Goal: Task Accomplishment & Management: Use online tool/utility

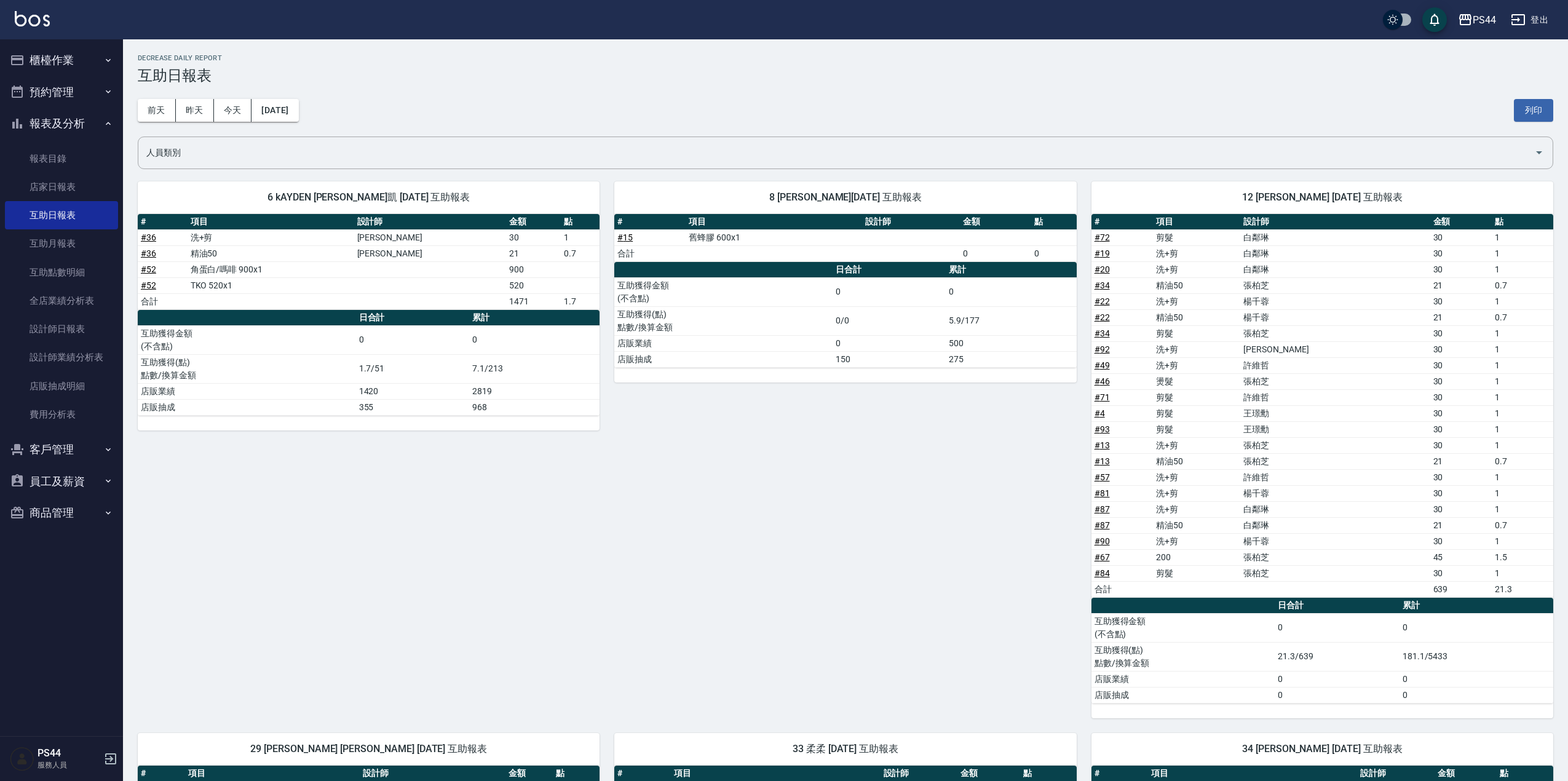
scroll to position [492, 0]
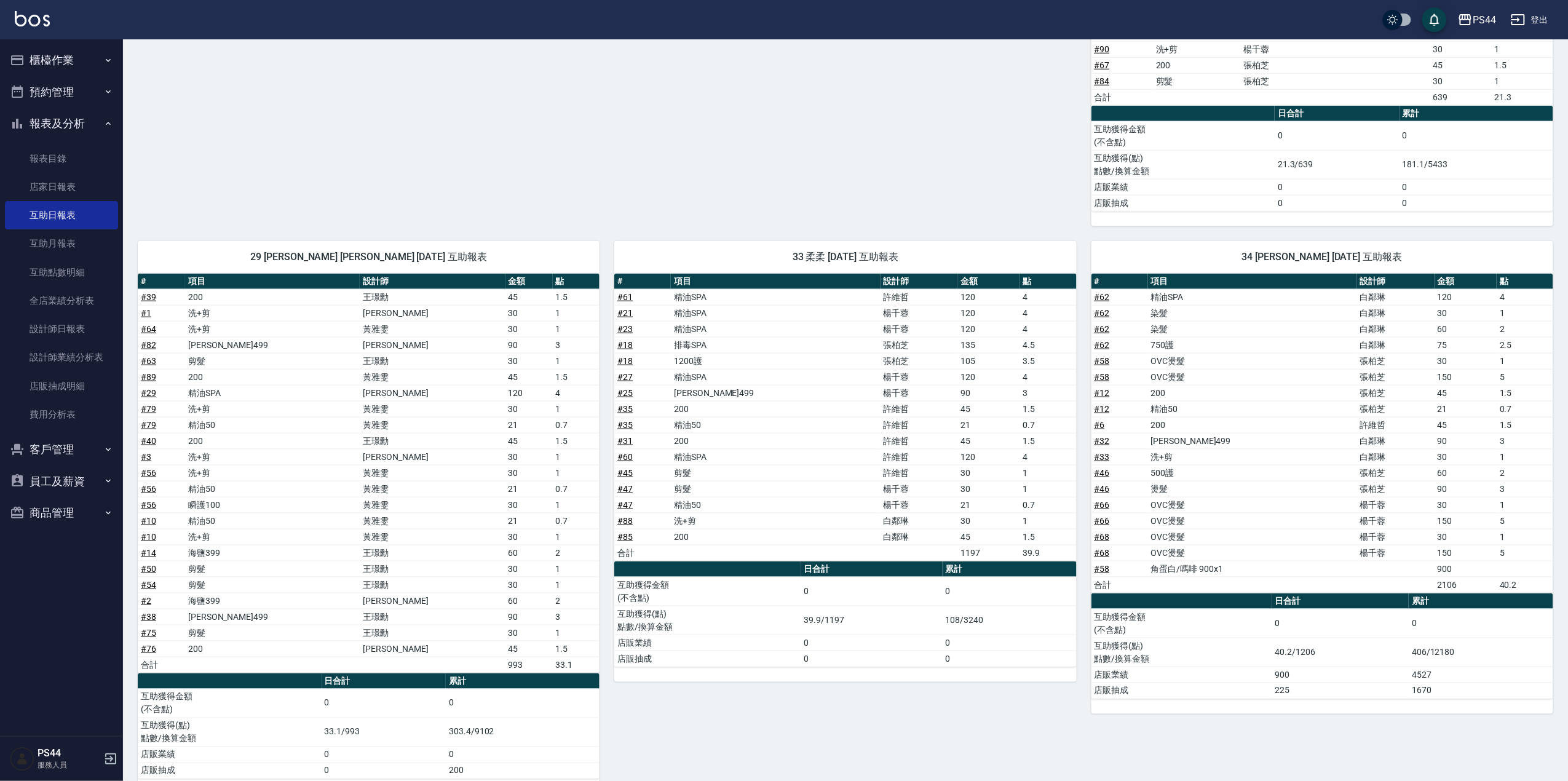
drag, startPoint x: 57, startPoint y: 37, endPoint x: 60, endPoint y: 47, distance: 10.4
click at [58, 37] on div "PS44 登出" at bounding box center [784, 19] width 1568 height 39
click at [60, 47] on button "櫃檯作業" at bounding box center [61, 60] width 113 height 32
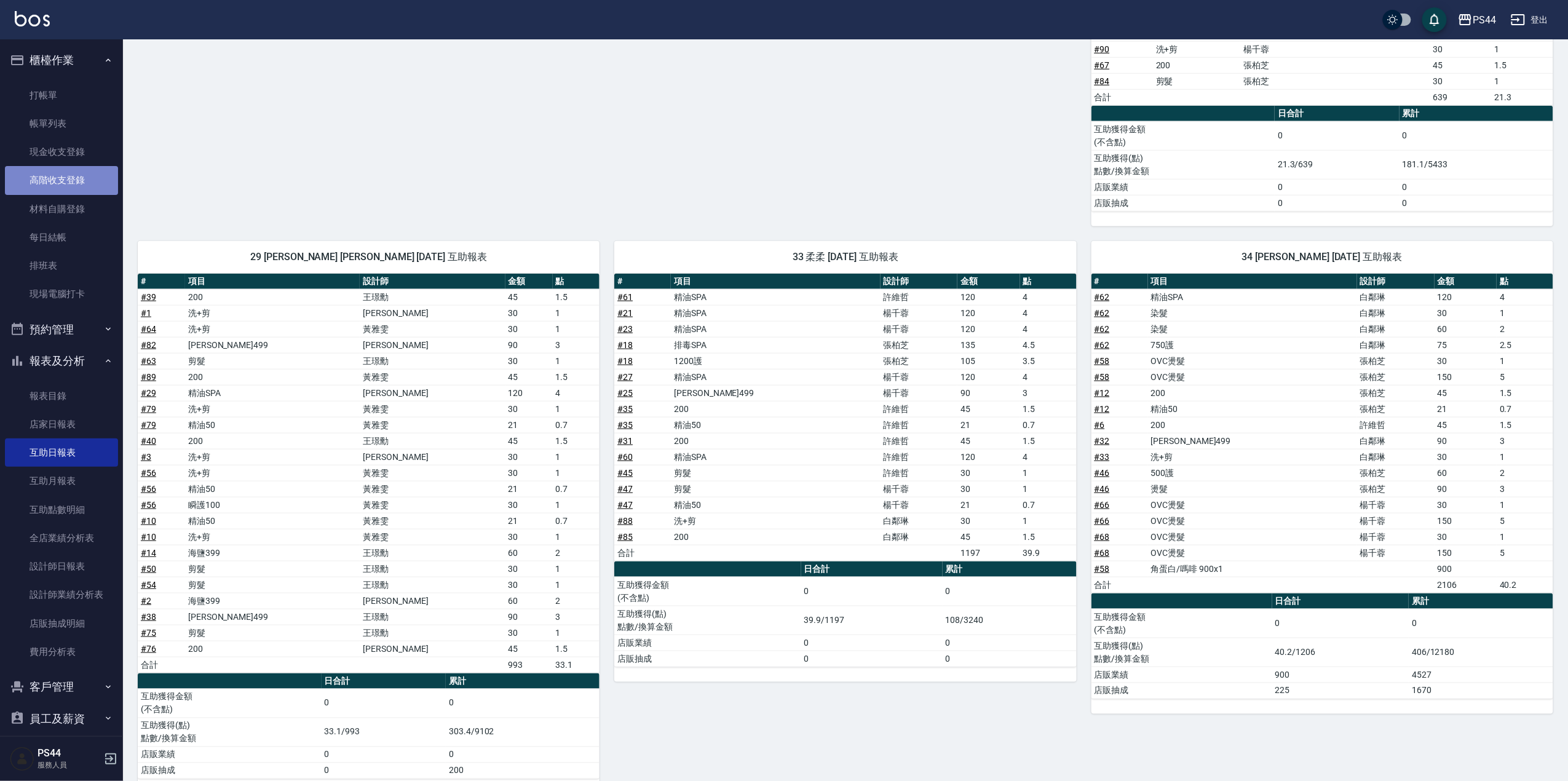
click at [76, 181] on link "高階收支登錄" at bounding box center [61, 180] width 113 height 28
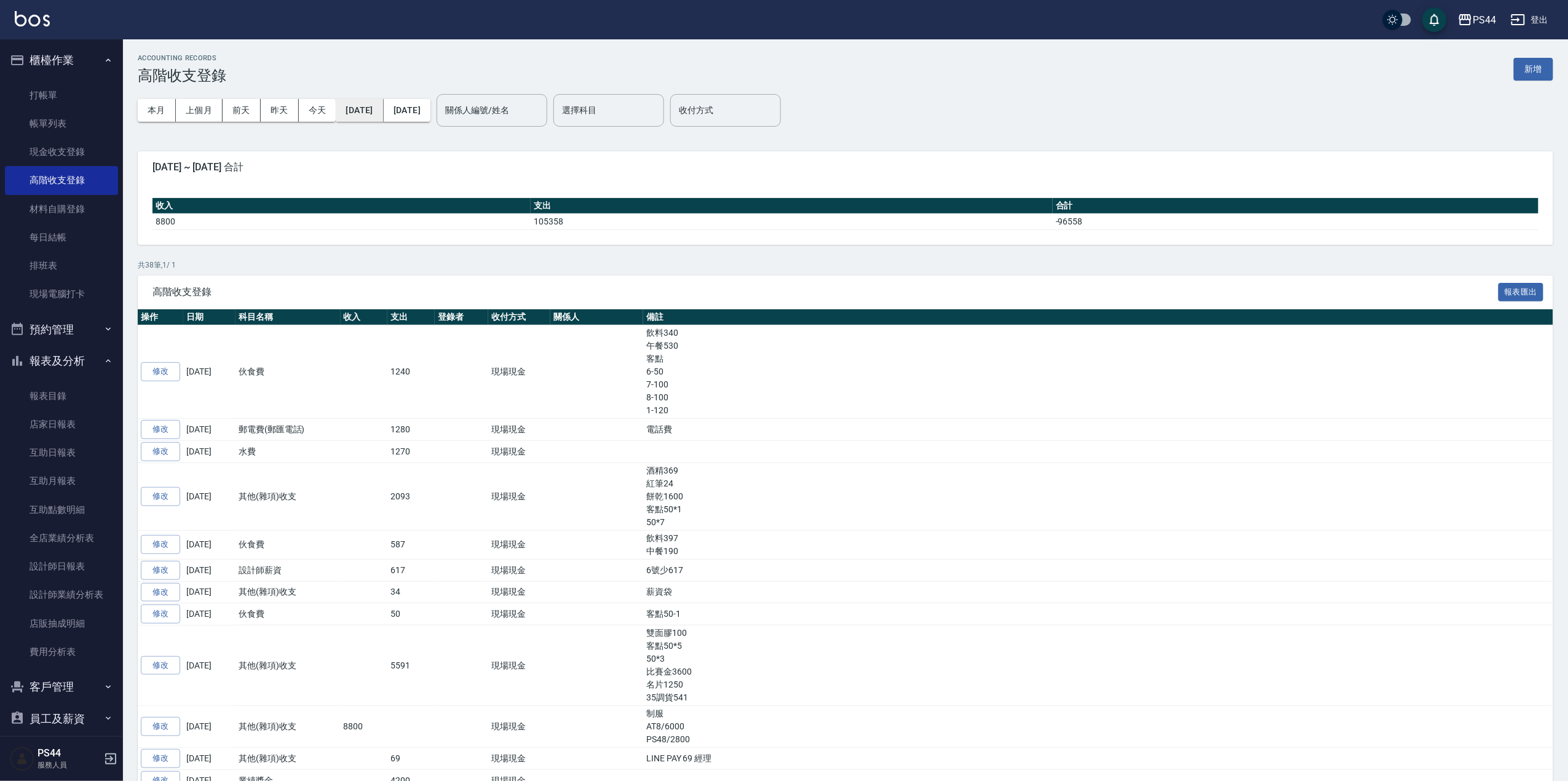
click at [383, 106] on button "2025/09/01" at bounding box center [359, 111] width 47 height 23
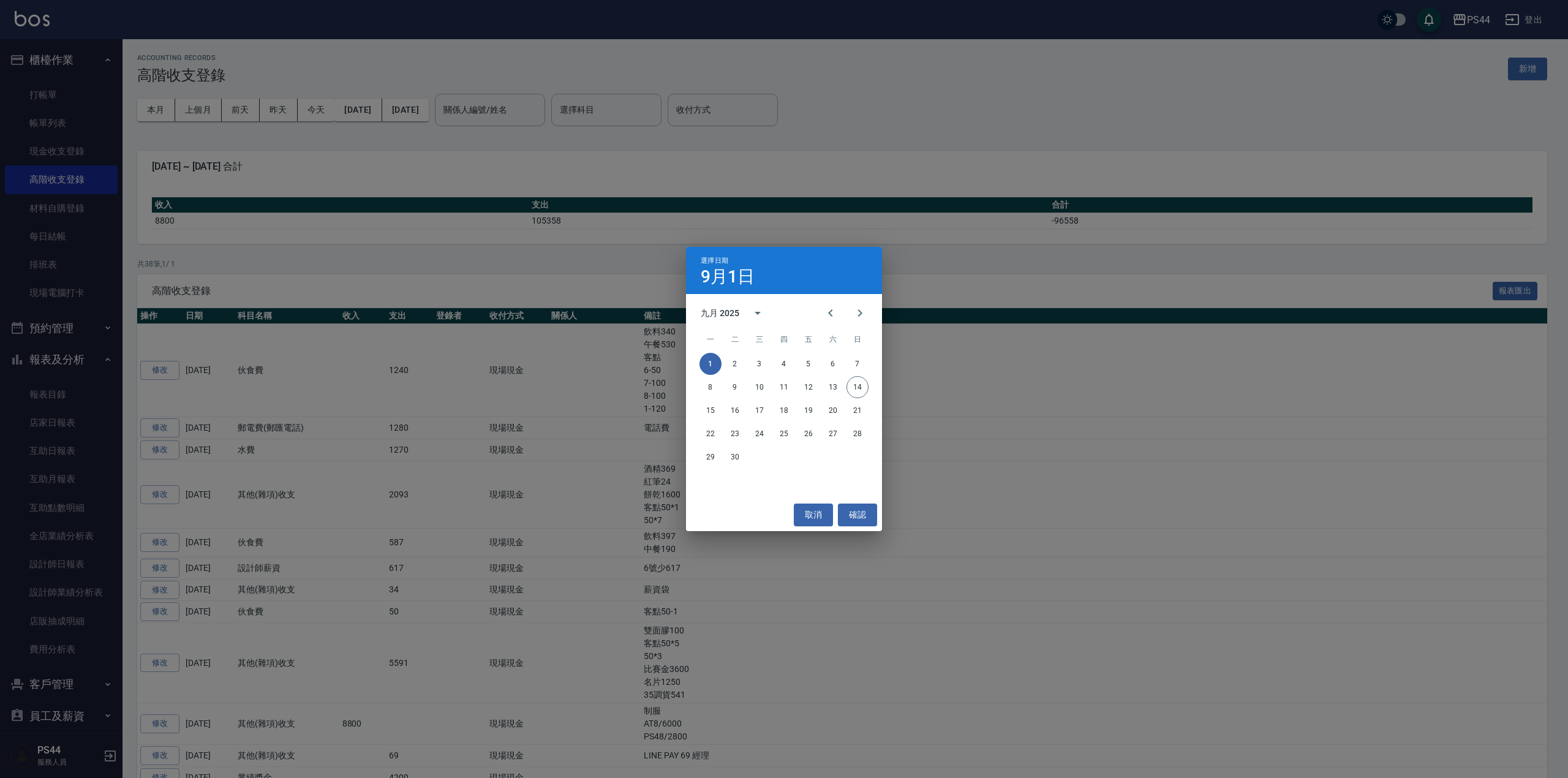
click at [475, 125] on div "選擇日期 9月1日 九月 2025 一 二 三 四 五 六 日 1 2 3 4 5 6 7 8 9 10 11 12 13 14 15 16 17 18 19…" at bounding box center [784, 389] width 1568 height 778
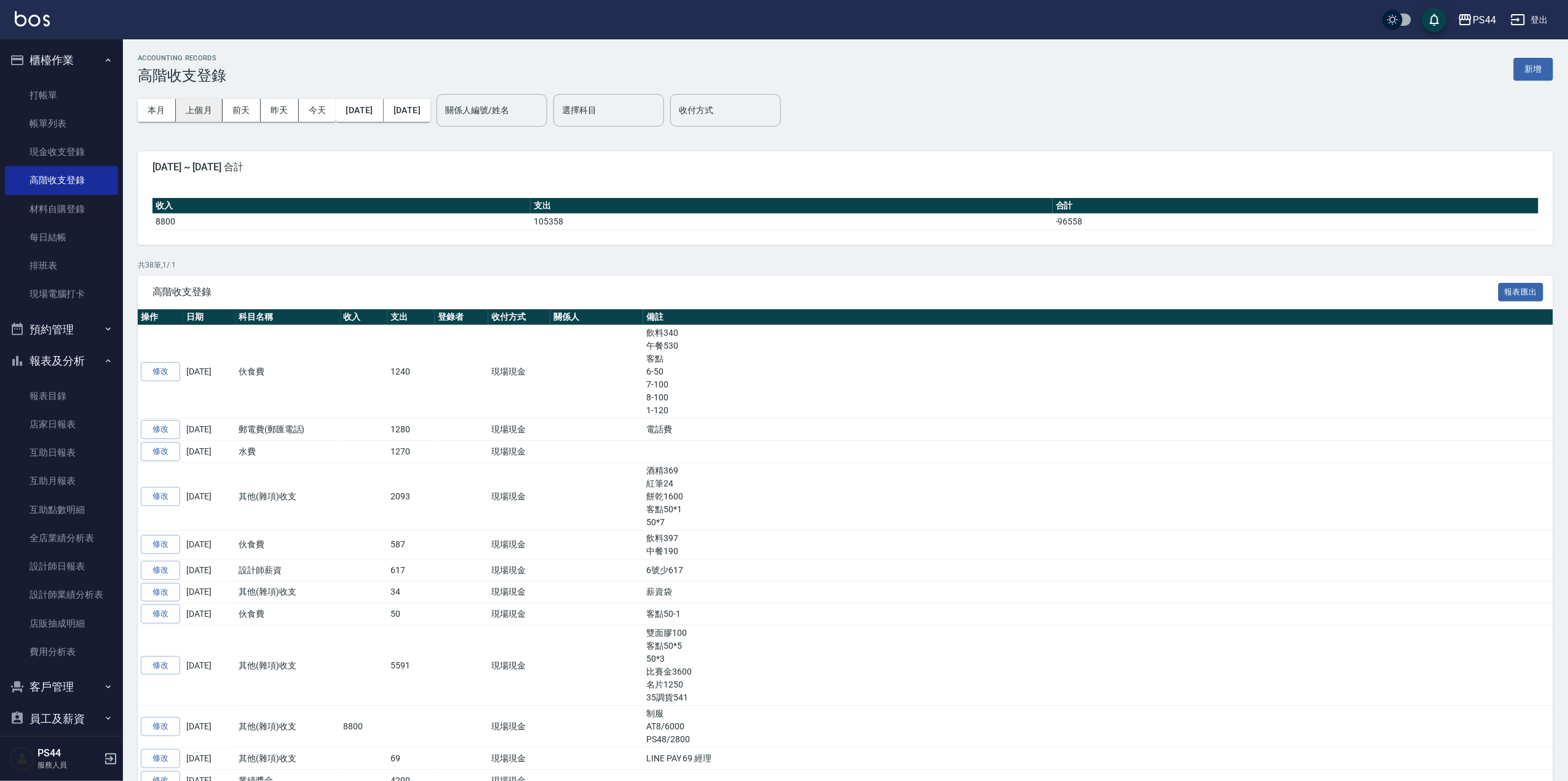
click at [200, 112] on button "上個月" at bounding box center [199, 111] width 47 height 23
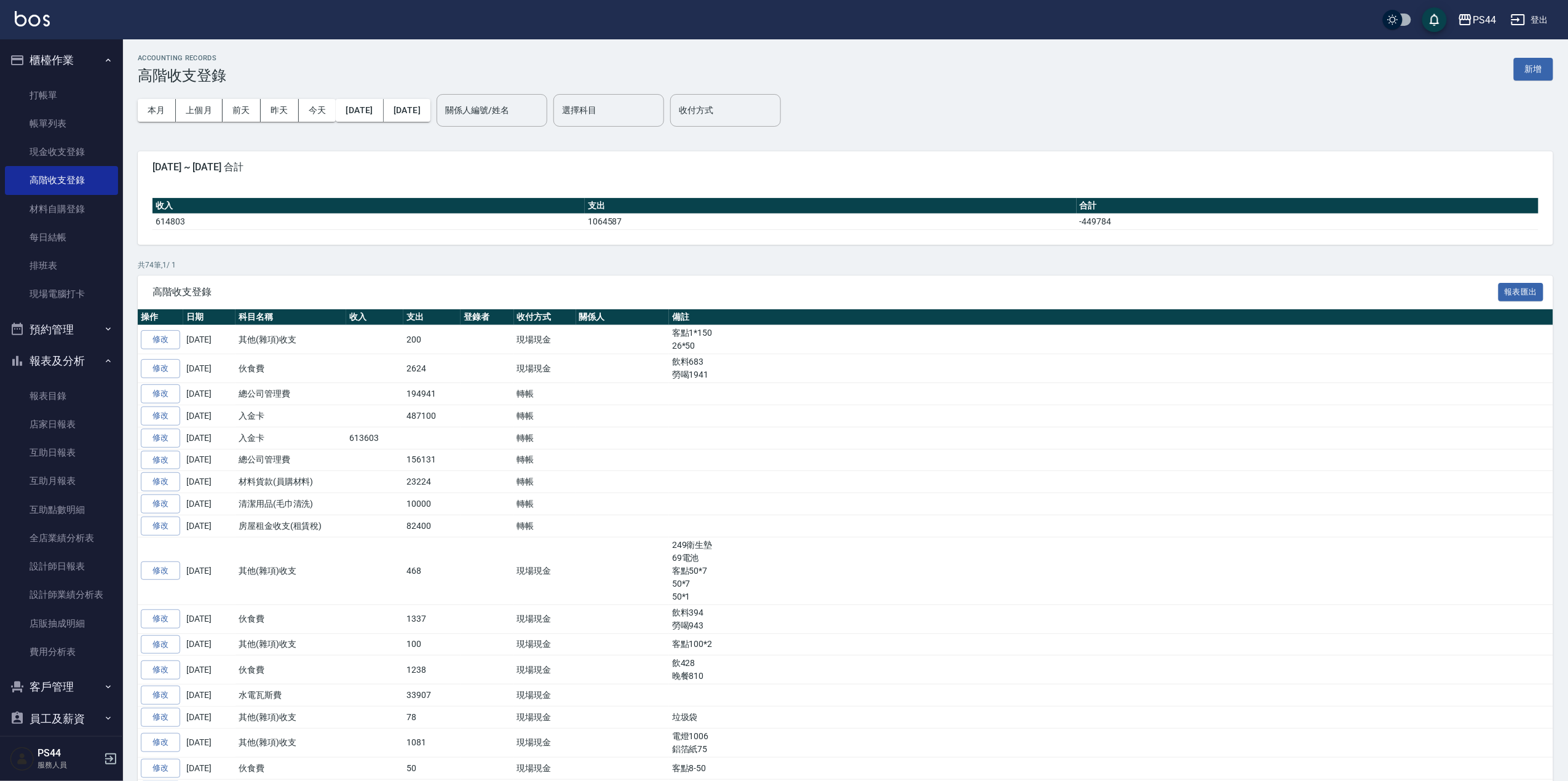
click at [430, 128] on div "本月 上個月 前天 昨天 今天 2025/08/01 2025/08/31" at bounding box center [284, 110] width 293 height 52
click at [430, 121] on div "本月 上個月 前天 昨天 今天 2025/08/01 2025/08/31" at bounding box center [284, 110] width 293 height 52
click at [430, 119] on button "2025/08/31" at bounding box center [407, 111] width 47 height 23
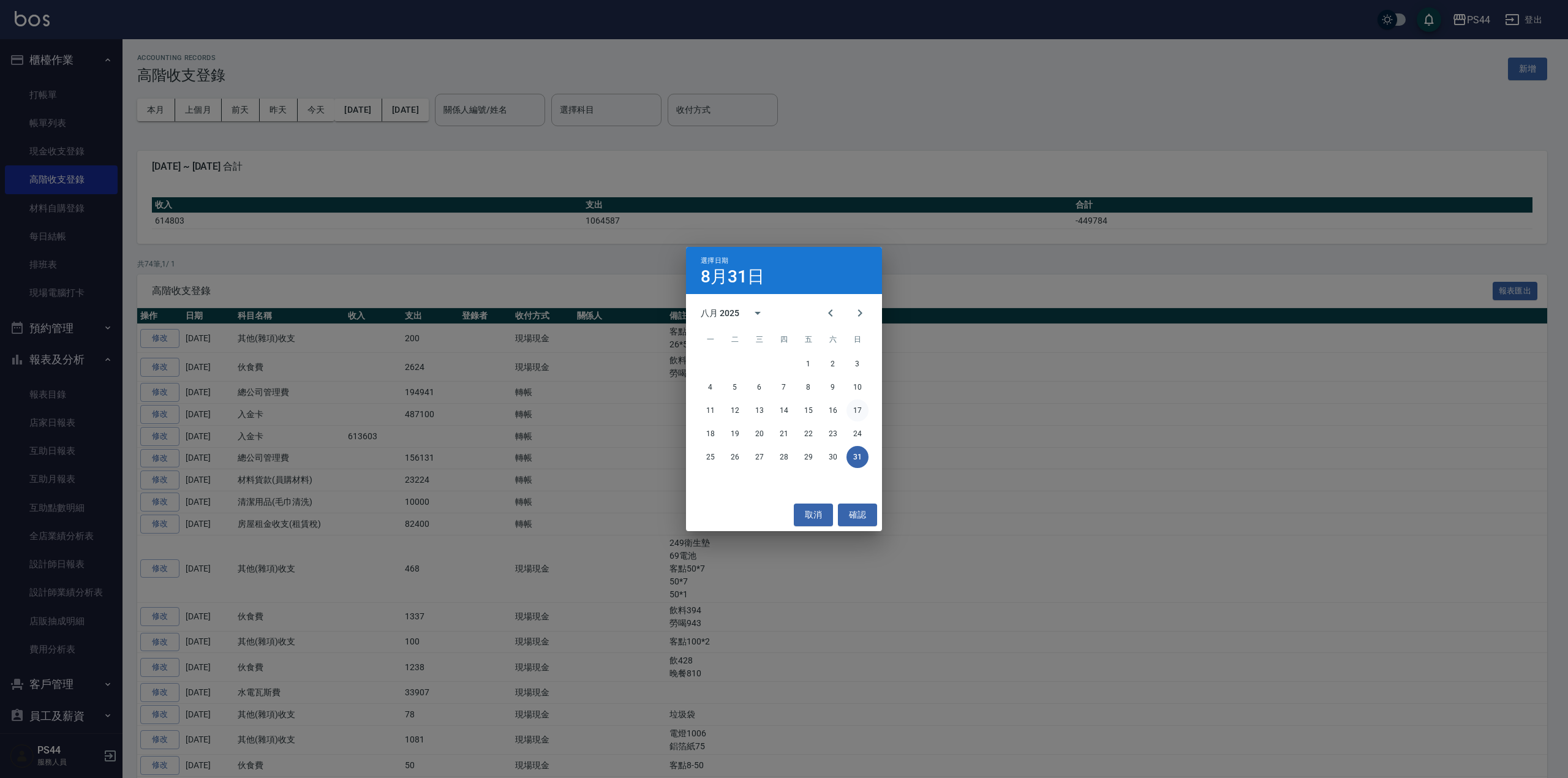
click at [851, 407] on button "17" at bounding box center [857, 410] width 22 height 22
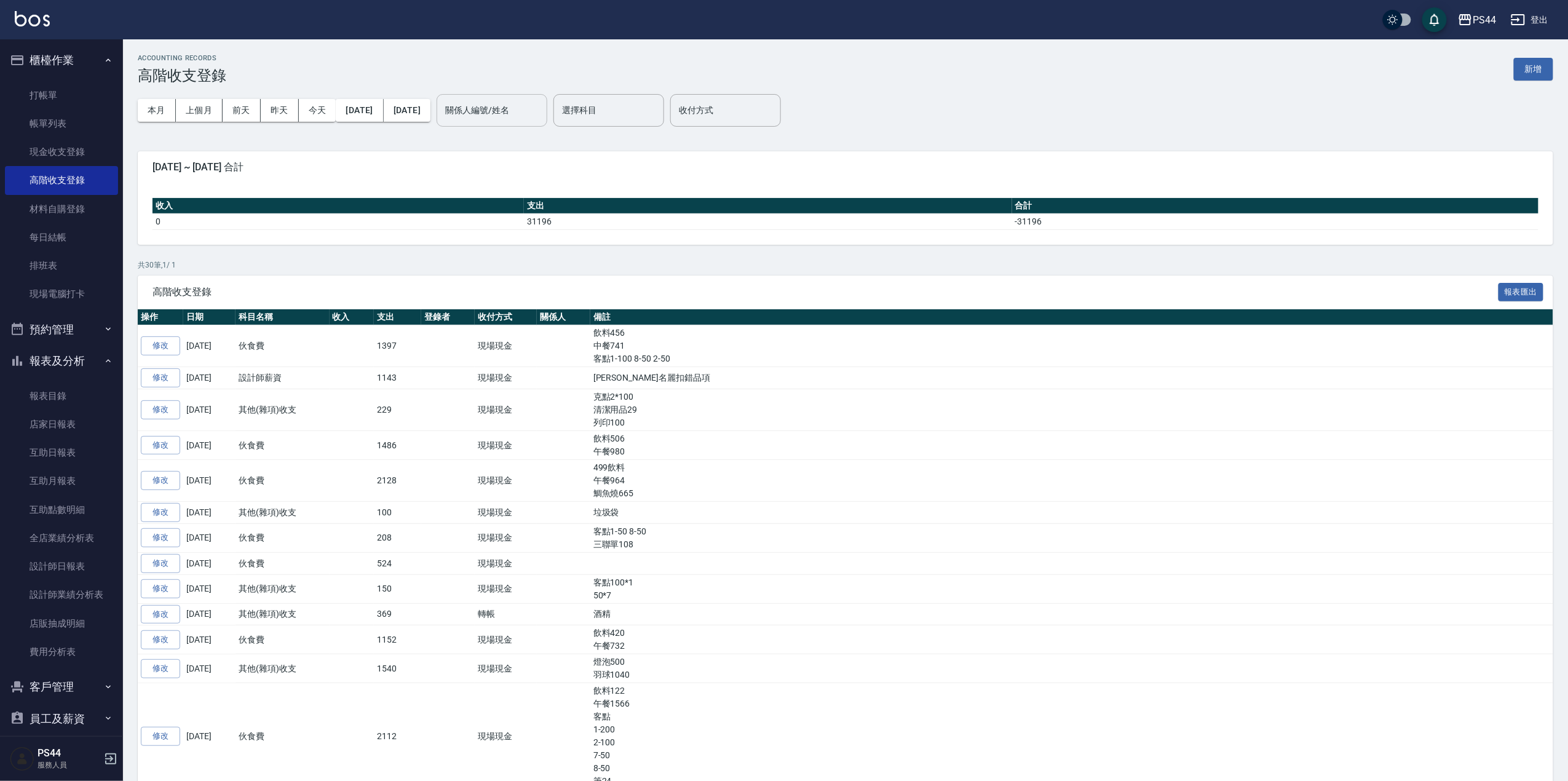
click at [542, 102] on input "關係人編號/姓名" at bounding box center [492, 110] width 99 height 21
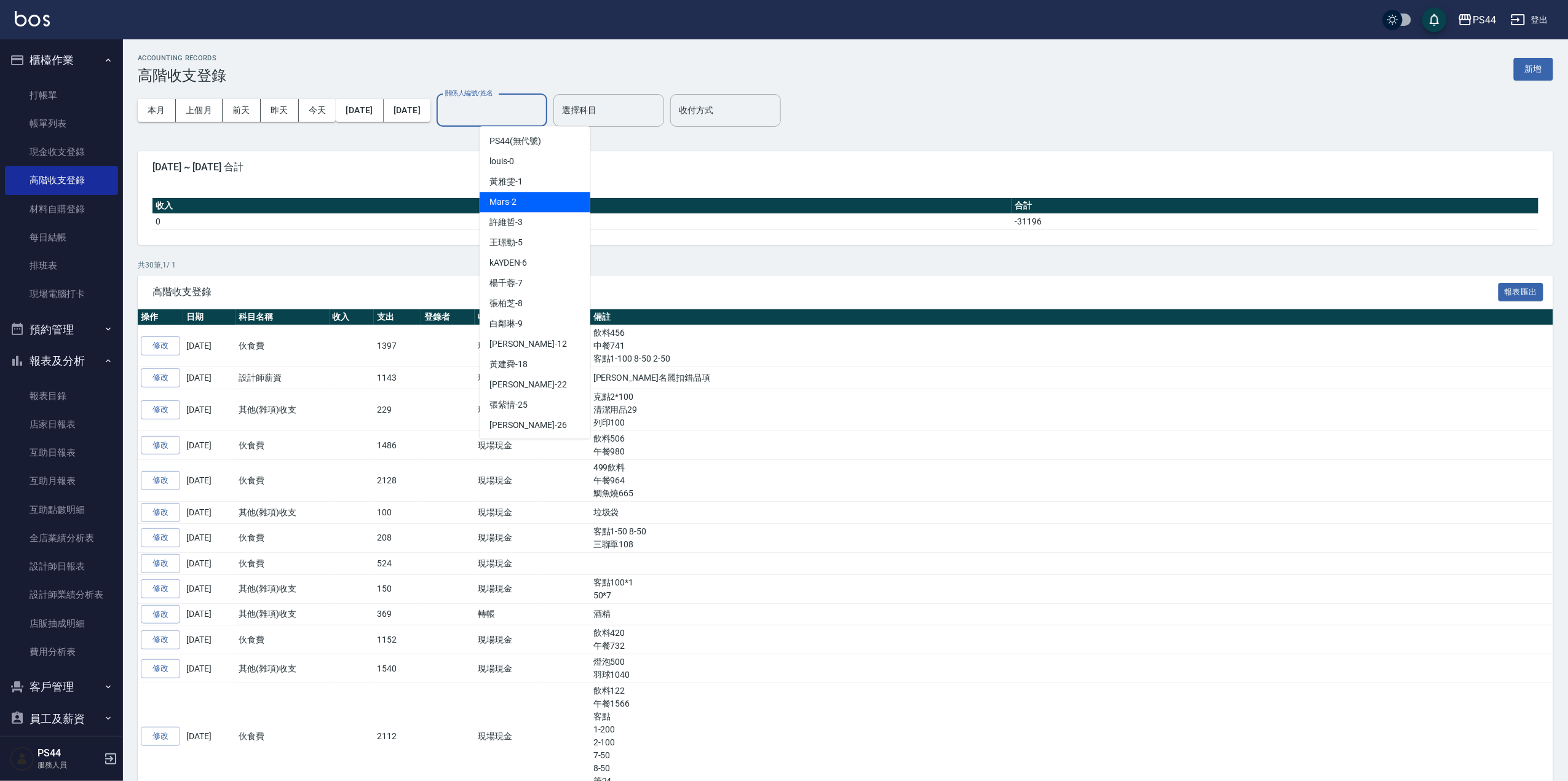
click at [558, 202] on div "Mars -2" at bounding box center [534, 202] width 111 height 21
type input "Mars-2"
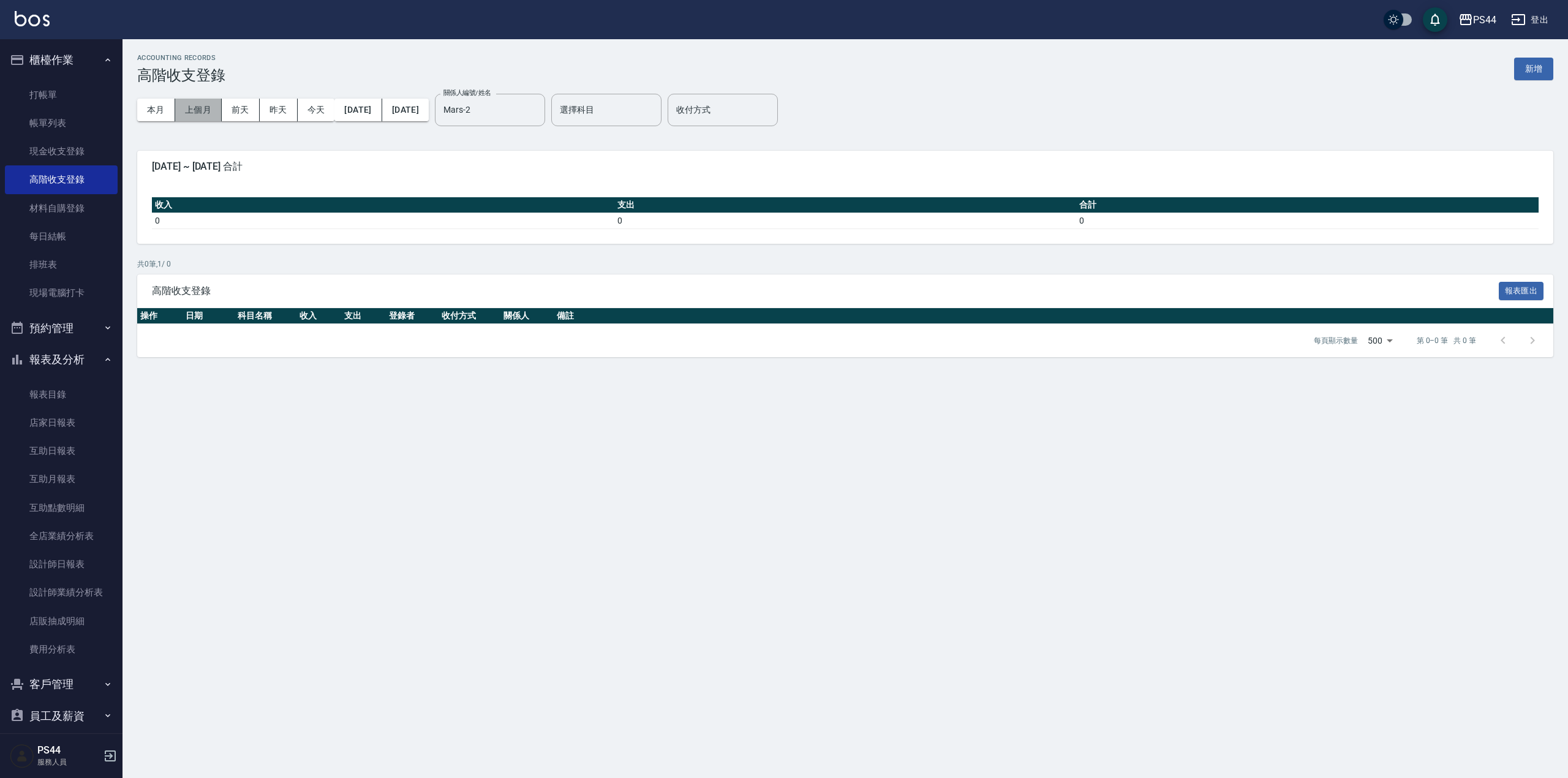
click at [204, 109] on button "上個月" at bounding box center [198, 110] width 46 height 23
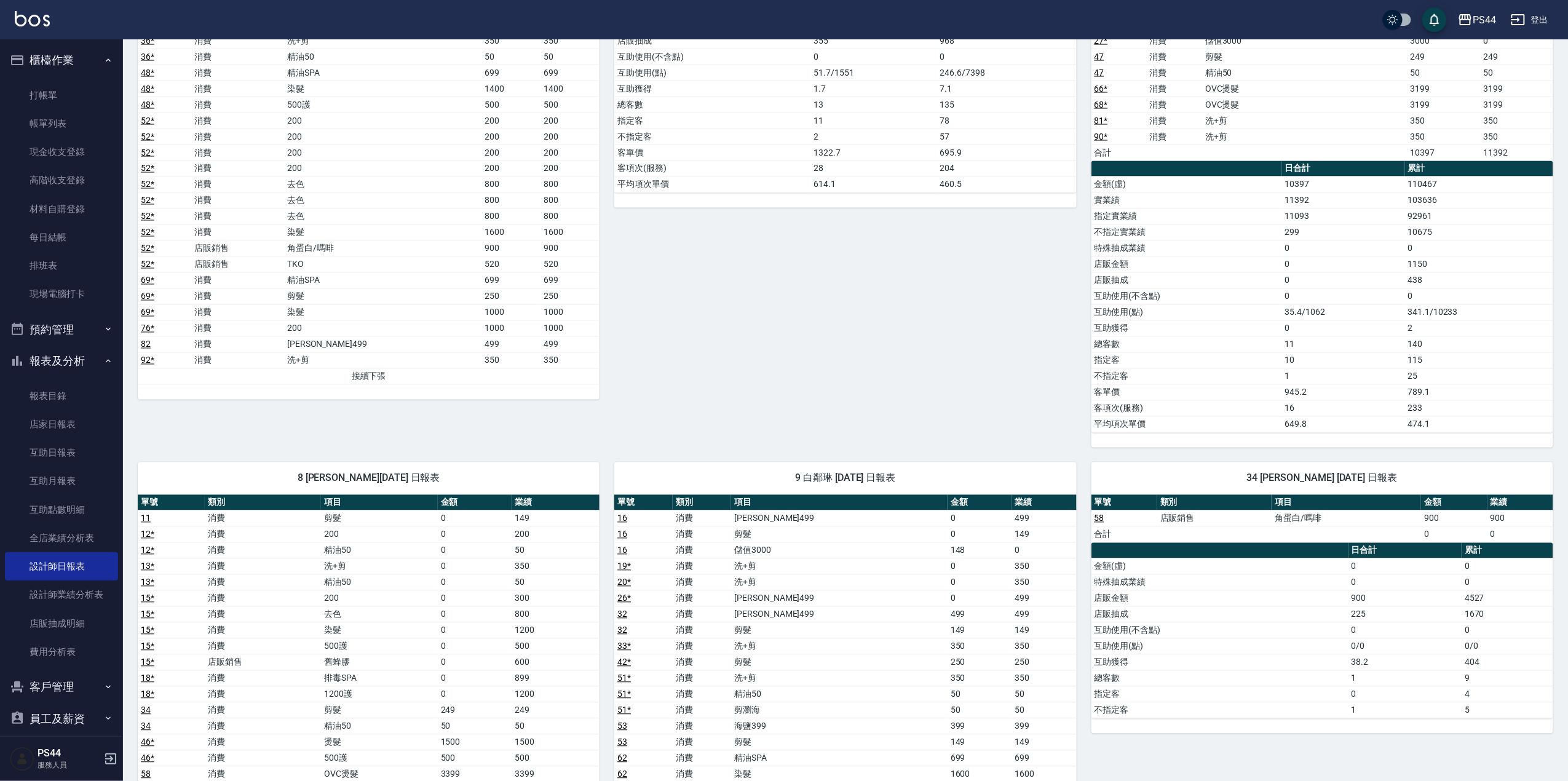
scroll to position [984, 0]
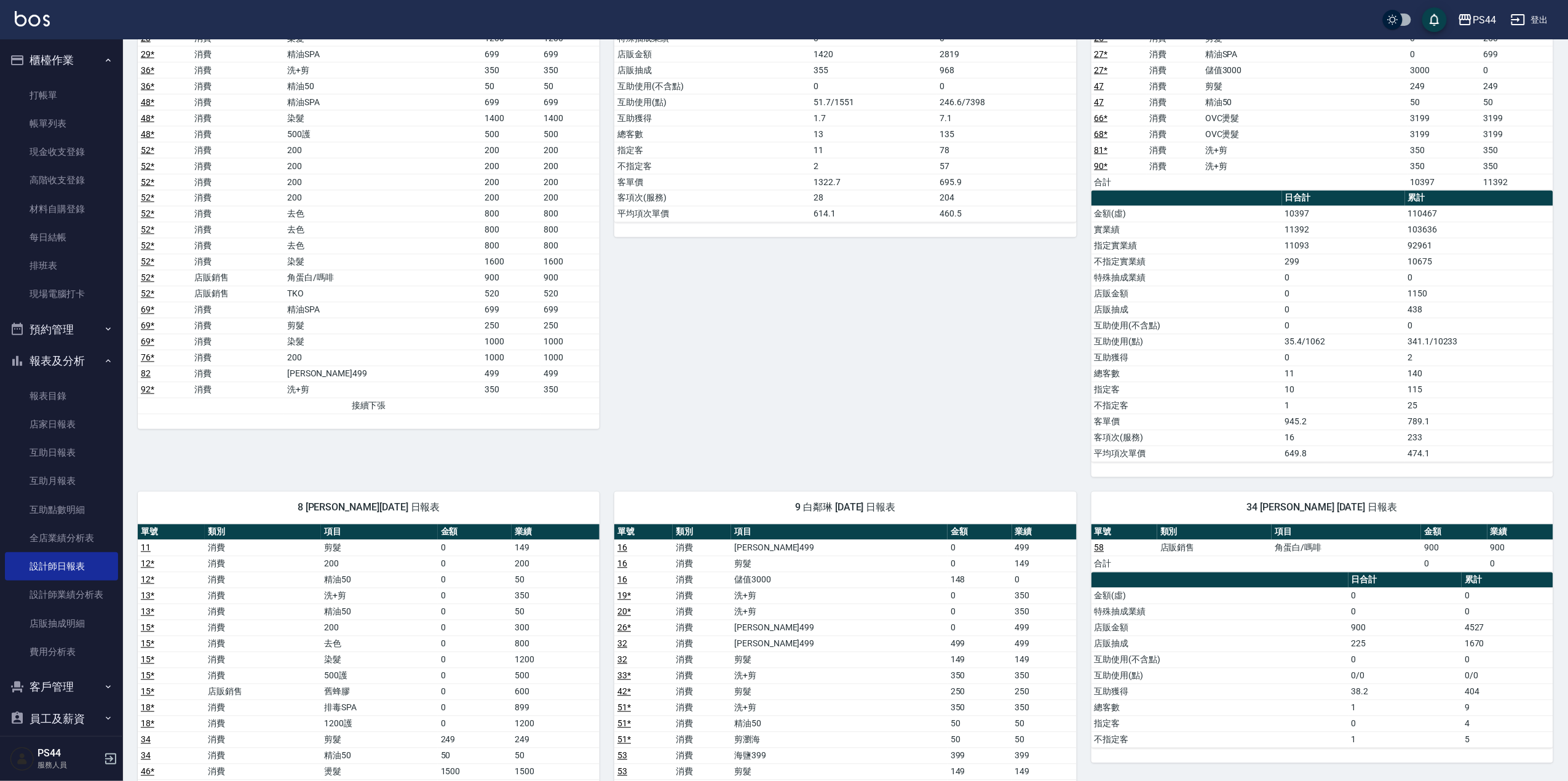
click at [21, 37] on div "PS44 登出" at bounding box center [784, 19] width 1568 height 39
click at [21, 30] on div "PS44 登出" at bounding box center [784, 19] width 1568 height 39
click at [21, 24] on img at bounding box center [32, 18] width 35 height 15
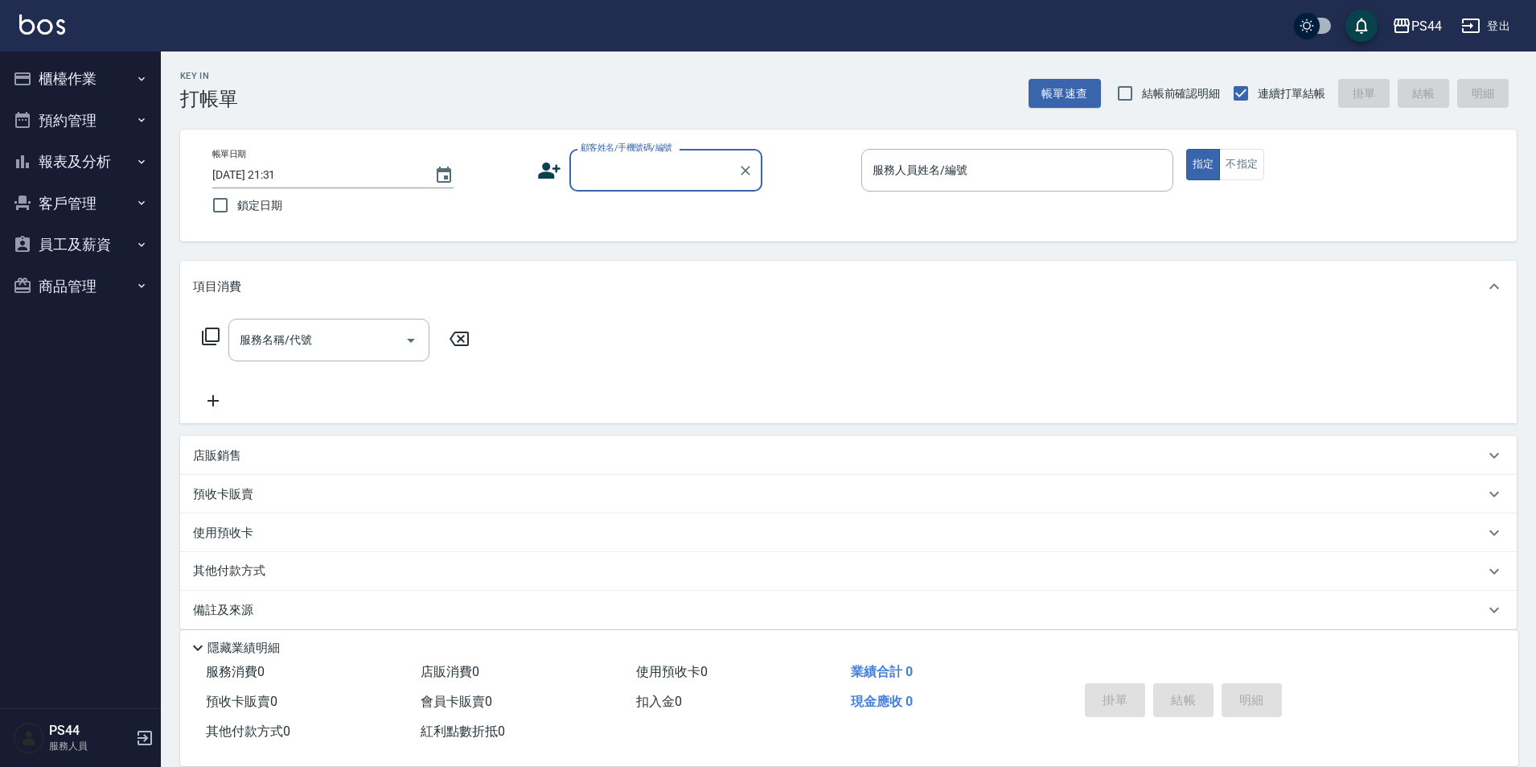
drag, startPoint x: 2034, startPoint y: 1, endPoint x: 669, endPoint y: 165, distance: 1374.1
click at [669, 165] on input "顧客姓名/手機號碼/編號" at bounding box center [654, 170] width 154 height 28
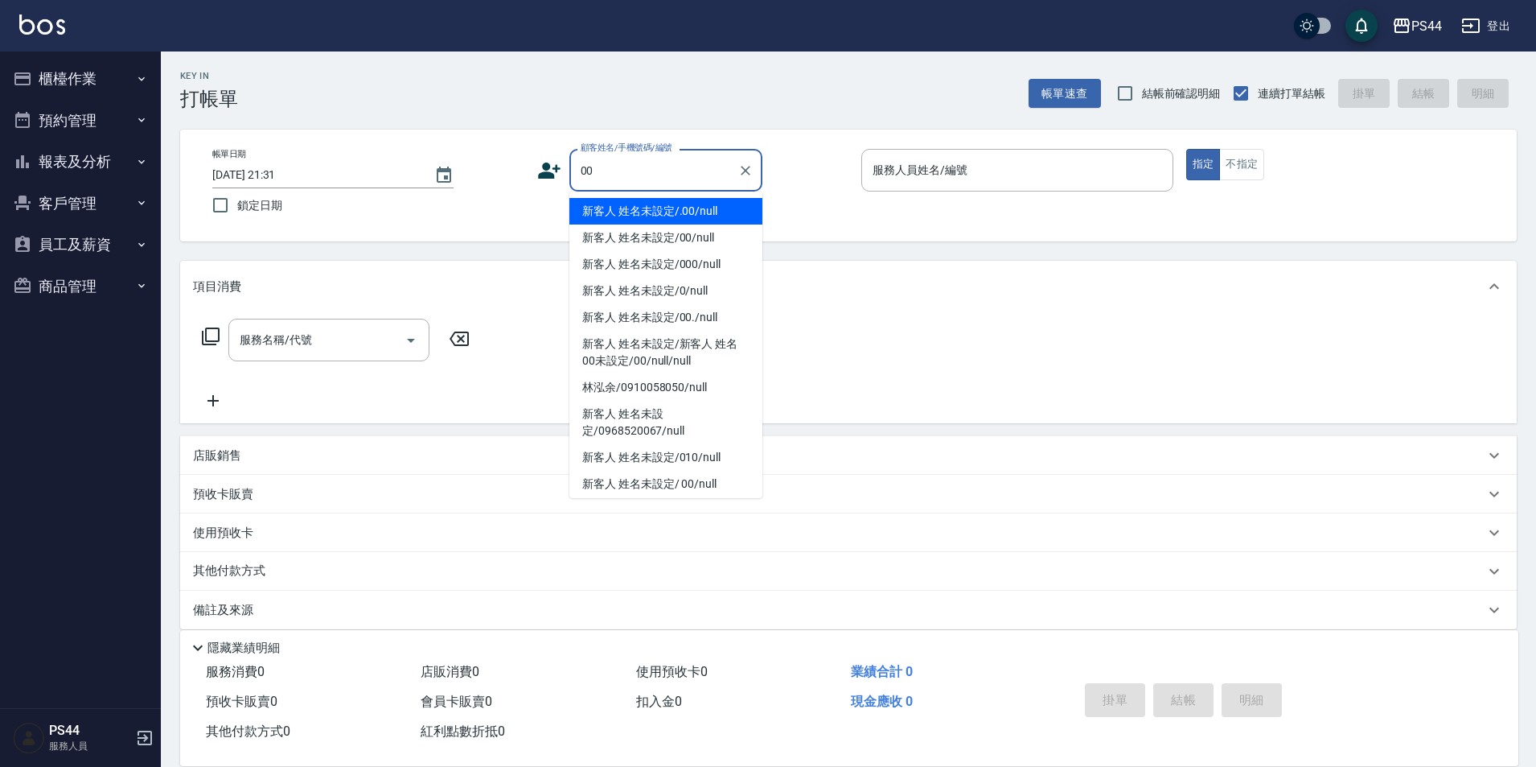
type input "新客人 姓名未設定/.00/null"
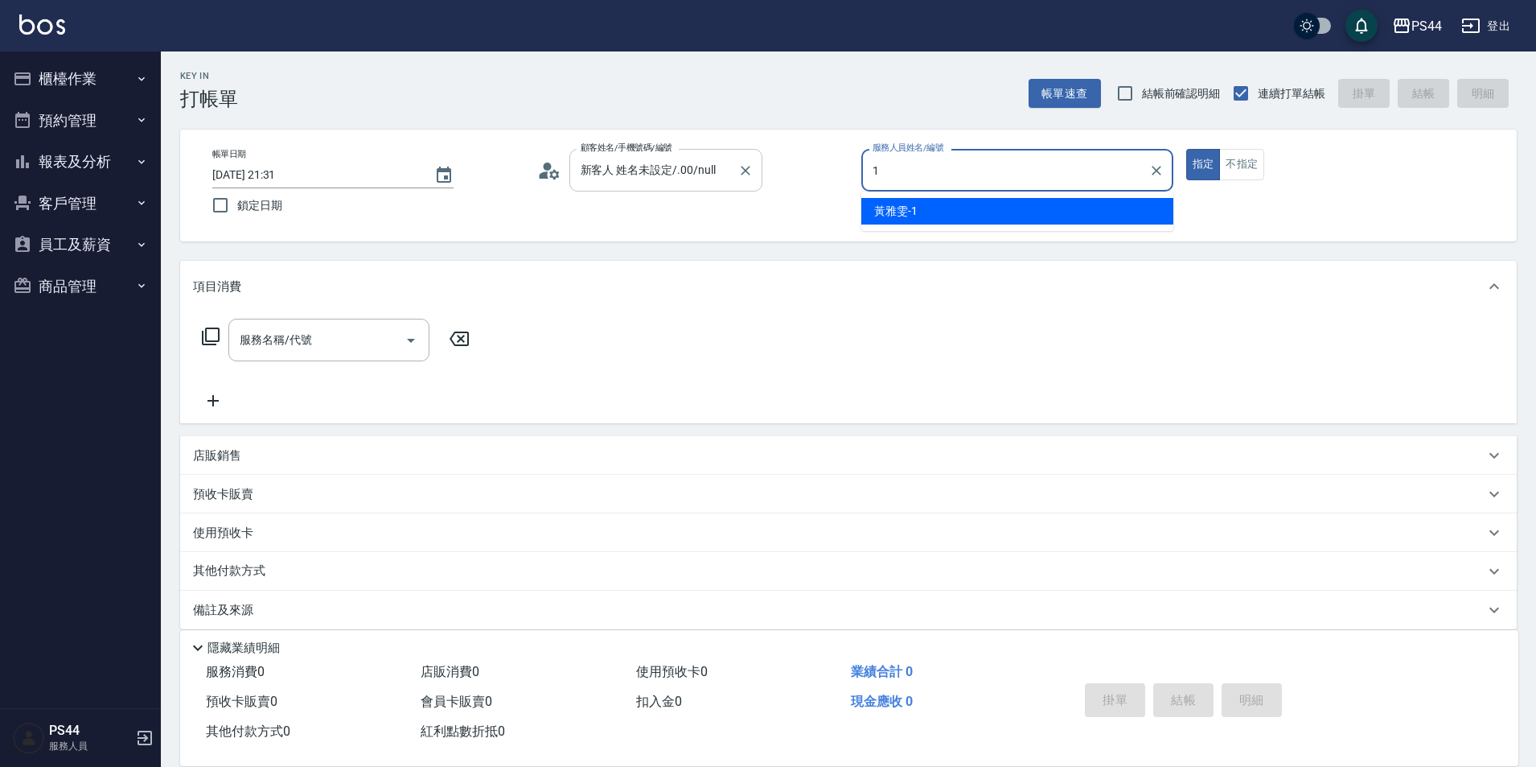
type input "黃雅雯-1"
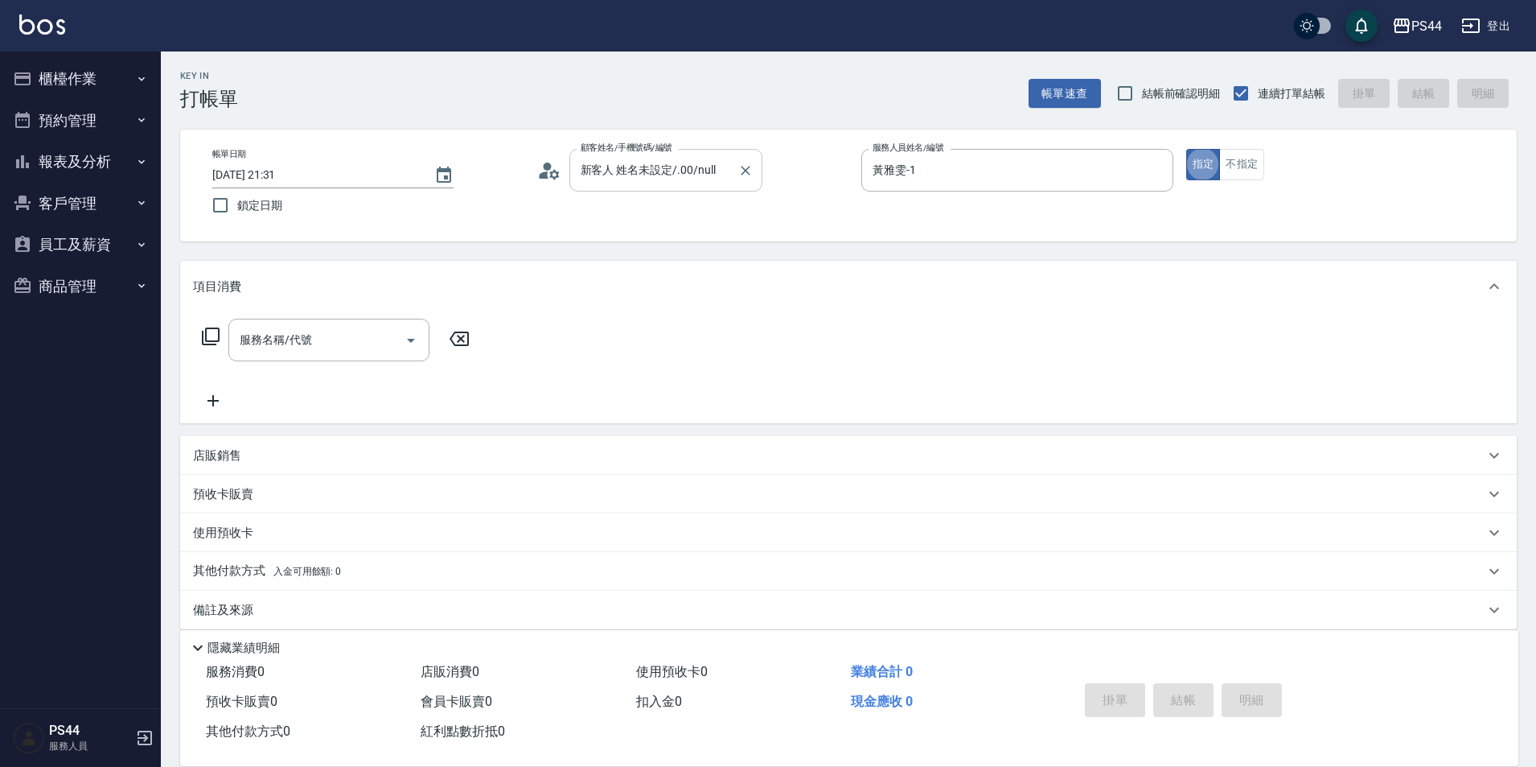
type button "true"
type input "新客人 姓名未設定/00/null"
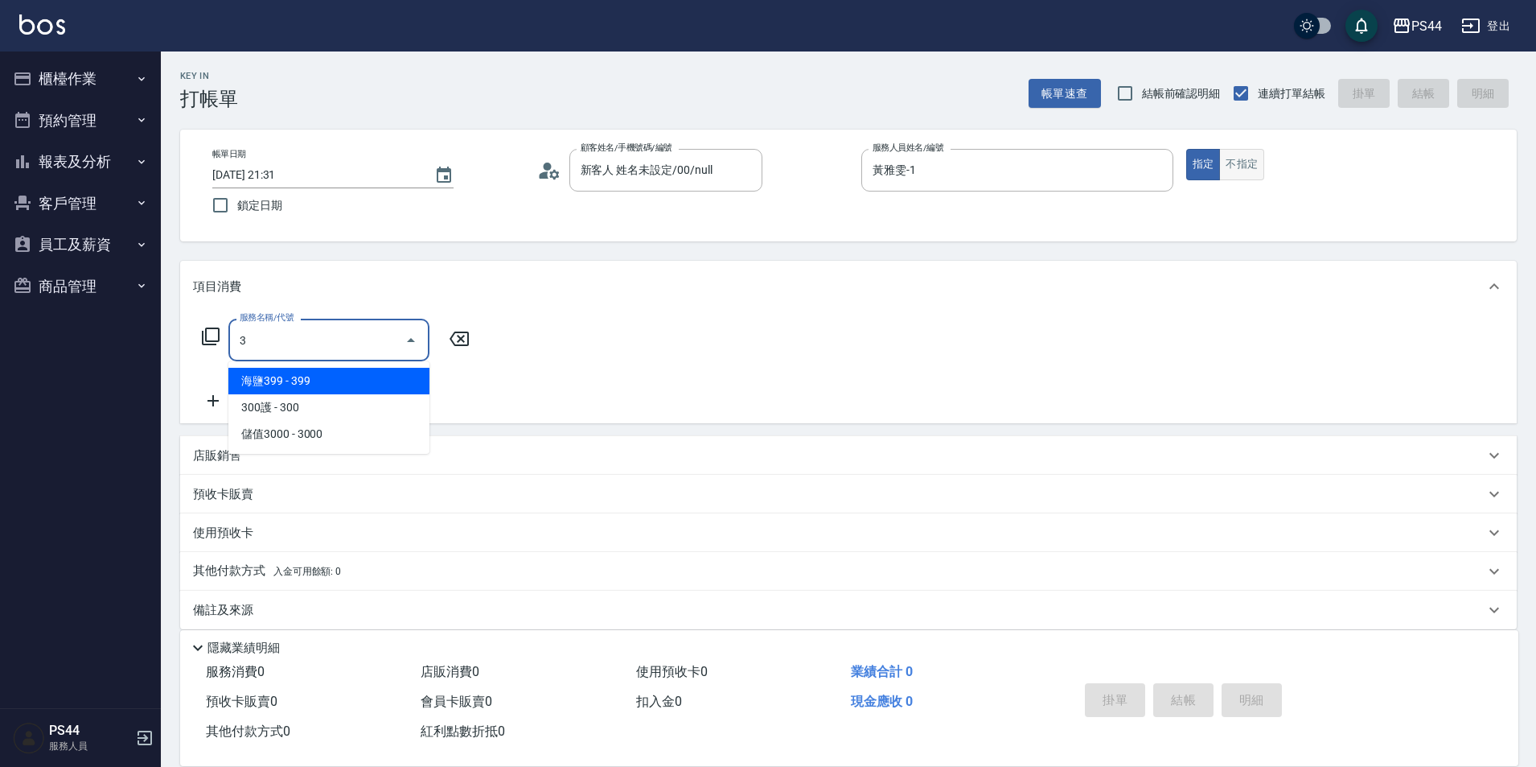
type input "3"
click at [1244, 156] on button "不指定" at bounding box center [1242, 164] width 45 height 31
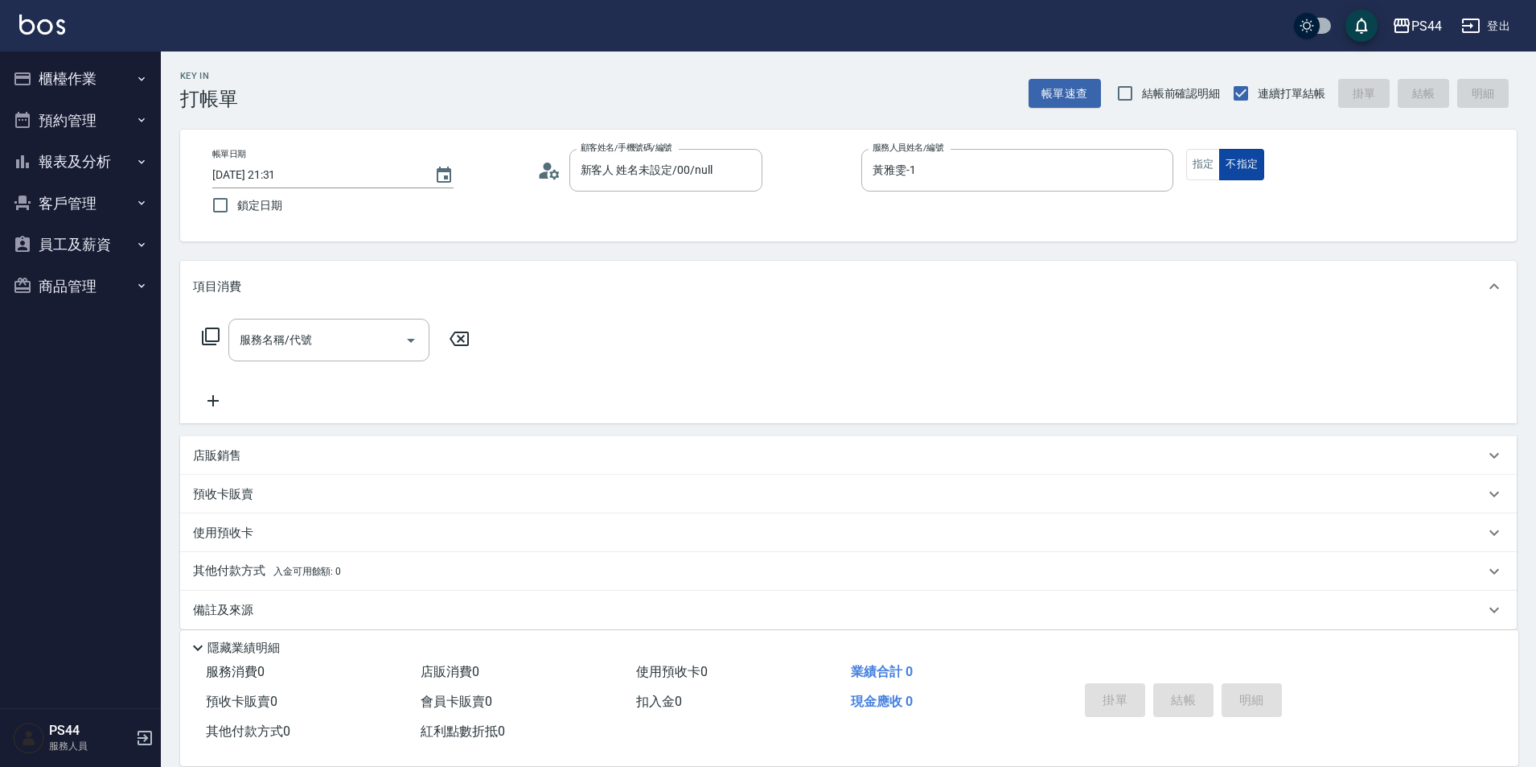
type button "false"
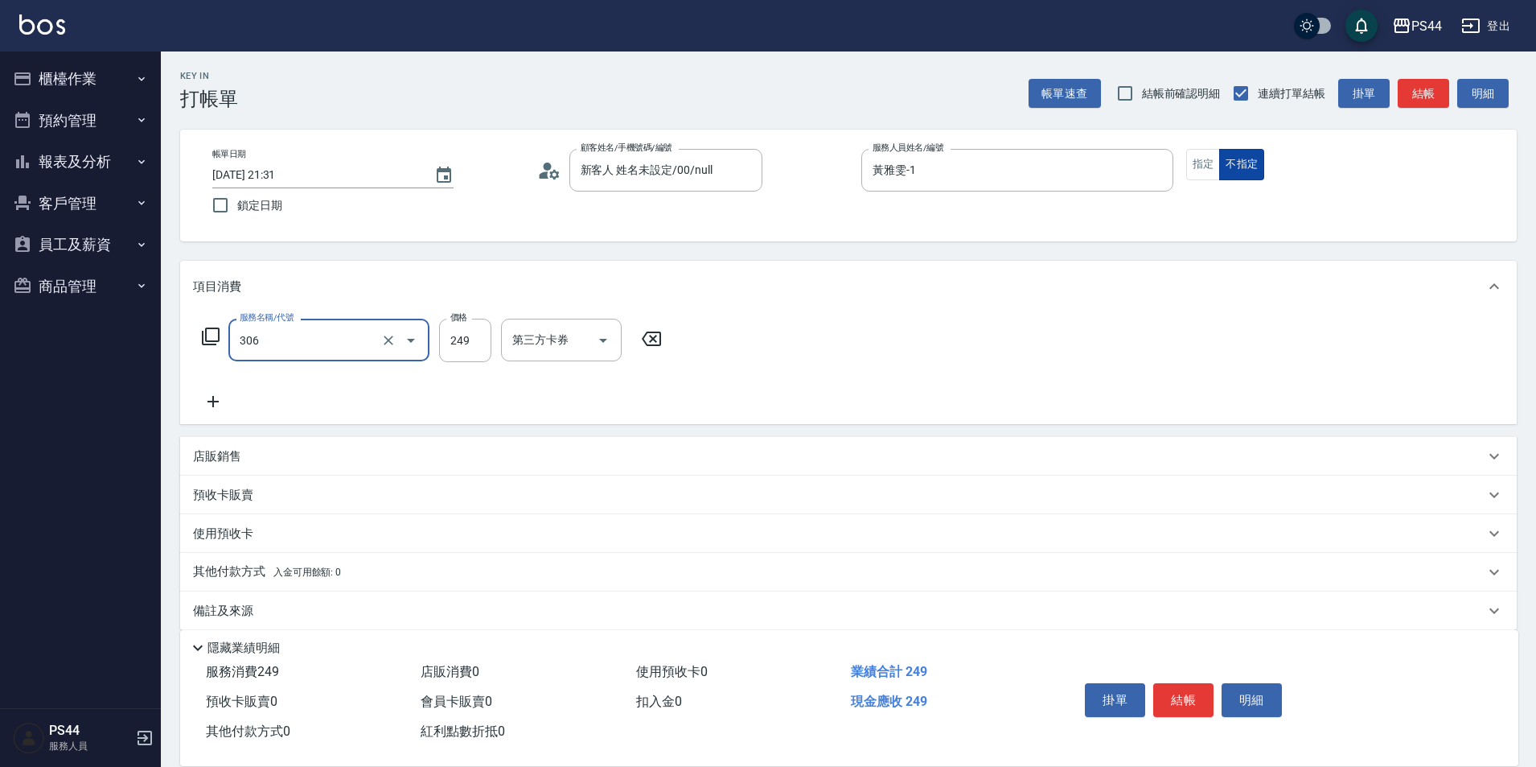
type input "剪髮(306)"
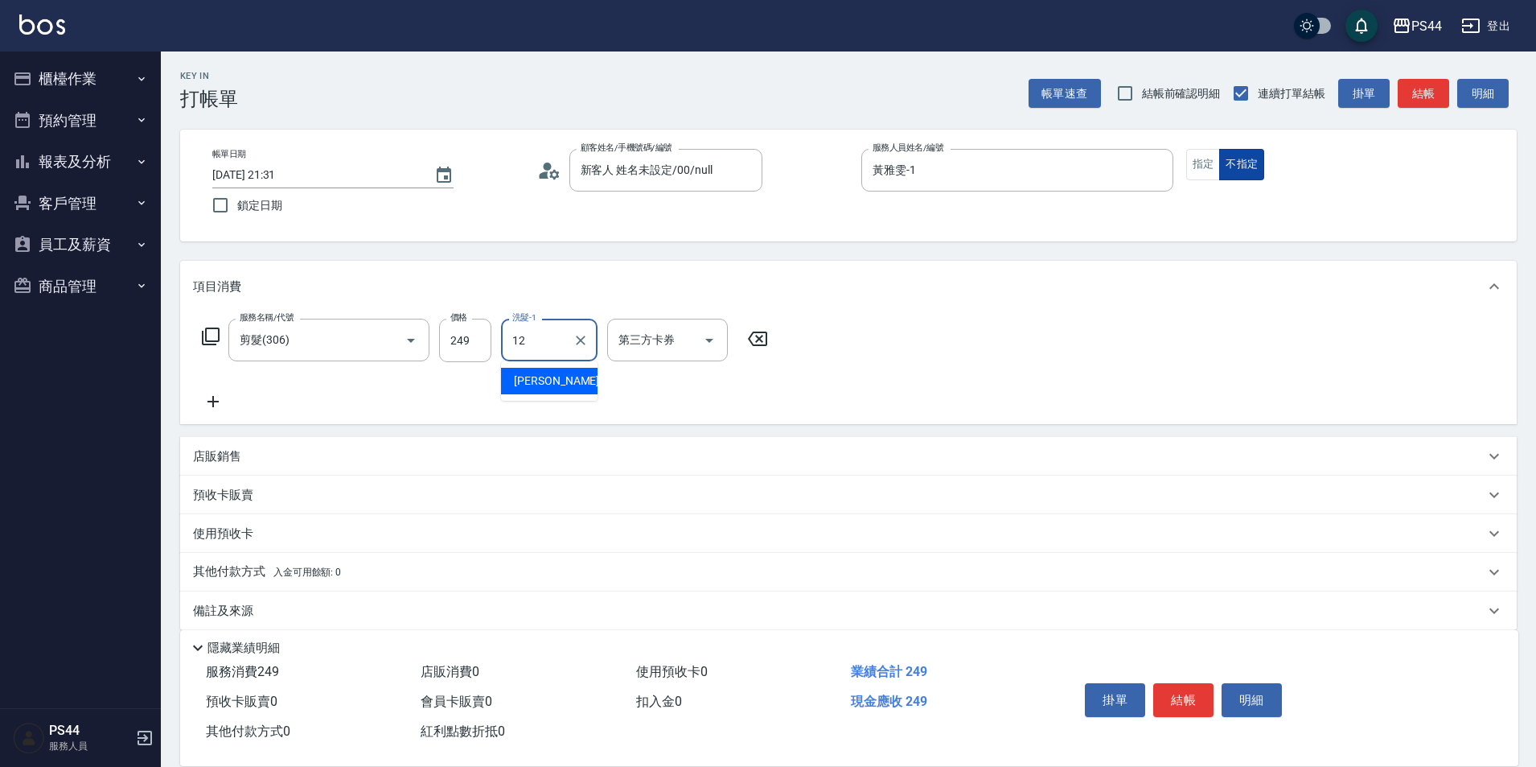
type input "黃奕程-12"
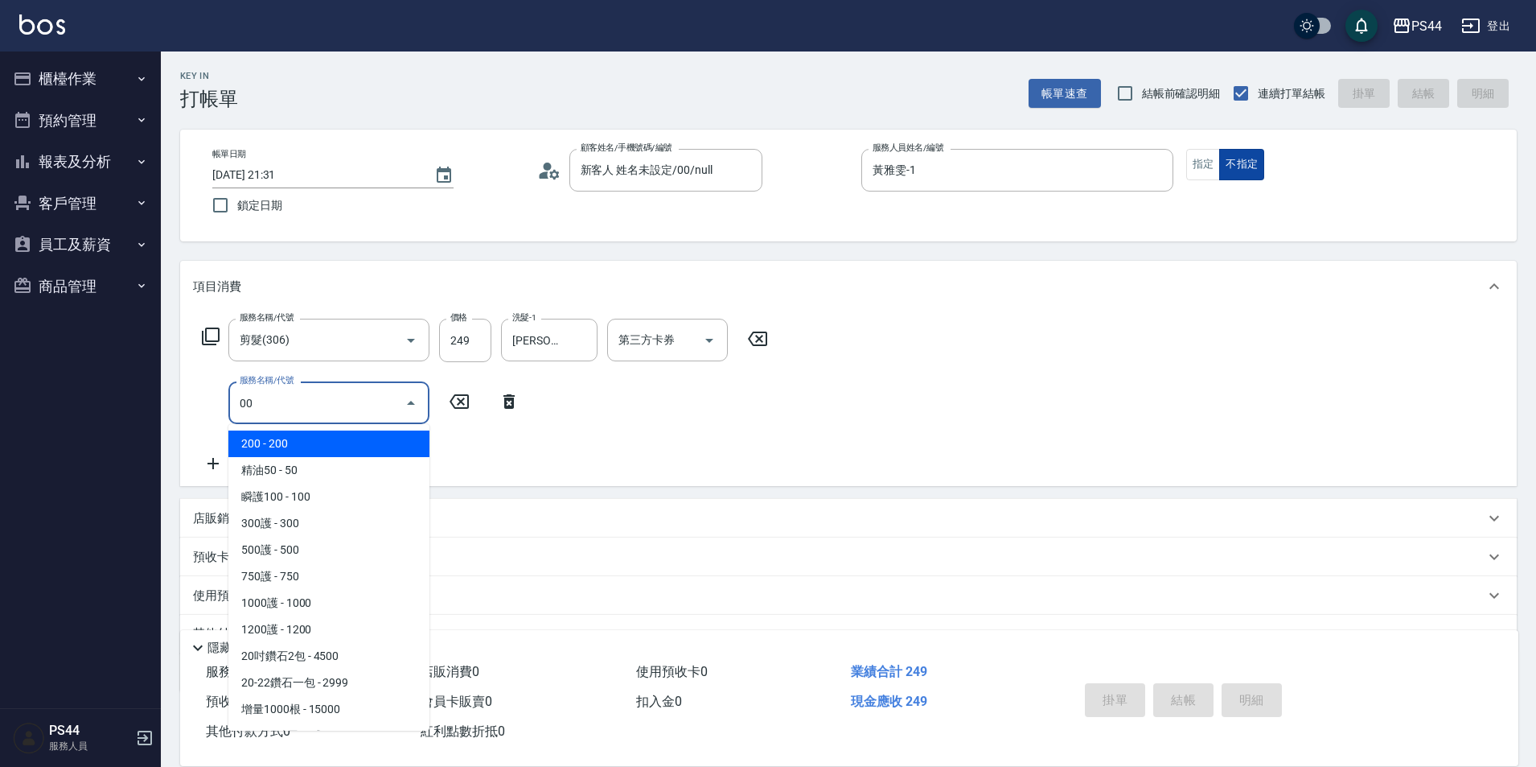
type input "200(111)"
type input "2025/09/14 22:06"
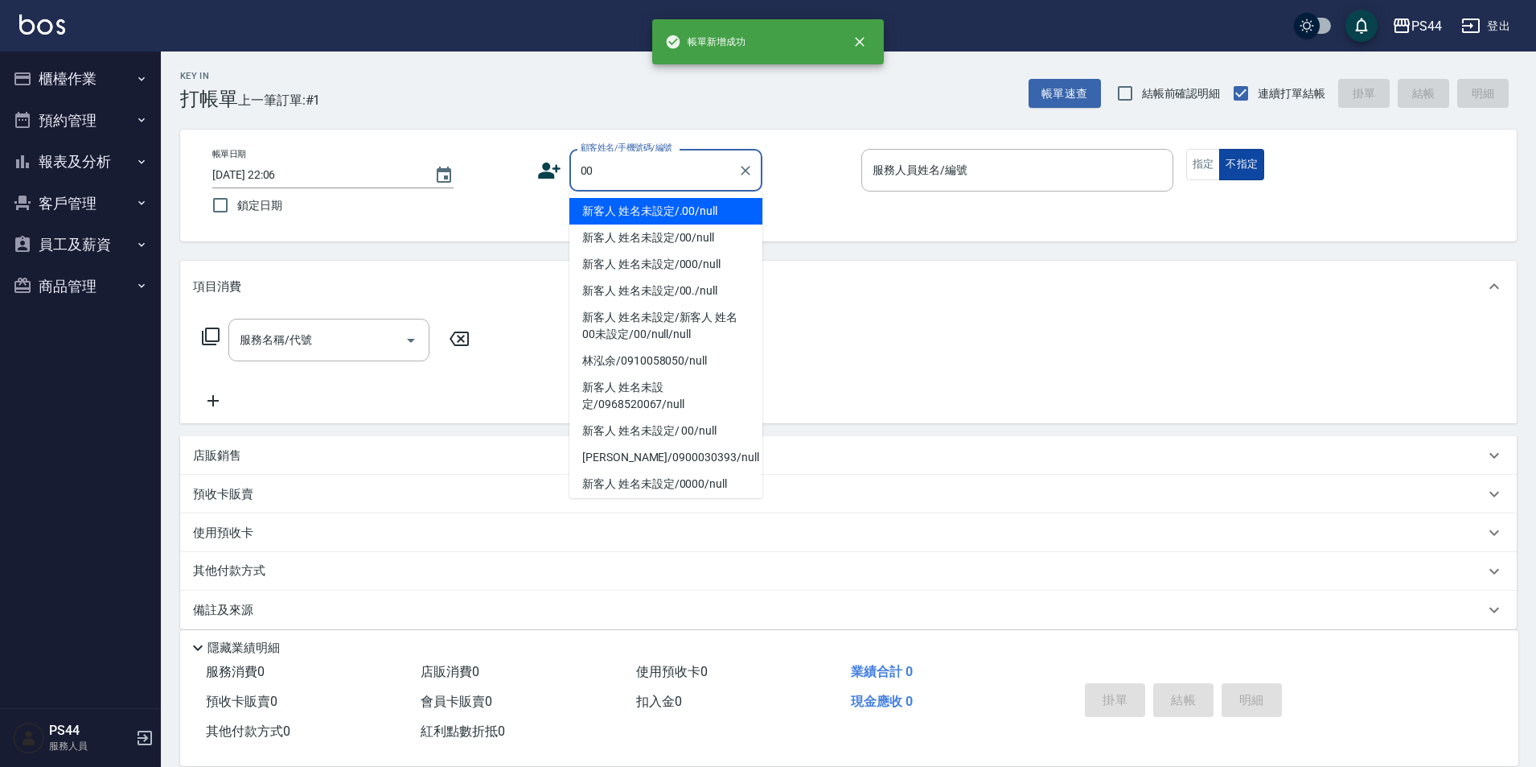
type input "新客人 姓名未設定/.00/null"
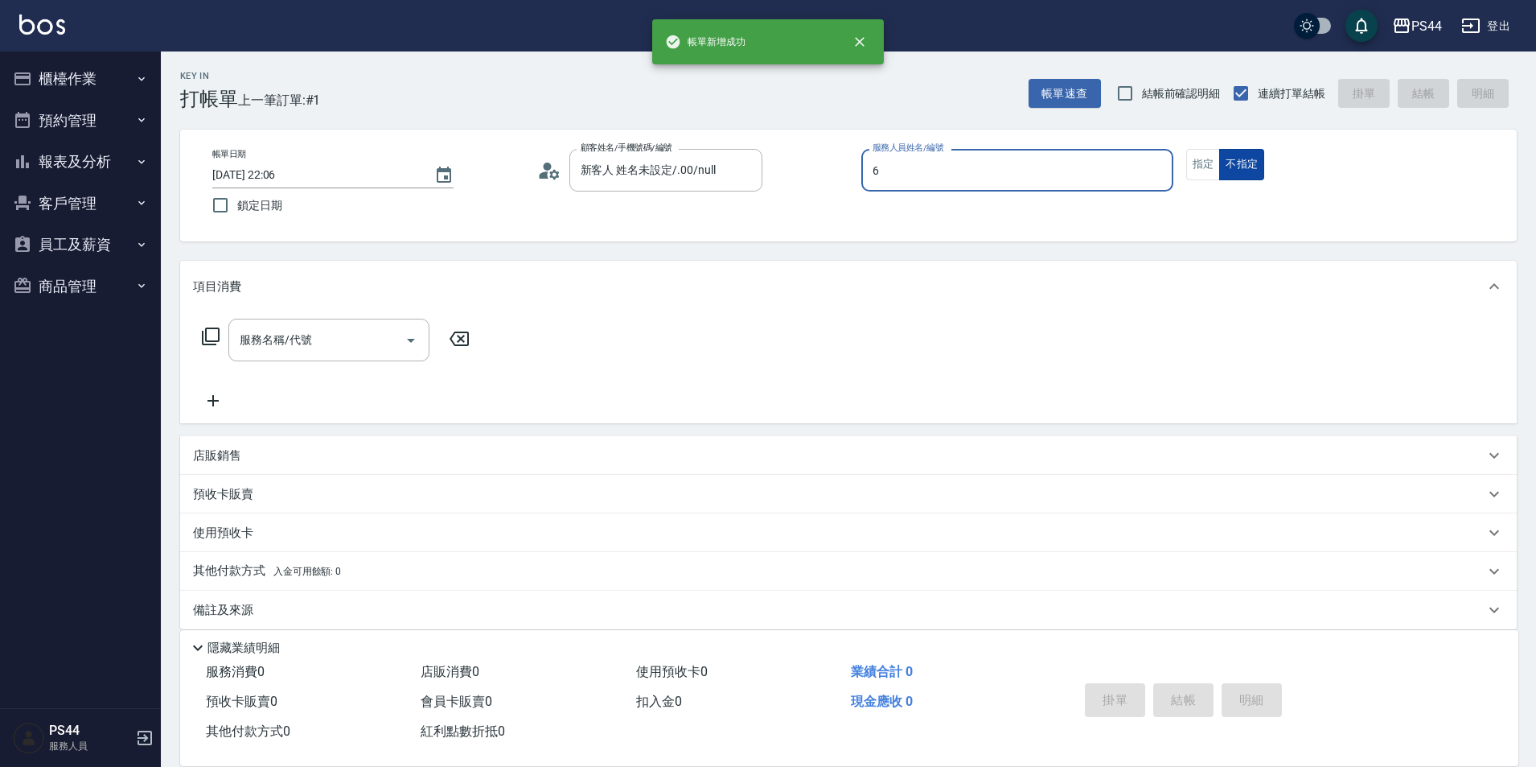
type input "kAYDEN-6"
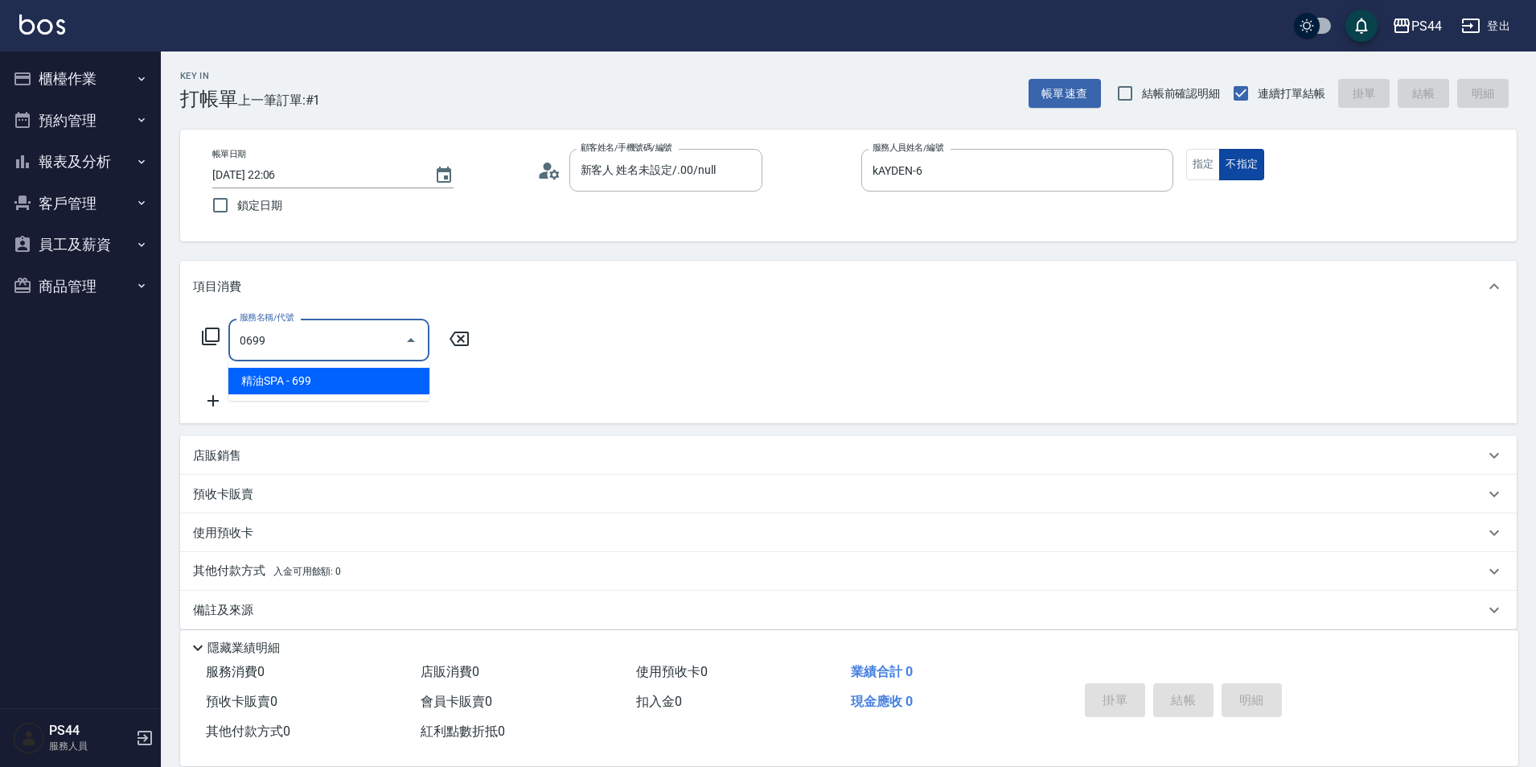
type input "精油SPA(0699)"
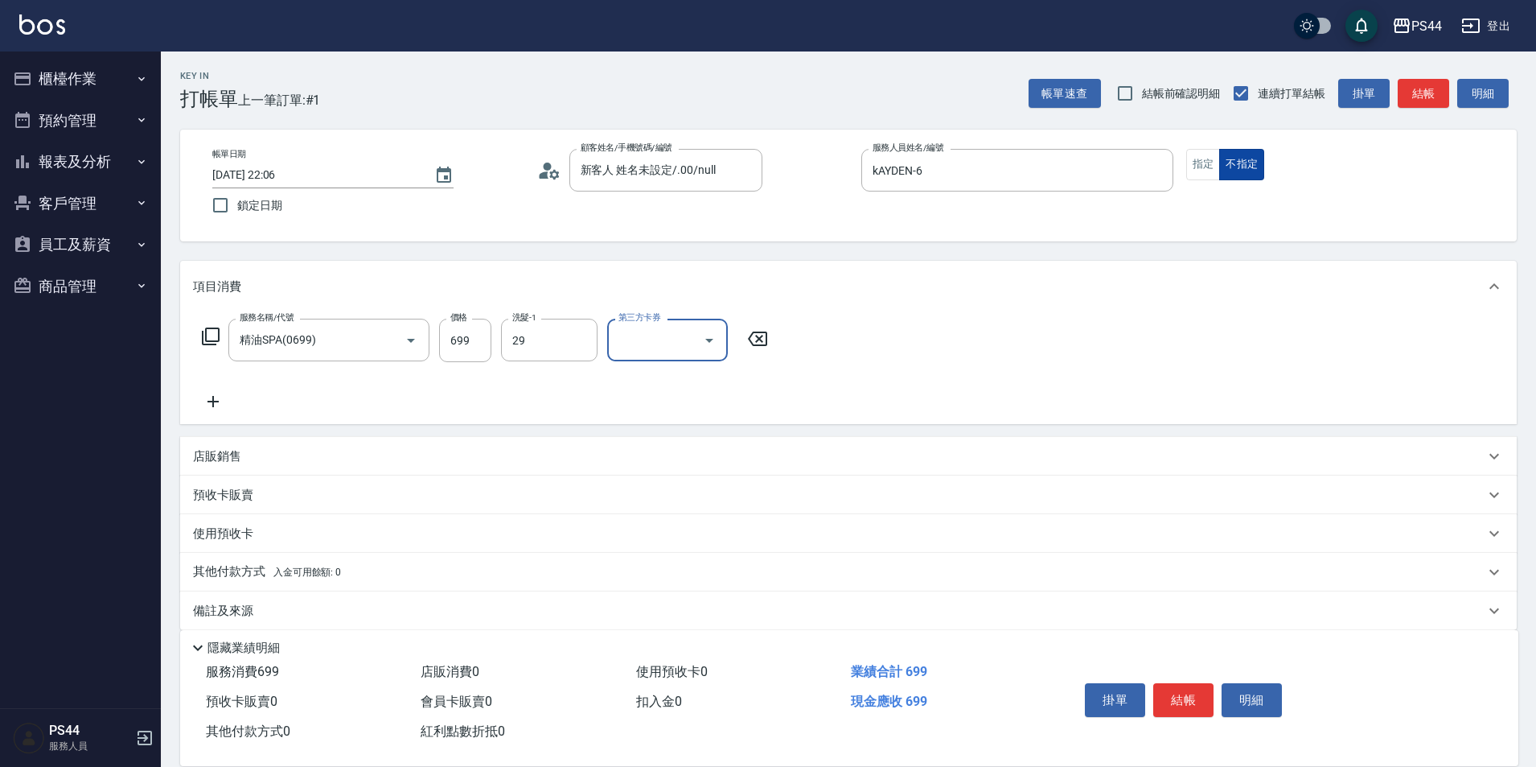
type input "慧星-29"
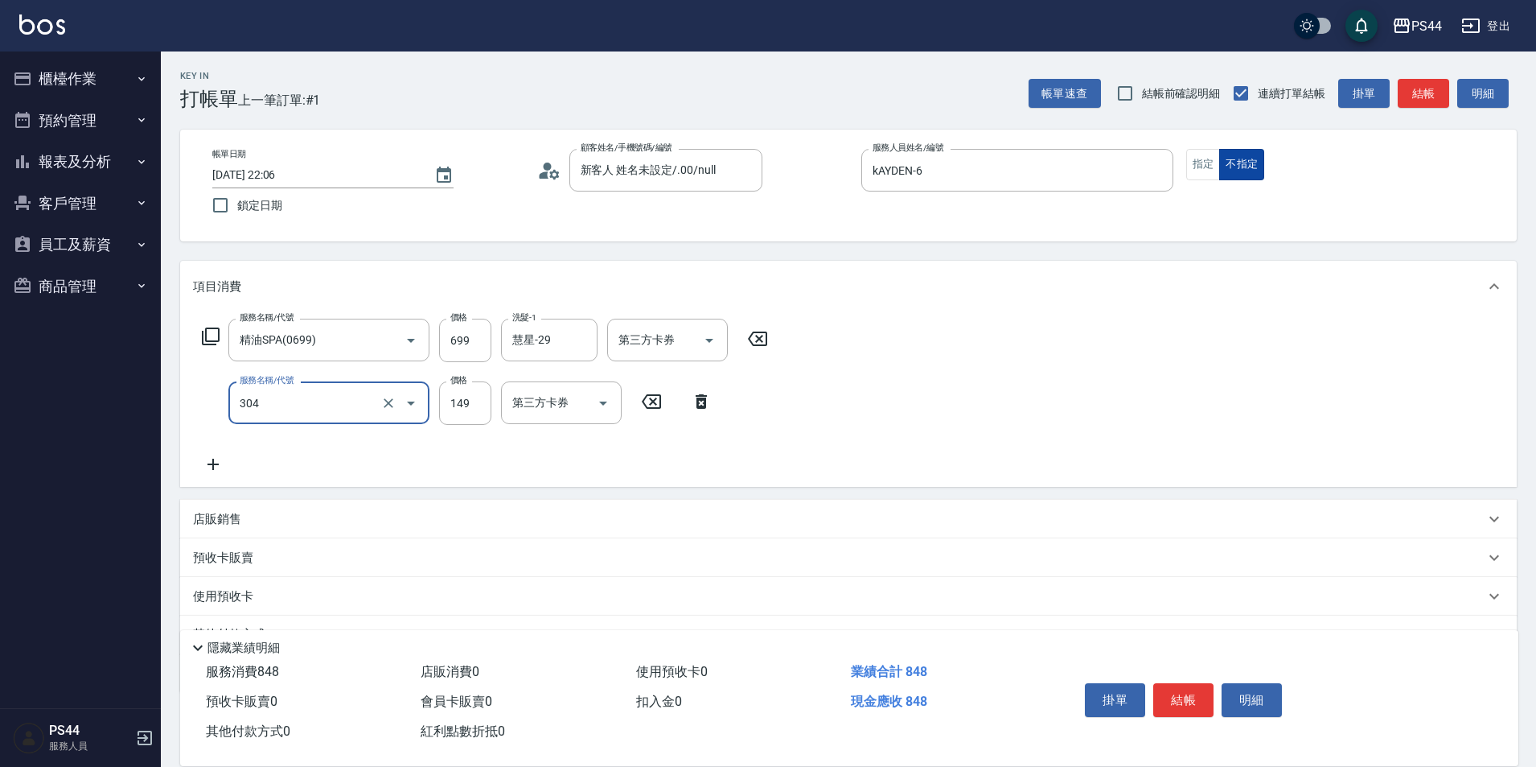
type input "剪髮(304)"
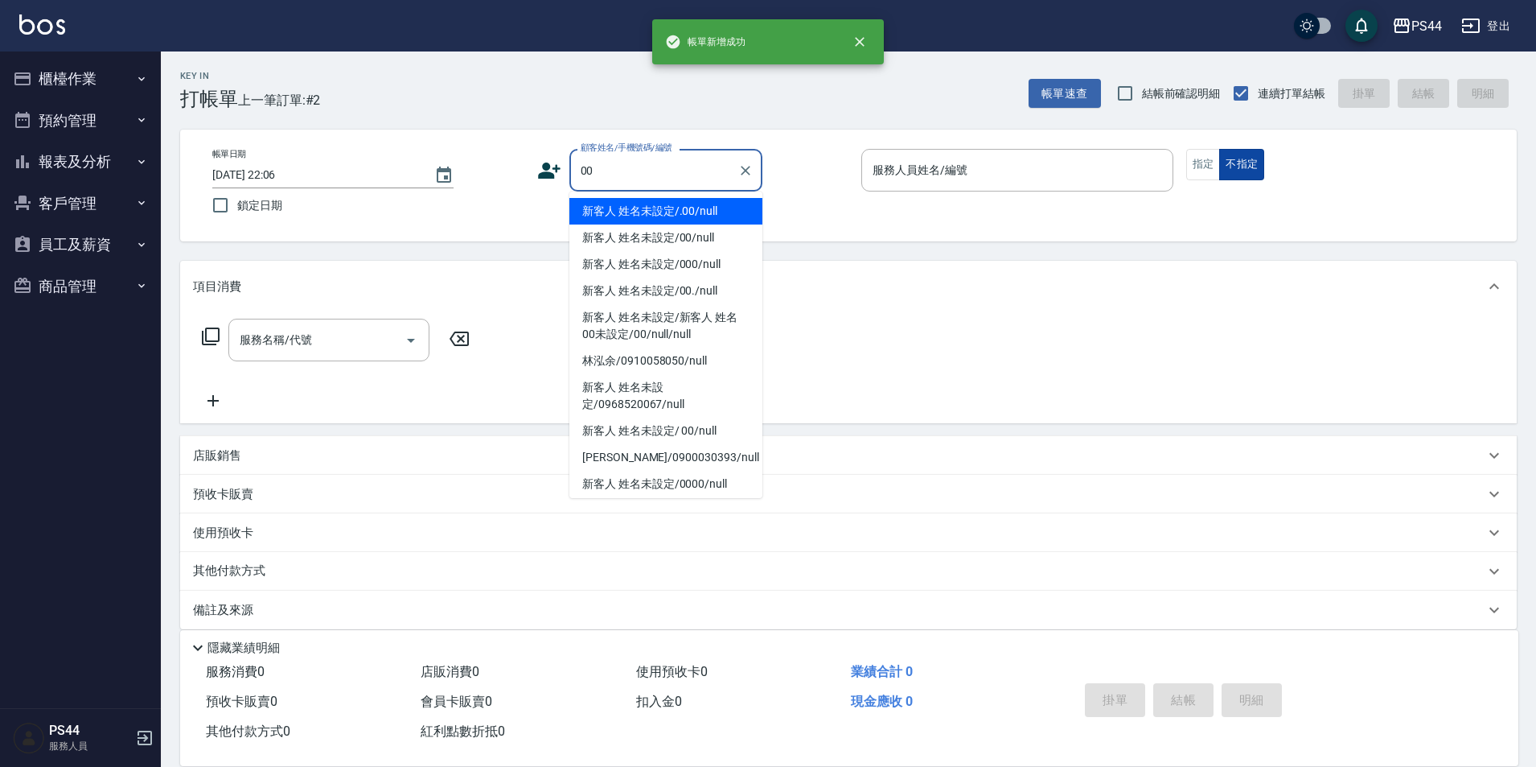
type input "新客人 姓名未設定/.00/null"
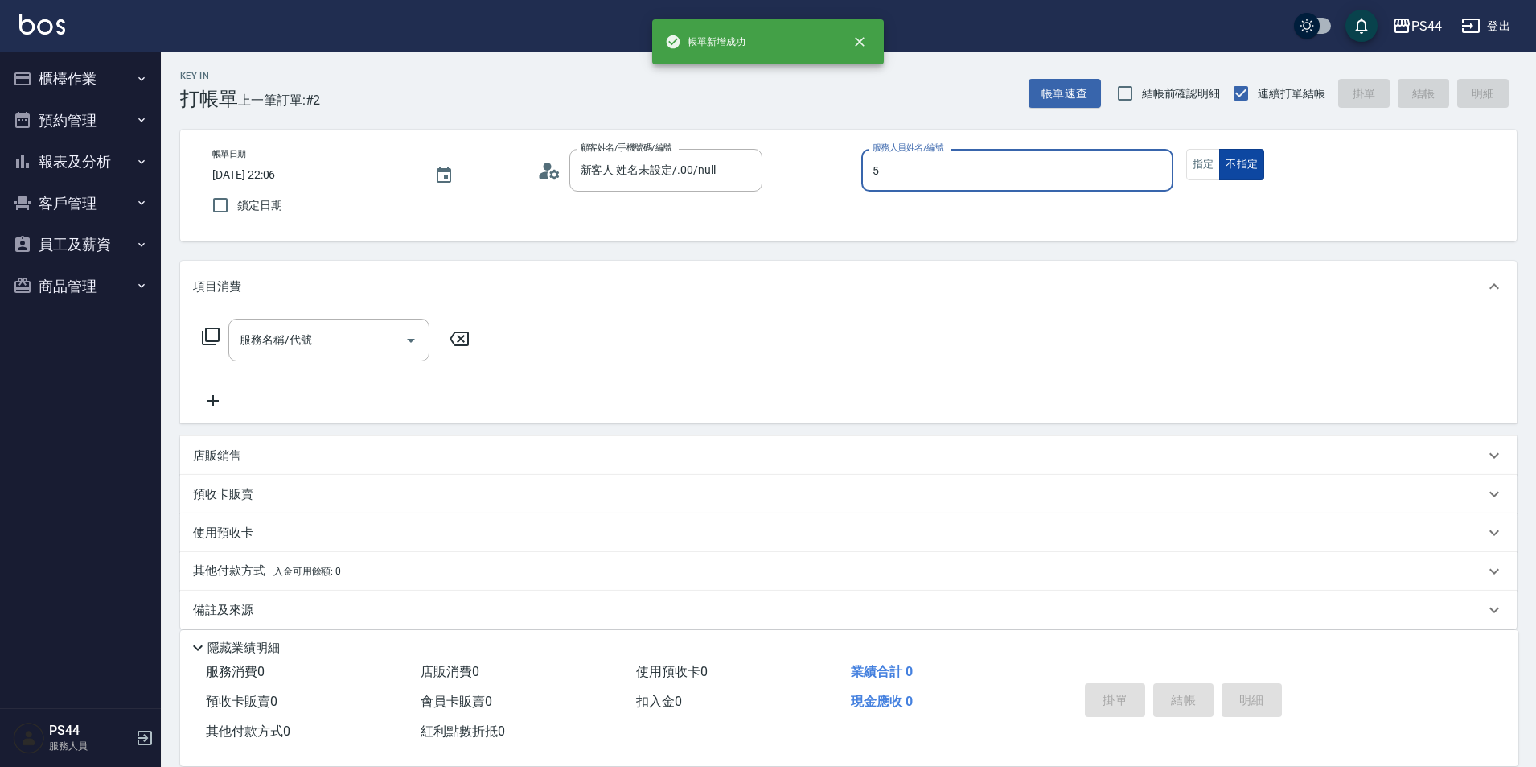
type input "王璟勳-5"
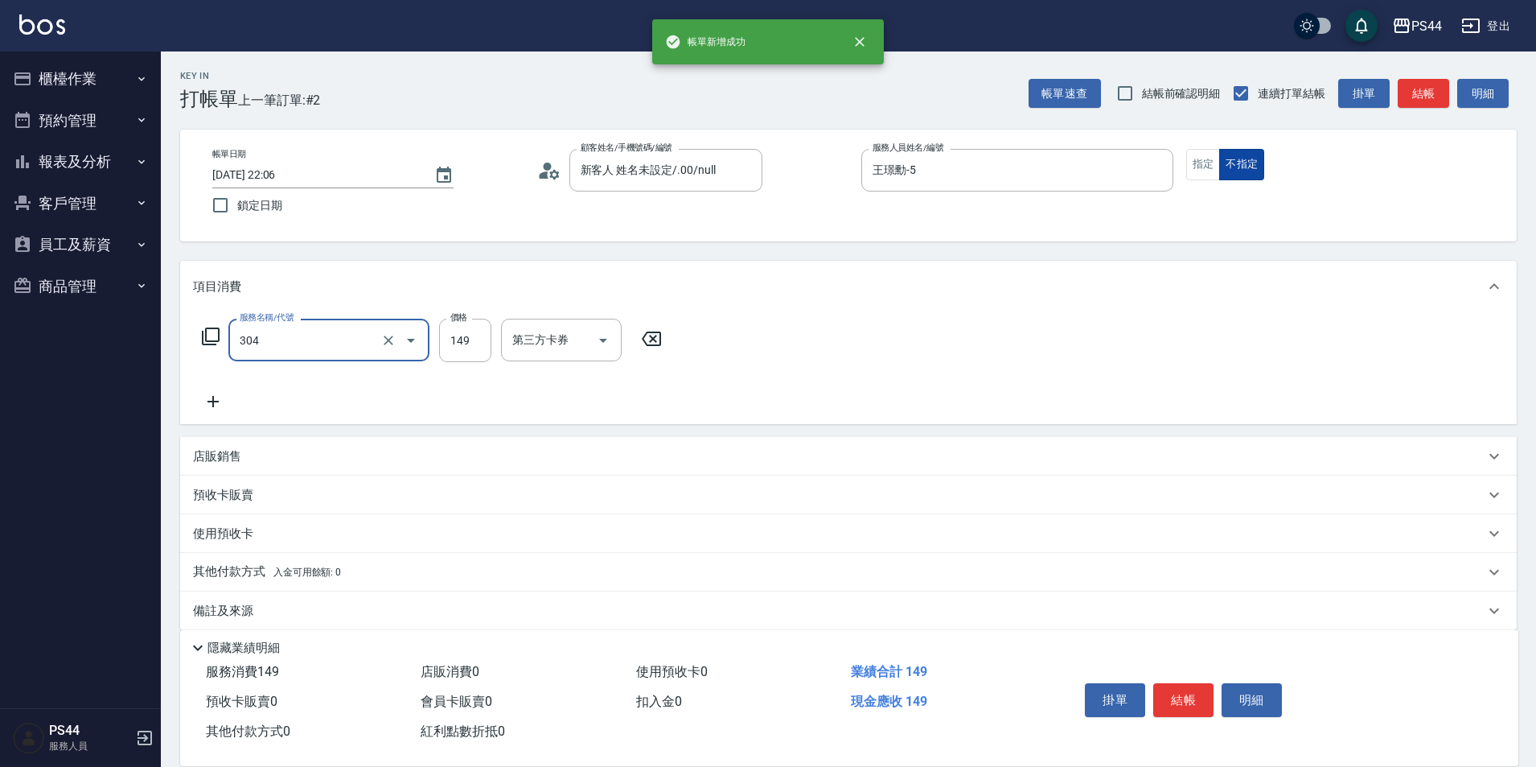
type input "剪髮(304)"
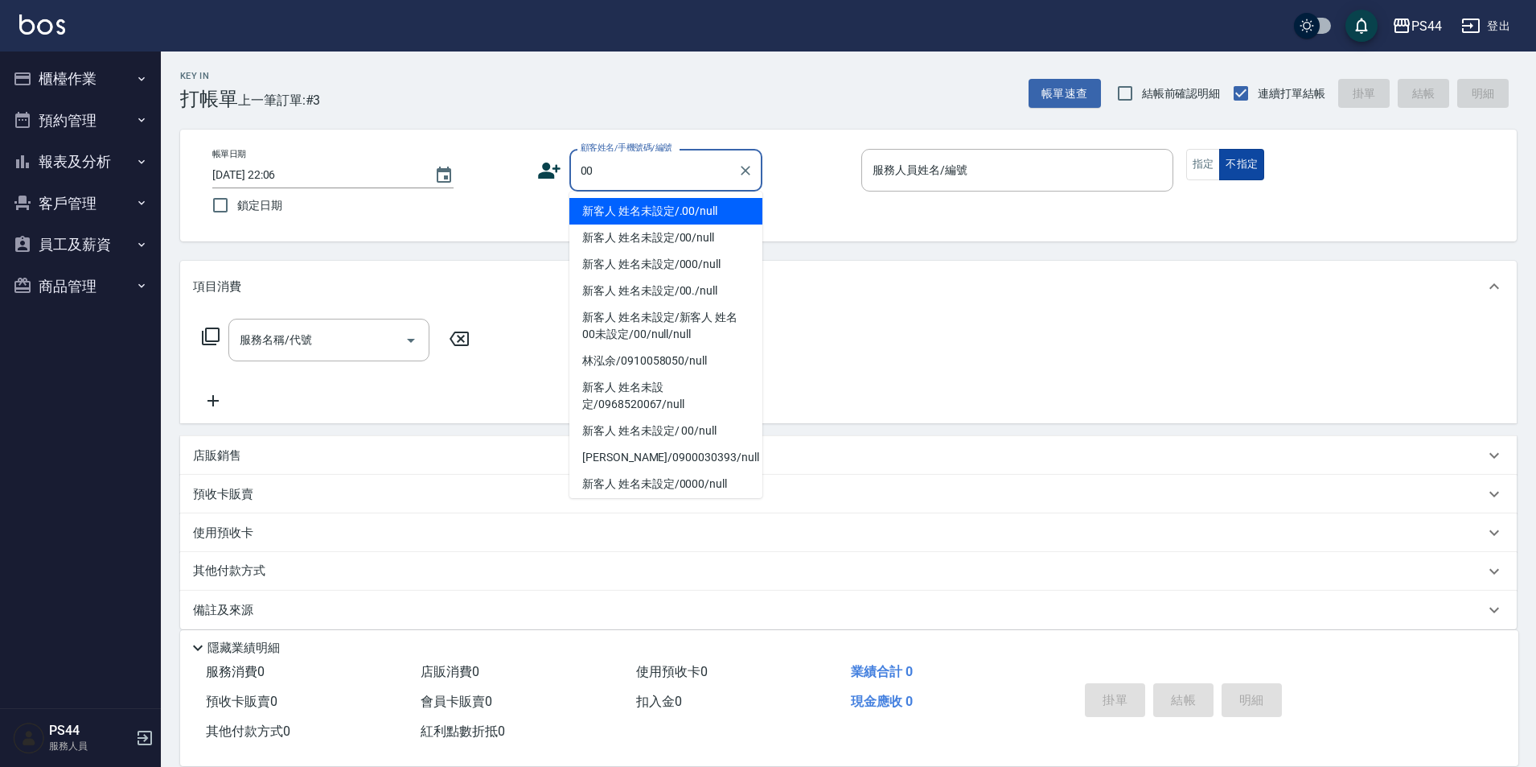
type input "新客人 姓名未設定/.00/null"
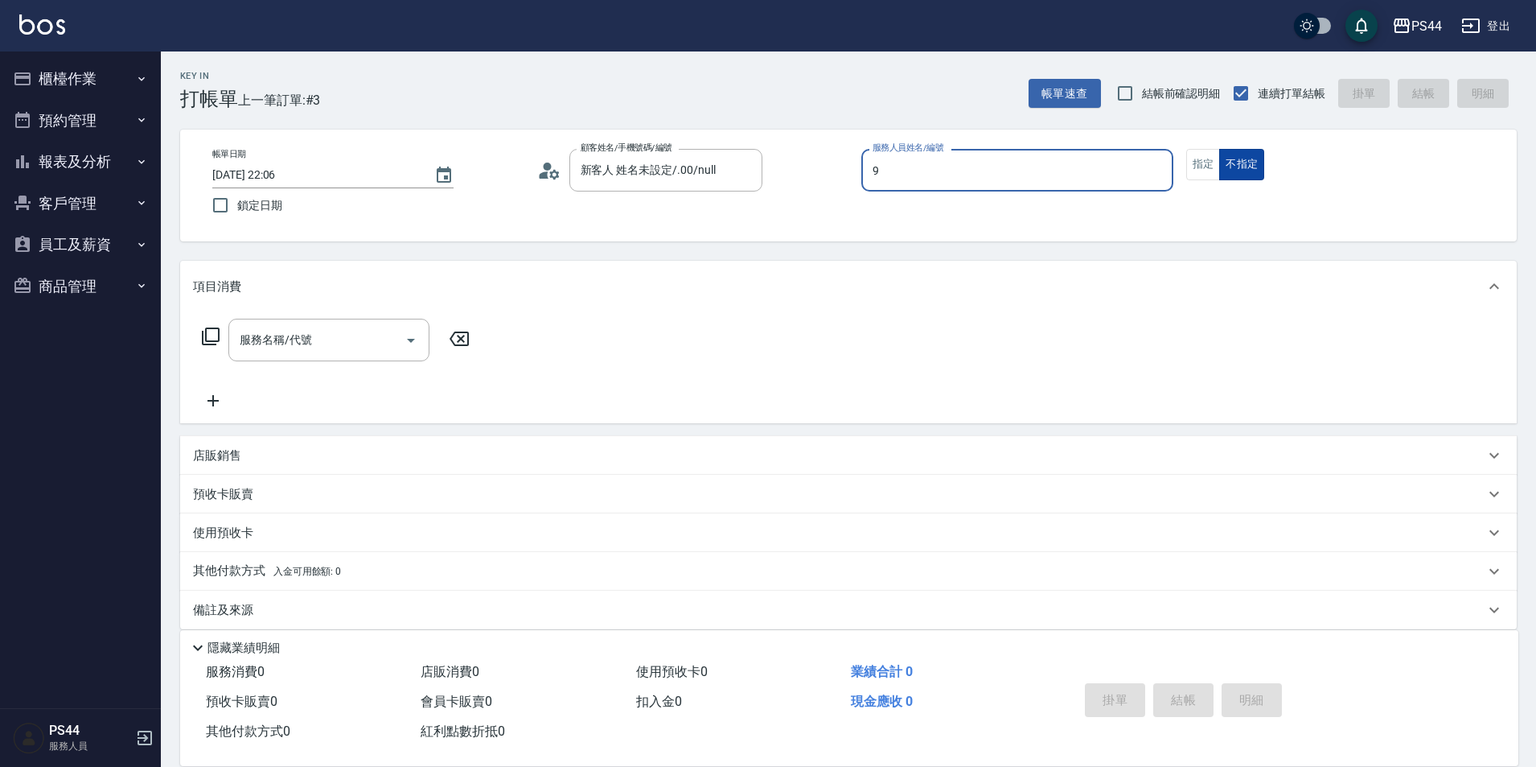
type input "白鄰琳-9"
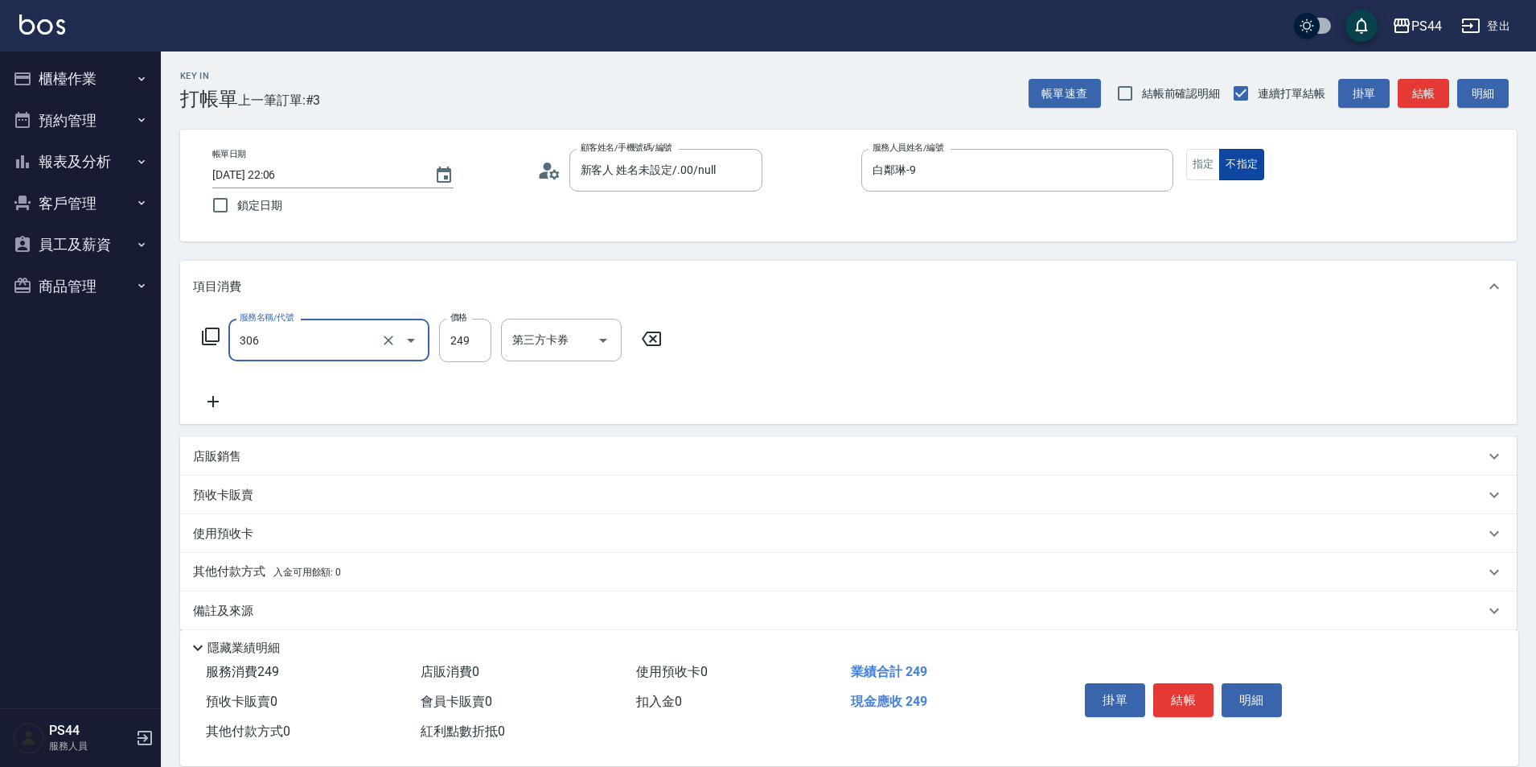
type input "剪髮(306)"
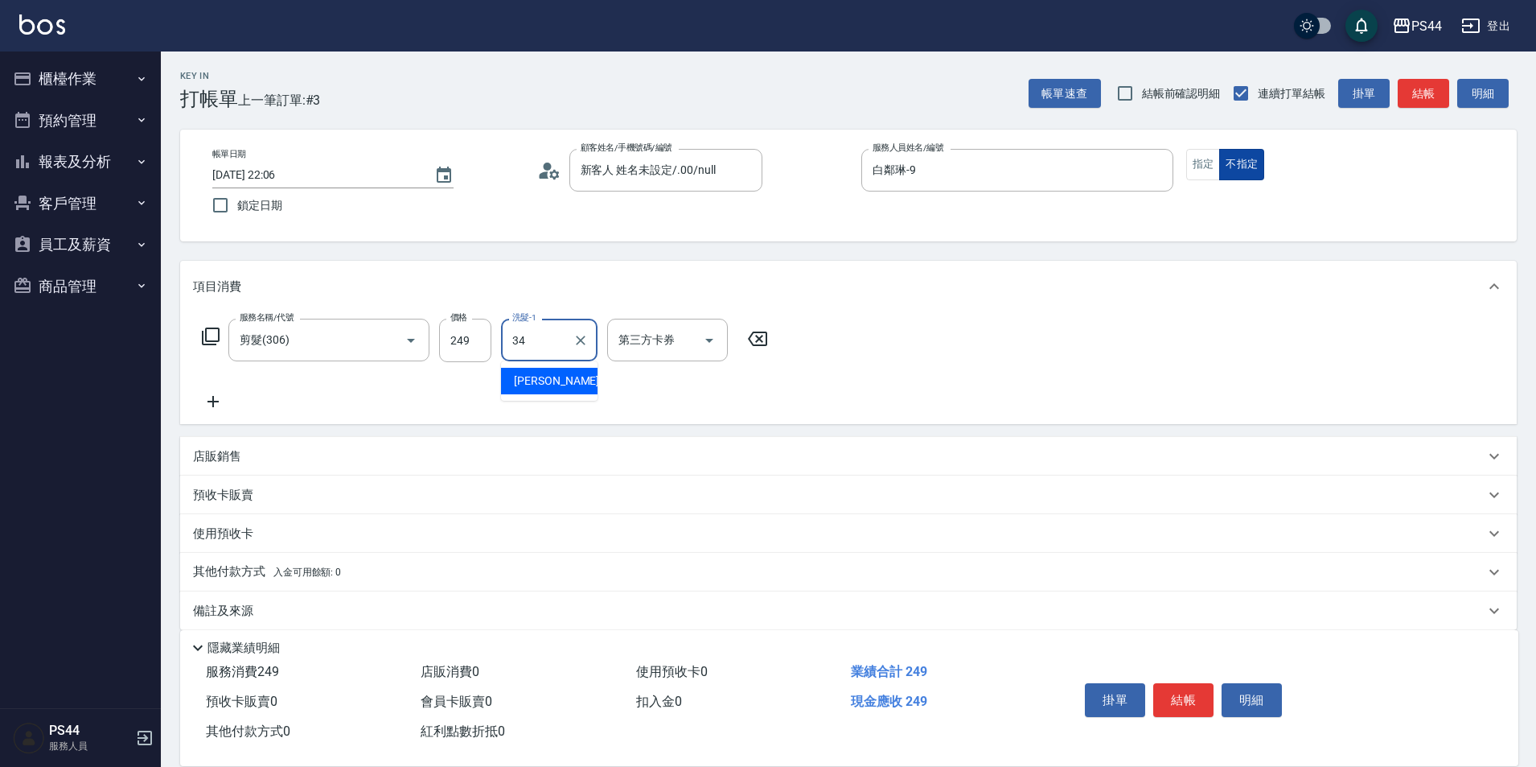
type input "邱美月-34"
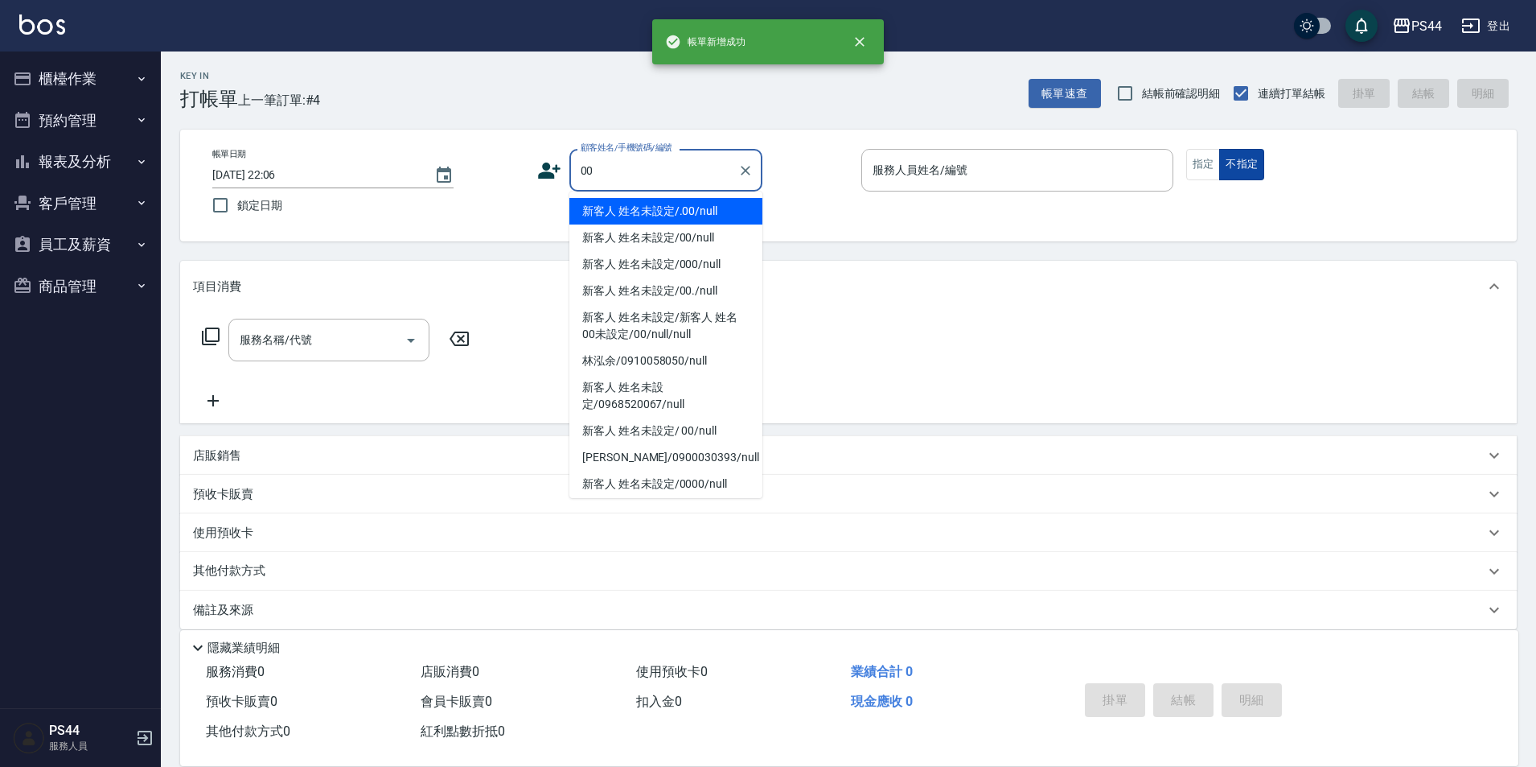
type input "新客人 姓名未設定/.00/null"
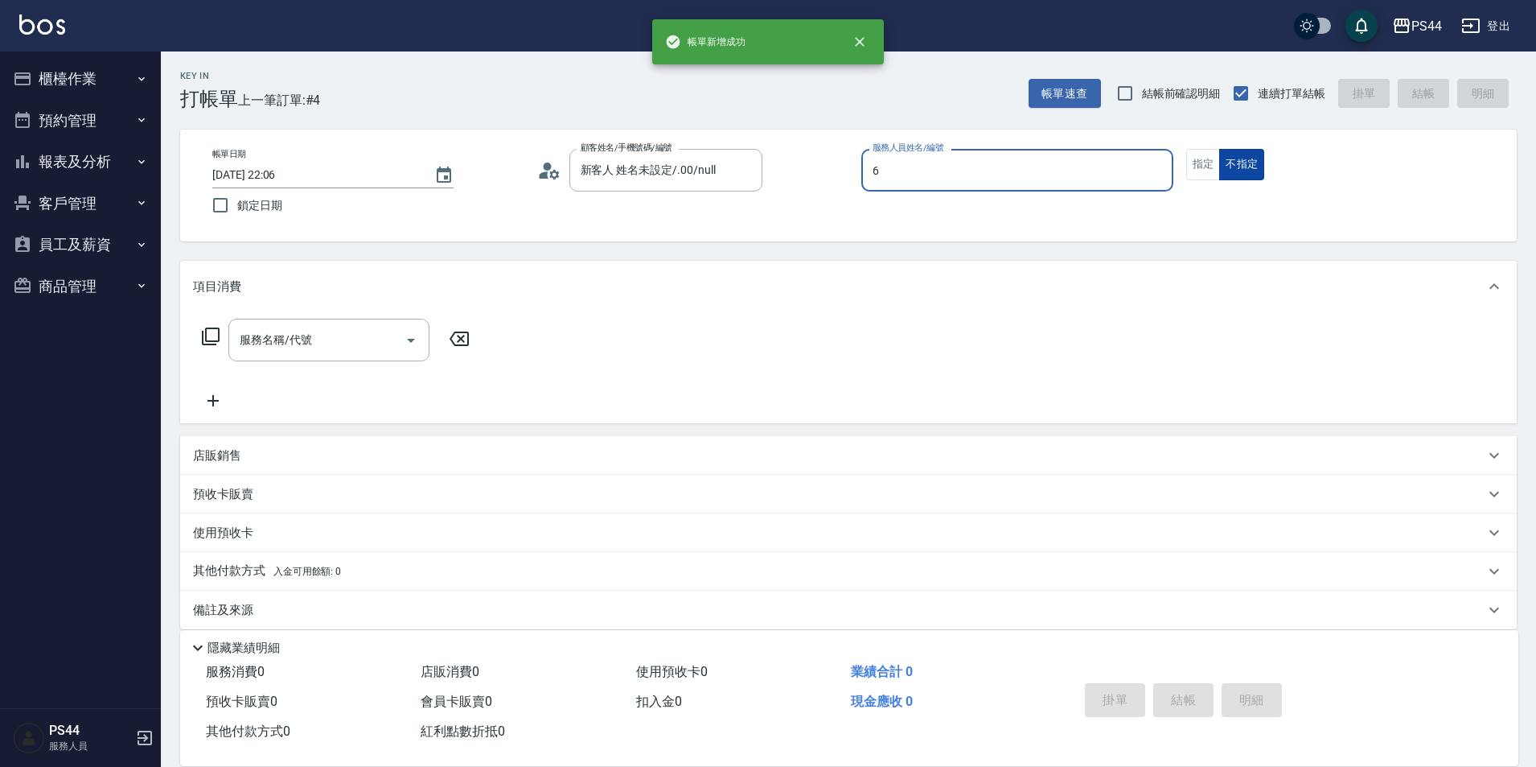
type input "kAYDEN-6"
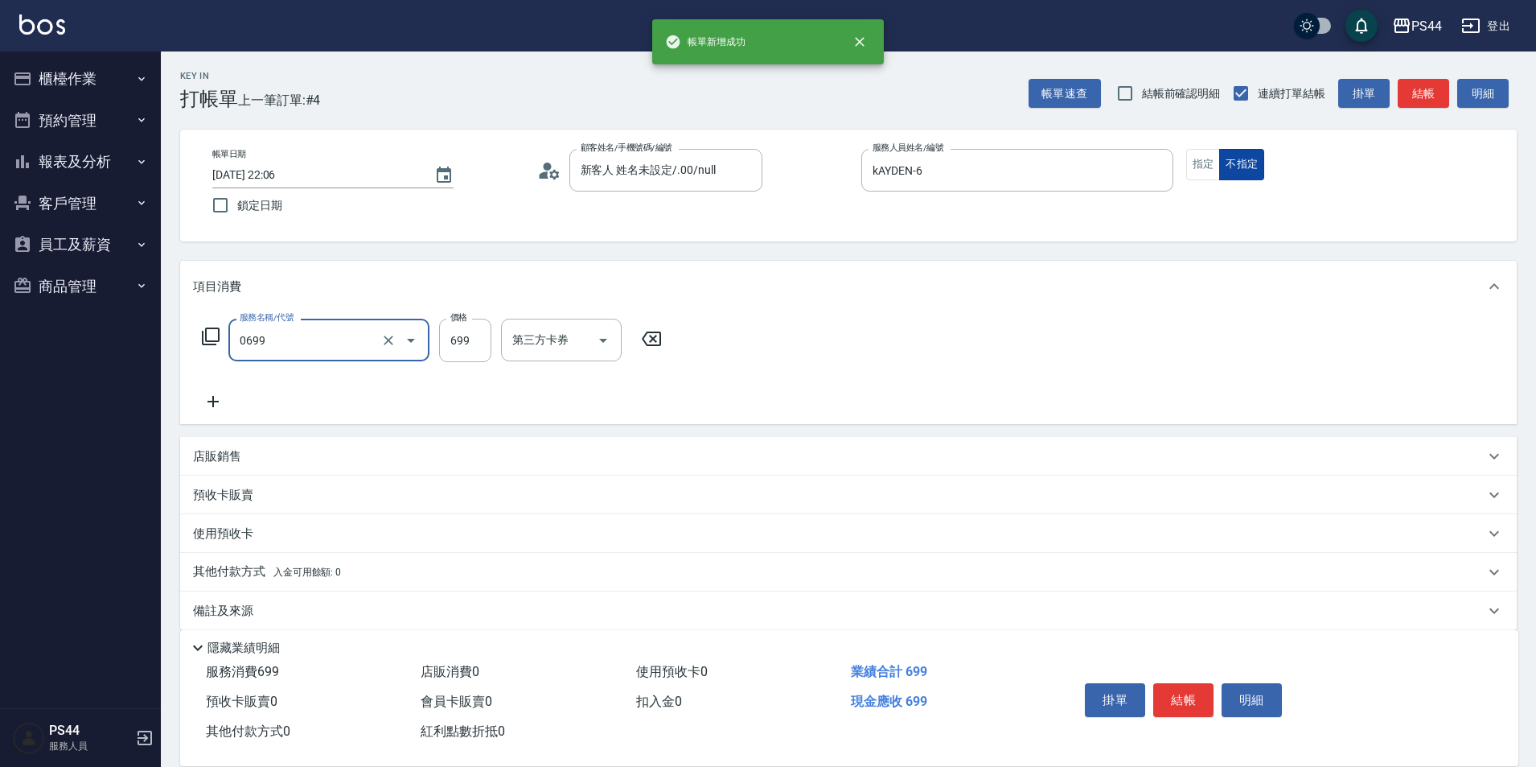
type input "精油SPA(0699)"
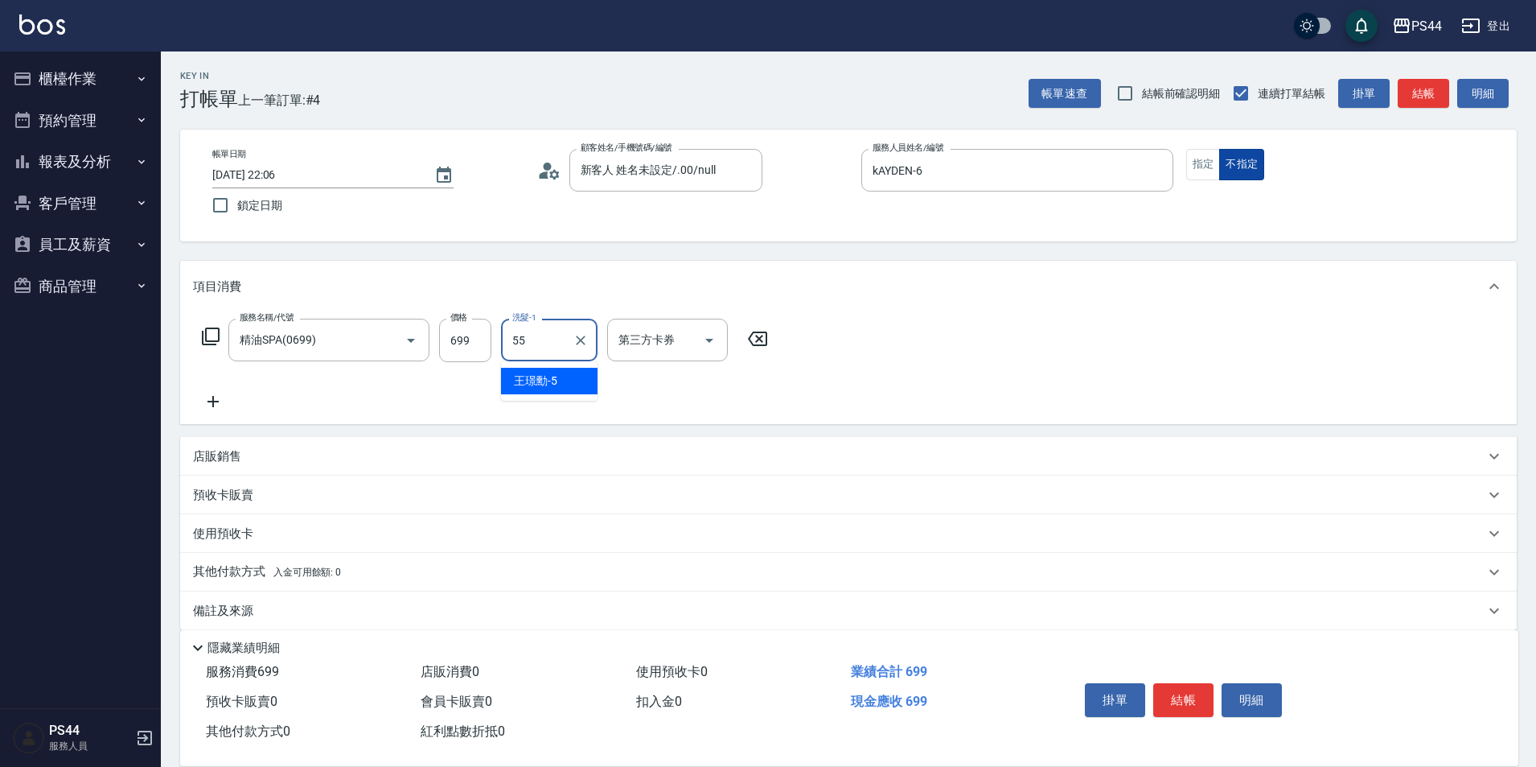
type input "蘇昭瑜-55"
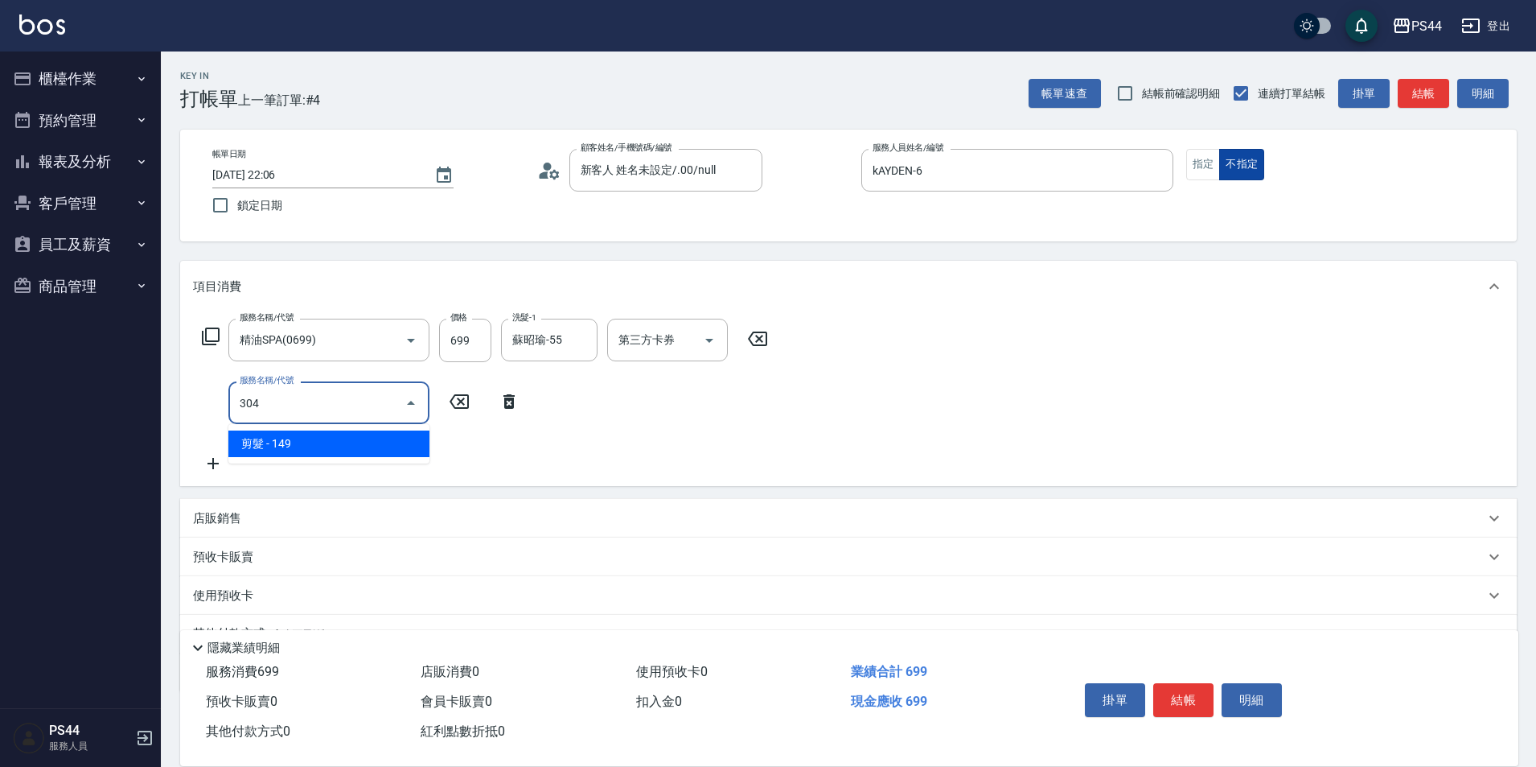
type input "剪髮(304)"
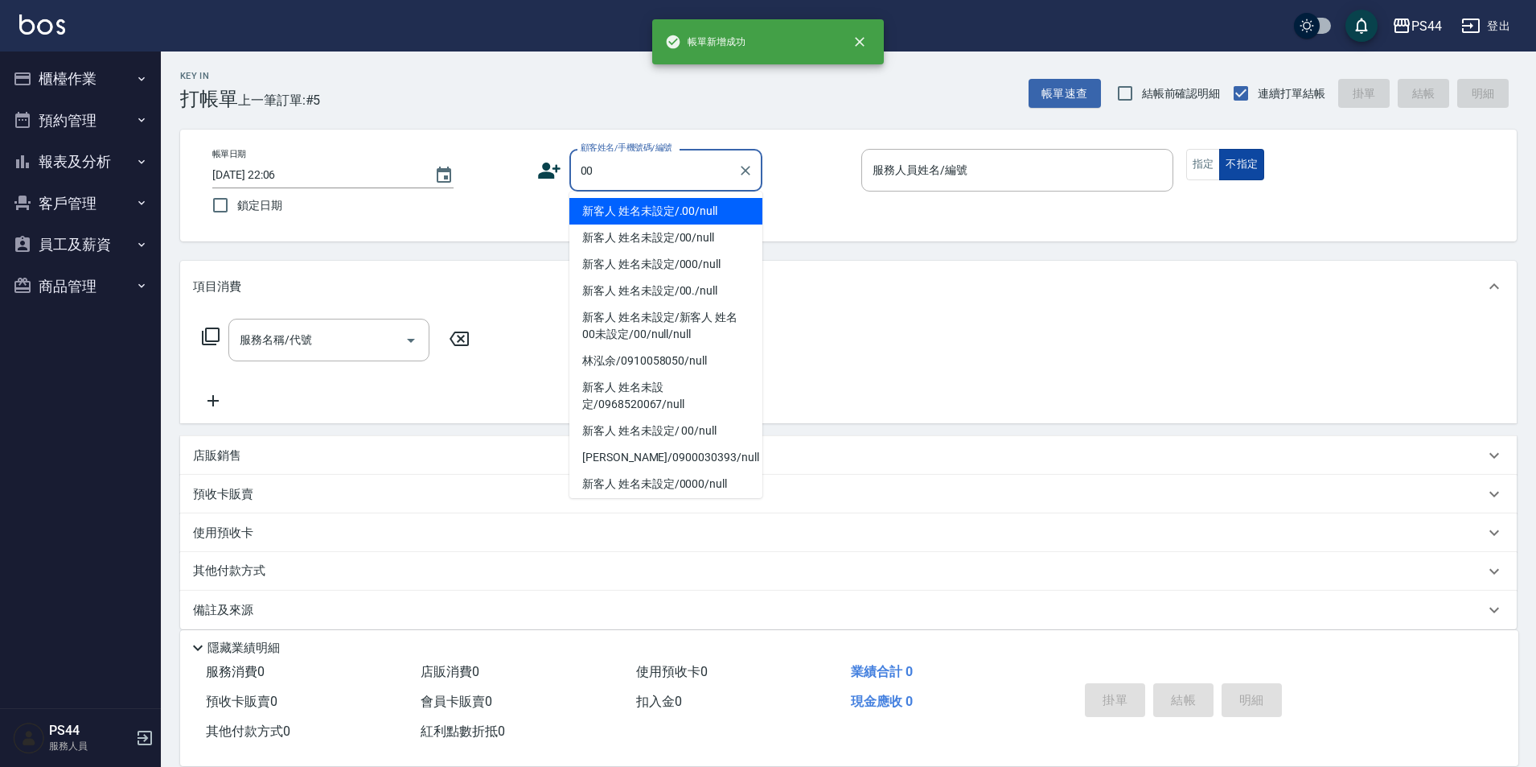
type input "新客人 姓名未設定/.00/null"
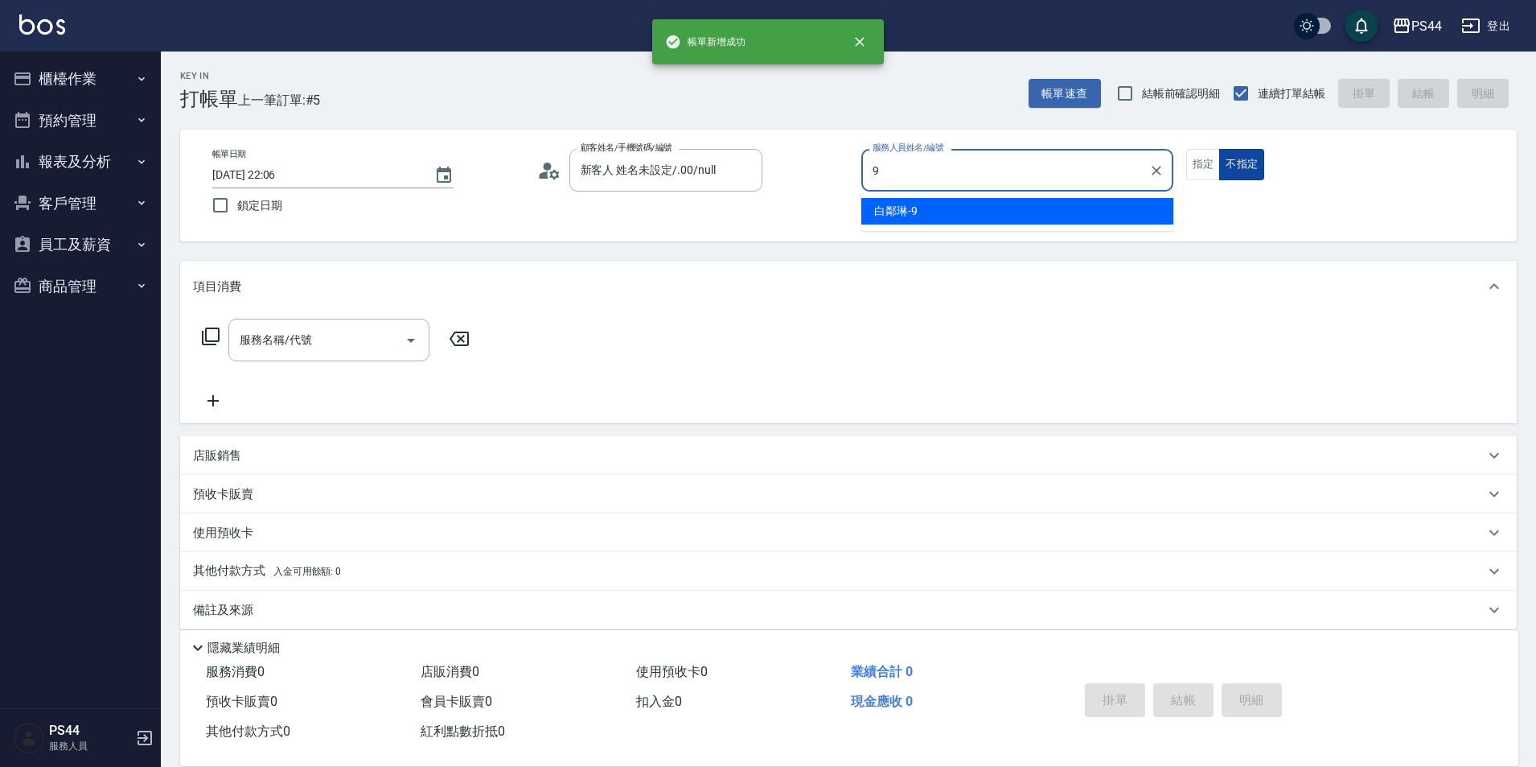
type input "白鄰琳-9"
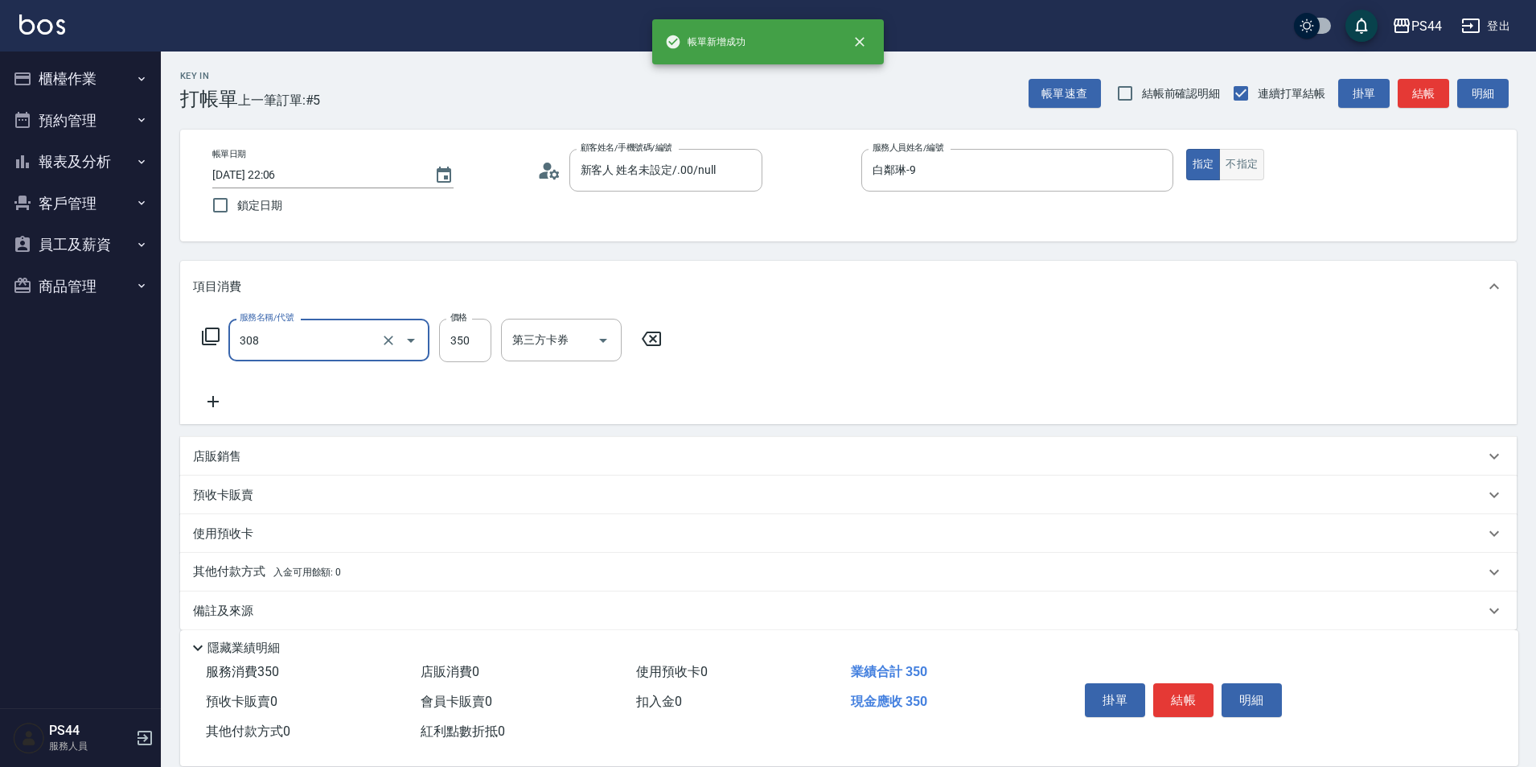
type input "洗+剪(308)"
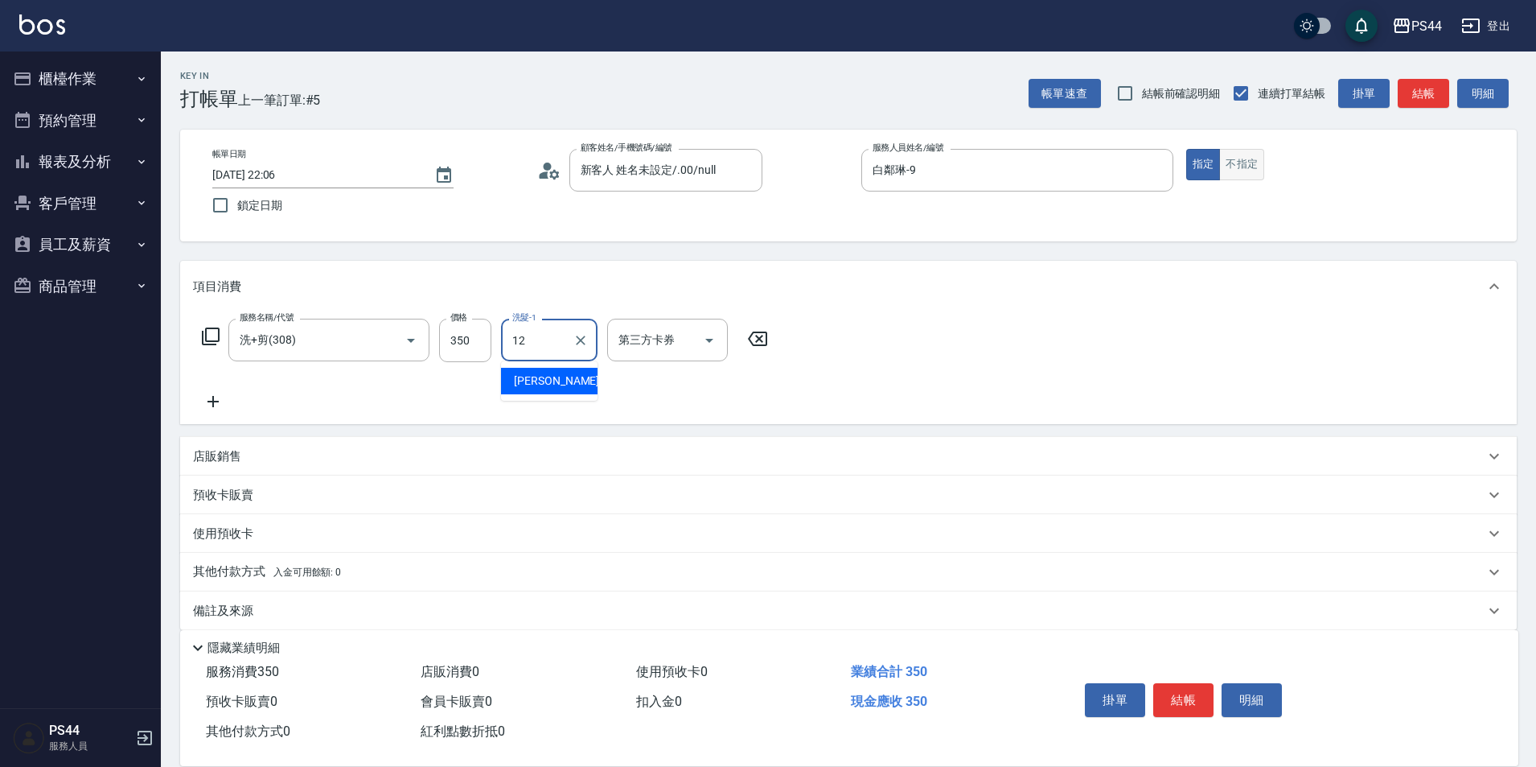
type input "黃奕程-12"
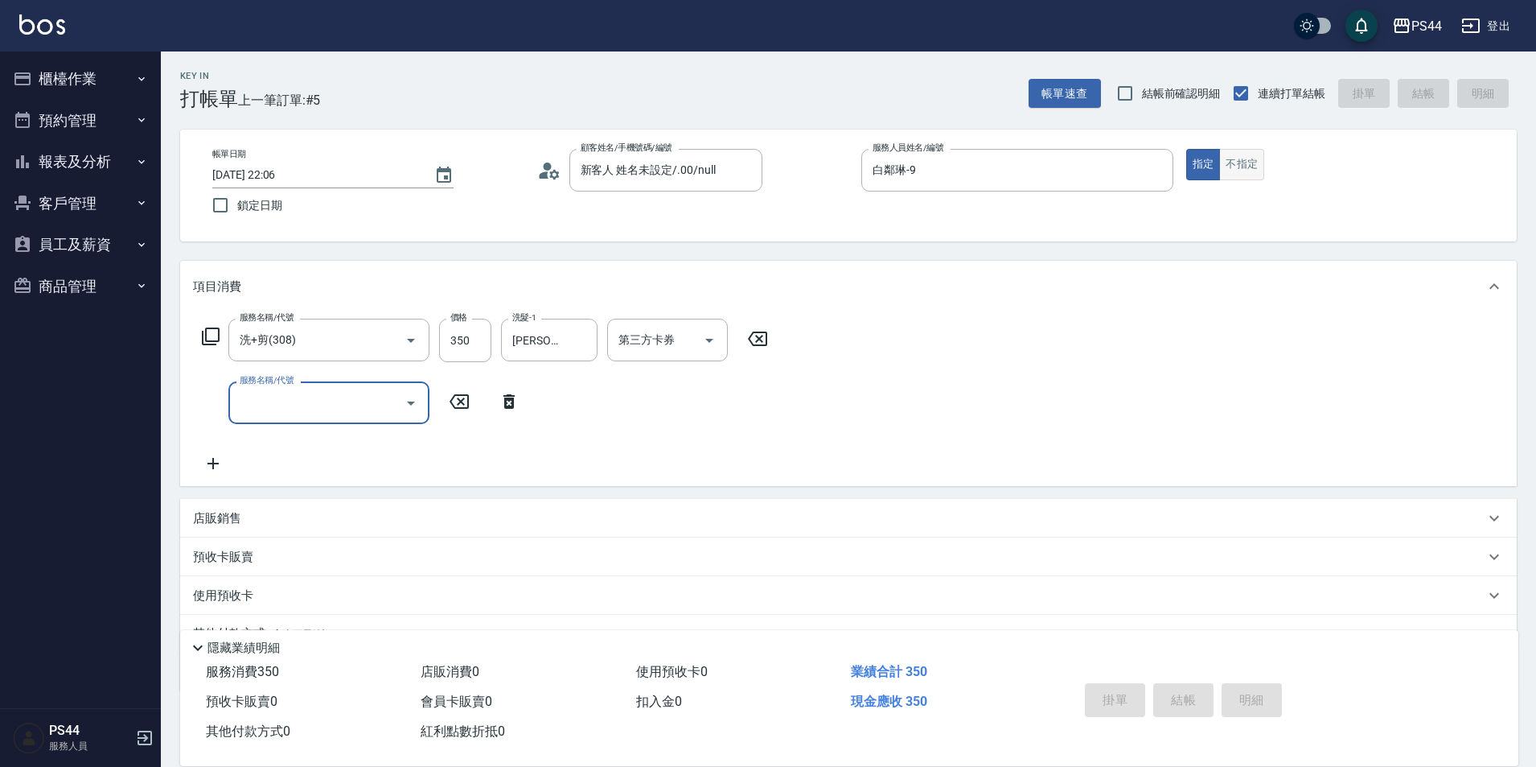
type input "2025/09/14 22:07"
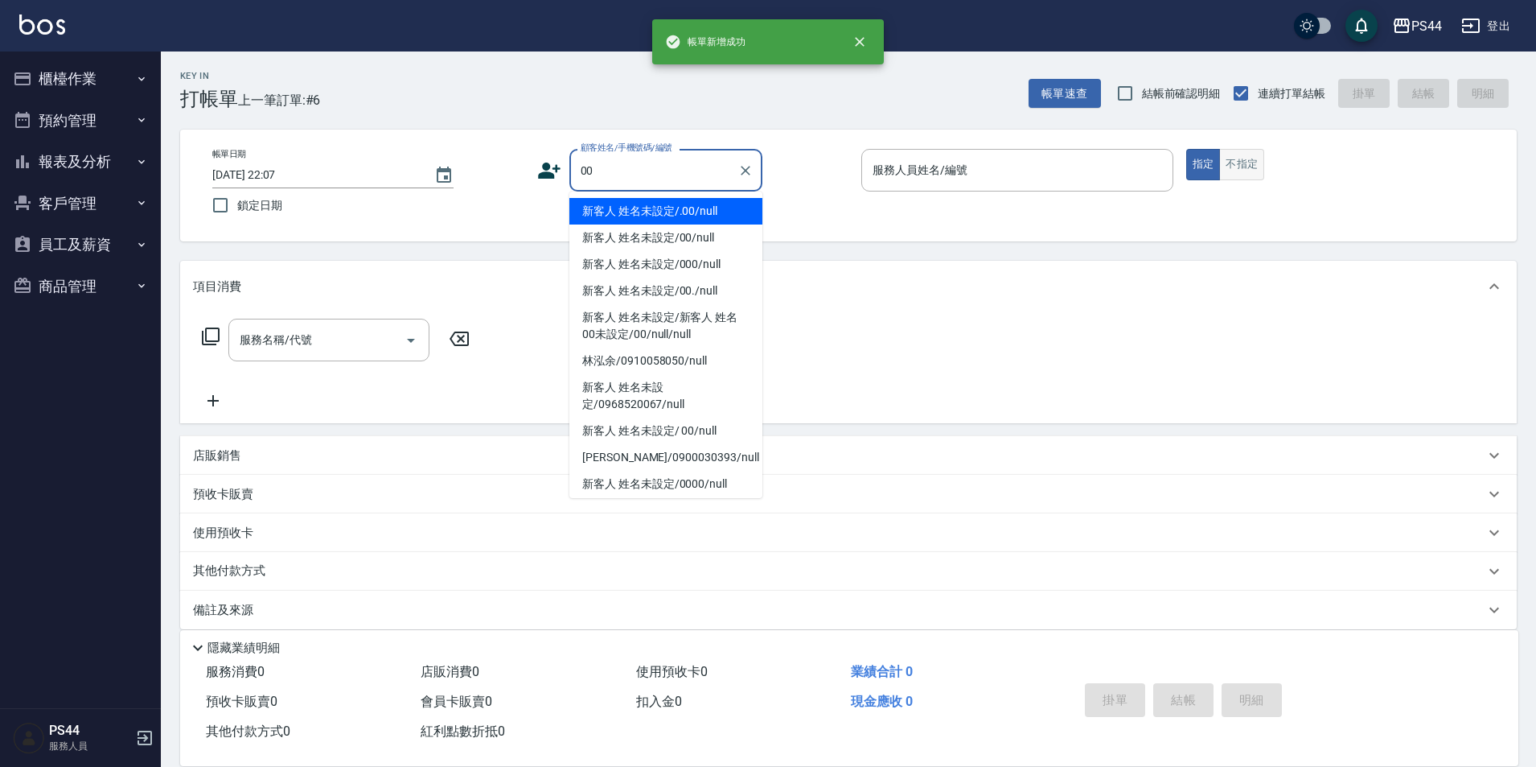
type input "新客人 姓名未設定/.00/null"
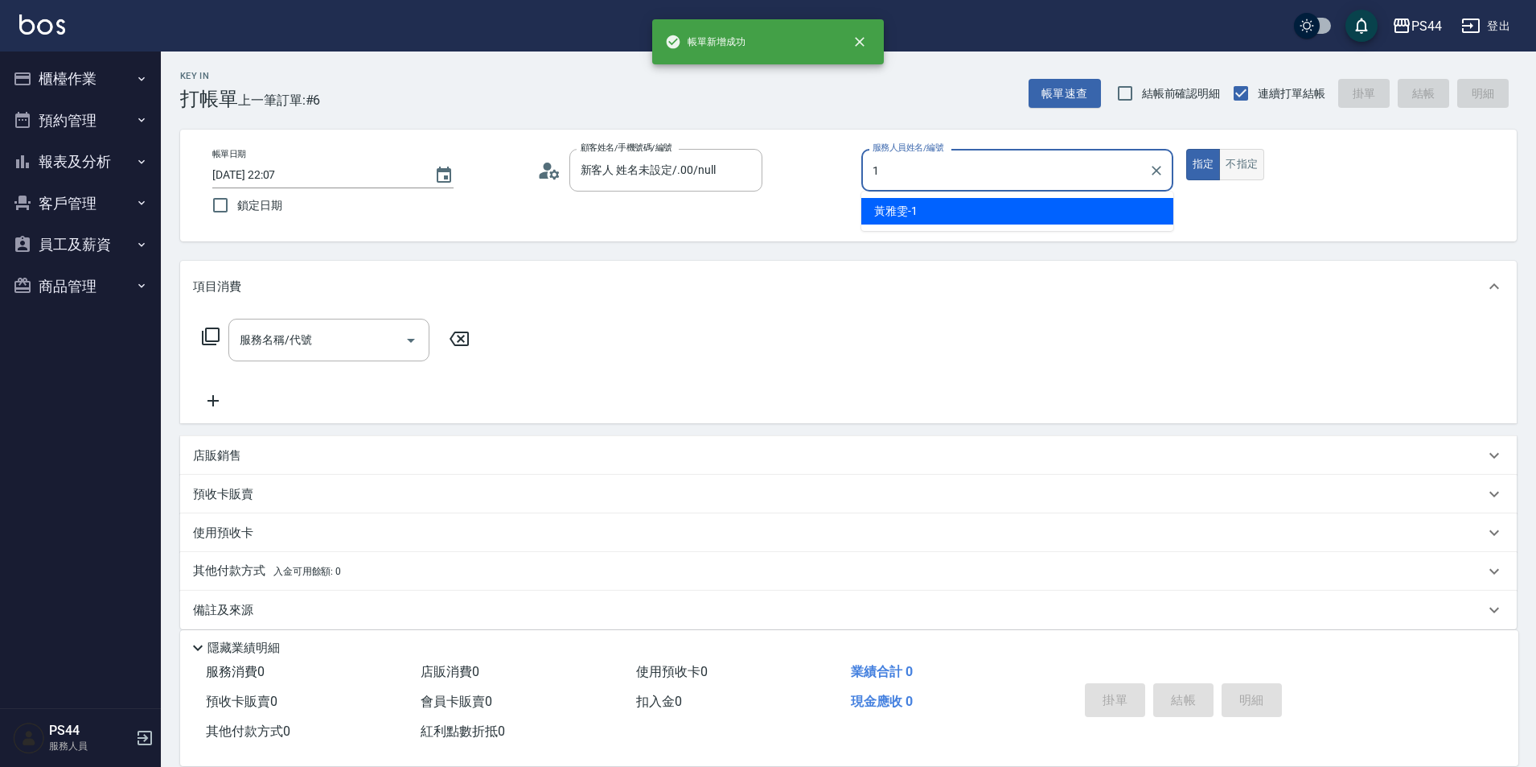
type input "黃雅雯-1"
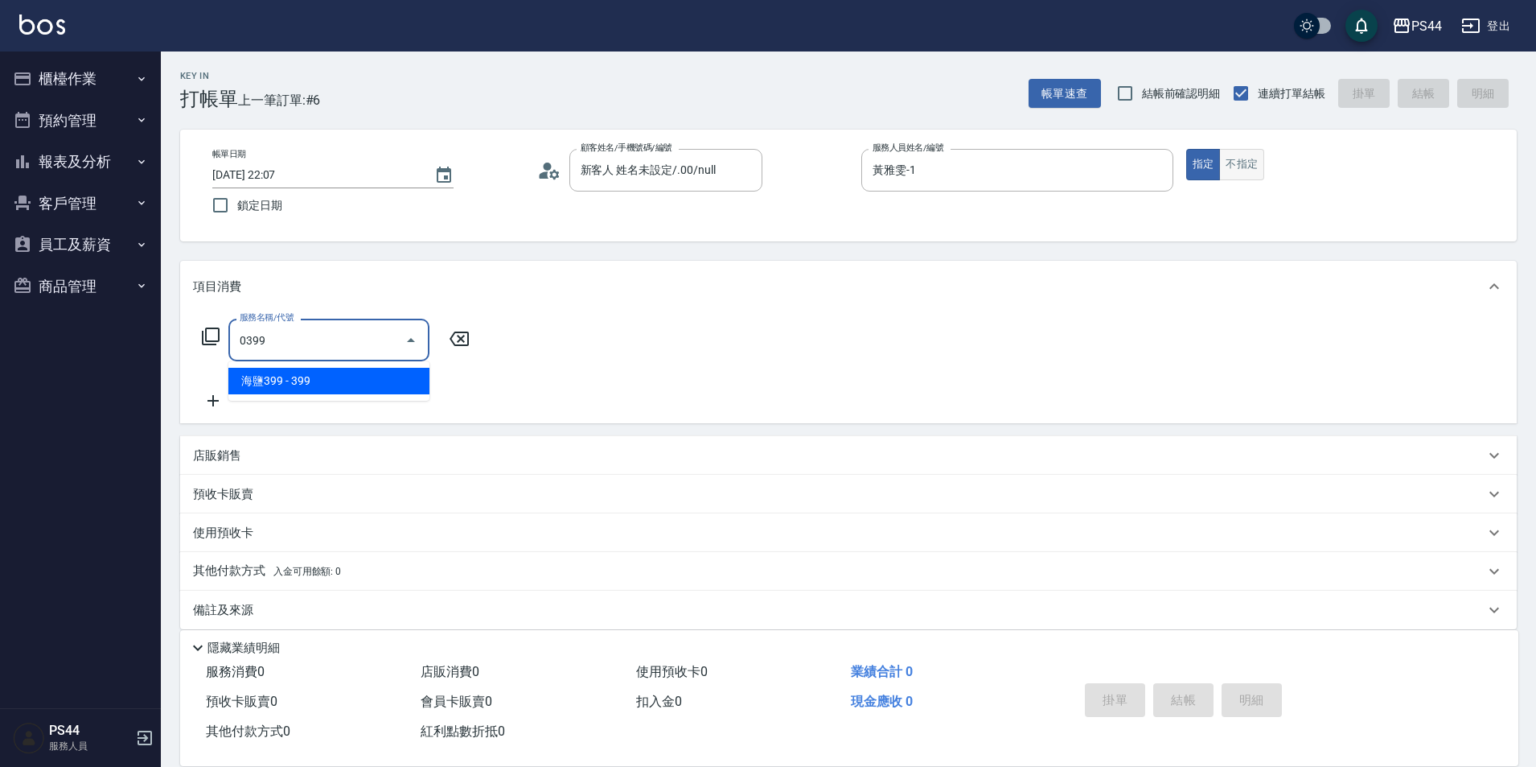
type input "海鹽399(0399)"
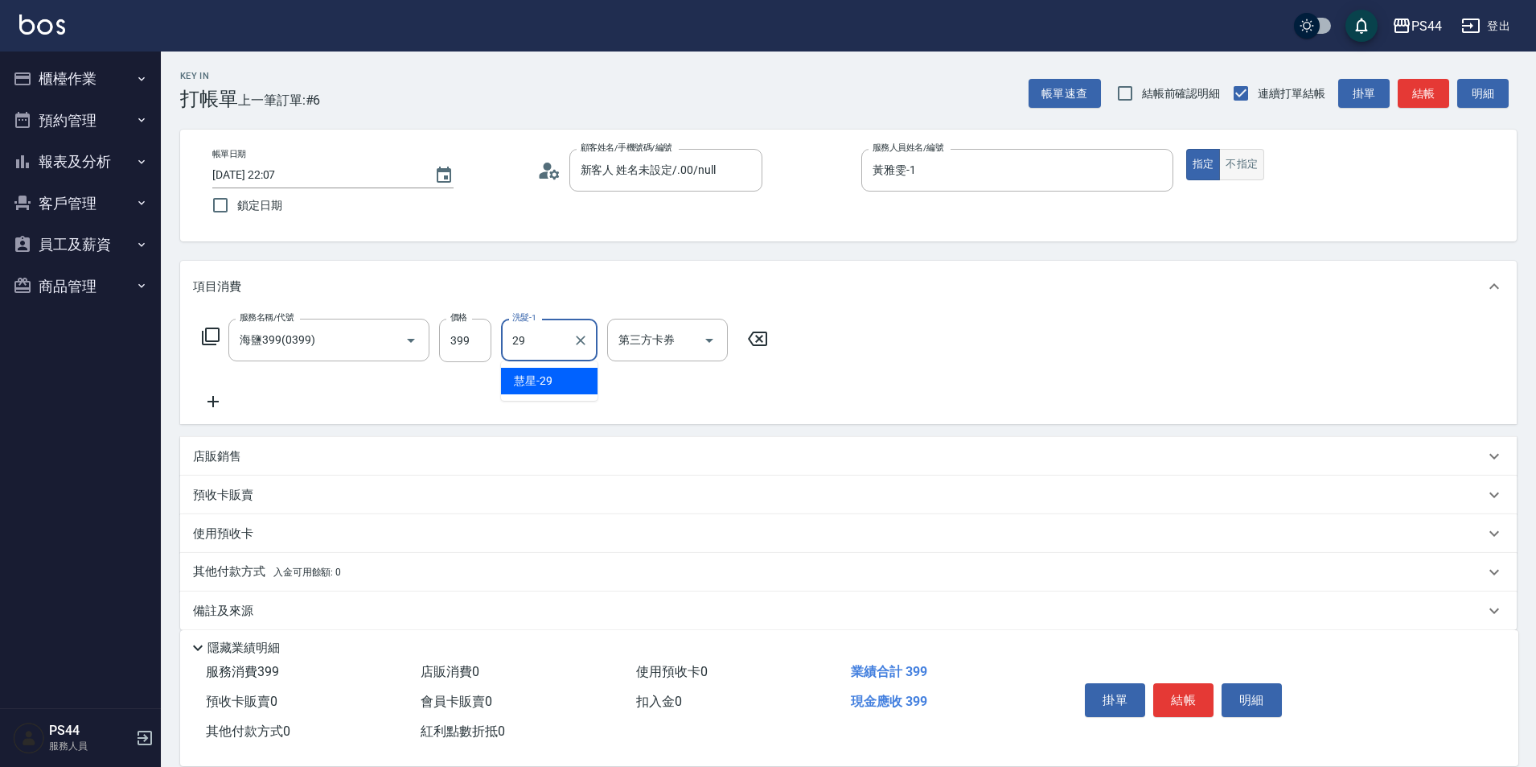
type input "慧星-29"
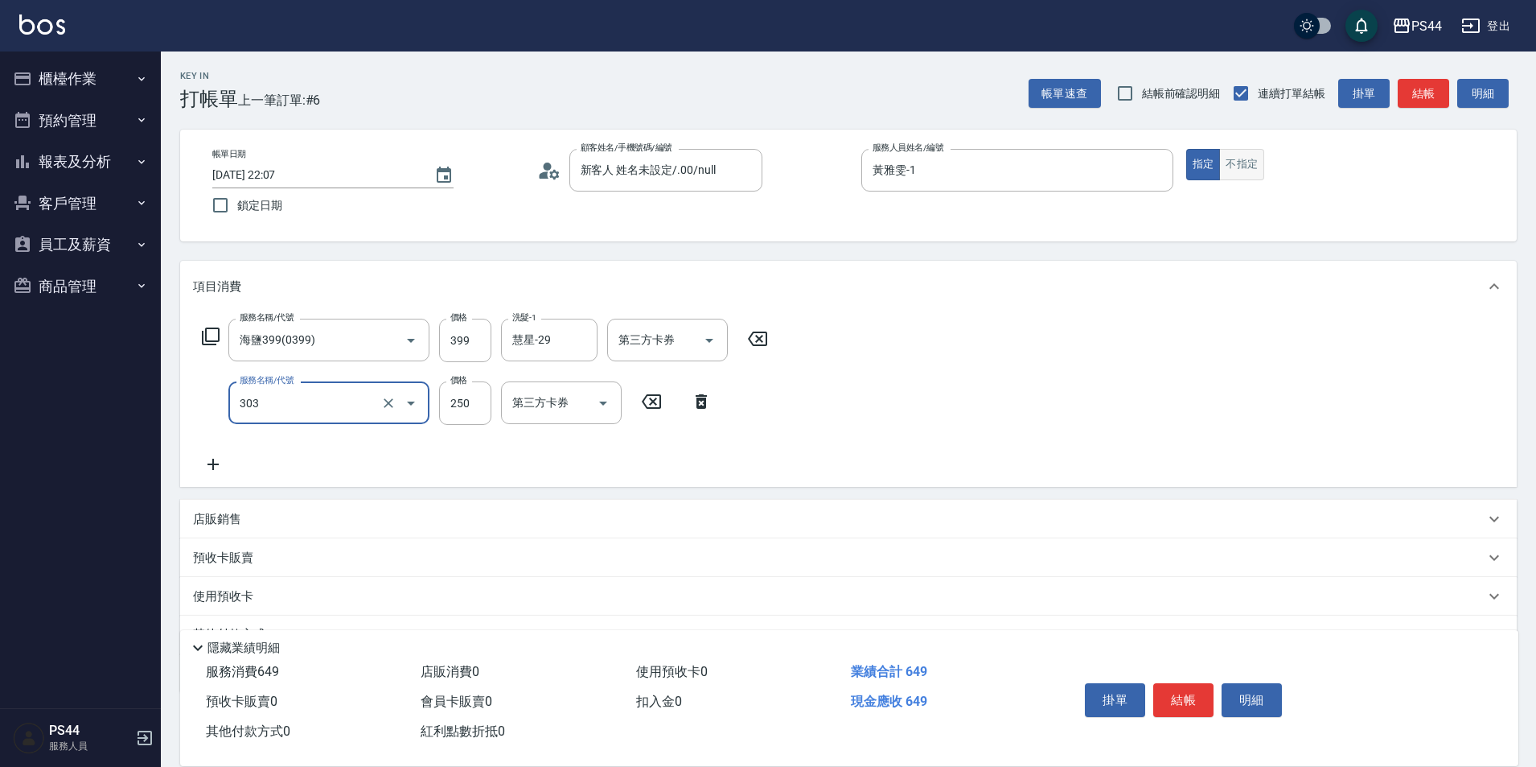
type input "剪髮(303)"
type input "300"
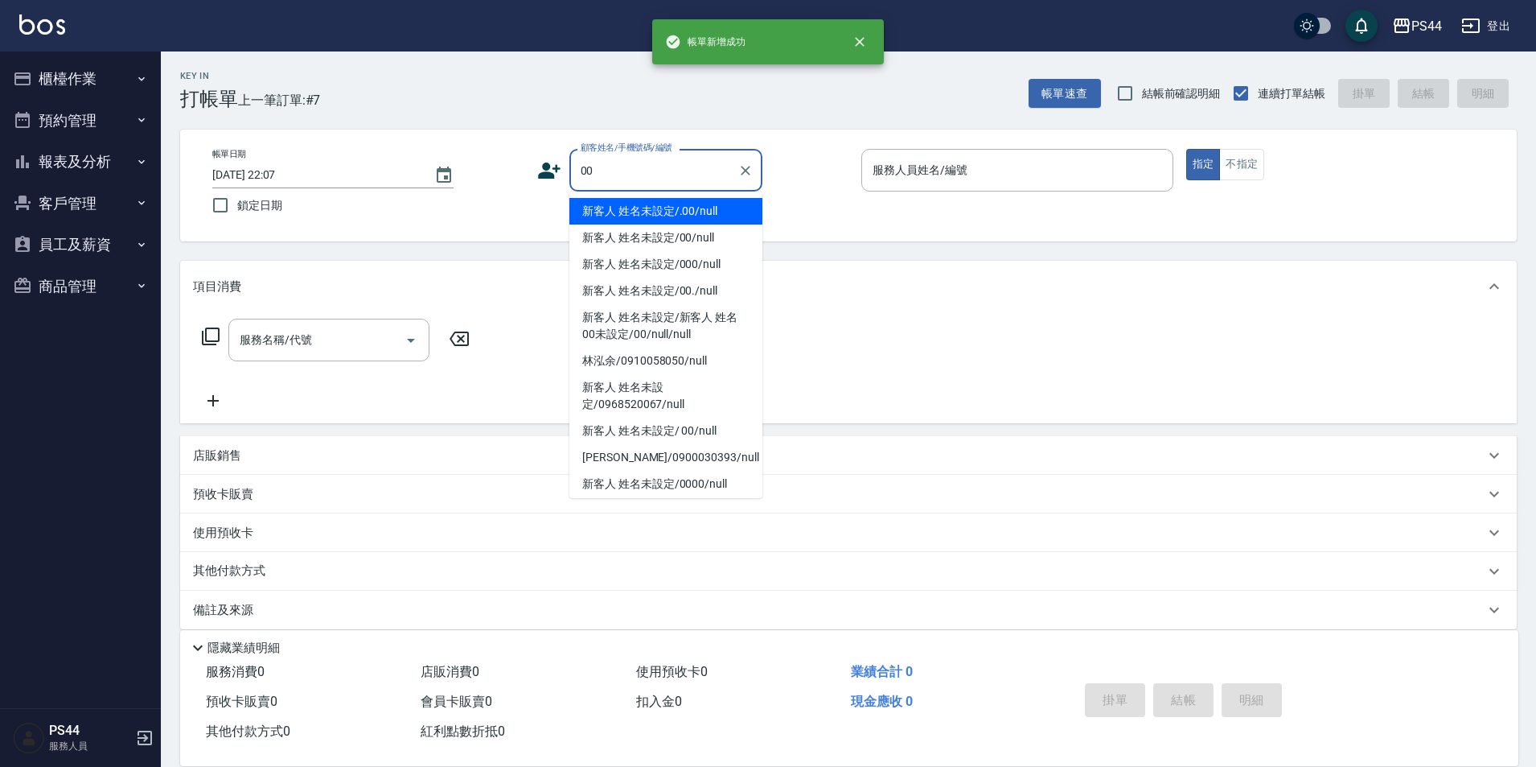
type input "新客人 姓名未設定/.00/null"
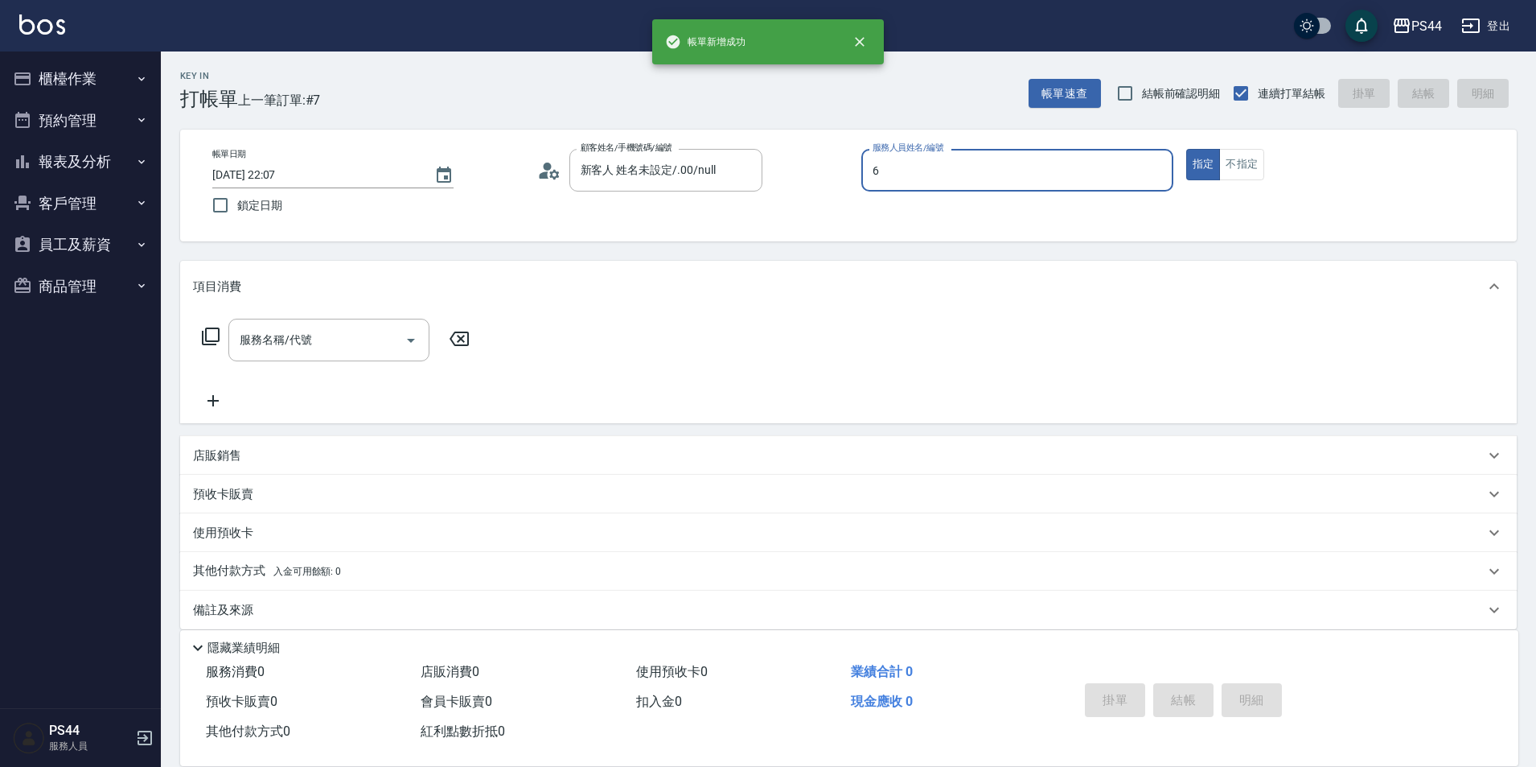
type input "kAYDEN-6"
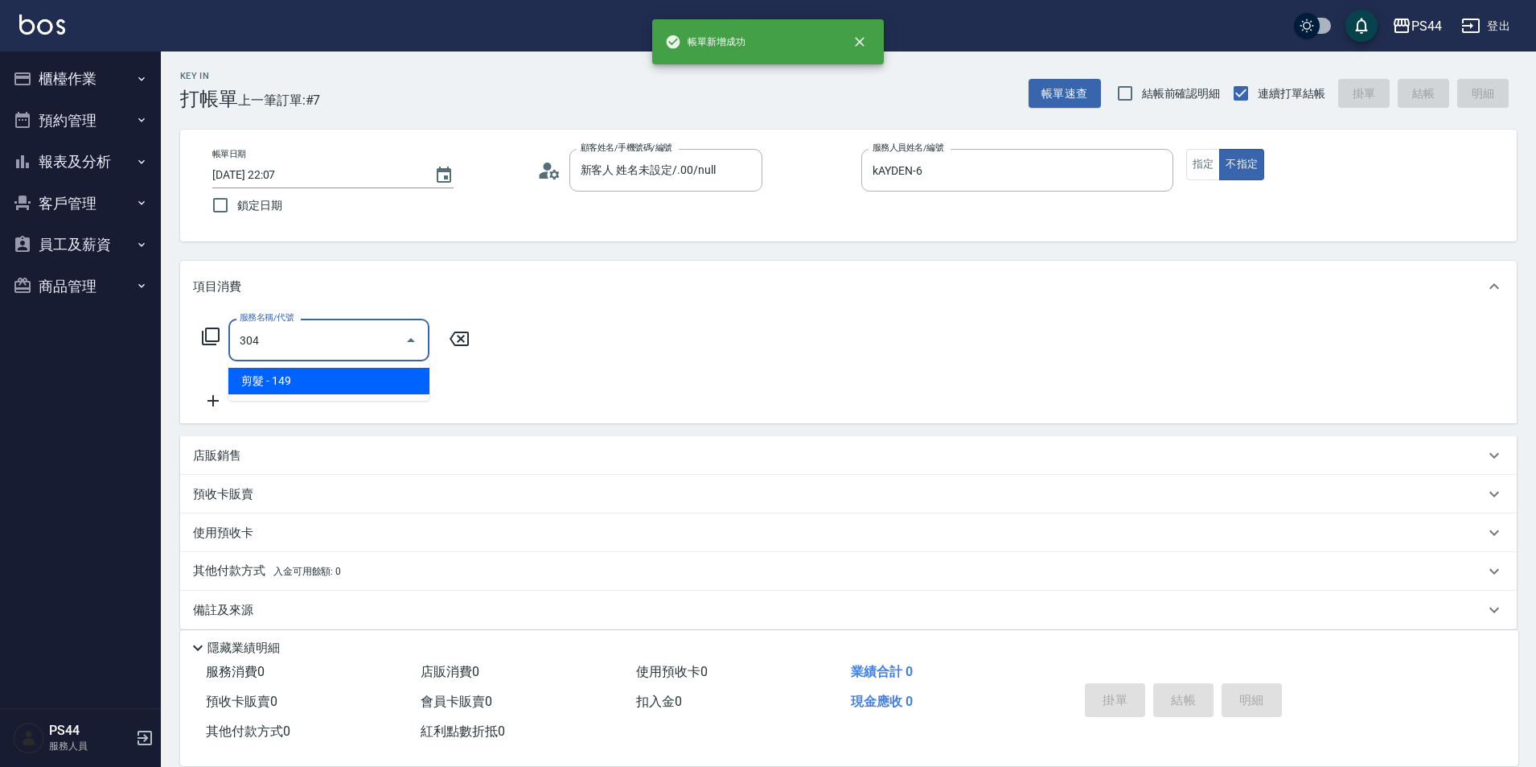
type input "剪髮(304)"
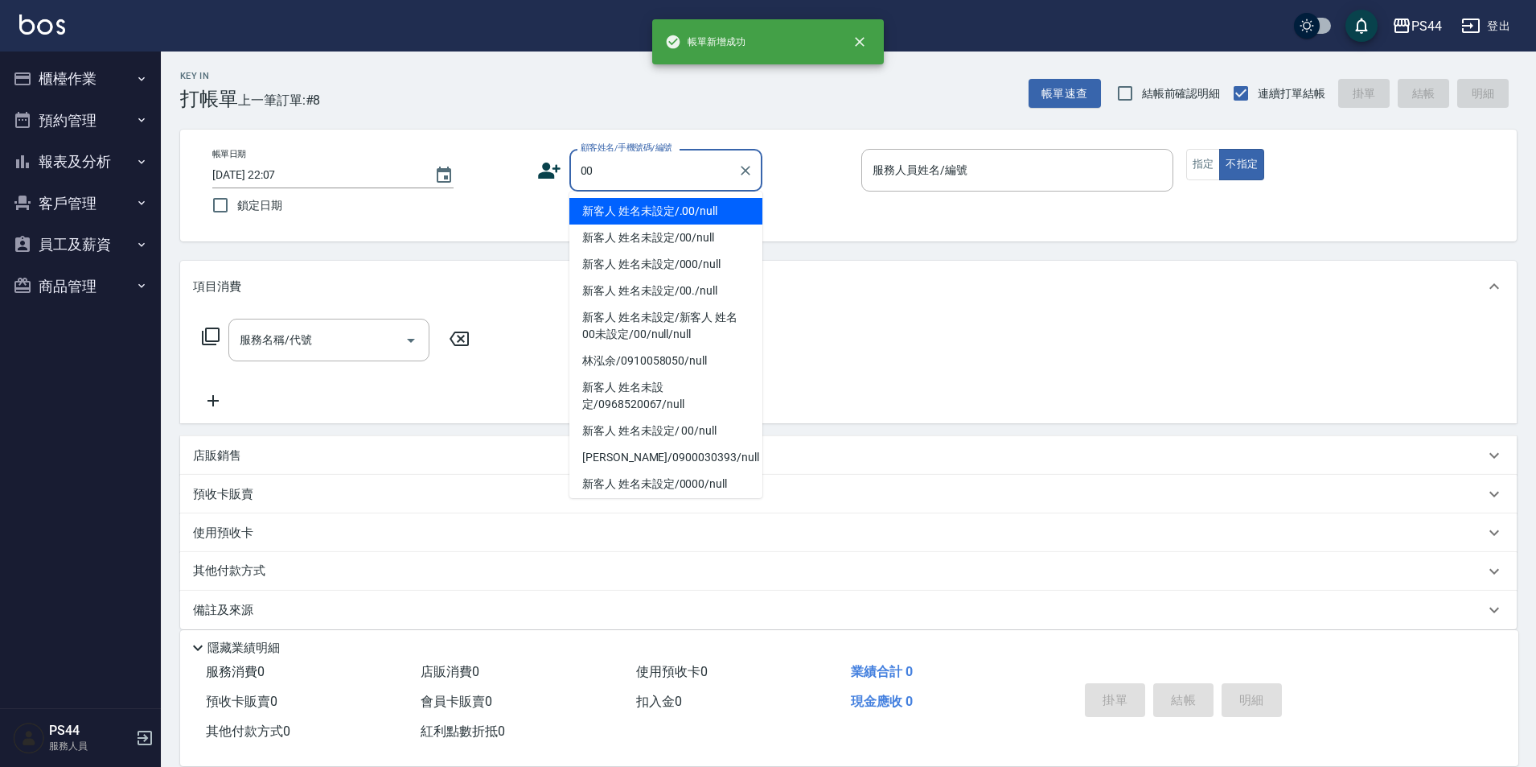
type input "新客人 姓名未設定/.00/null"
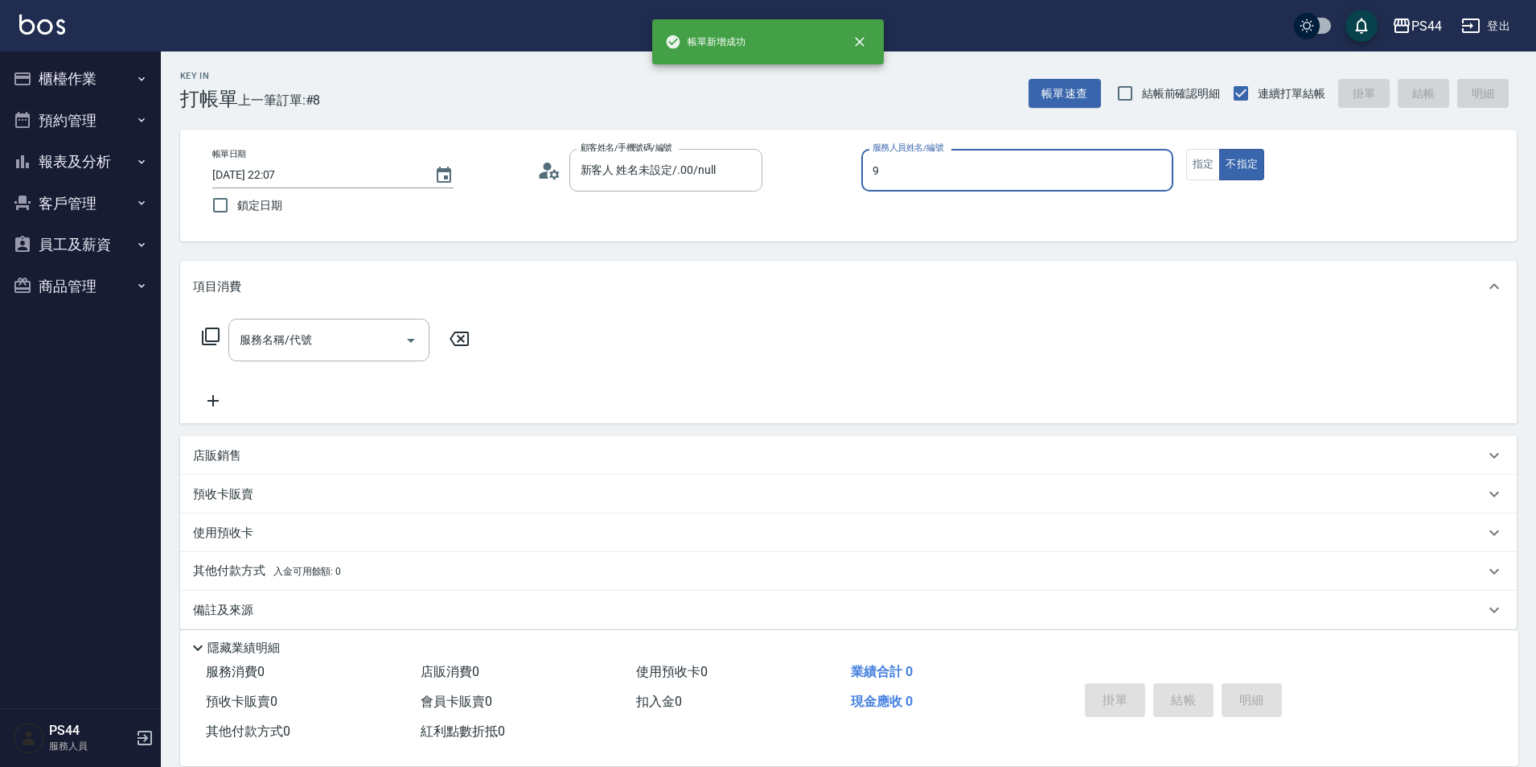
type input "白鄰琳-9"
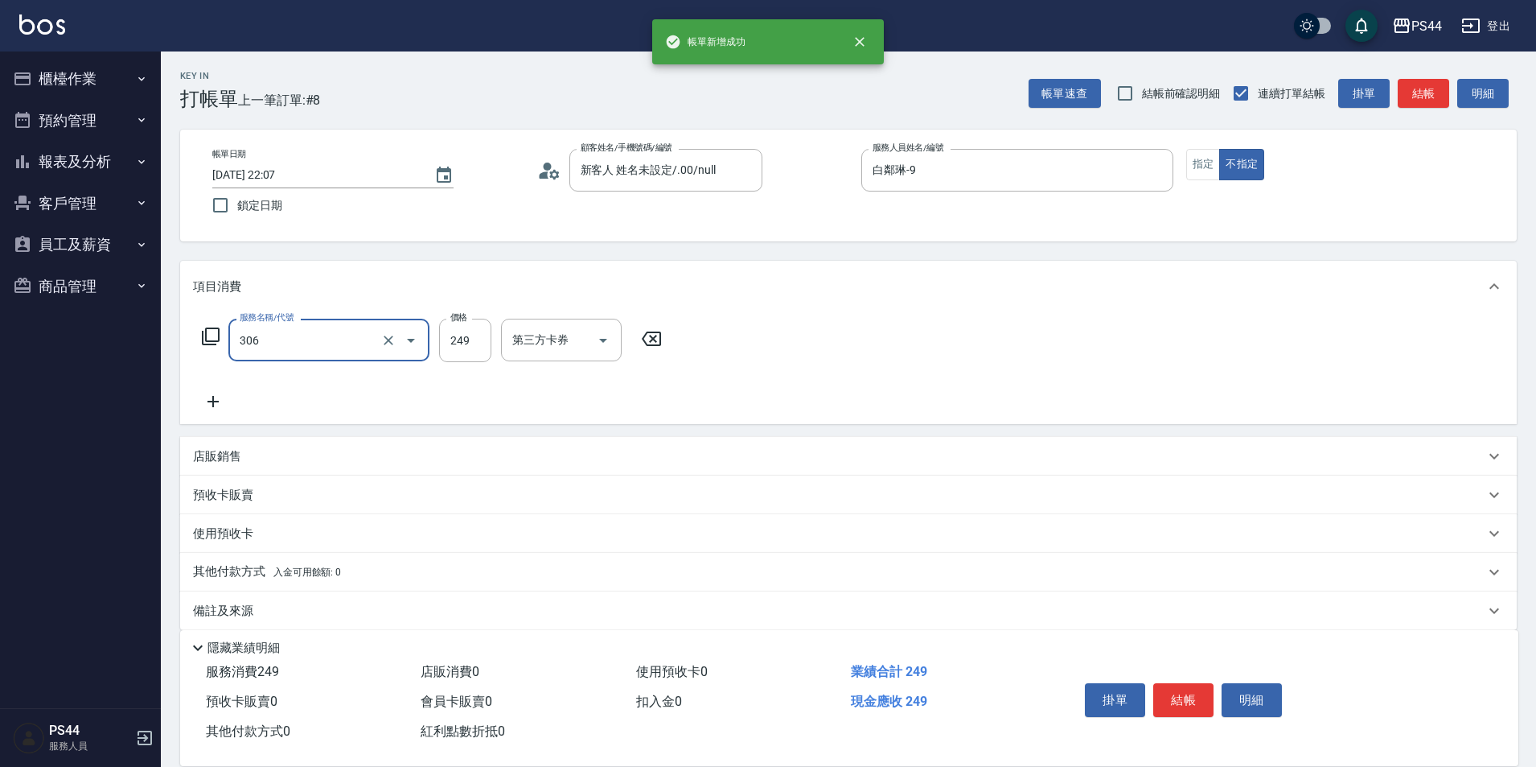
type input "剪髮(306)"
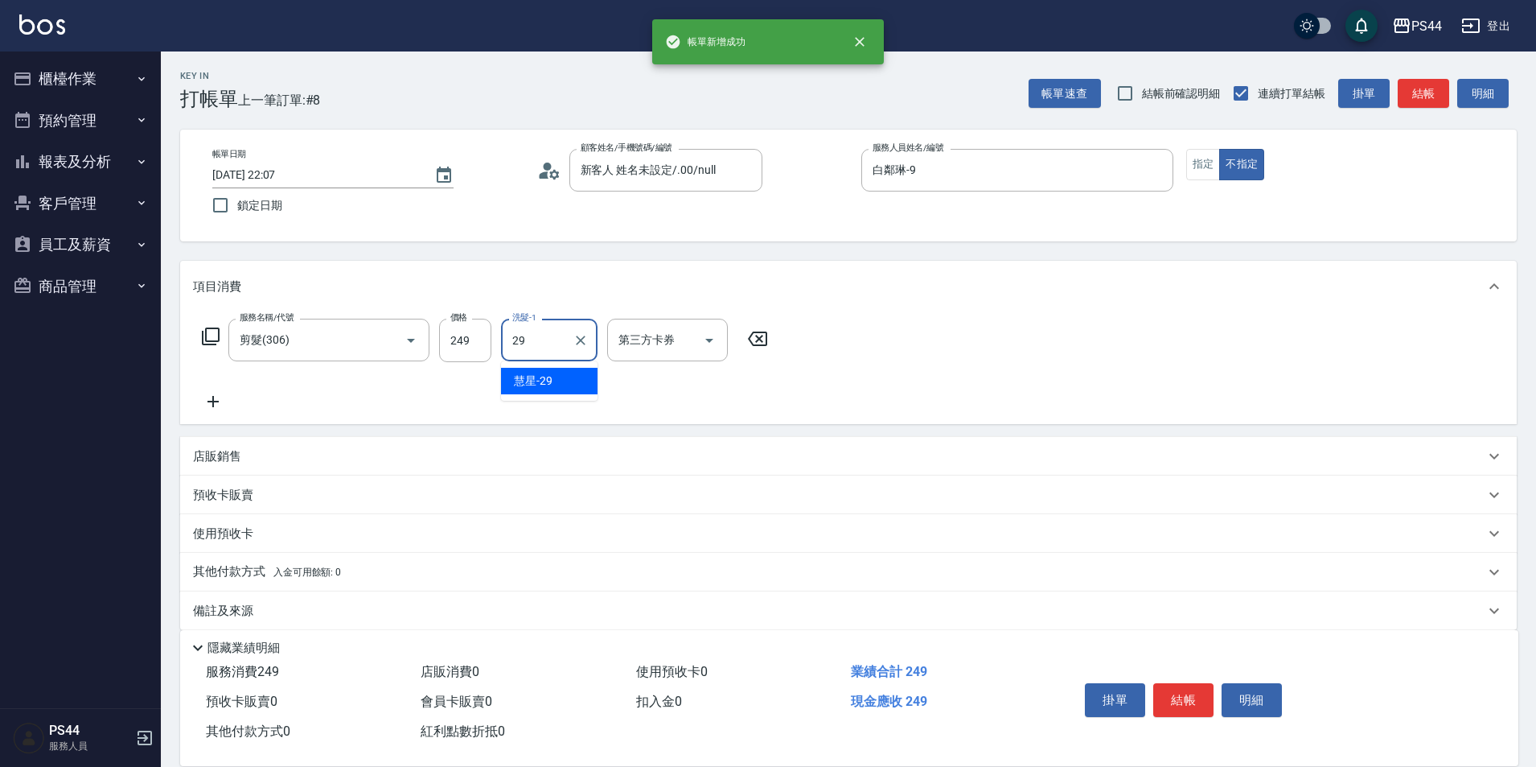
type input "慧星-29"
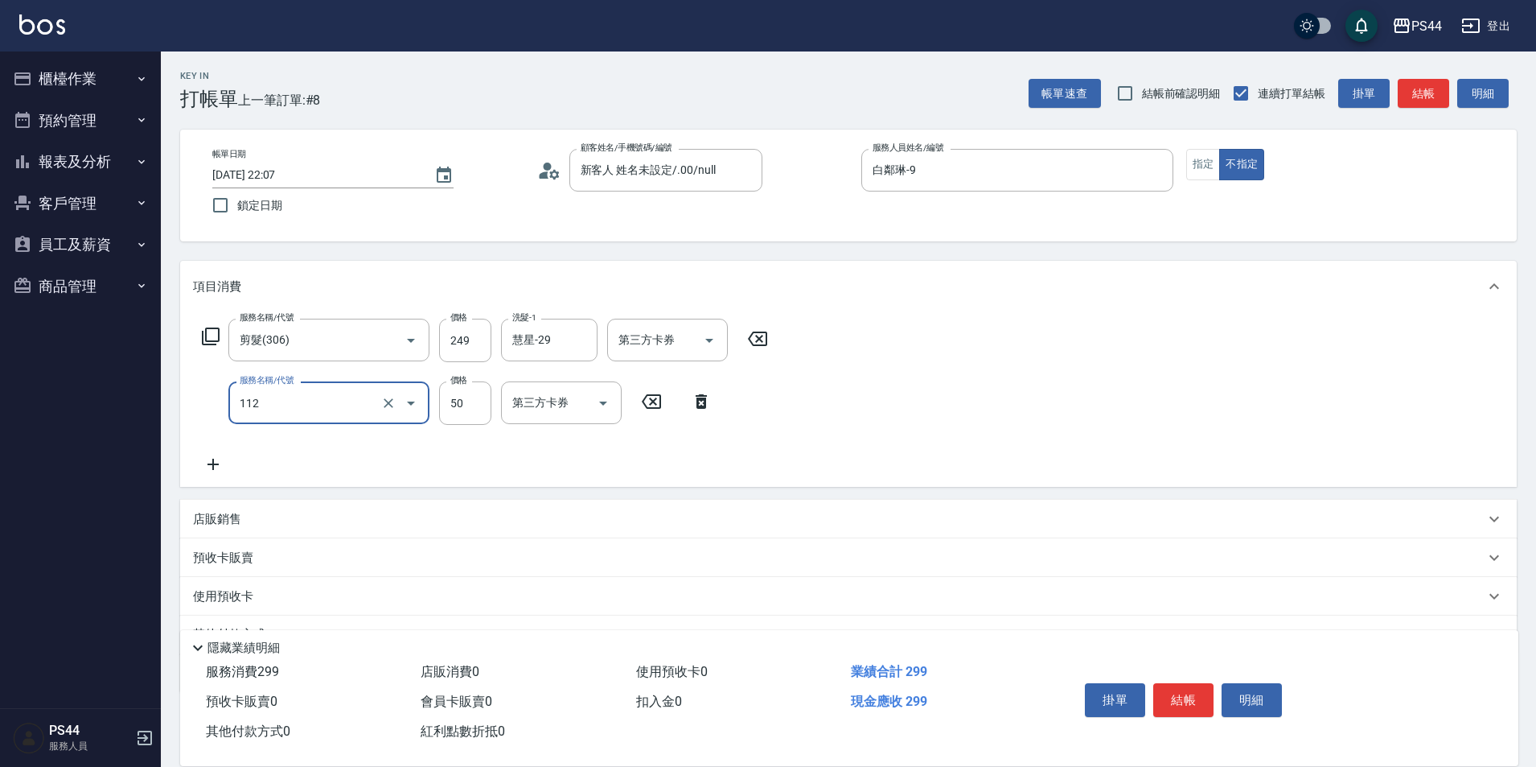
type input "精油50(112)"
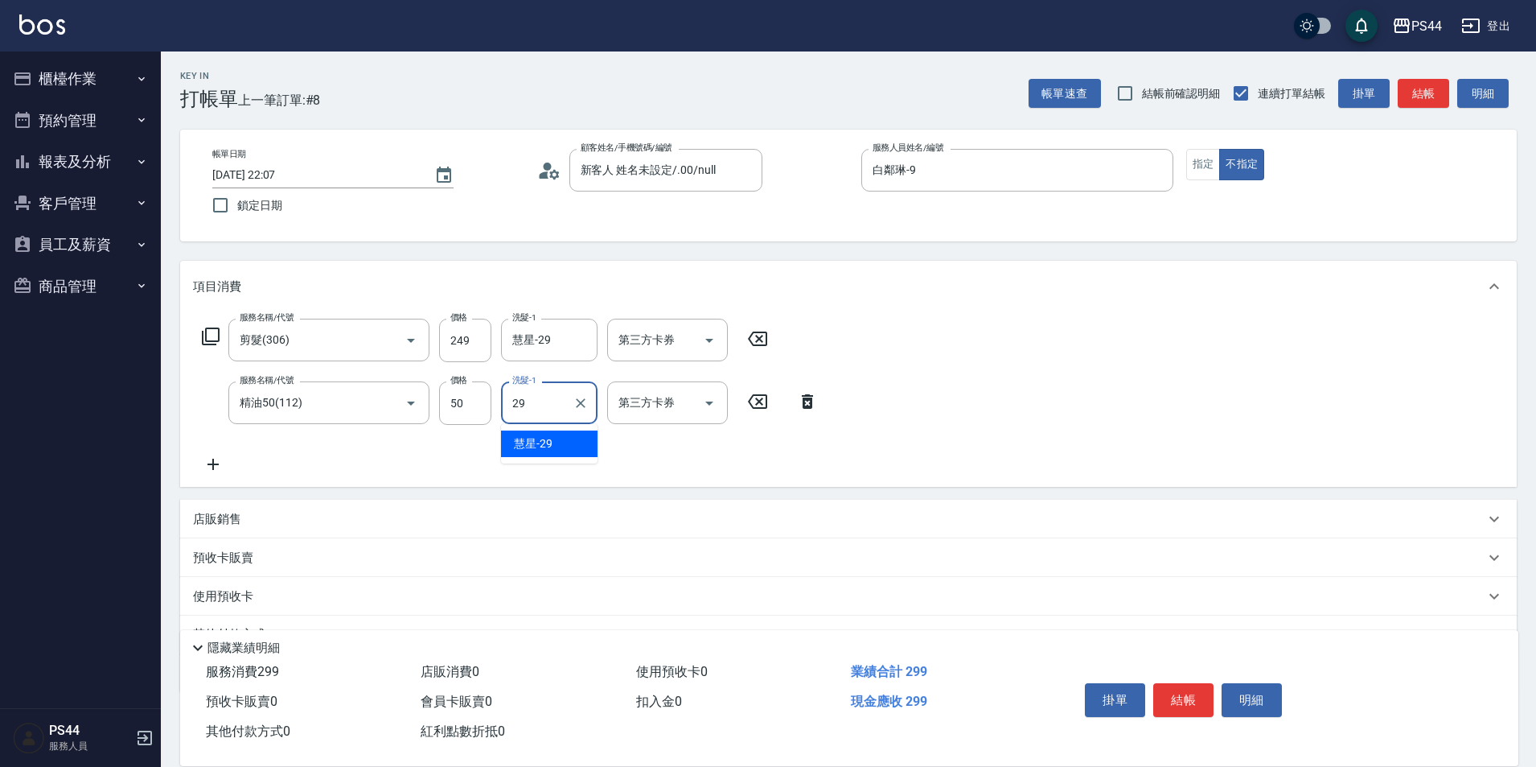
type input "慧星-29"
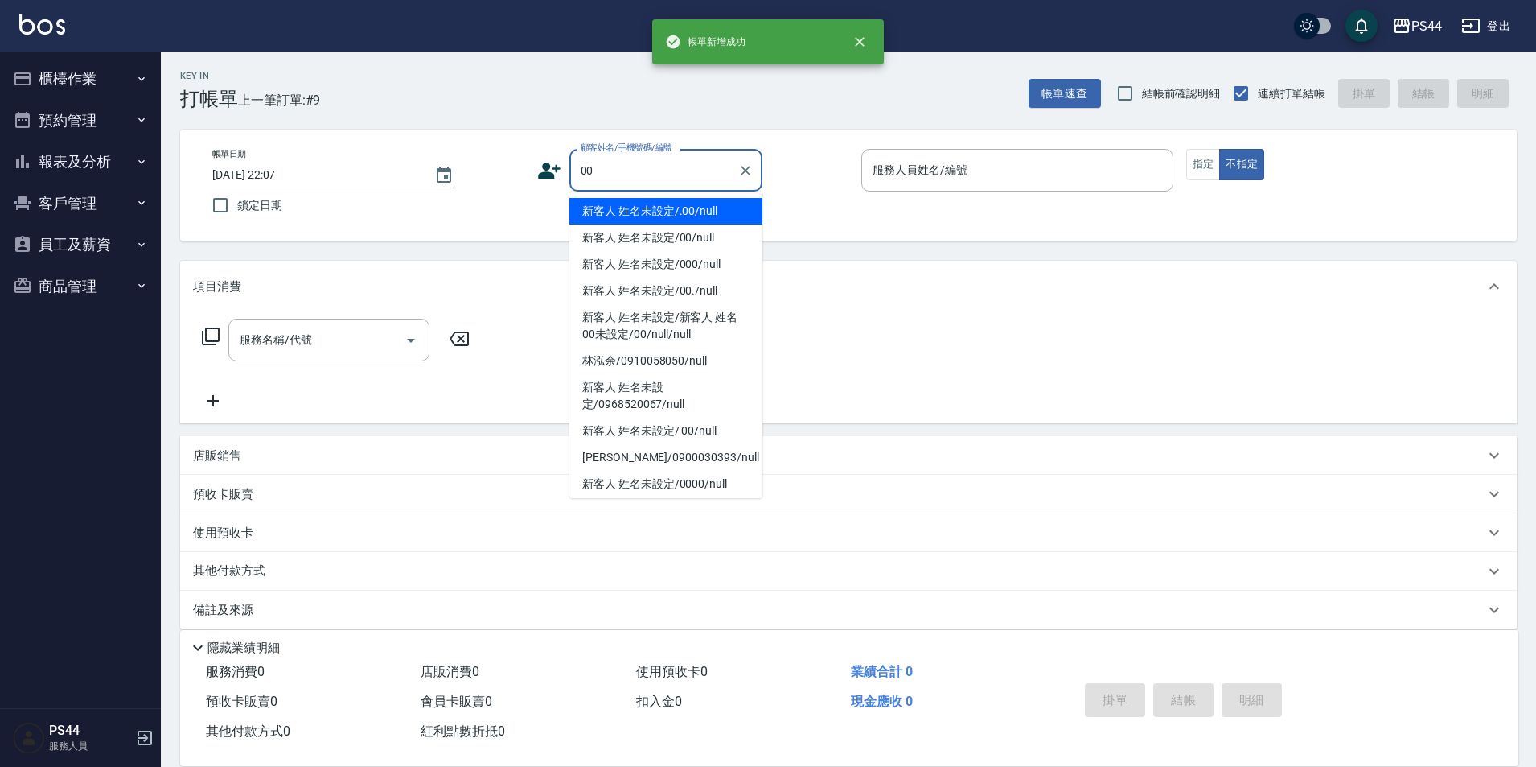
type input "新客人 姓名未設定/.00/null"
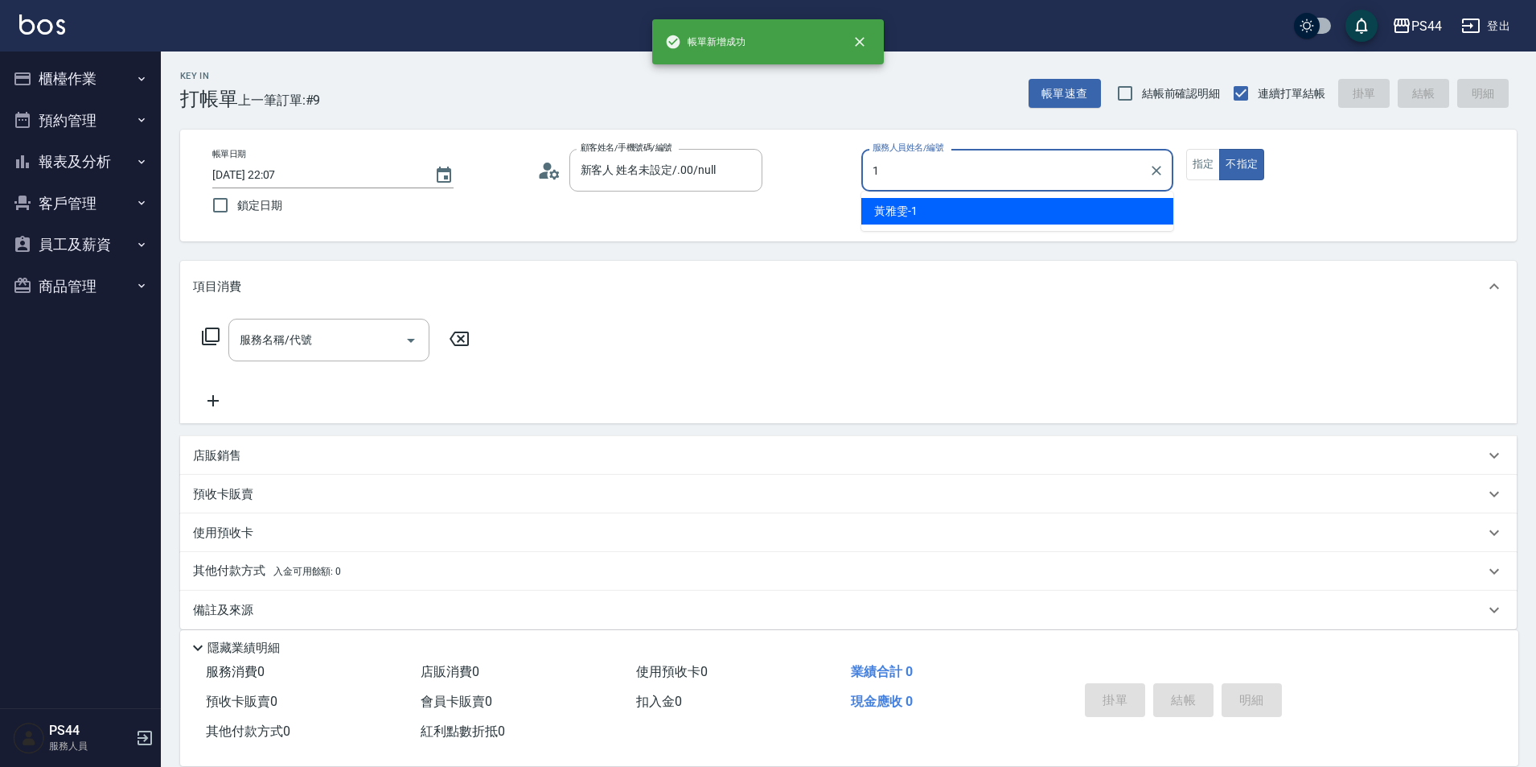
type input "黃雅雯-1"
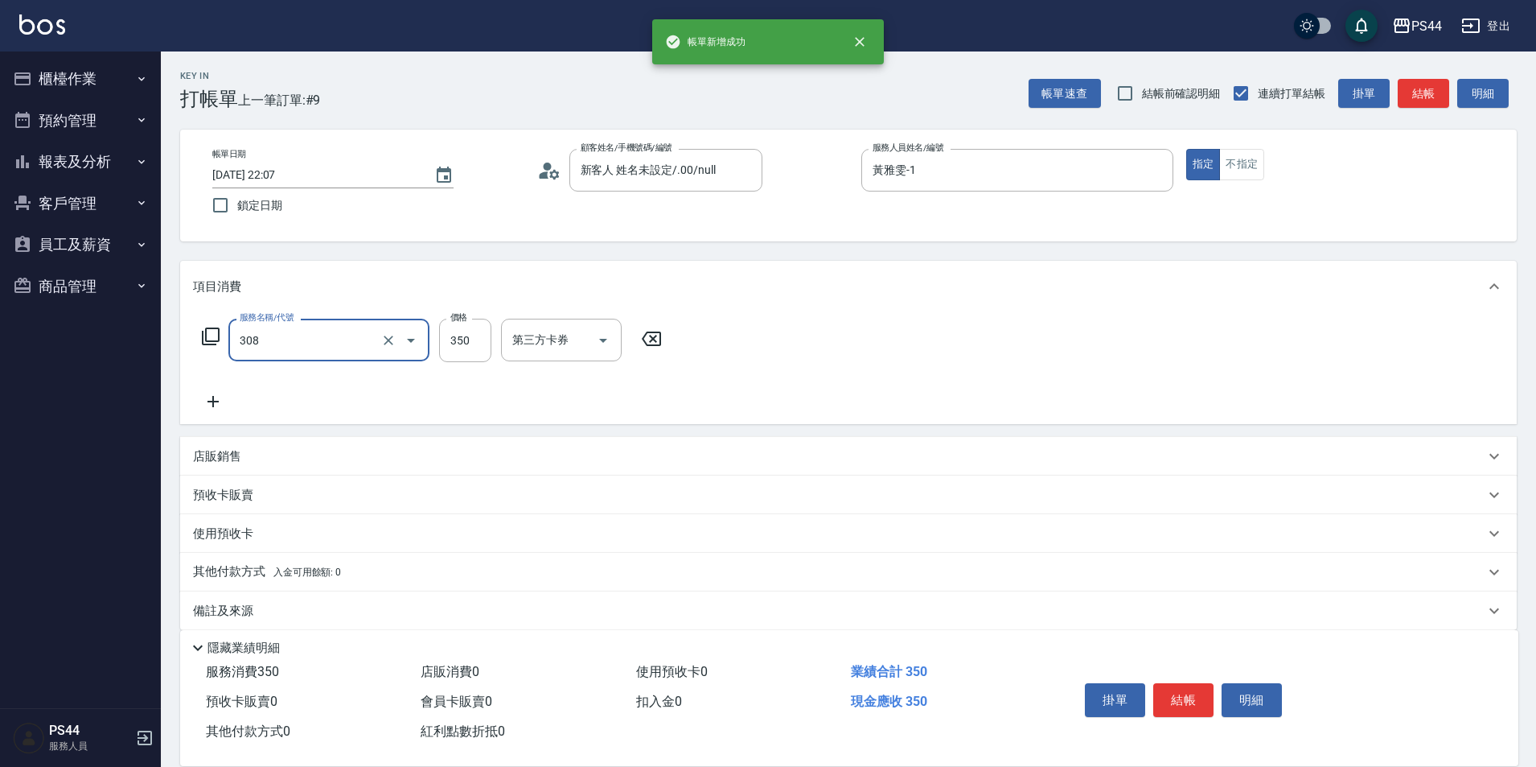
type input "洗+剪(308)"
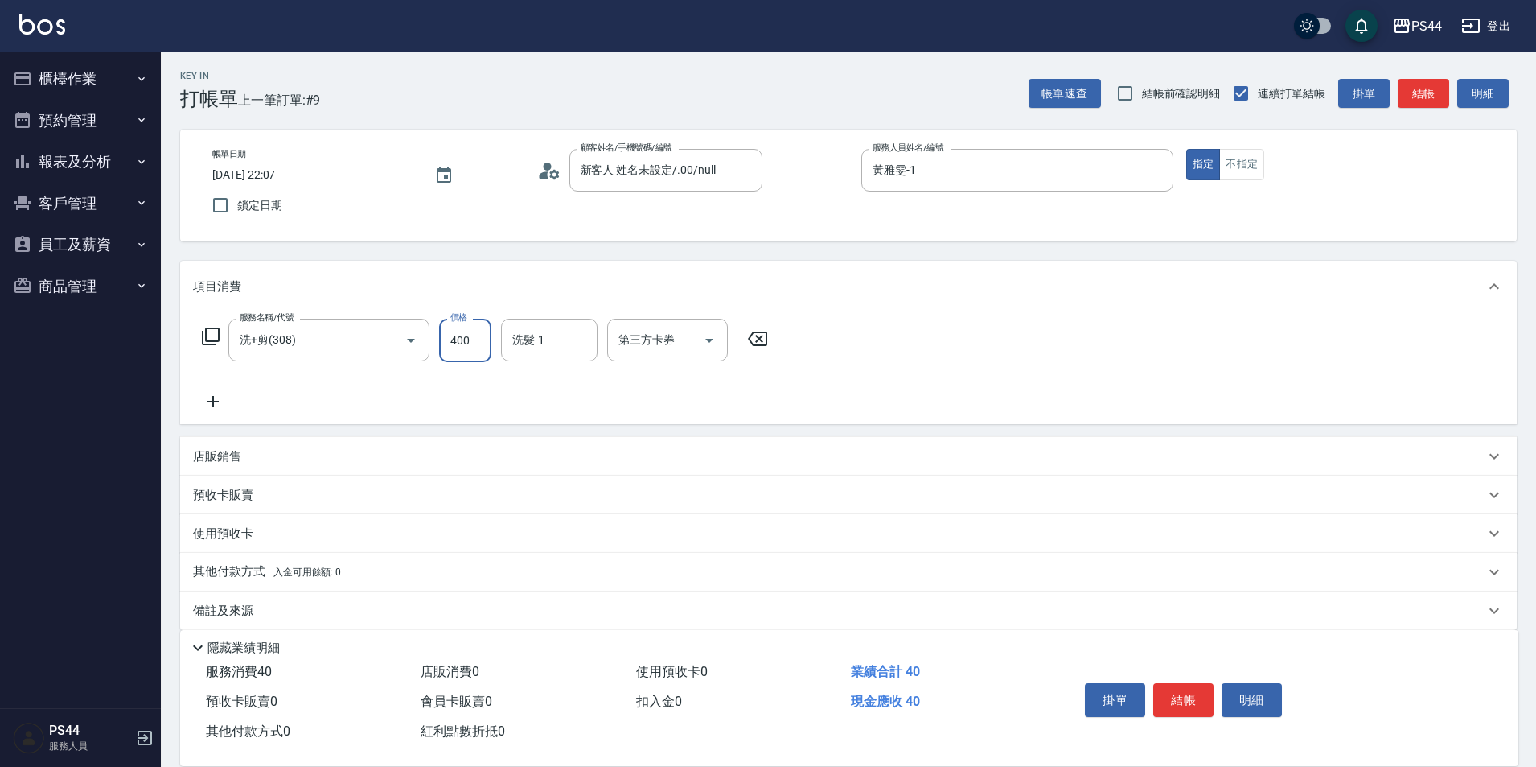
type input "400"
type input "蘇昭瑜-55"
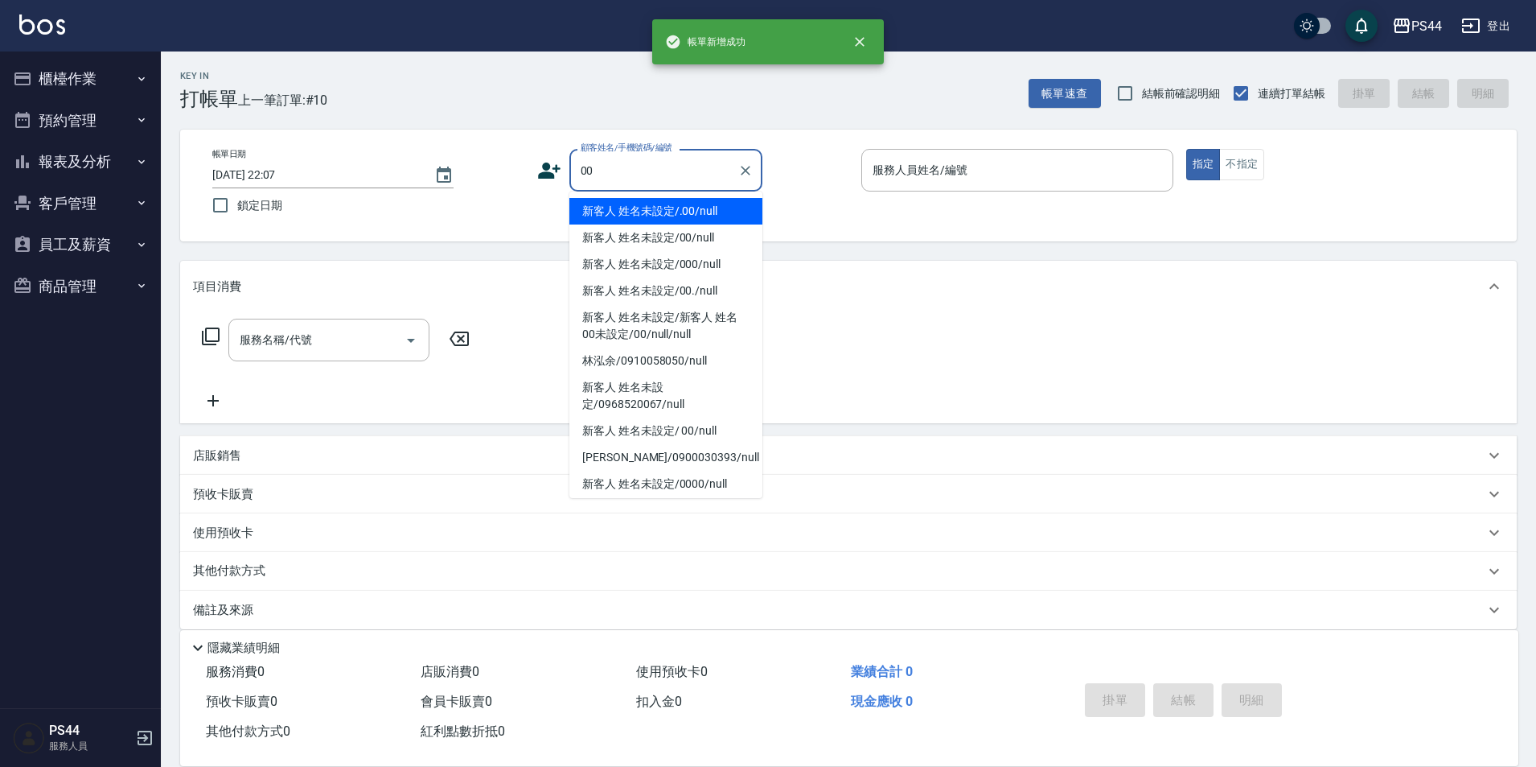
type input "新客人 姓名未設定/.00/null"
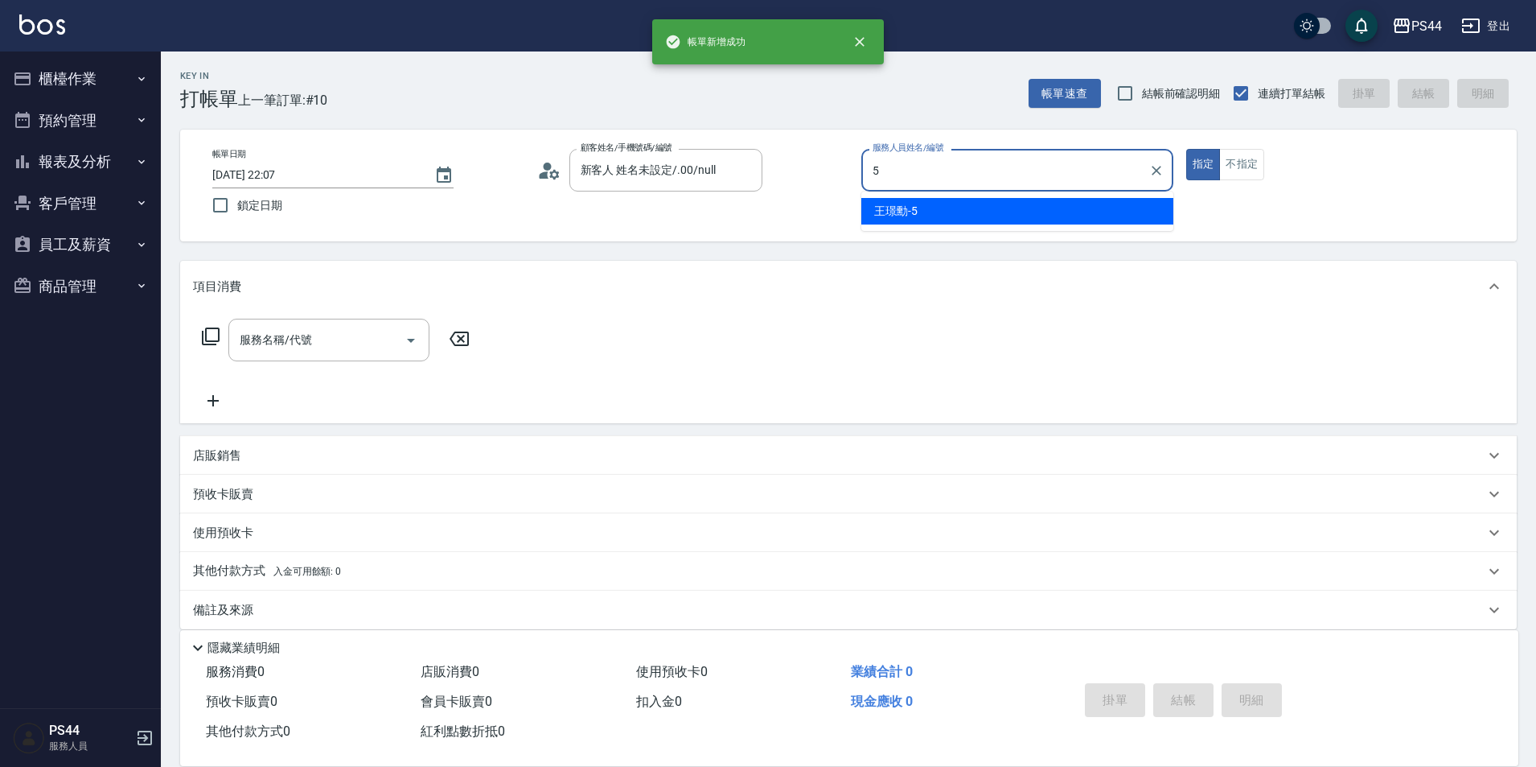
type input "王璟勳-5"
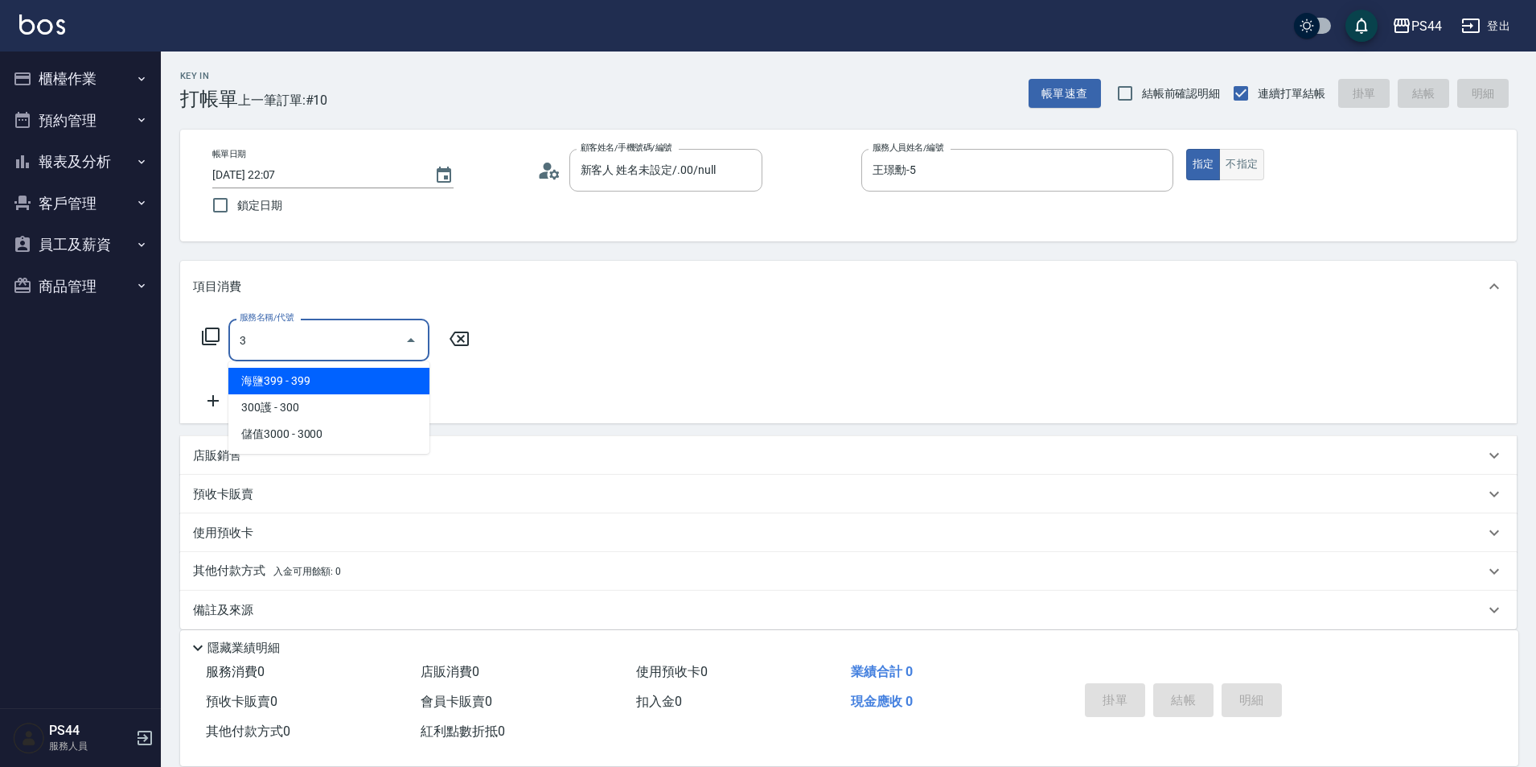
type input "3"
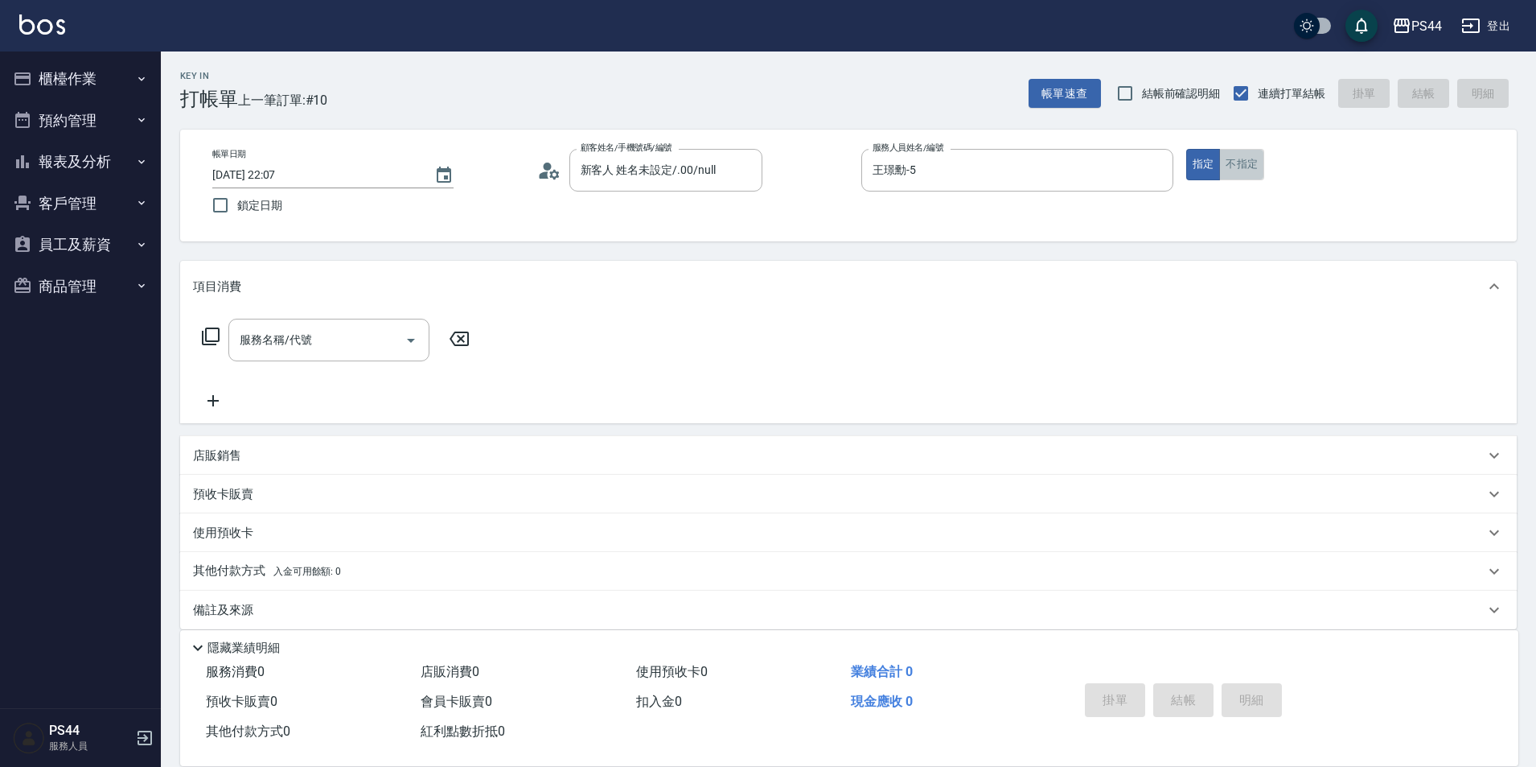
click at [1244, 165] on button "不指定" at bounding box center [1242, 164] width 45 height 31
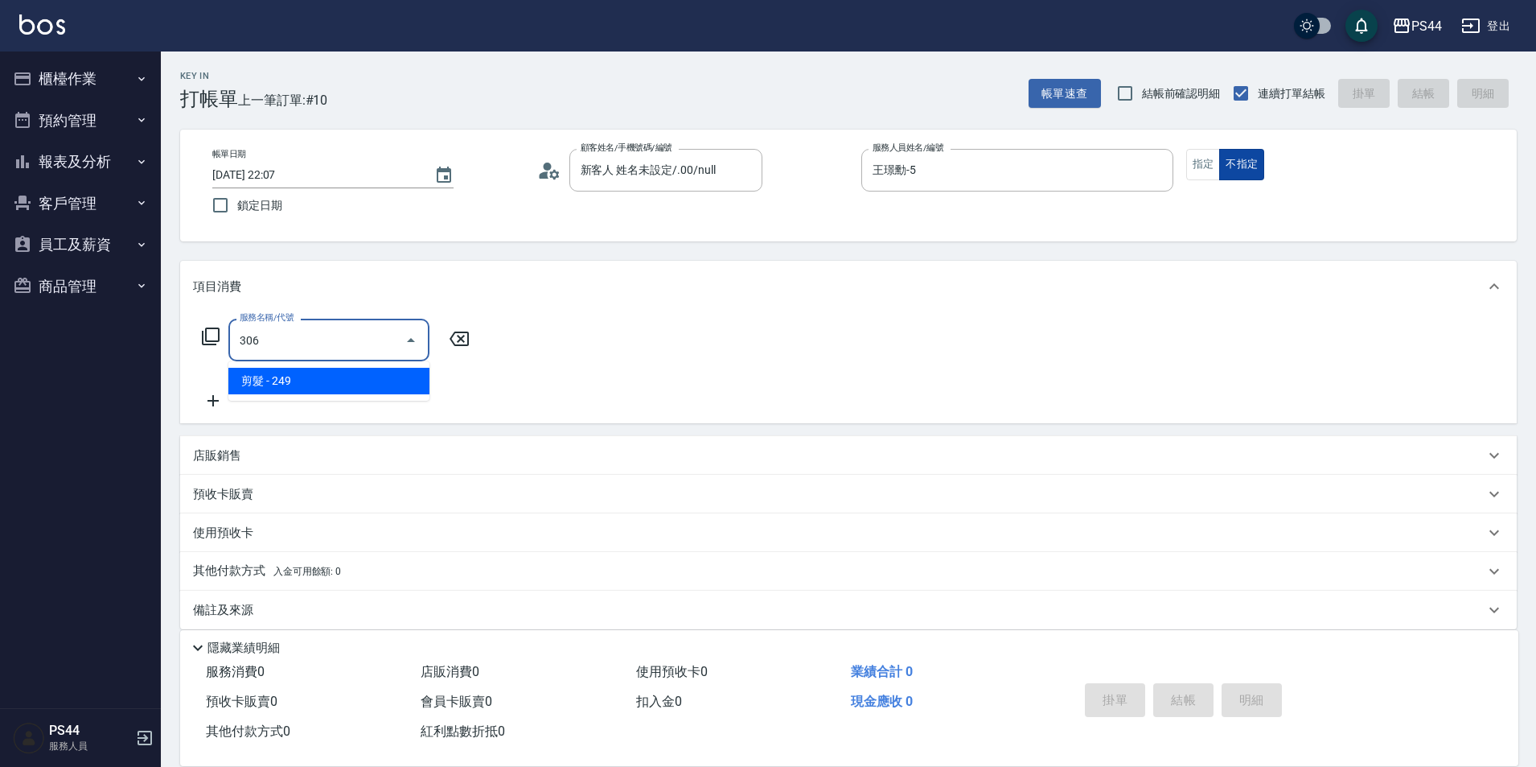
type input "剪髮(306)"
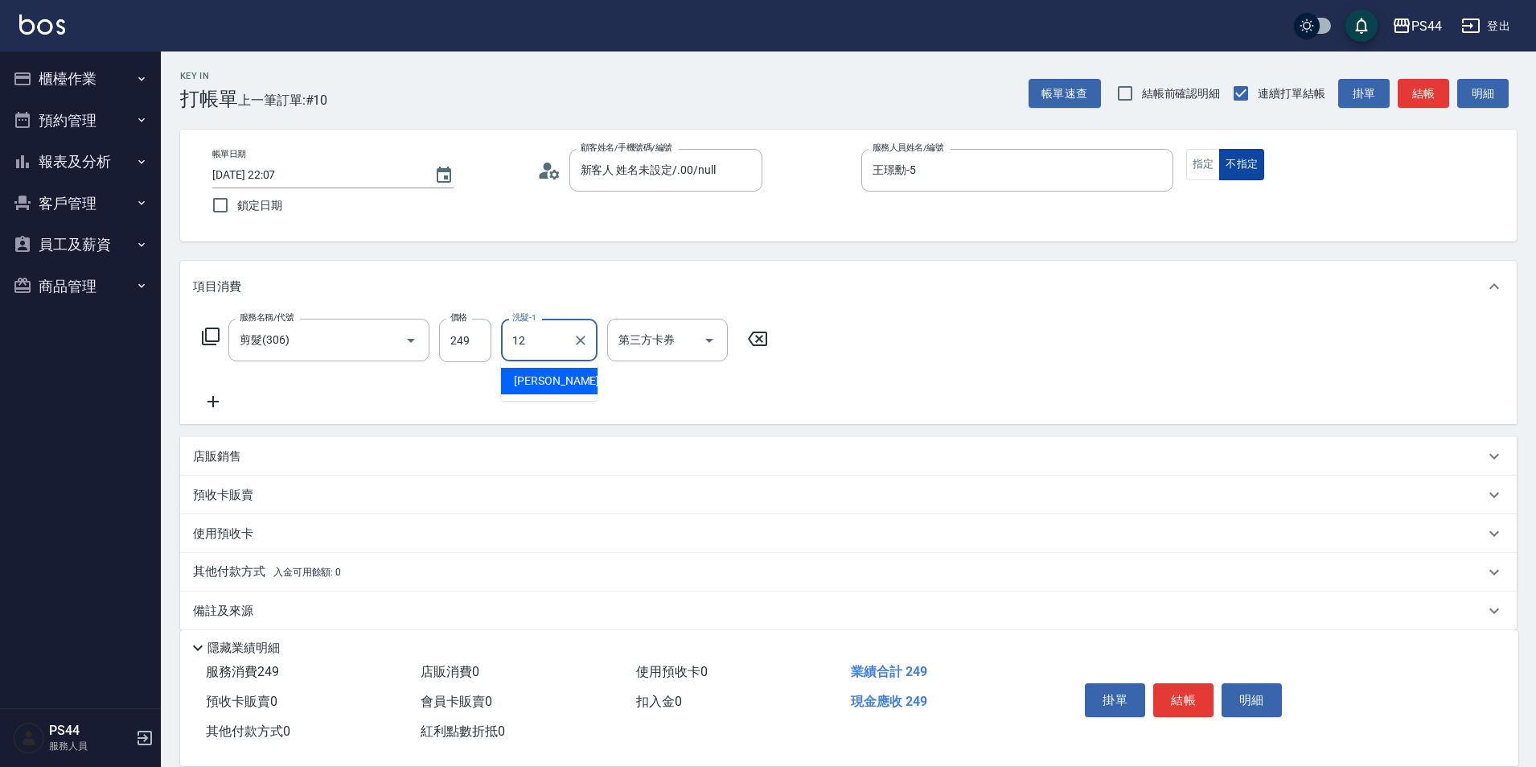
type input "黃奕程-12"
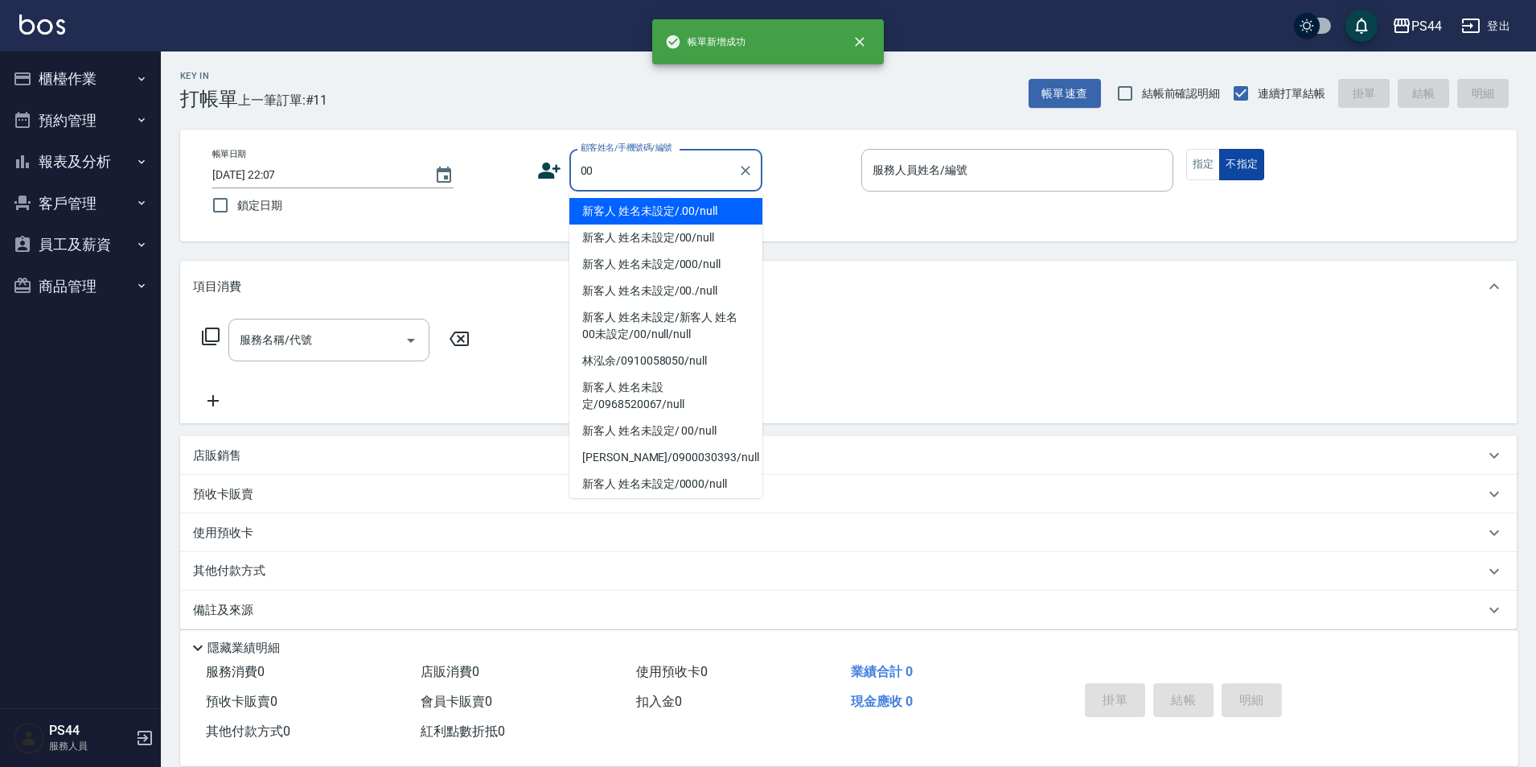
type input "新客人 姓名未設定/.00/null"
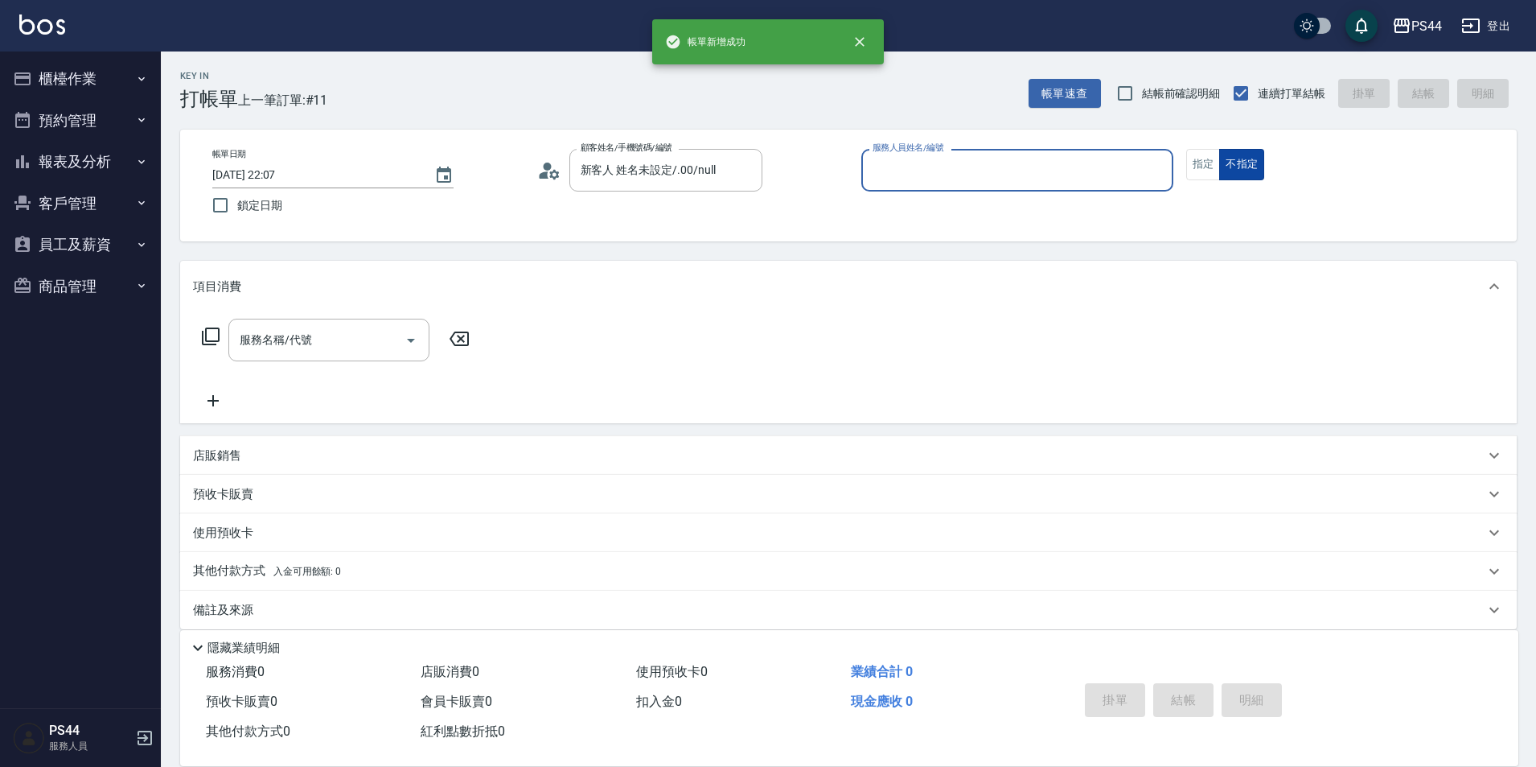
click at [1220, 149] on button "不指定" at bounding box center [1242, 164] width 45 height 31
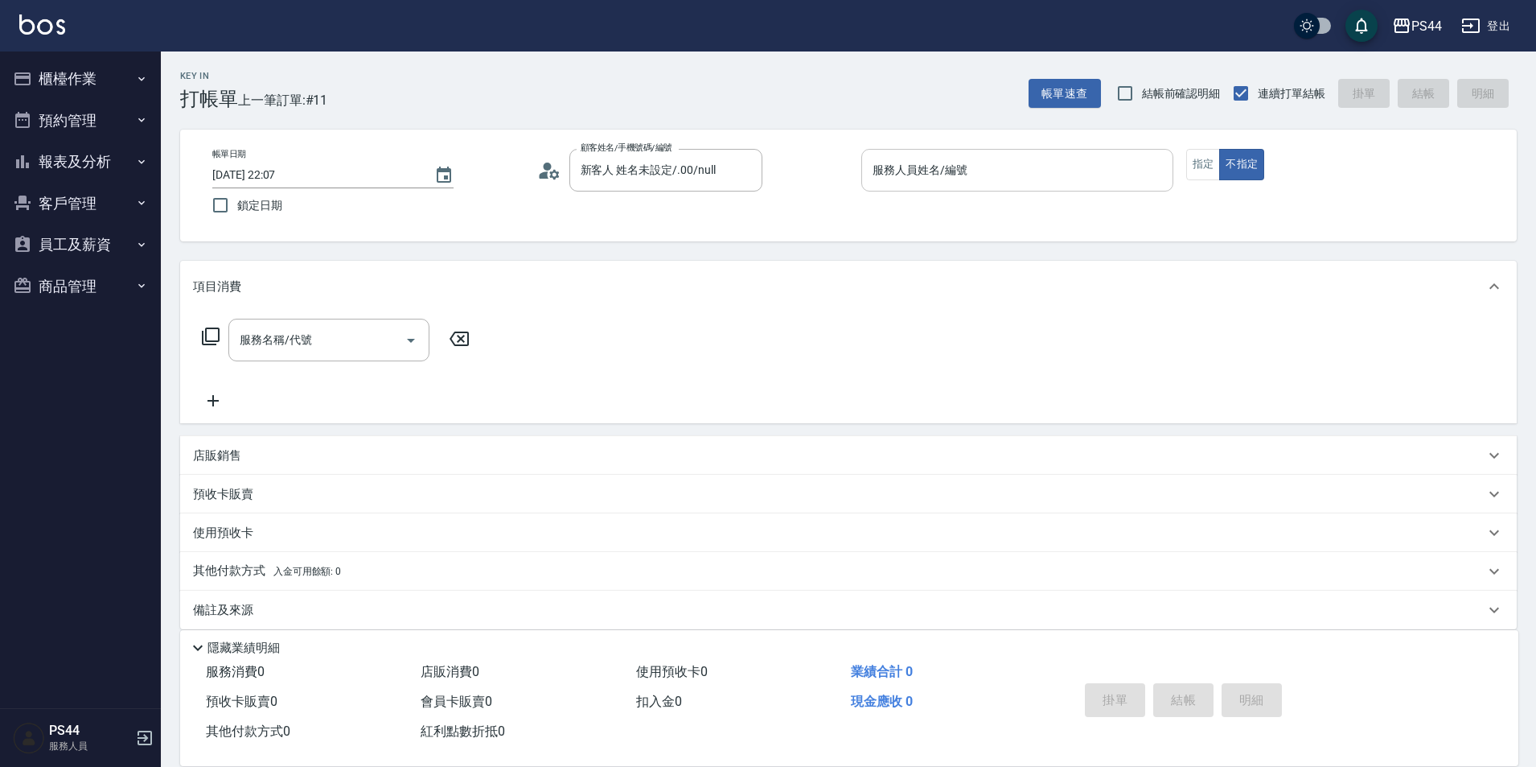
click at [1081, 169] on input "服務人員姓名/編號" at bounding box center [1018, 170] width 298 height 28
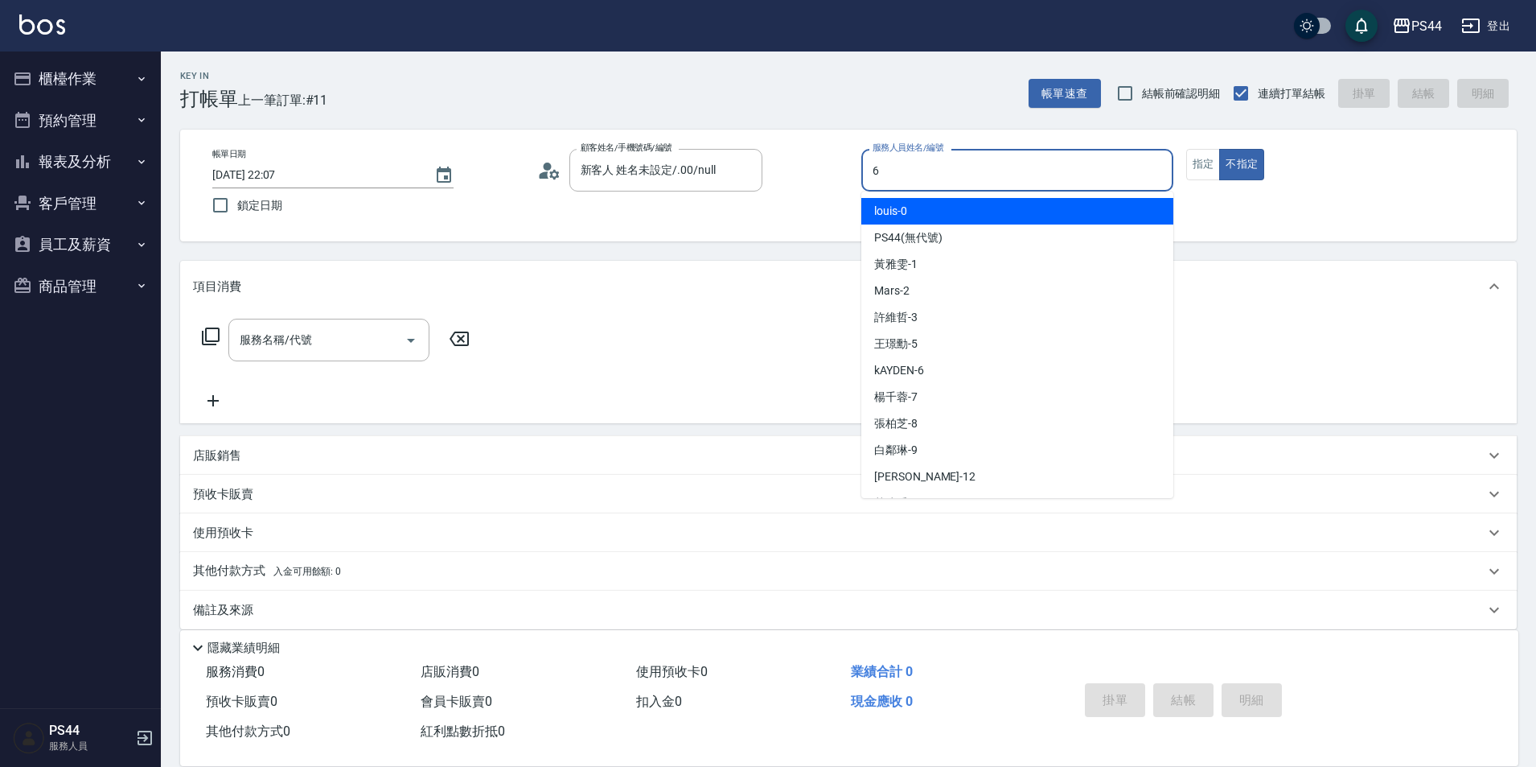
type input "kAYDEN-6"
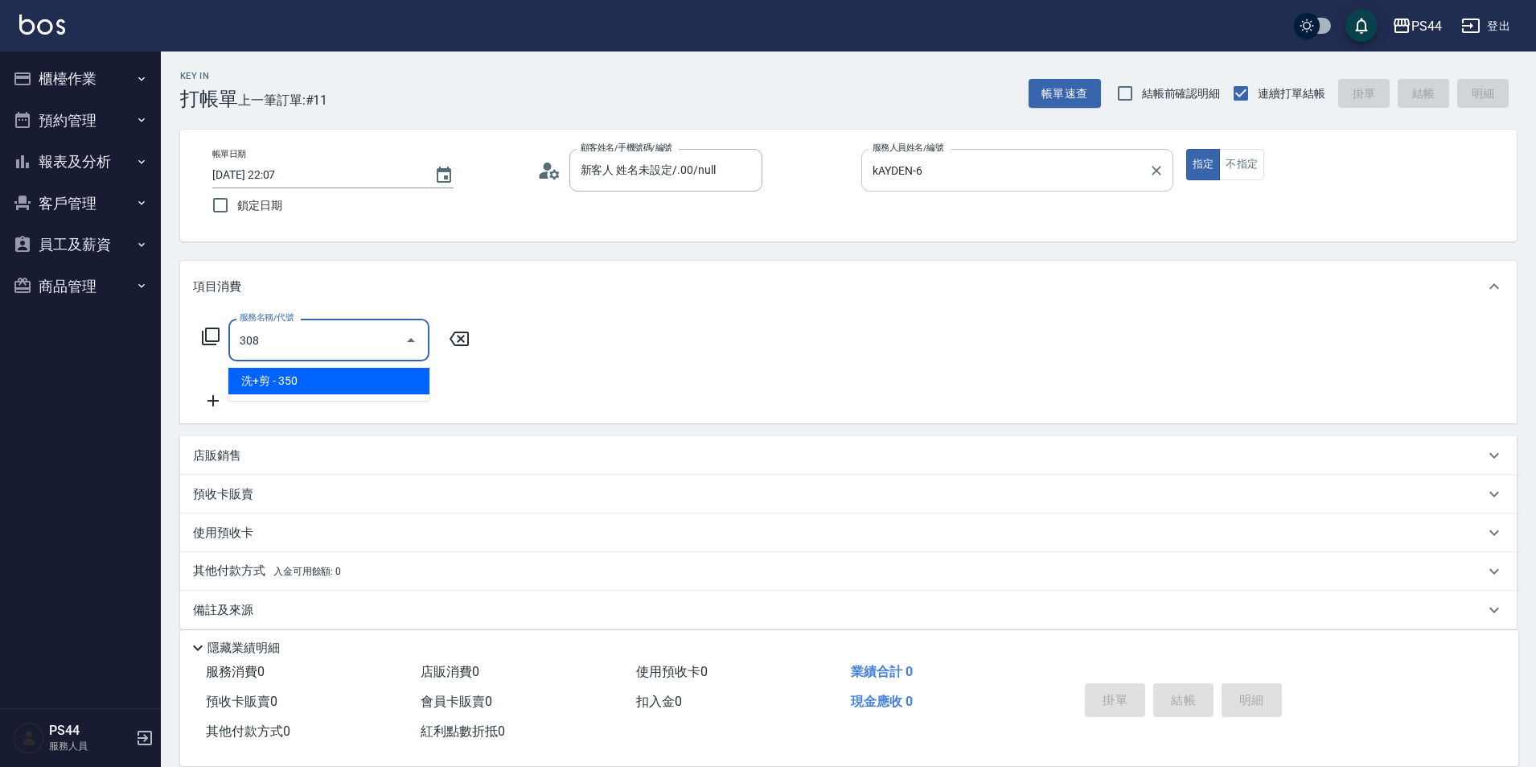
type input "洗+剪(308)"
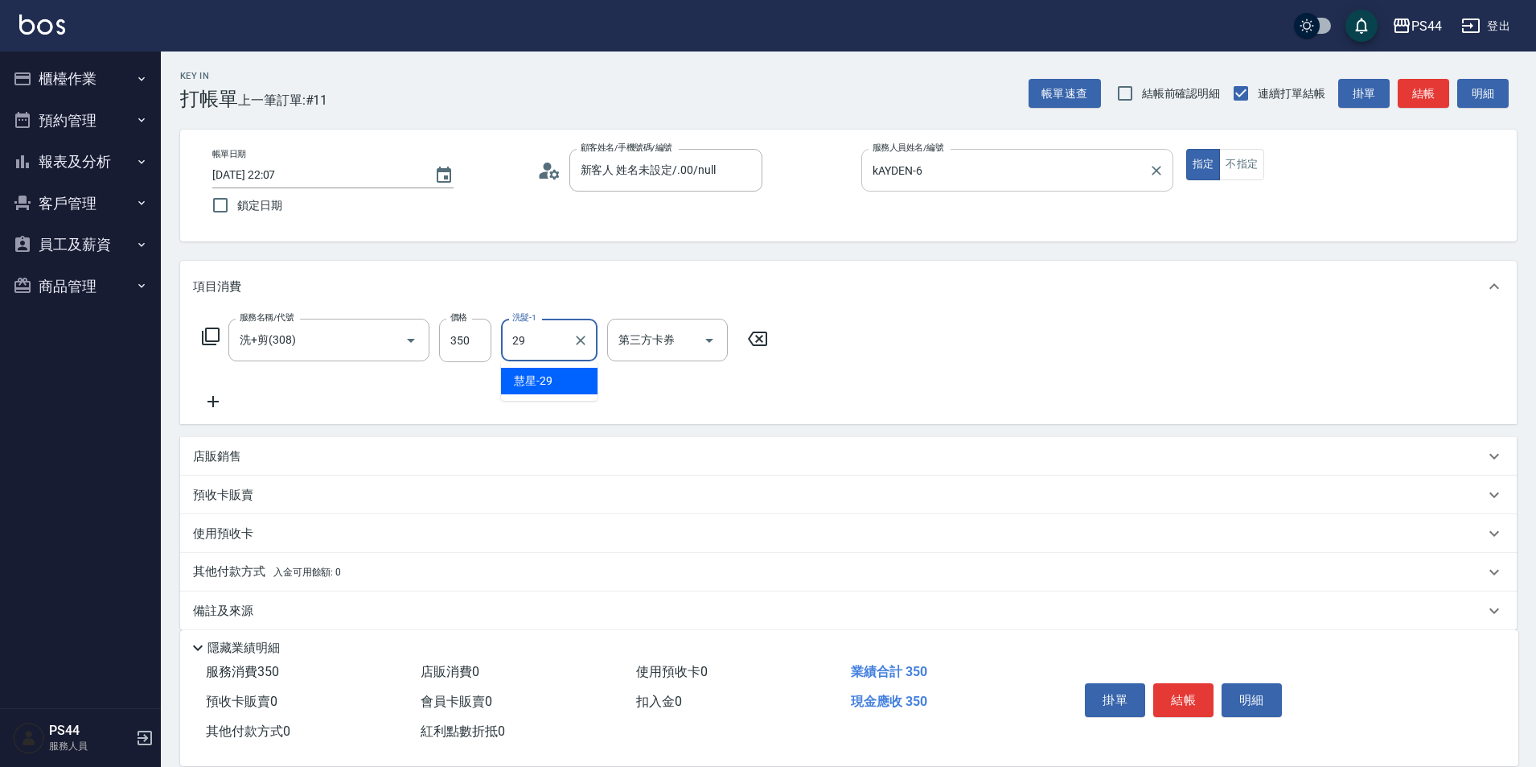
type input "慧星-29"
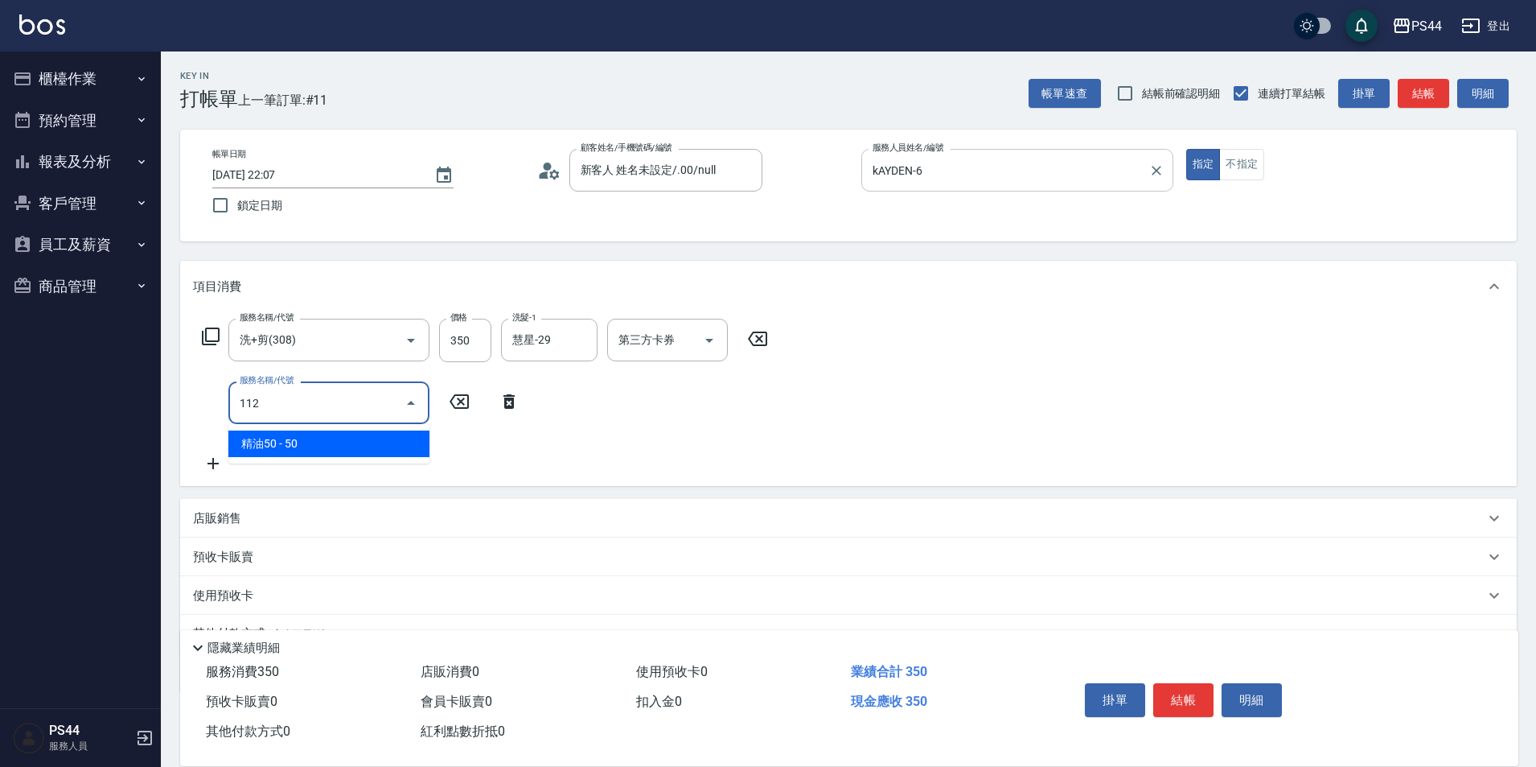
type input "精油50(112)"
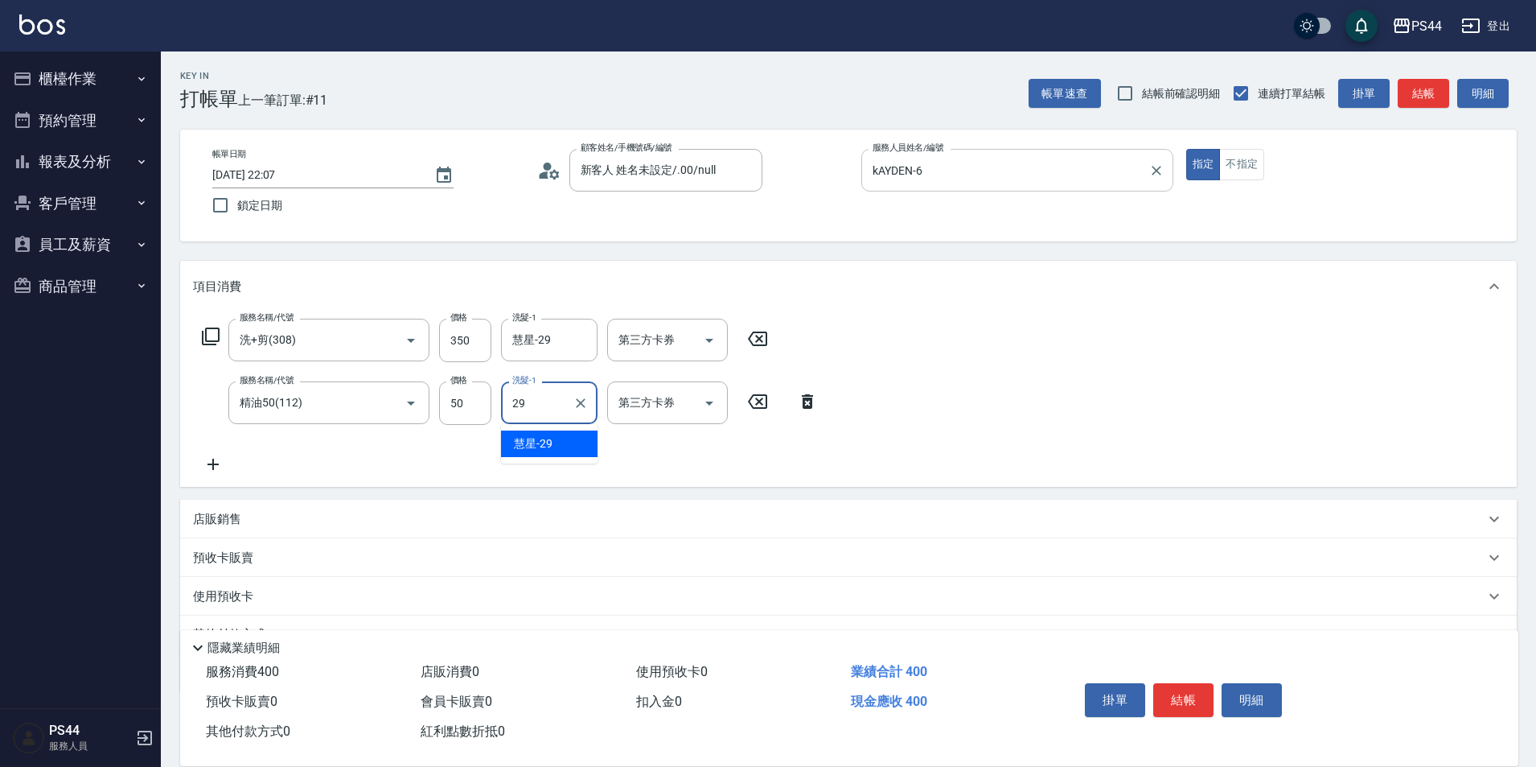
type input "慧星-29"
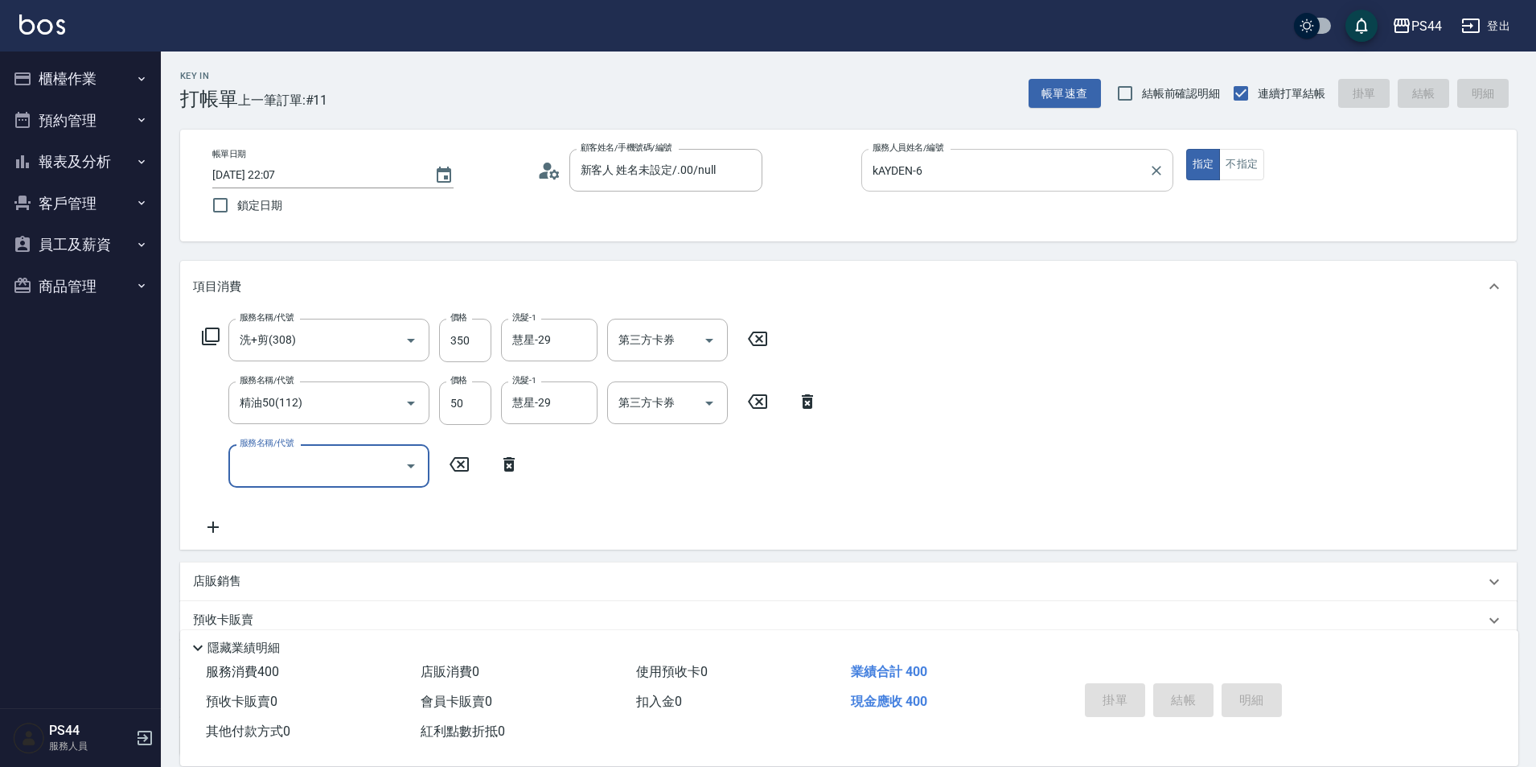
type input "2025/09/14 22:08"
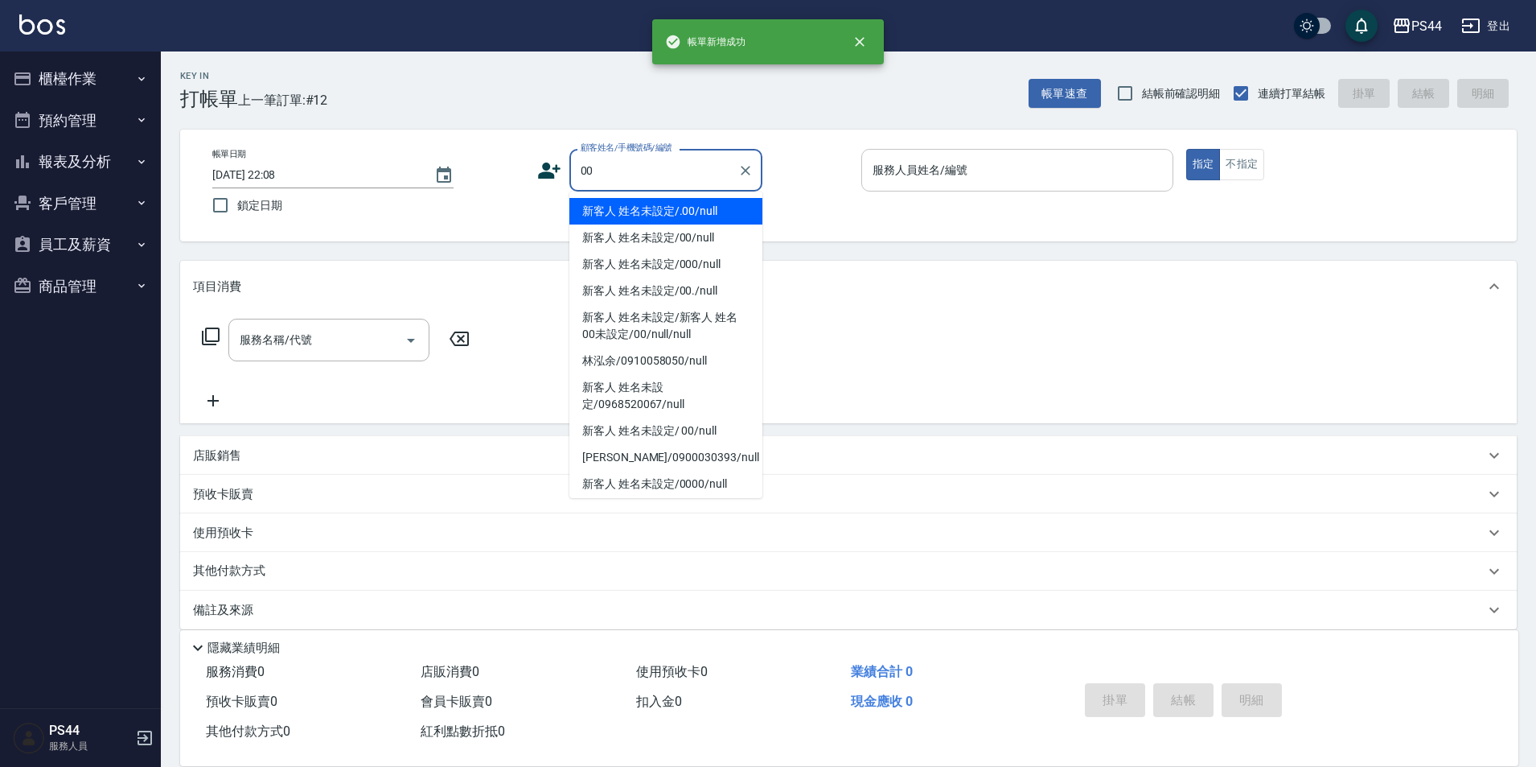
type input "新客人 姓名未設定/.00/null"
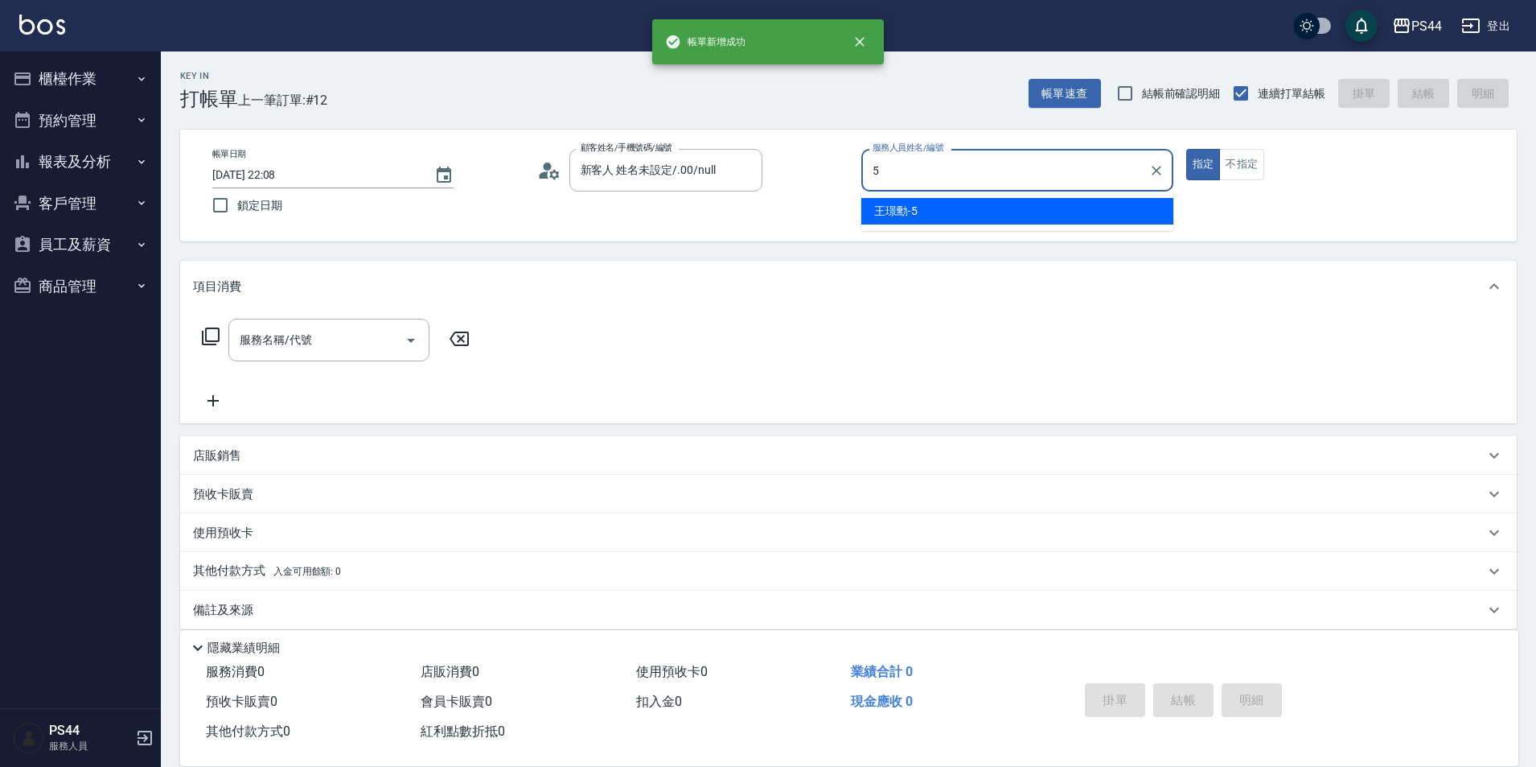
type input "王璟勳-5"
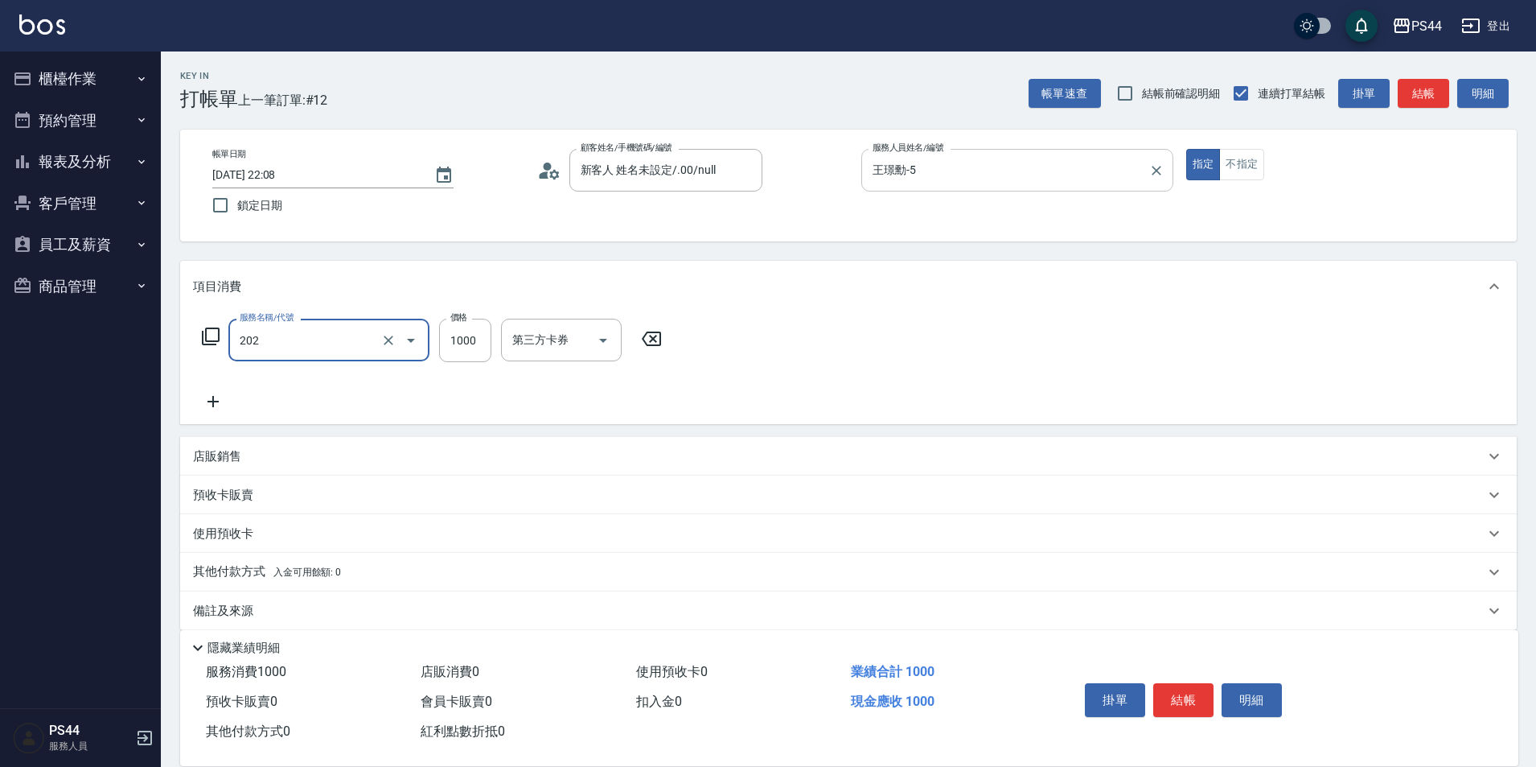
type input "燙髮(202)"
type input "2000"
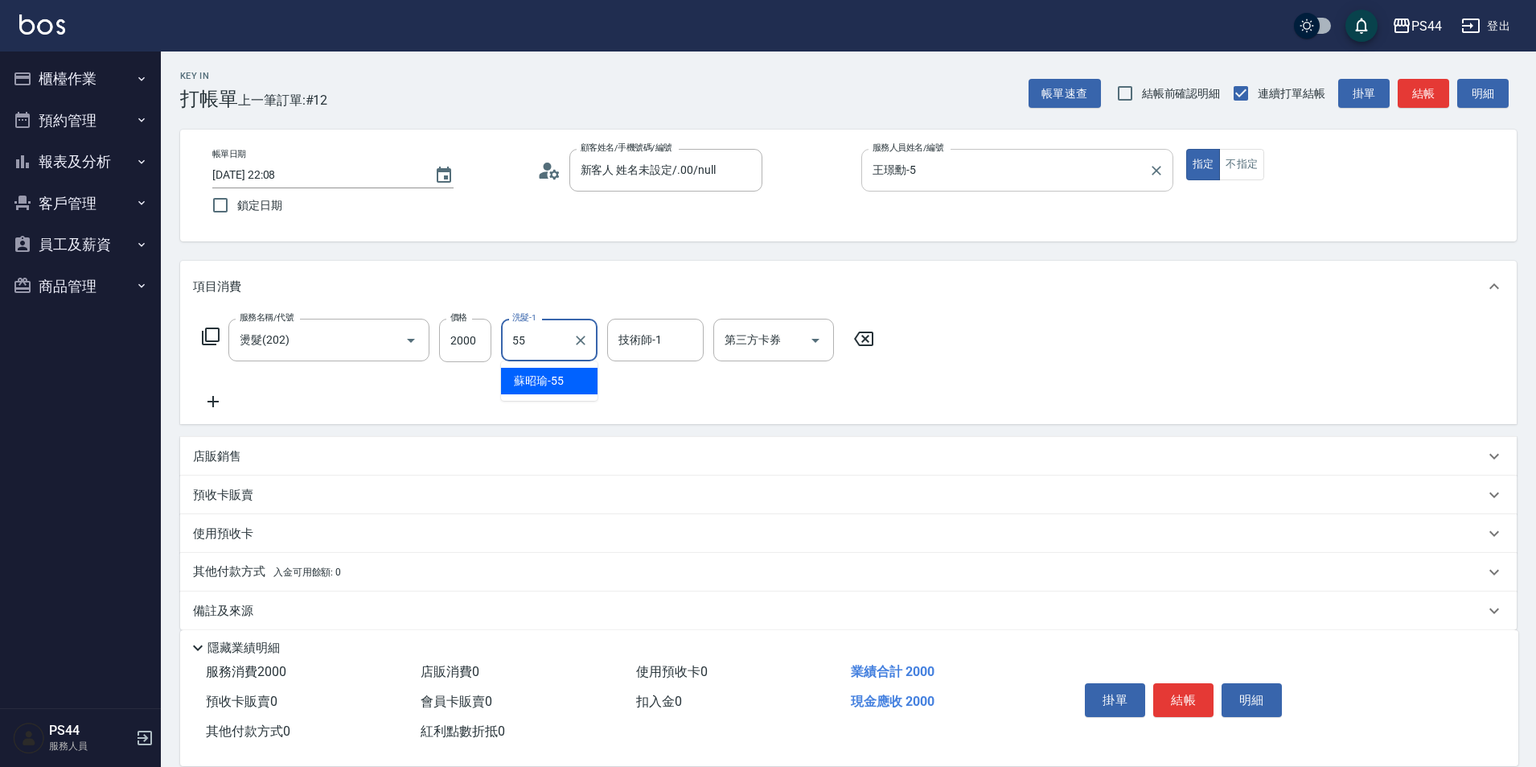
type input "蘇昭瑜-55"
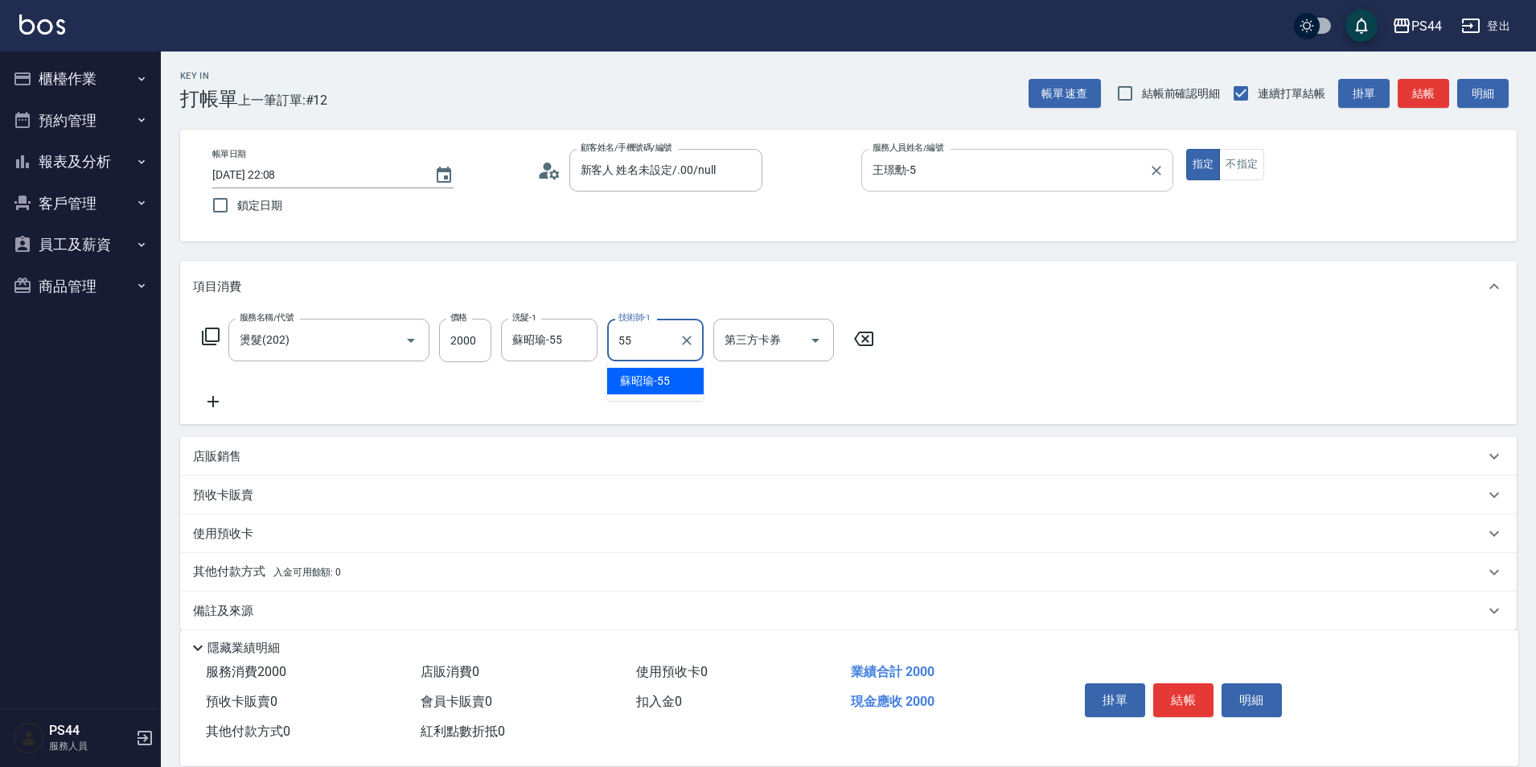
type input "蘇昭瑜-55"
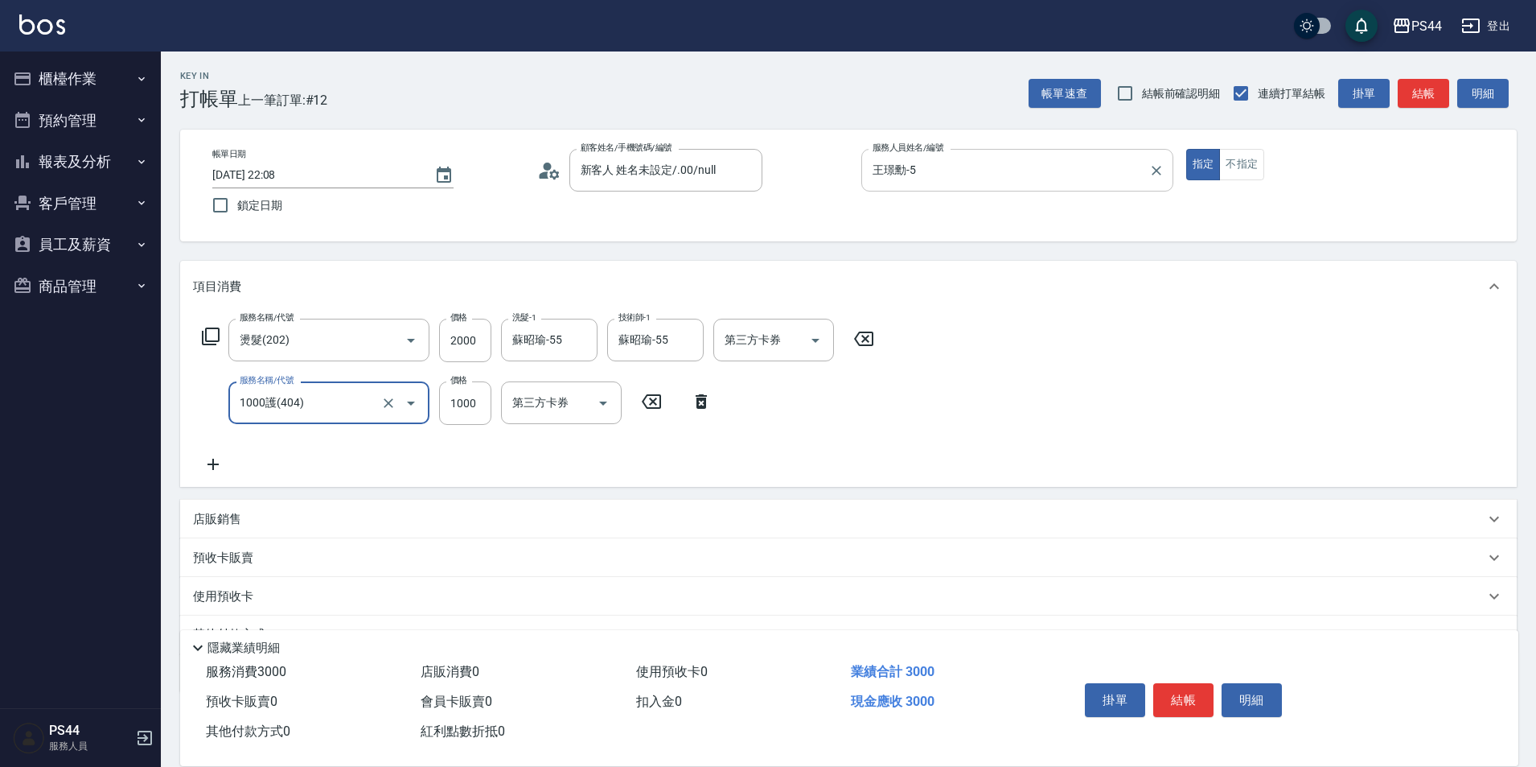
type input "1000護(404)"
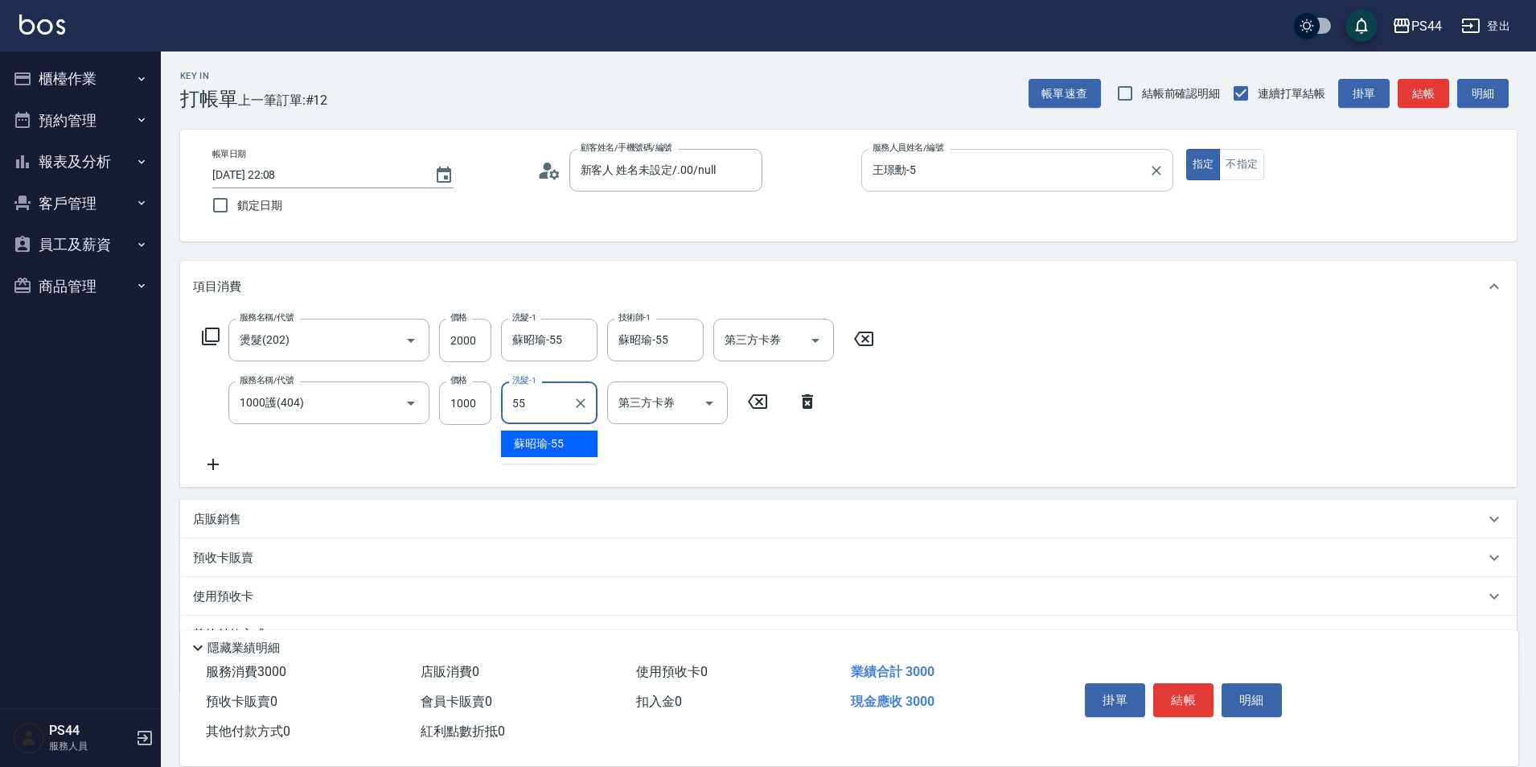
type input "蘇昭瑜-55"
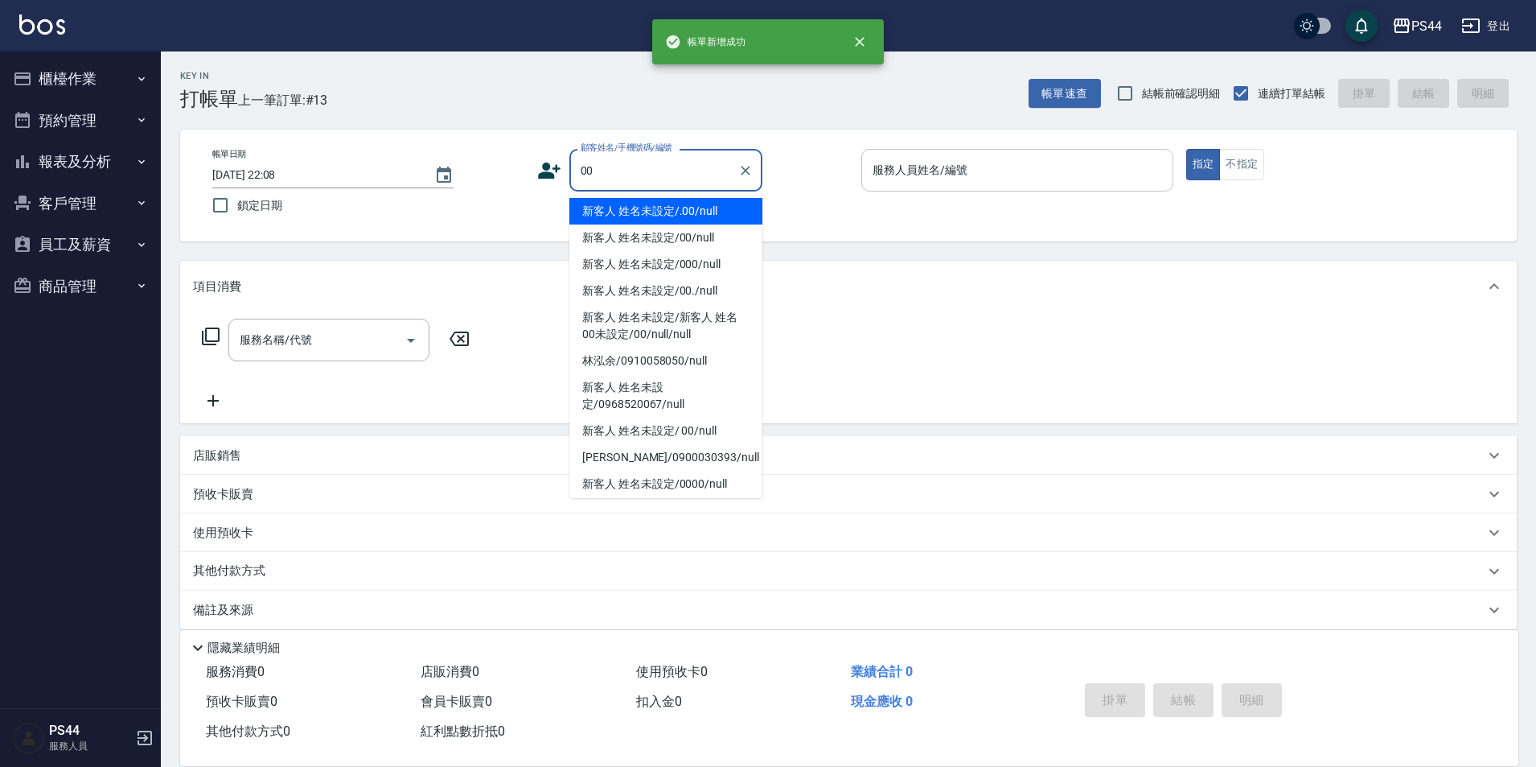
type input "新客人 姓名未設定/.00/null"
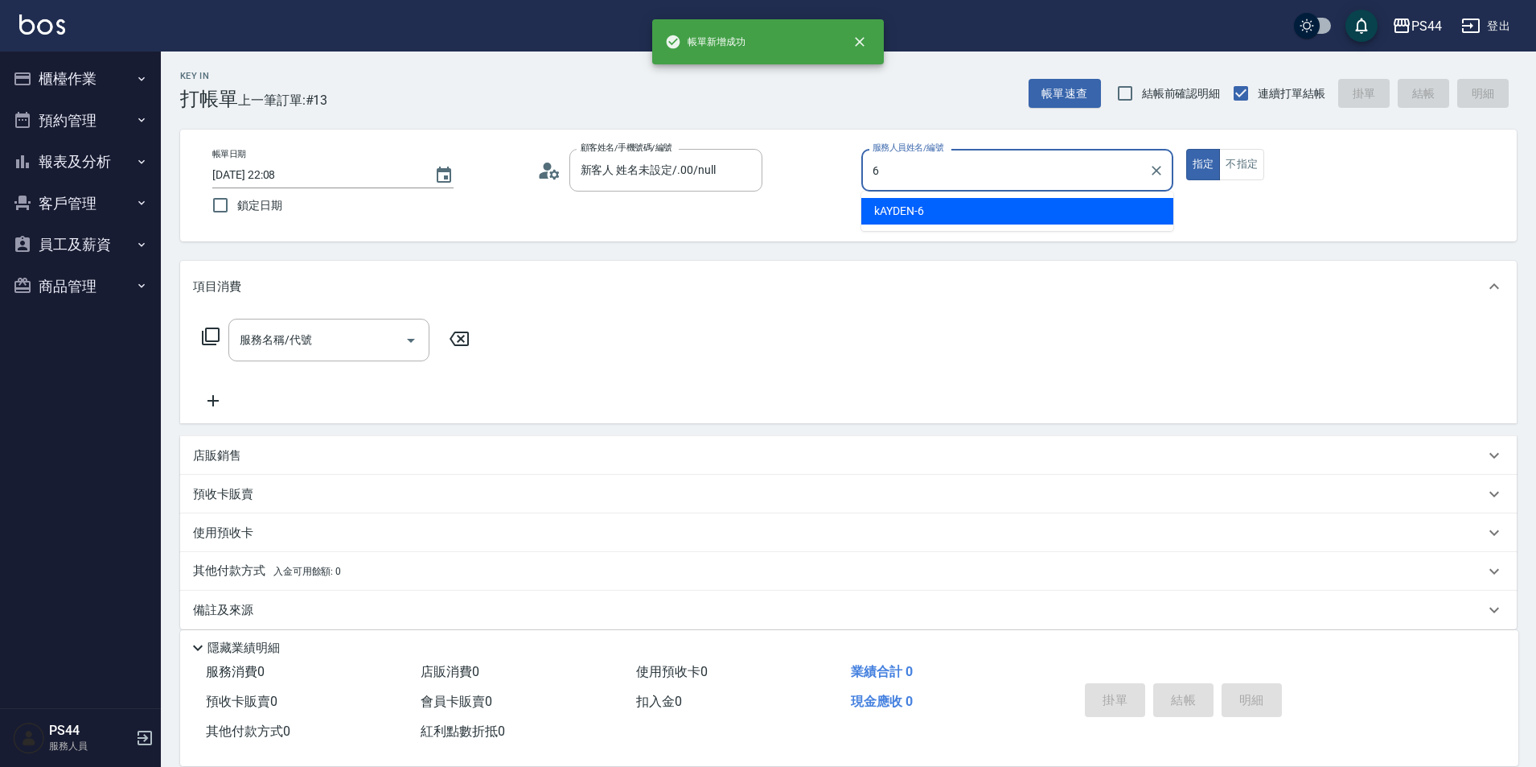
type input "kAYDEN-6"
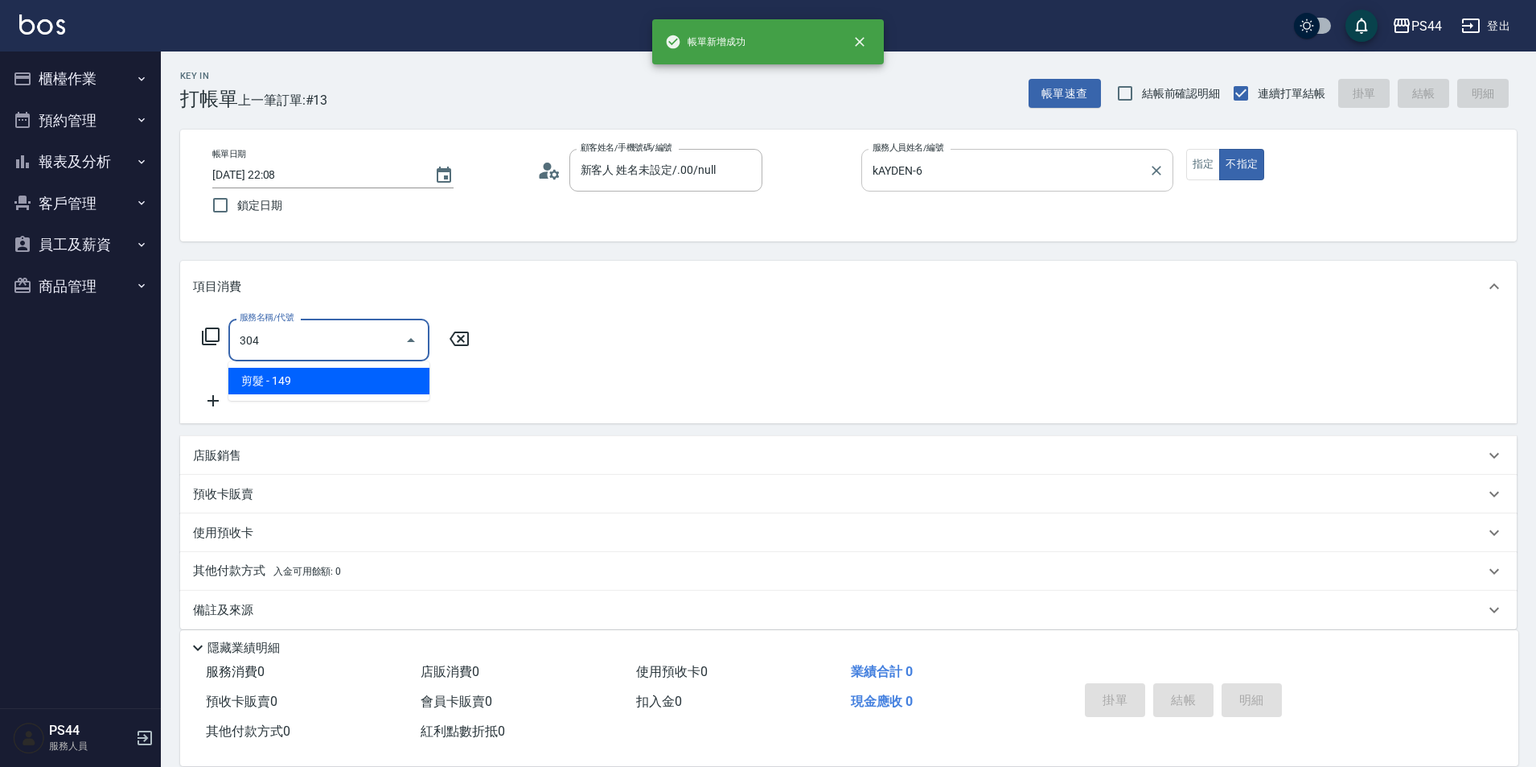
type input "剪髮(304)"
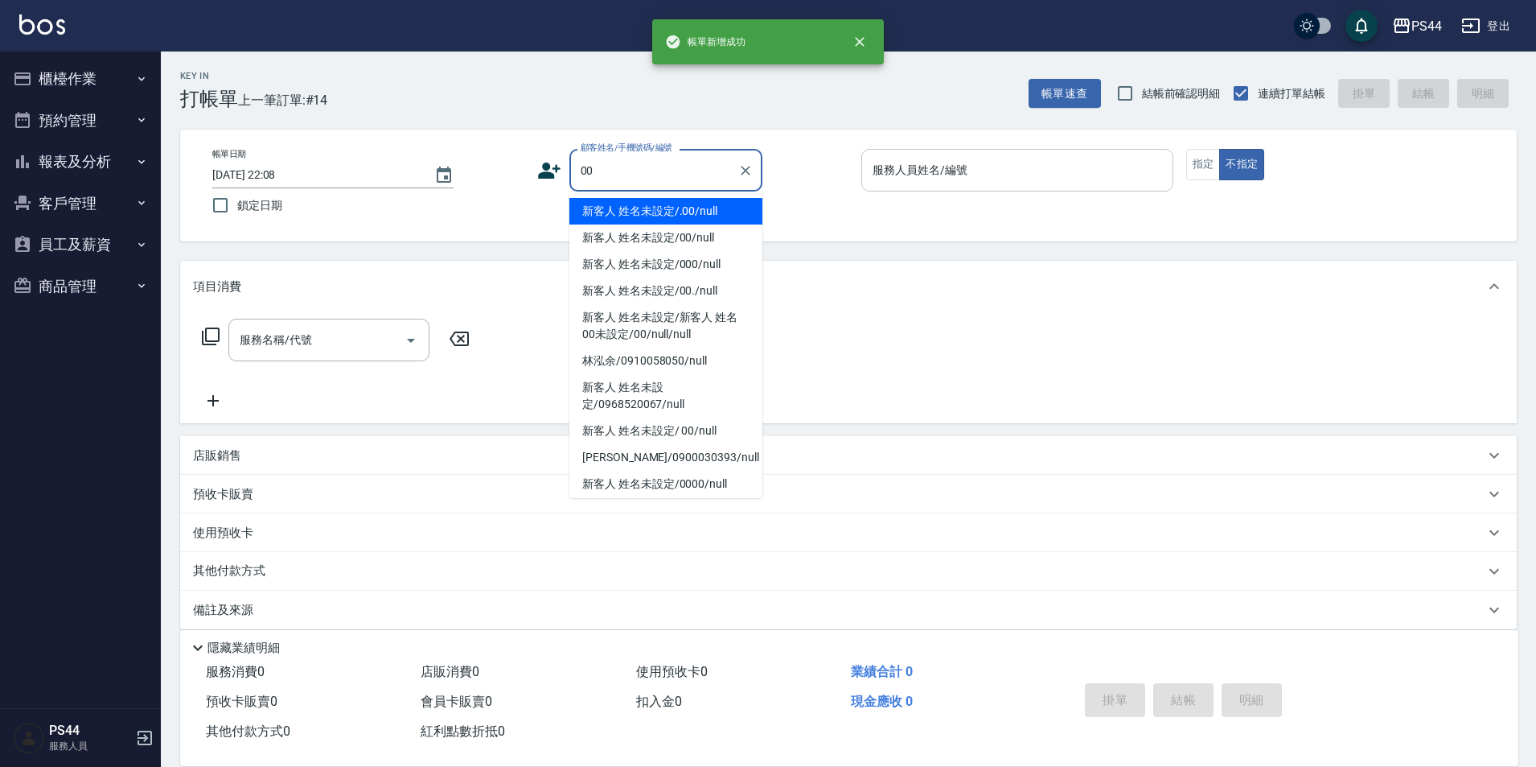
type input "新客人 姓名未設定/.00/null"
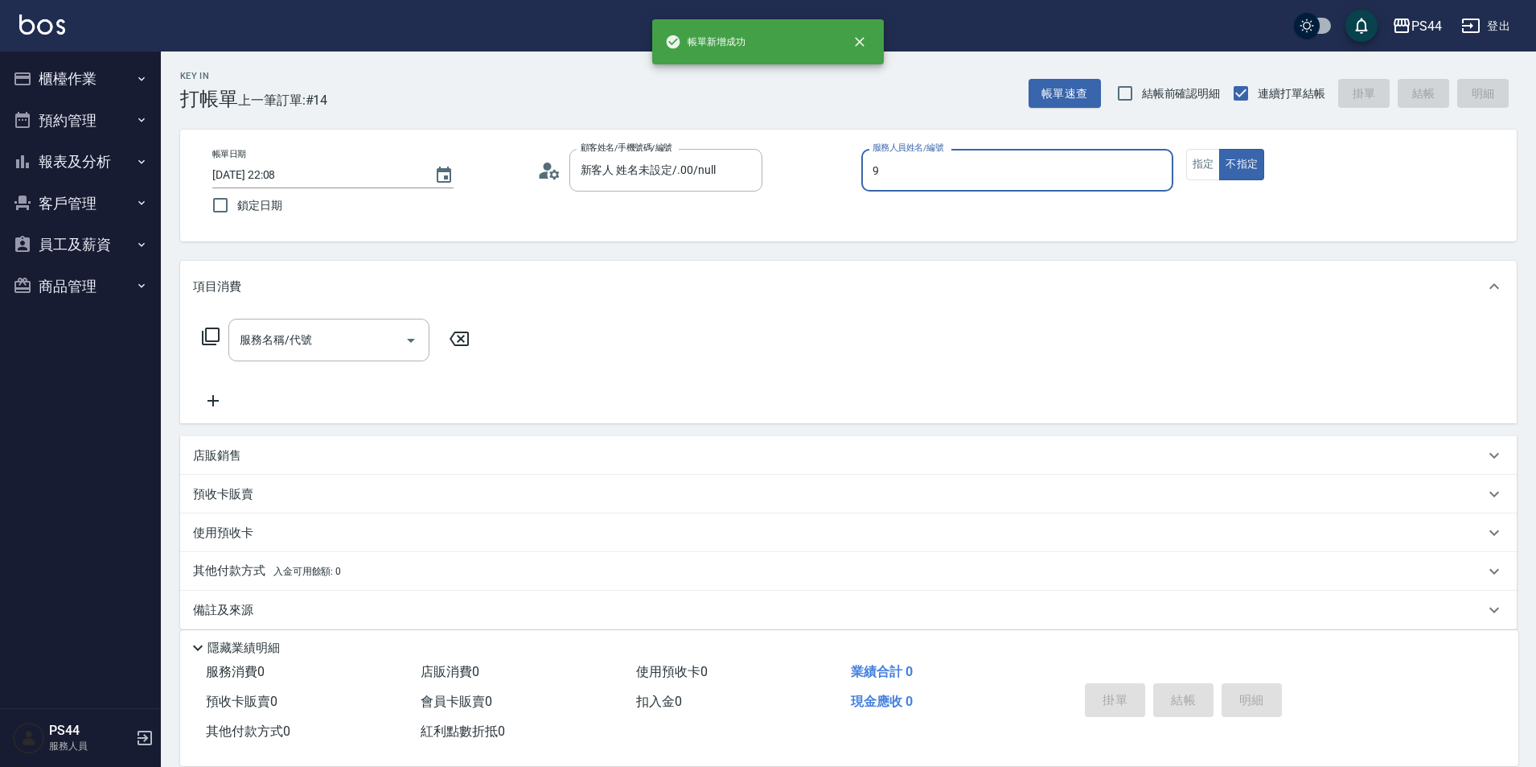
type input "白鄰琳-9"
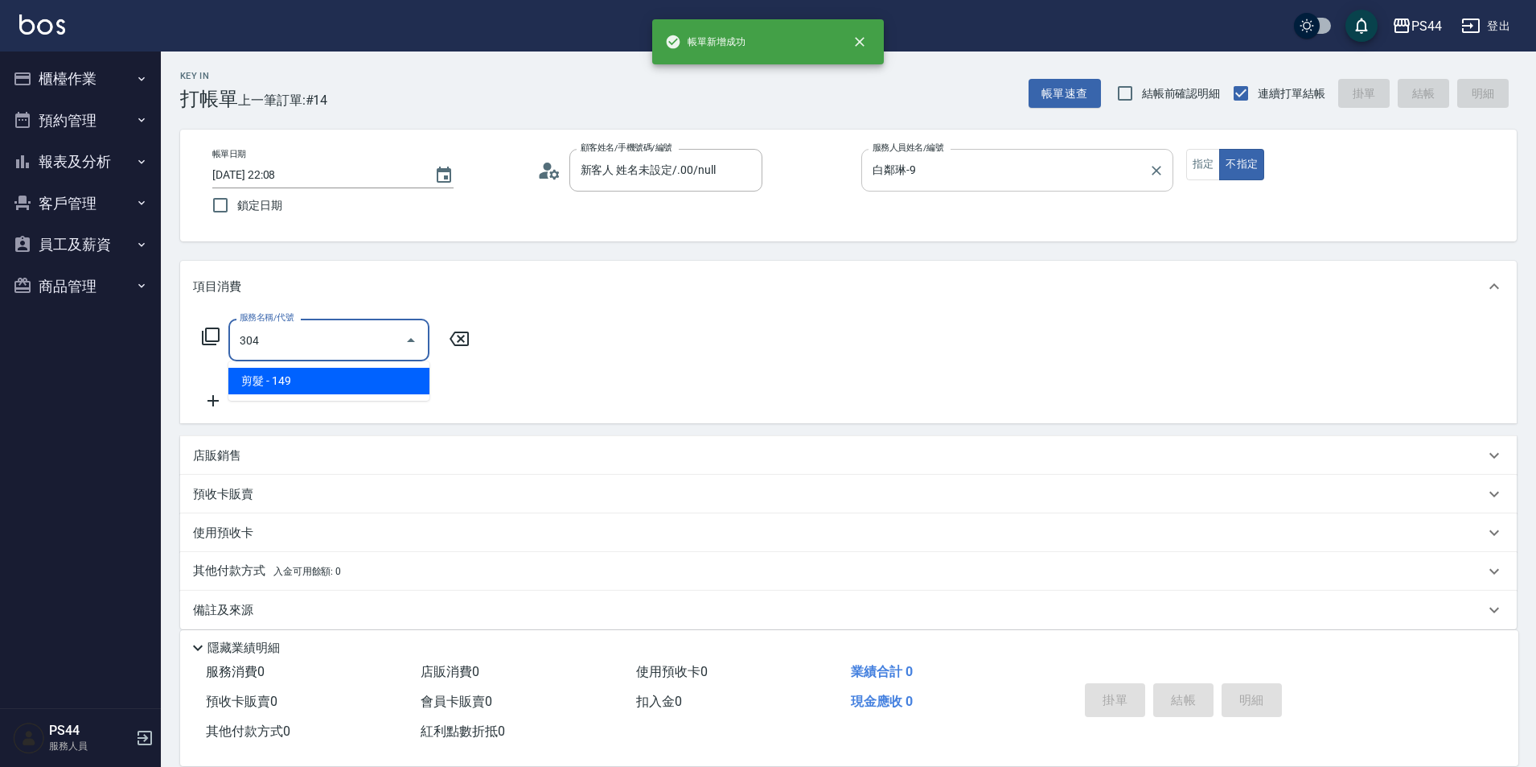
type input "剪髮(304)"
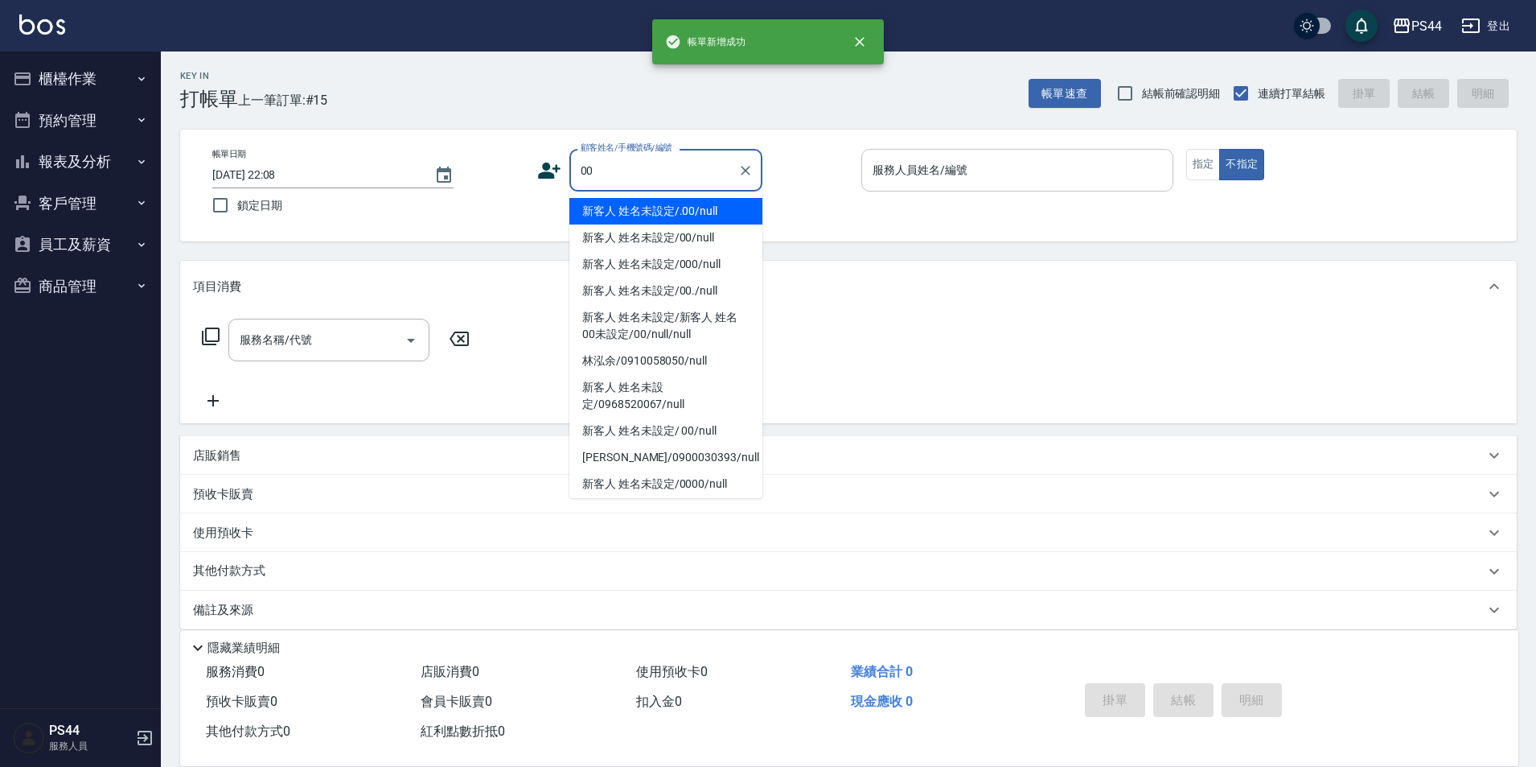
type input "新客人 姓名未設定/.00/null"
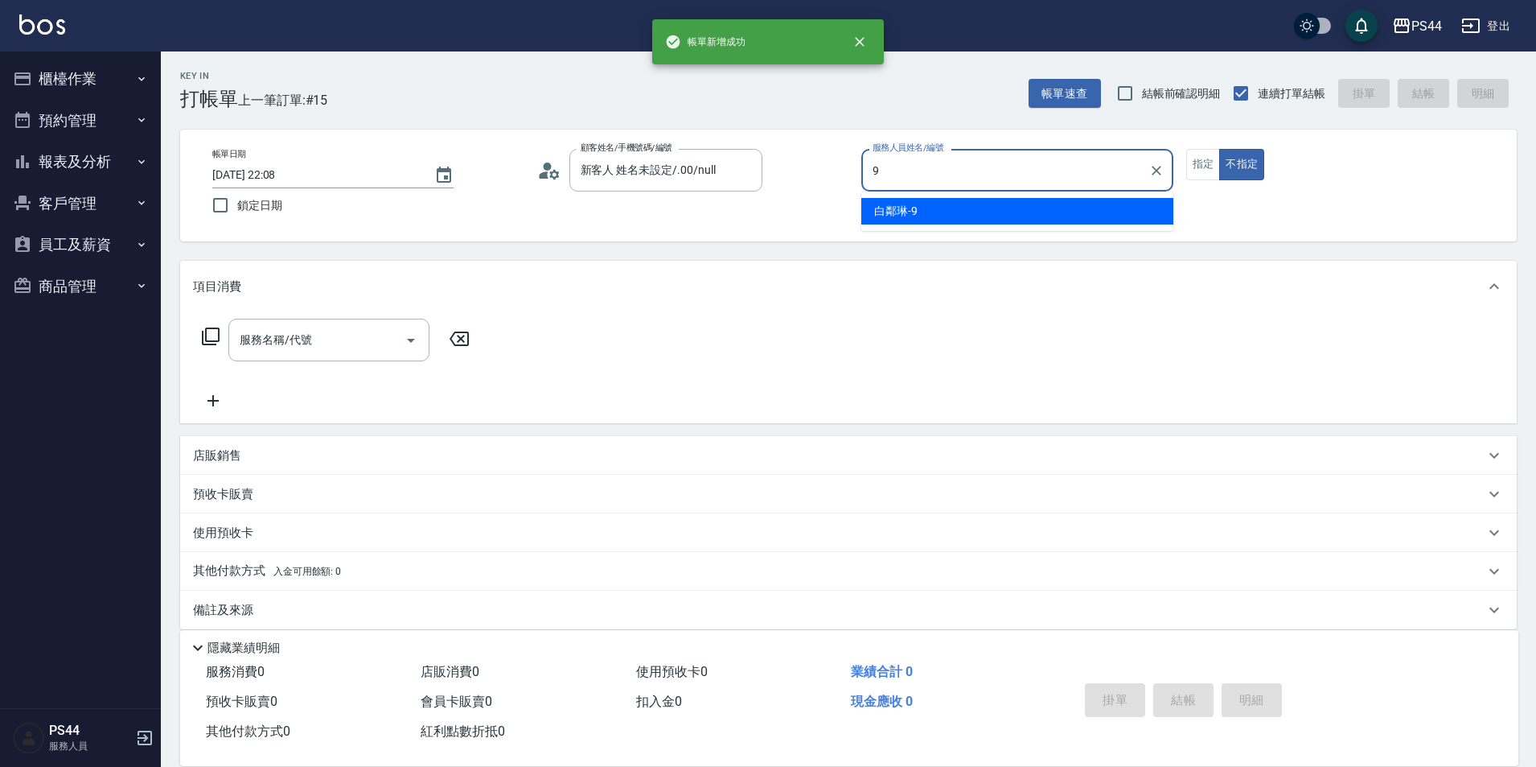
type input "白鄰琳-9"
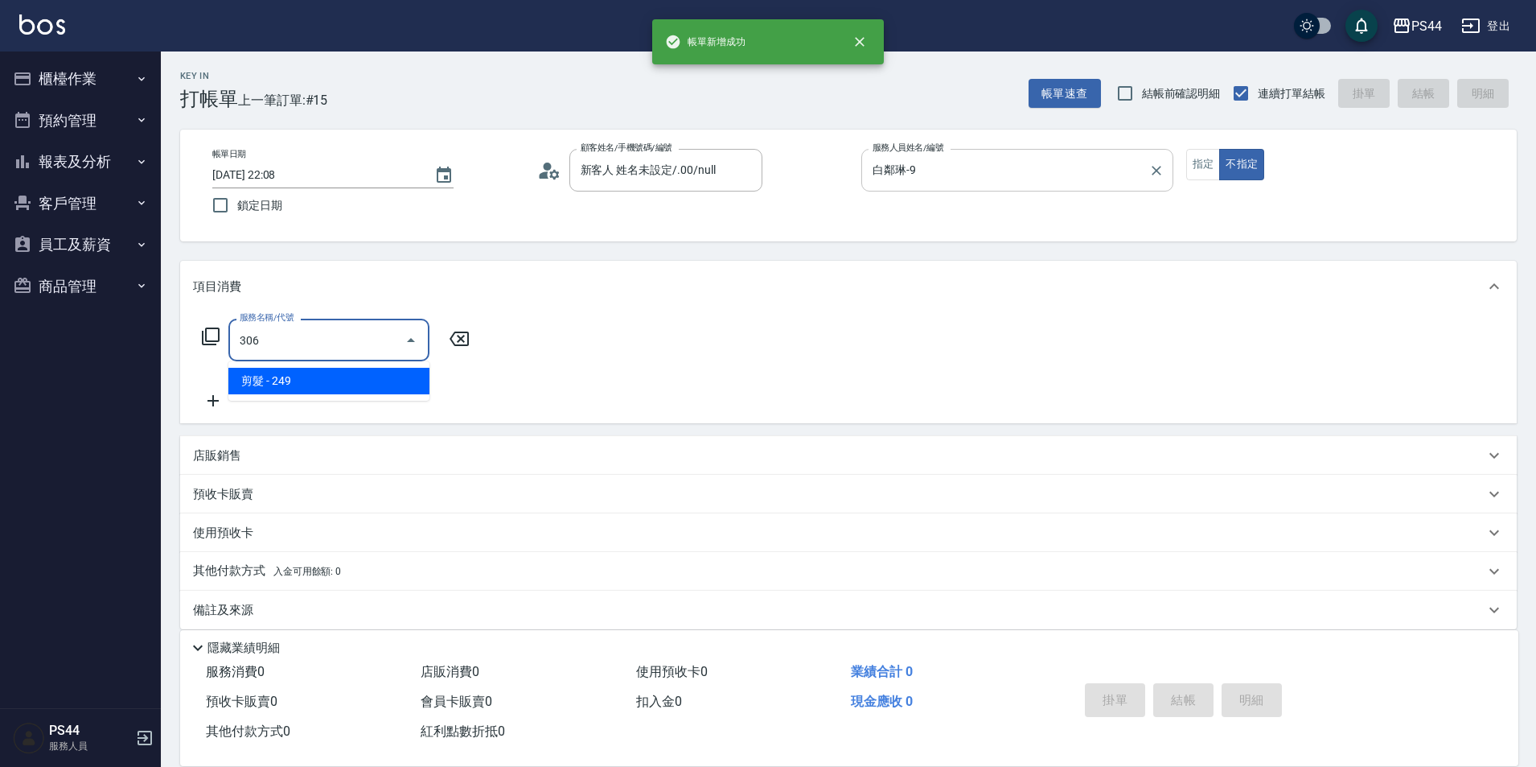
type input "剪髮(306)"
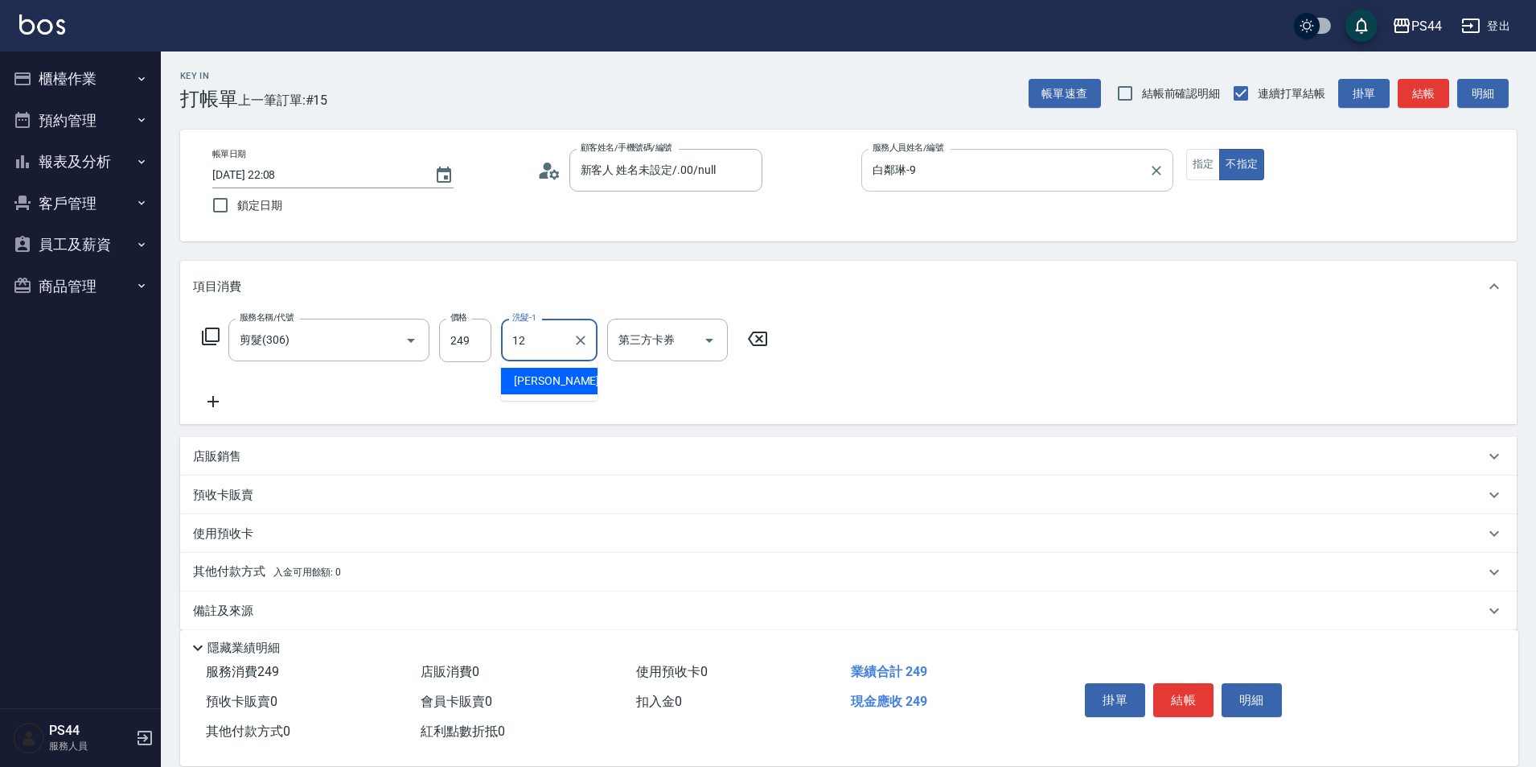
type input "黃奕程-12"
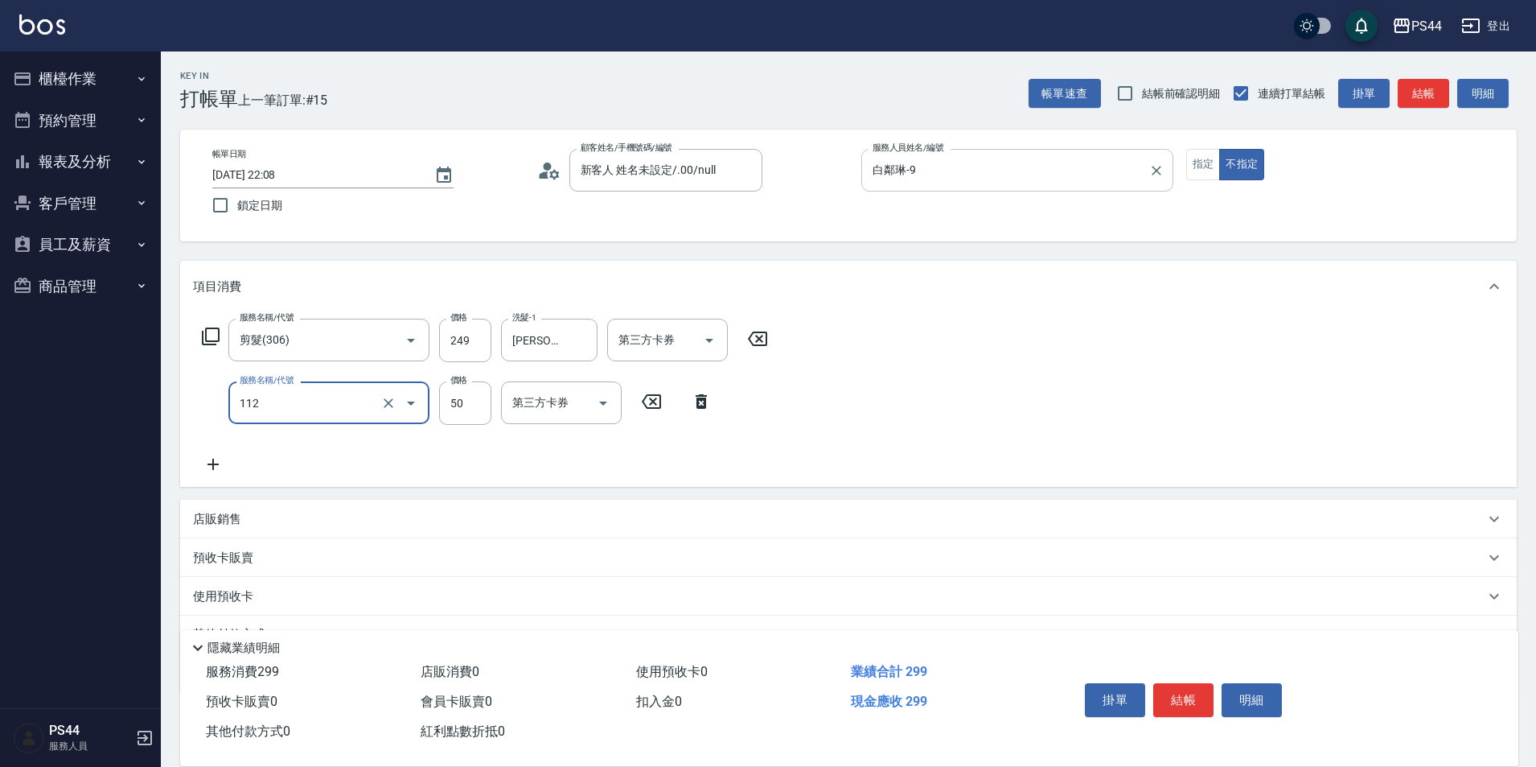
type input "精油50(112)"
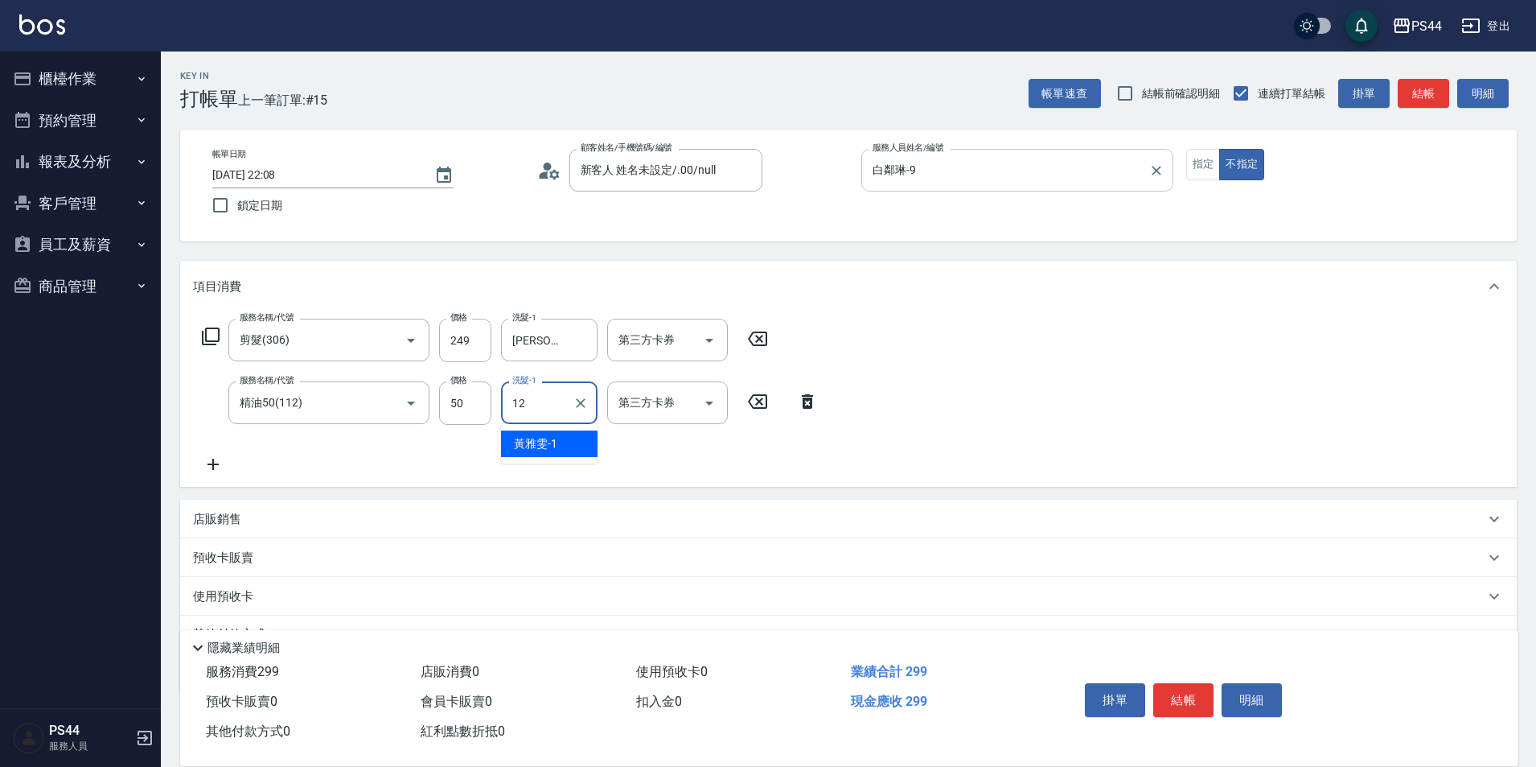
type input "黃奕程-12"
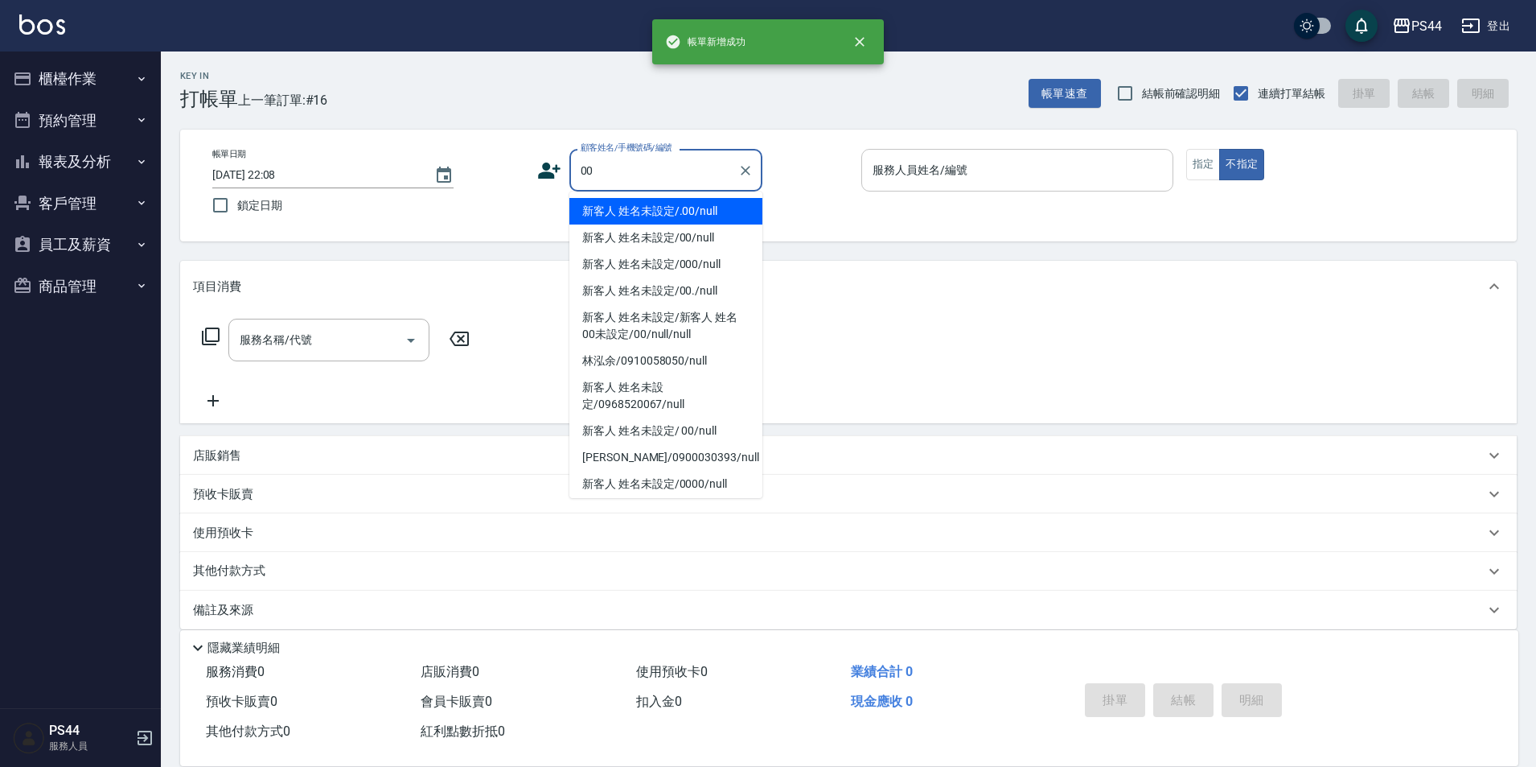
type input "新客人 姓名未設定/.00/null"
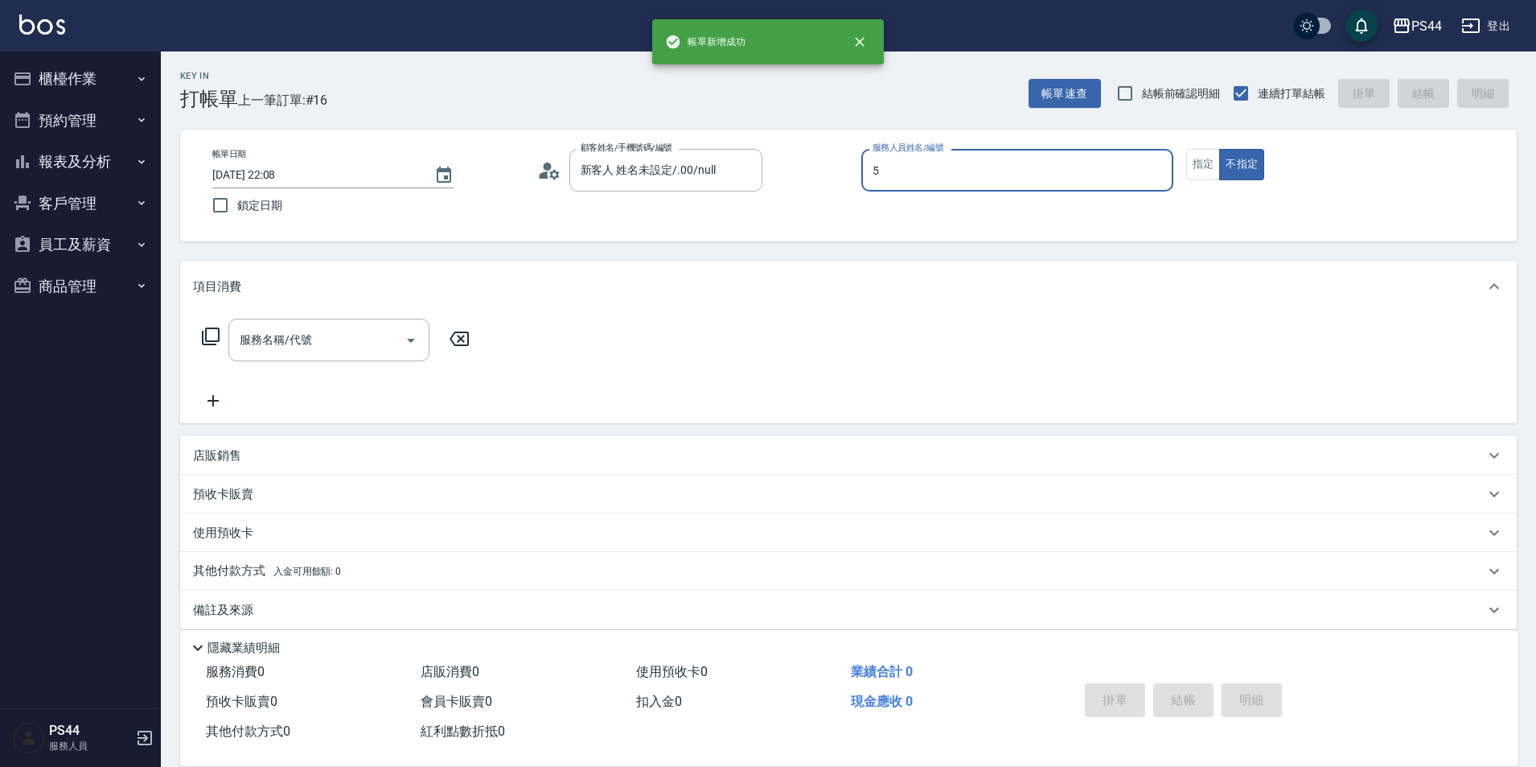
type input "王璟勳-5"
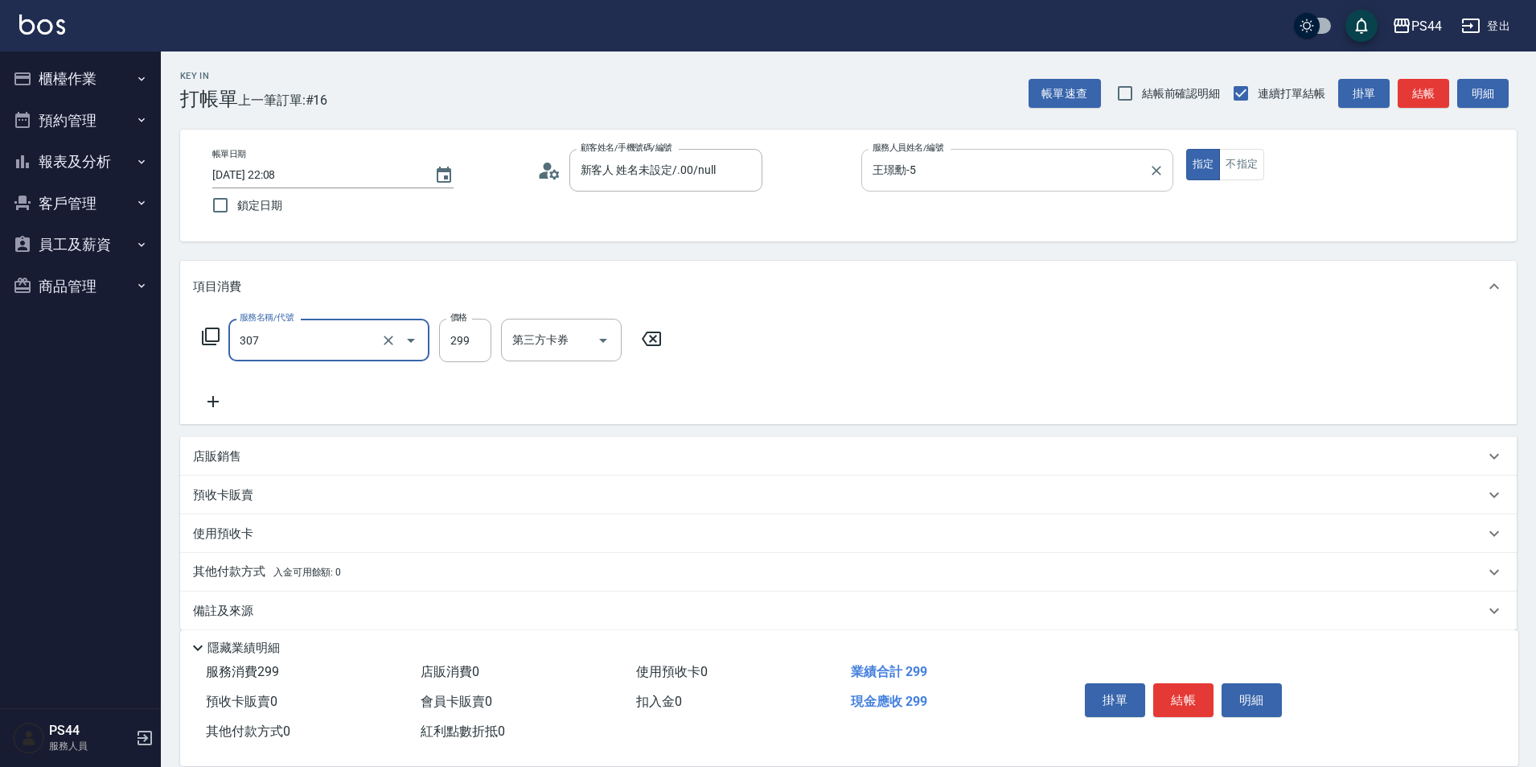
type input "剪髮(307)"
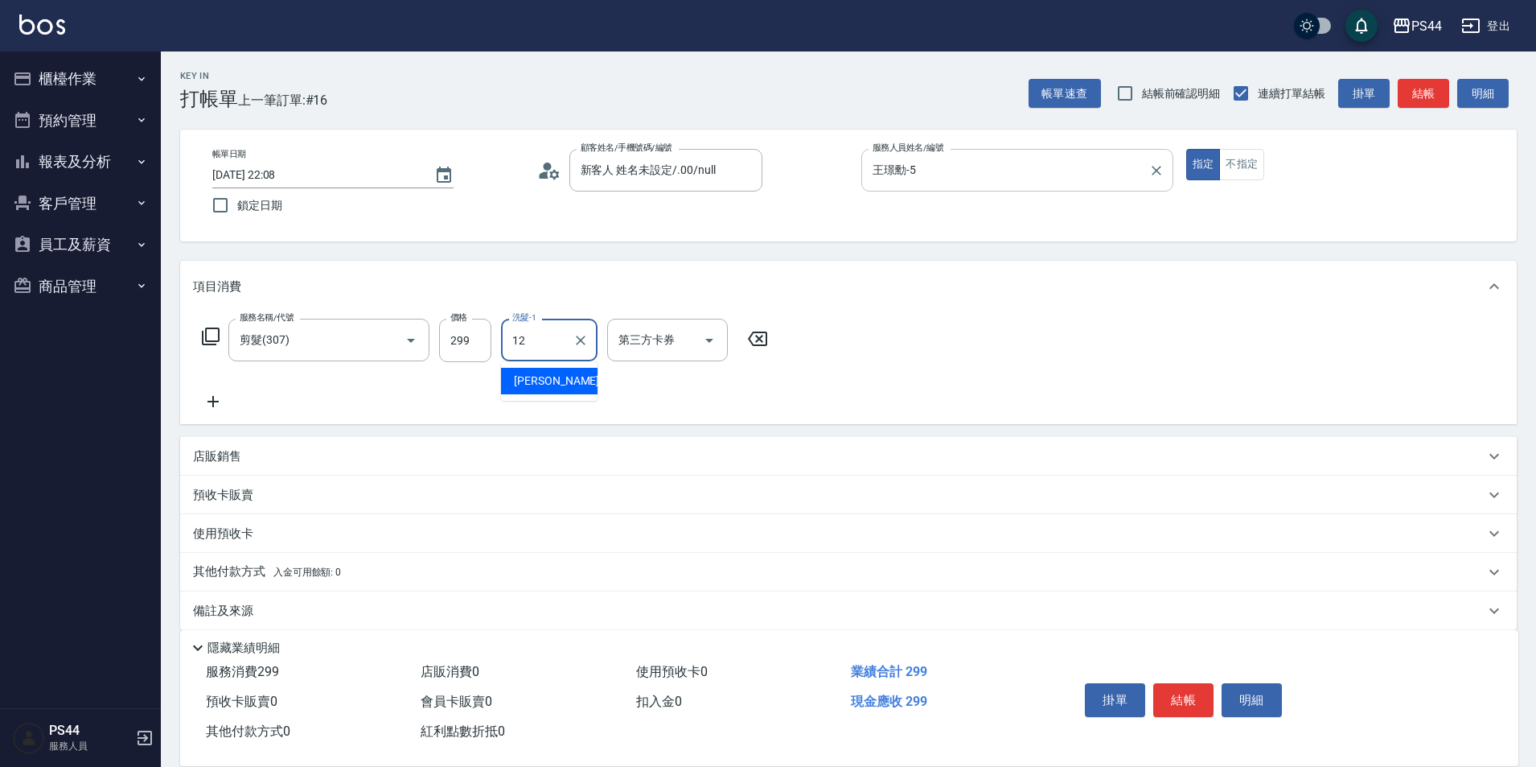
type input "黃奕程-12"
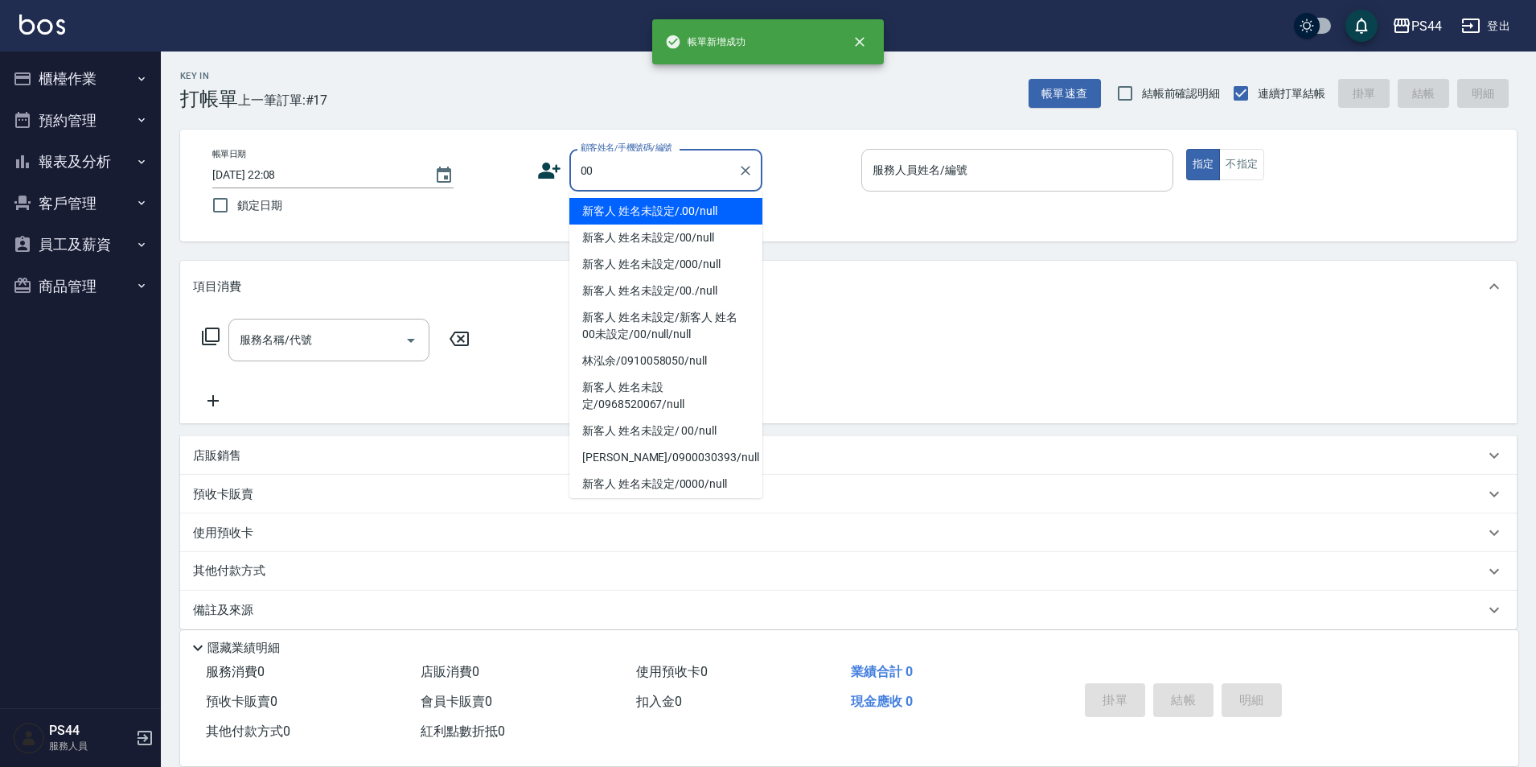
type input "新客人 姓名未設定/.00/null"
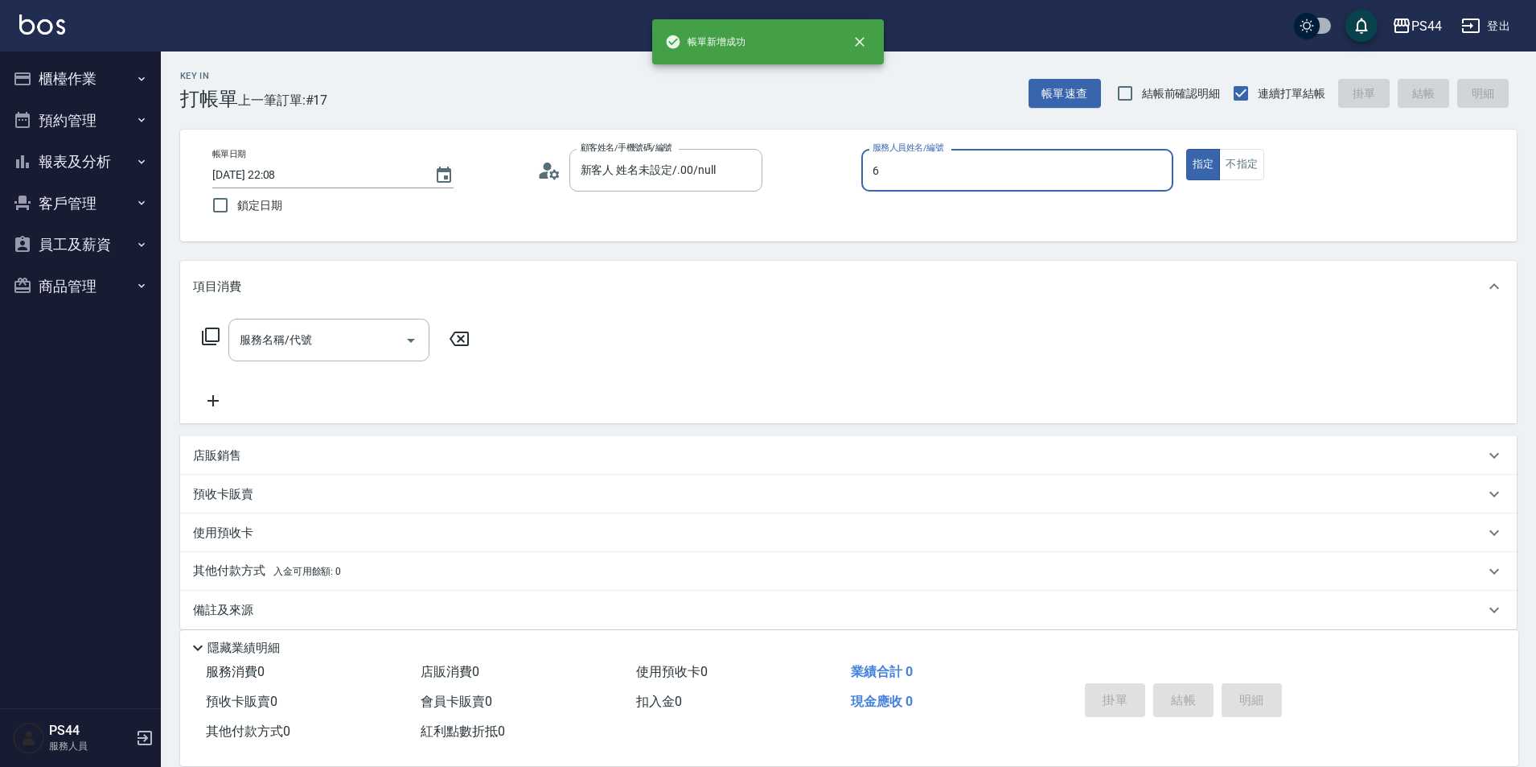
type input "kAYDEN-6"
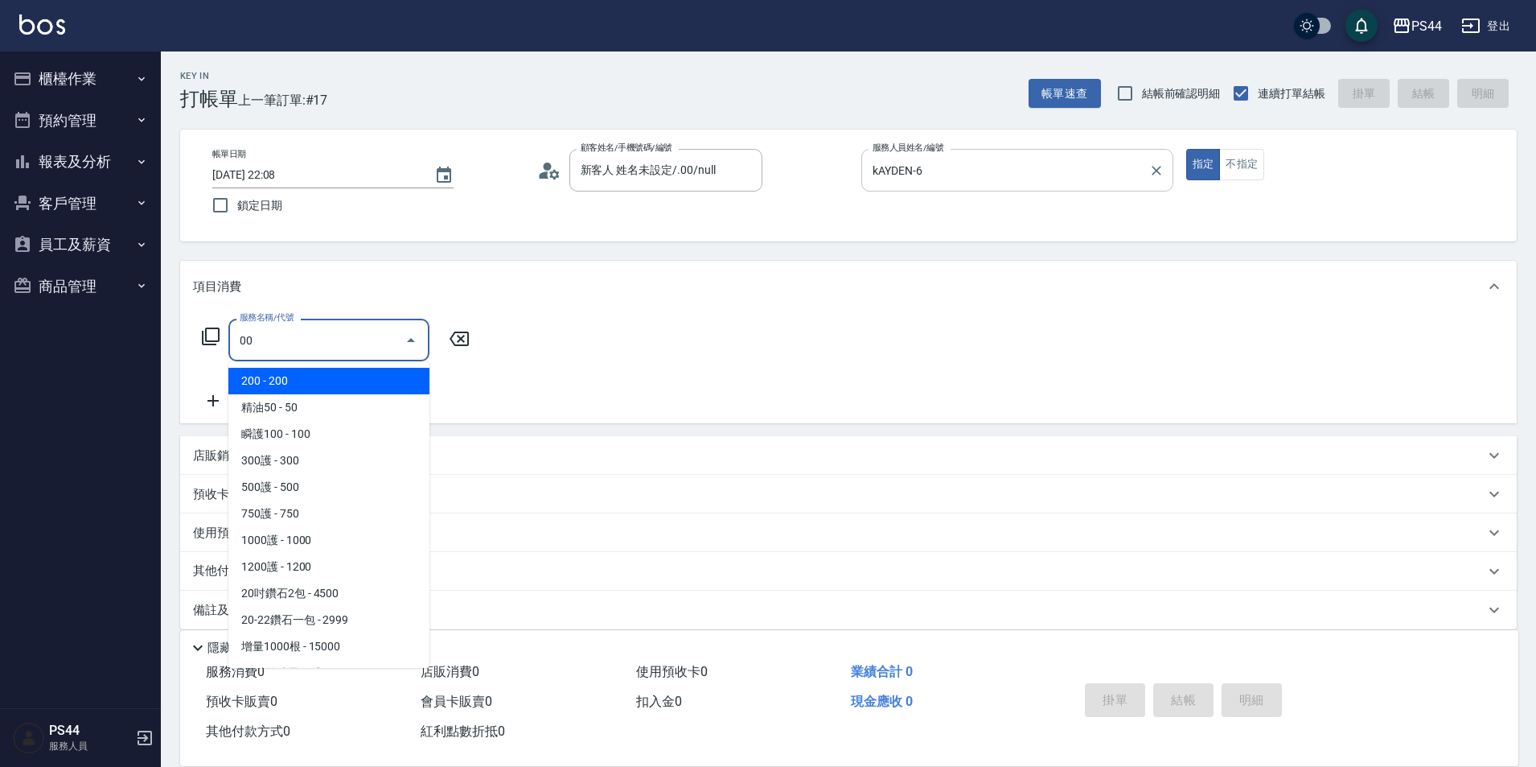
type input "200(111)"
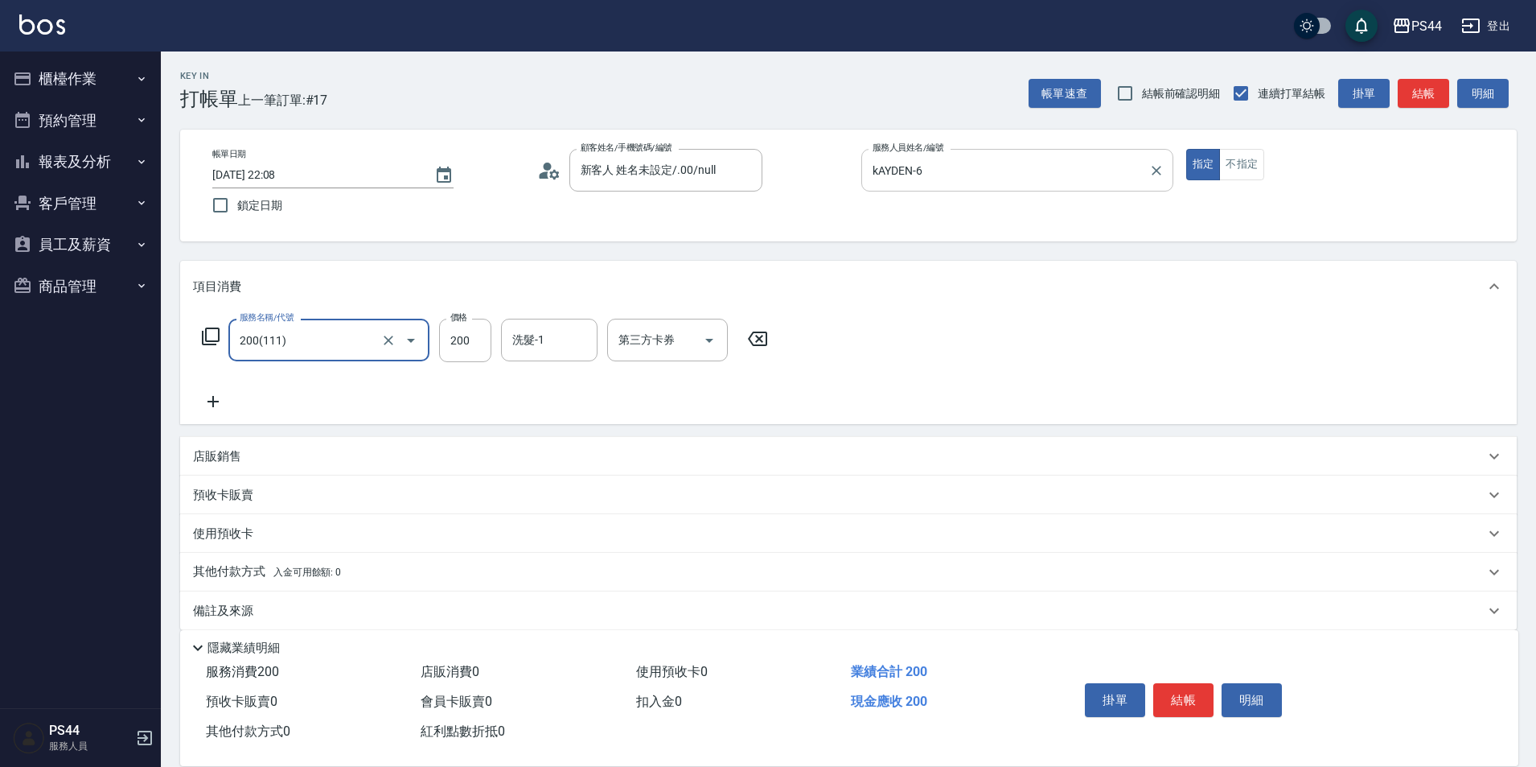
type input "200(111)"
type input "200"
type input "kAYDEN-6"
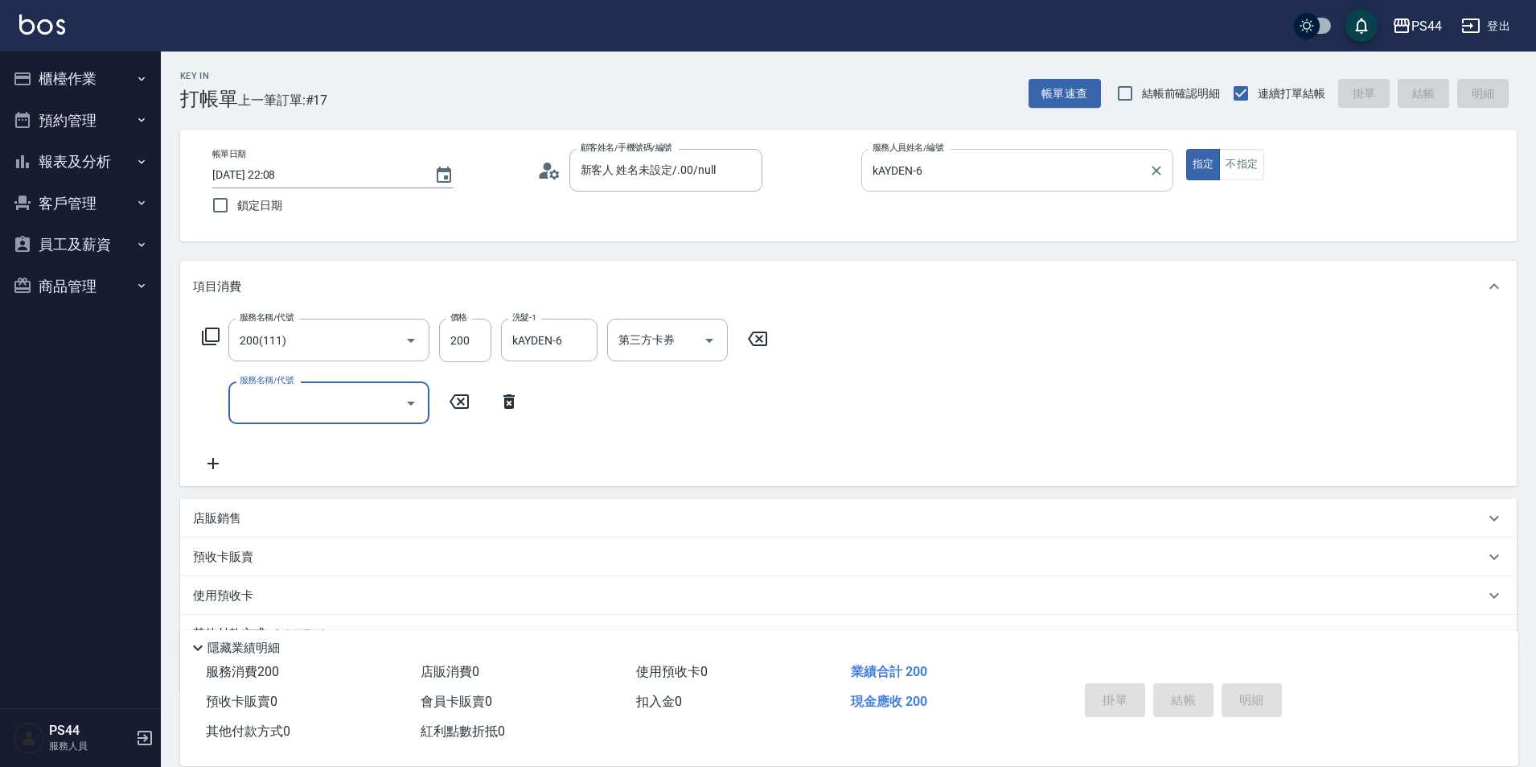
type input "2025/09/14 22:09"
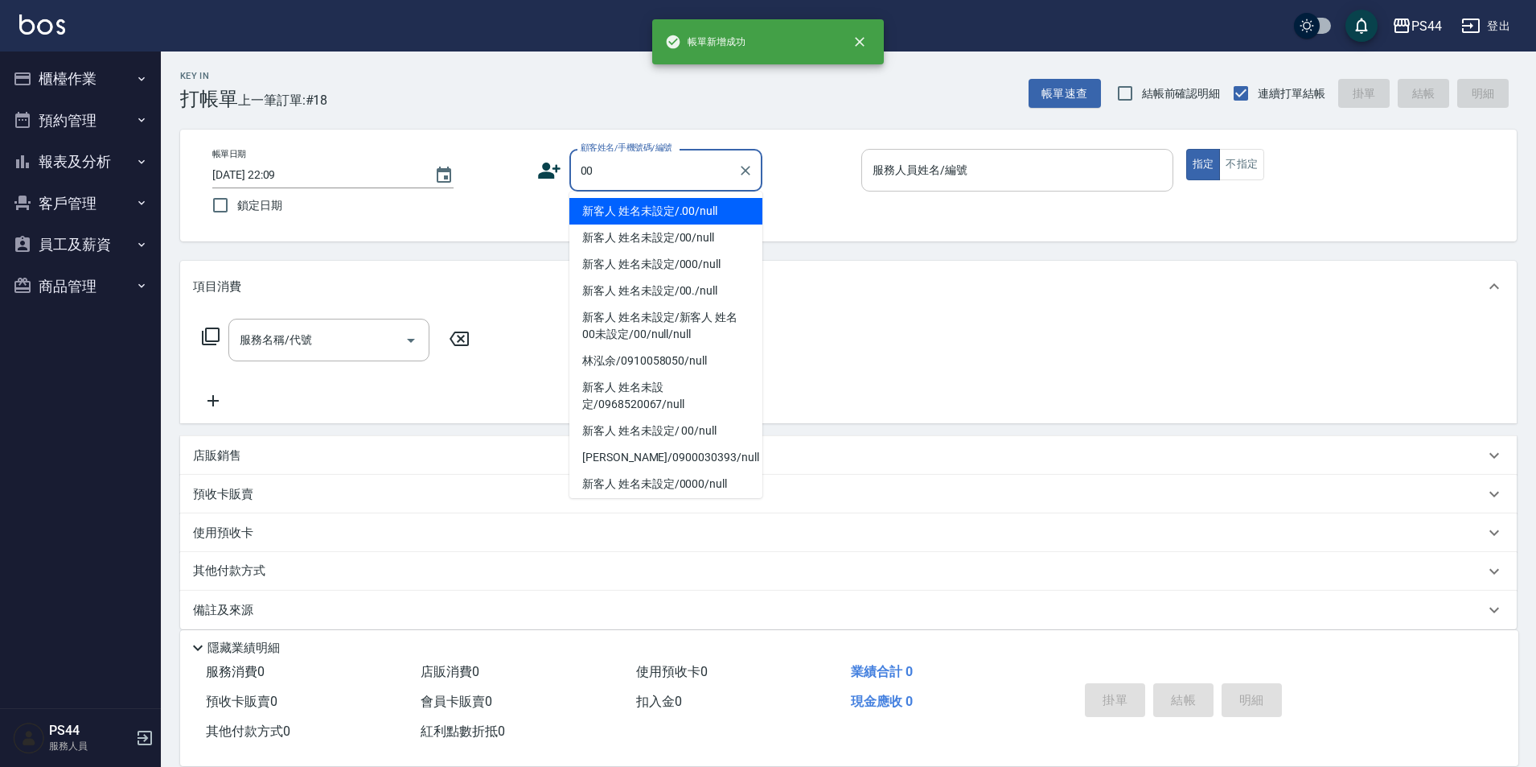
type input "新客人 姓名未設定/.00/null"
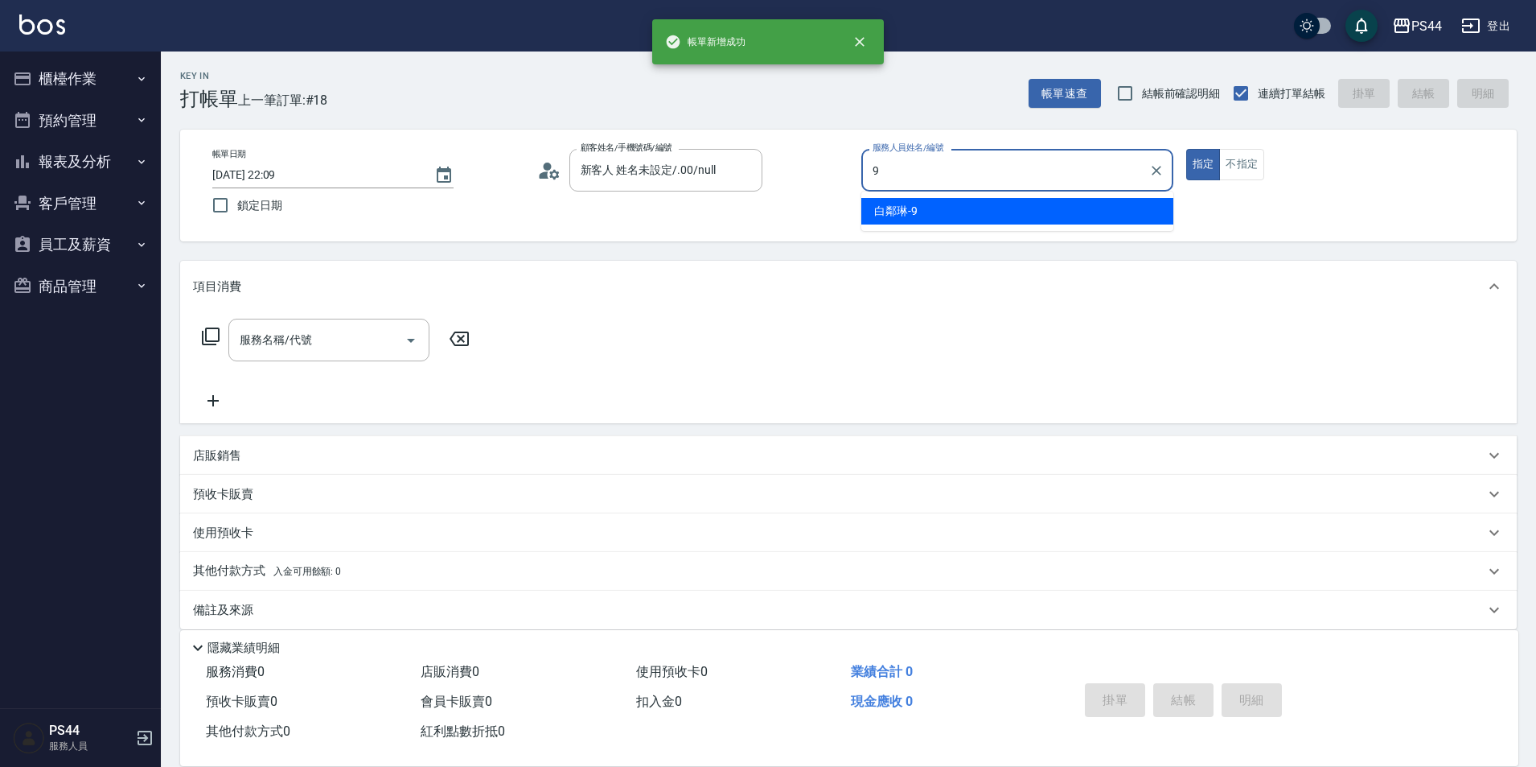
type input "白鄰琳-9"
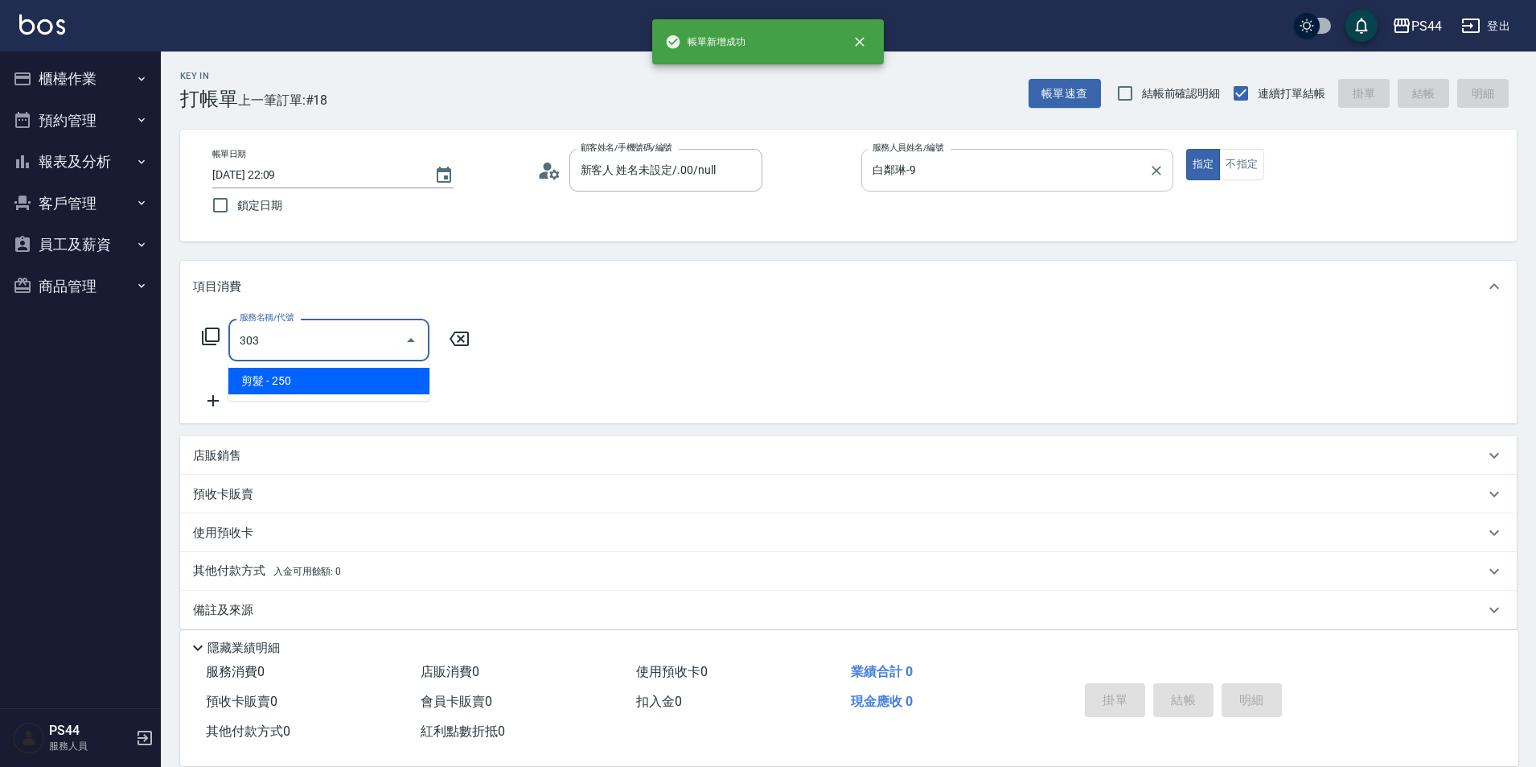
type input "剪髮(303)"
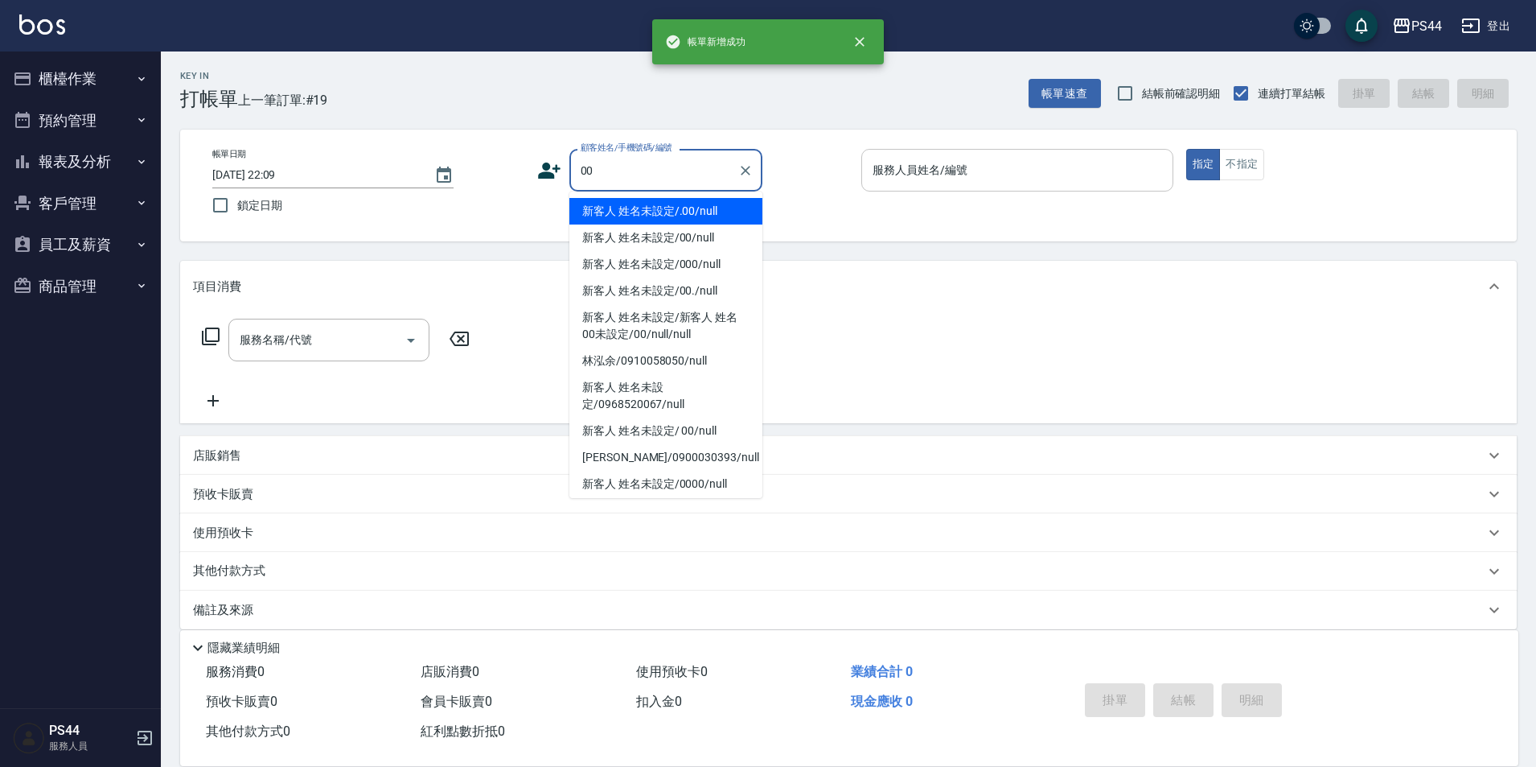
type input "新客人 姓名未設定/.00/null"
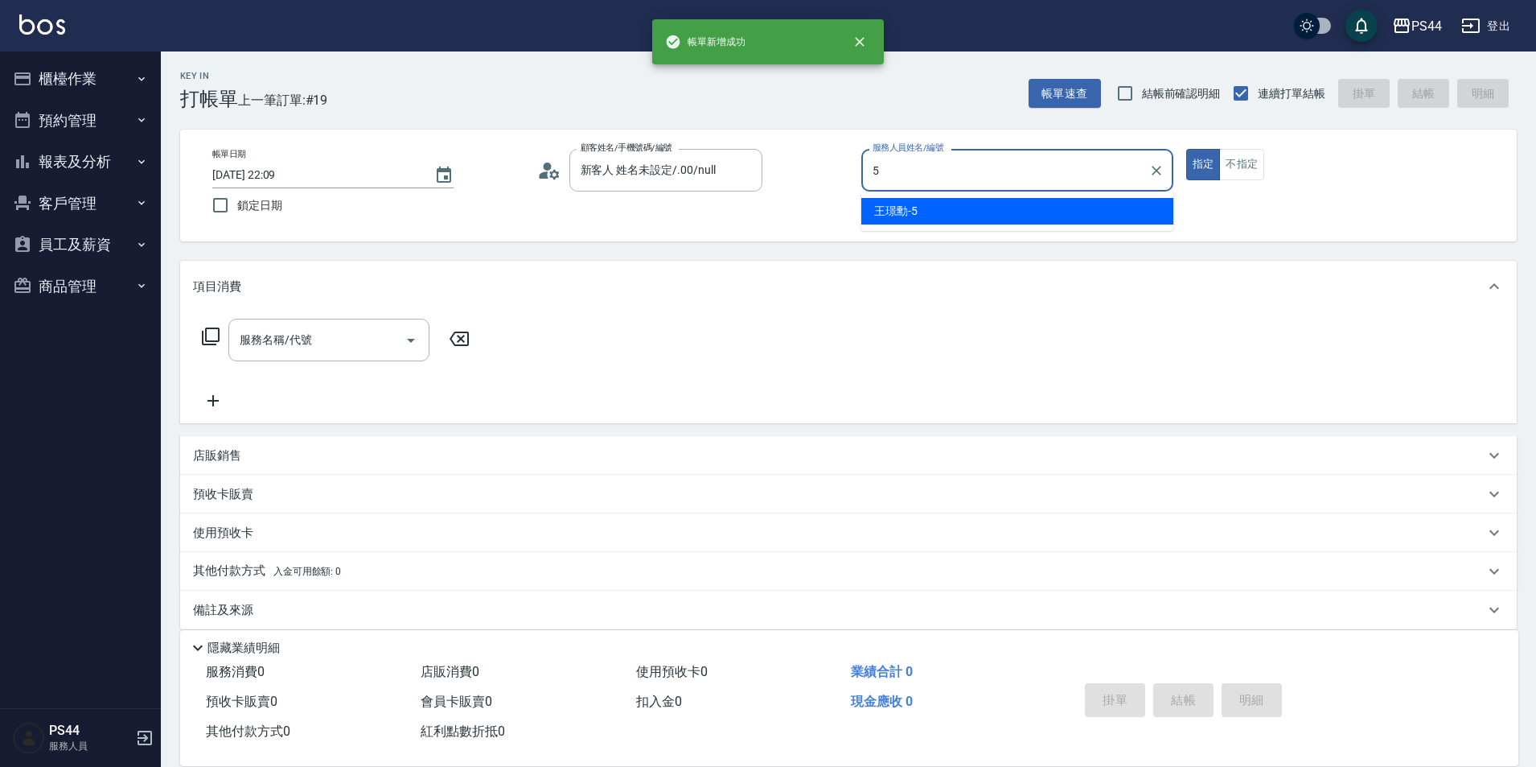
type input "王璟勳-5"
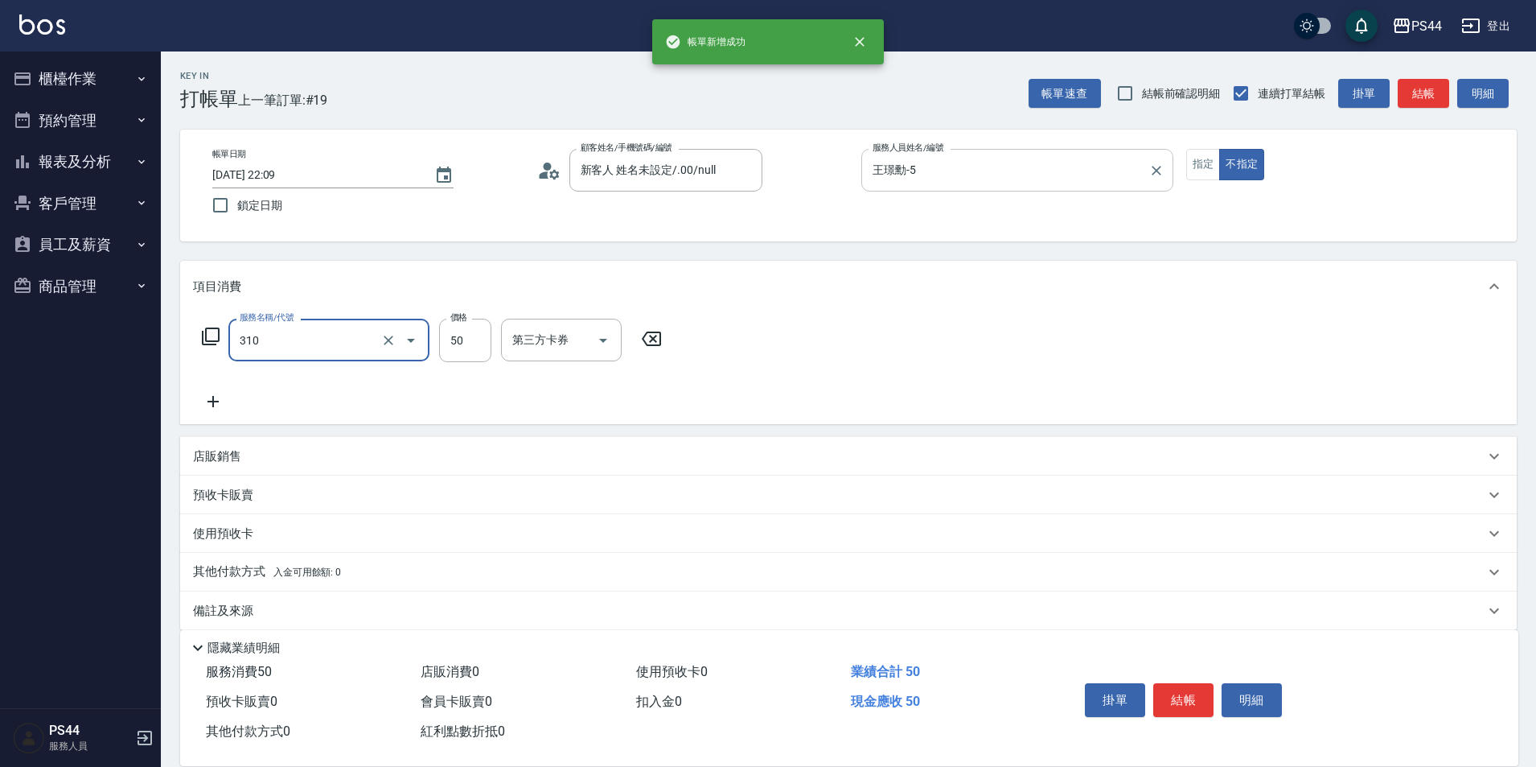
type input "剪瀏海(310)"
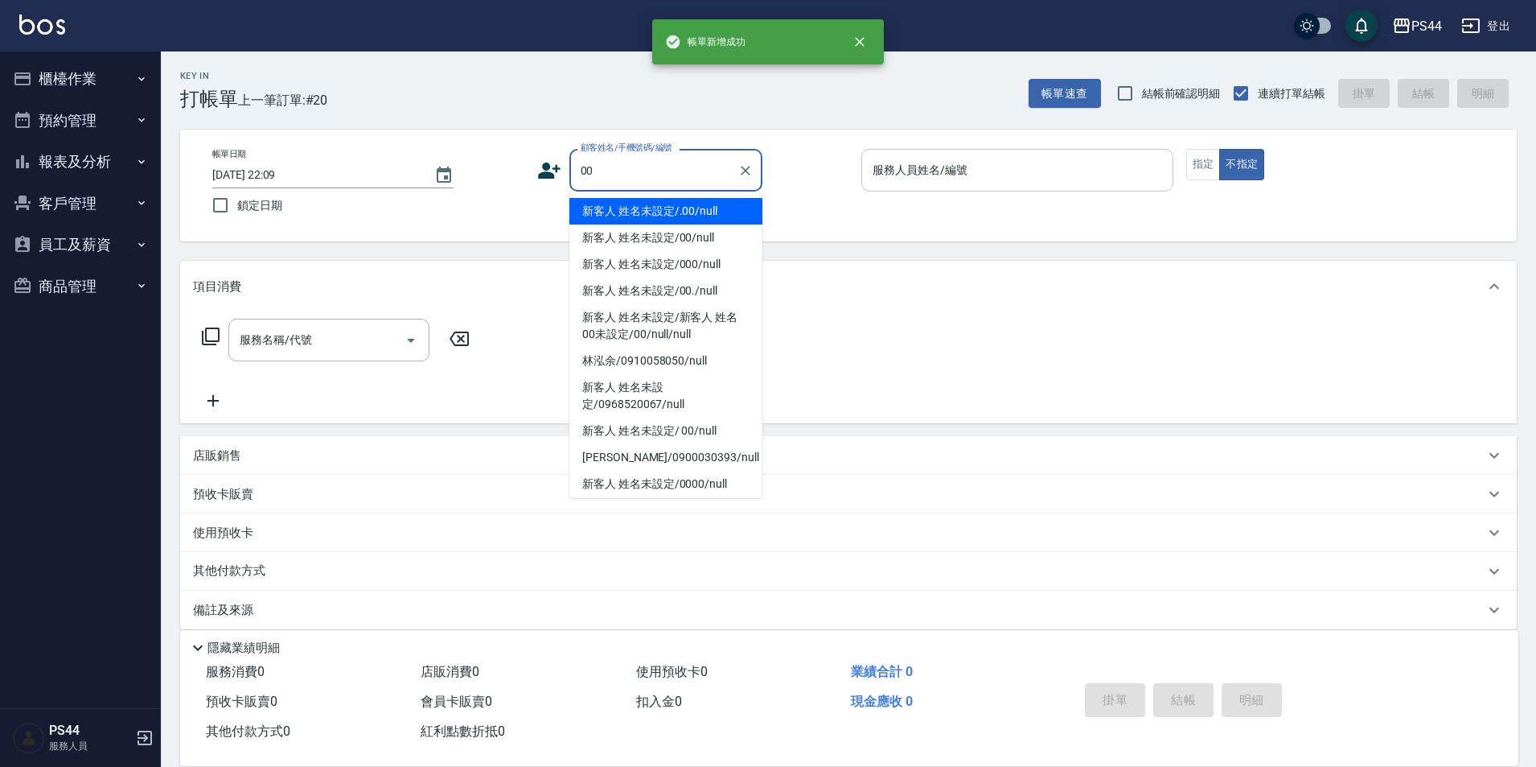
type input "新客人 姓名未設定/.00/null"
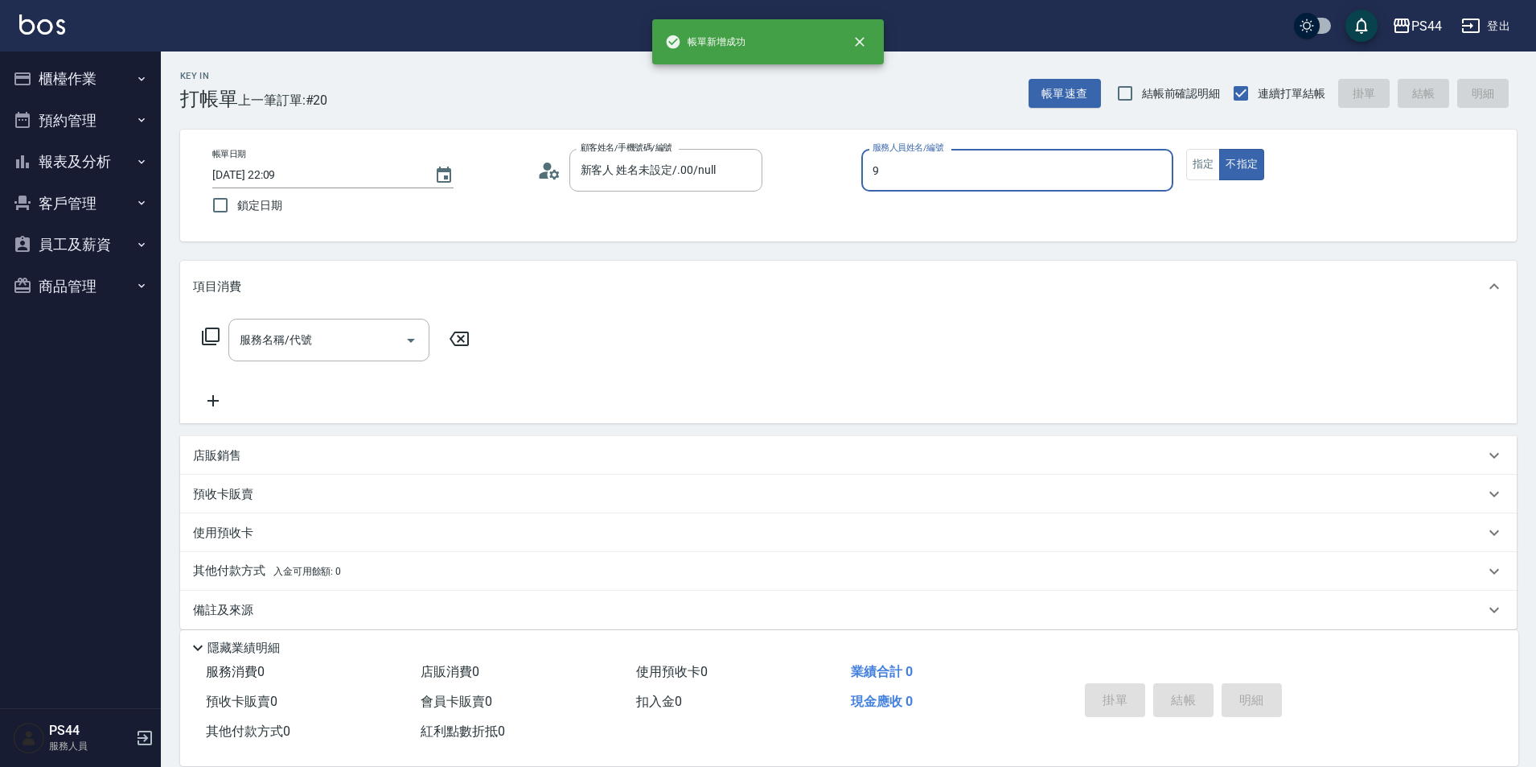
type input "白鄰琳-9"
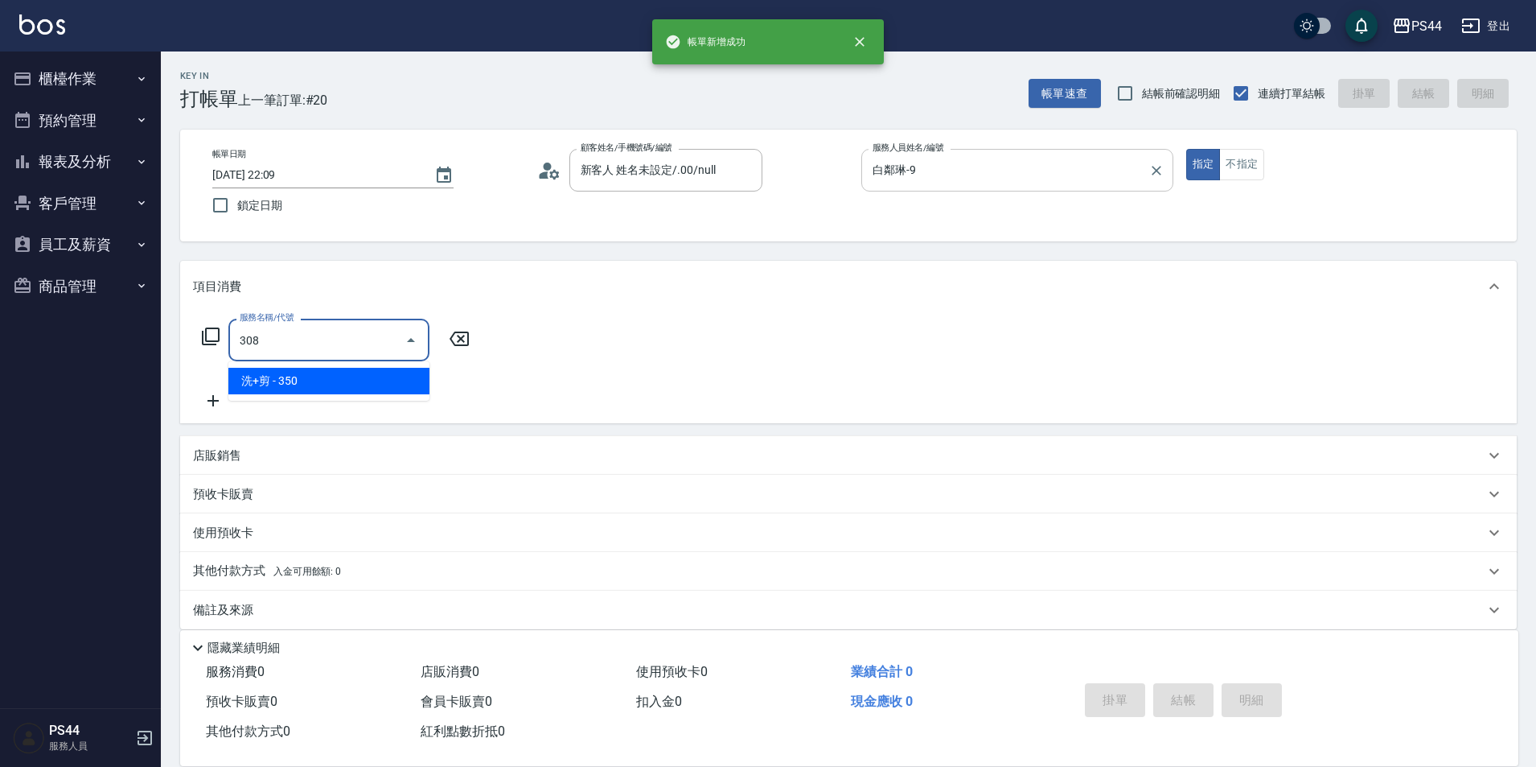
type input "洗+剪(308)"
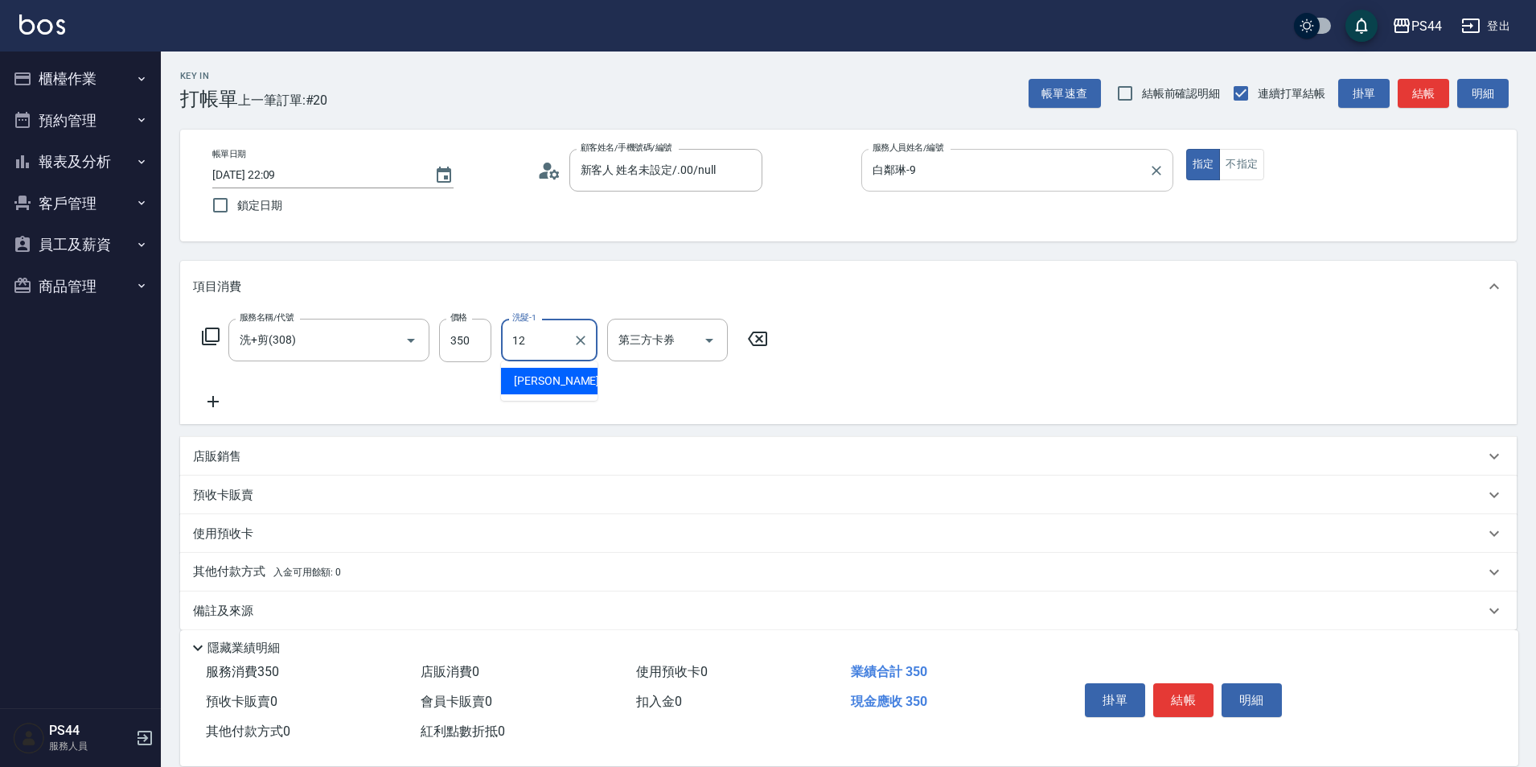
type input "黃奕程-12"
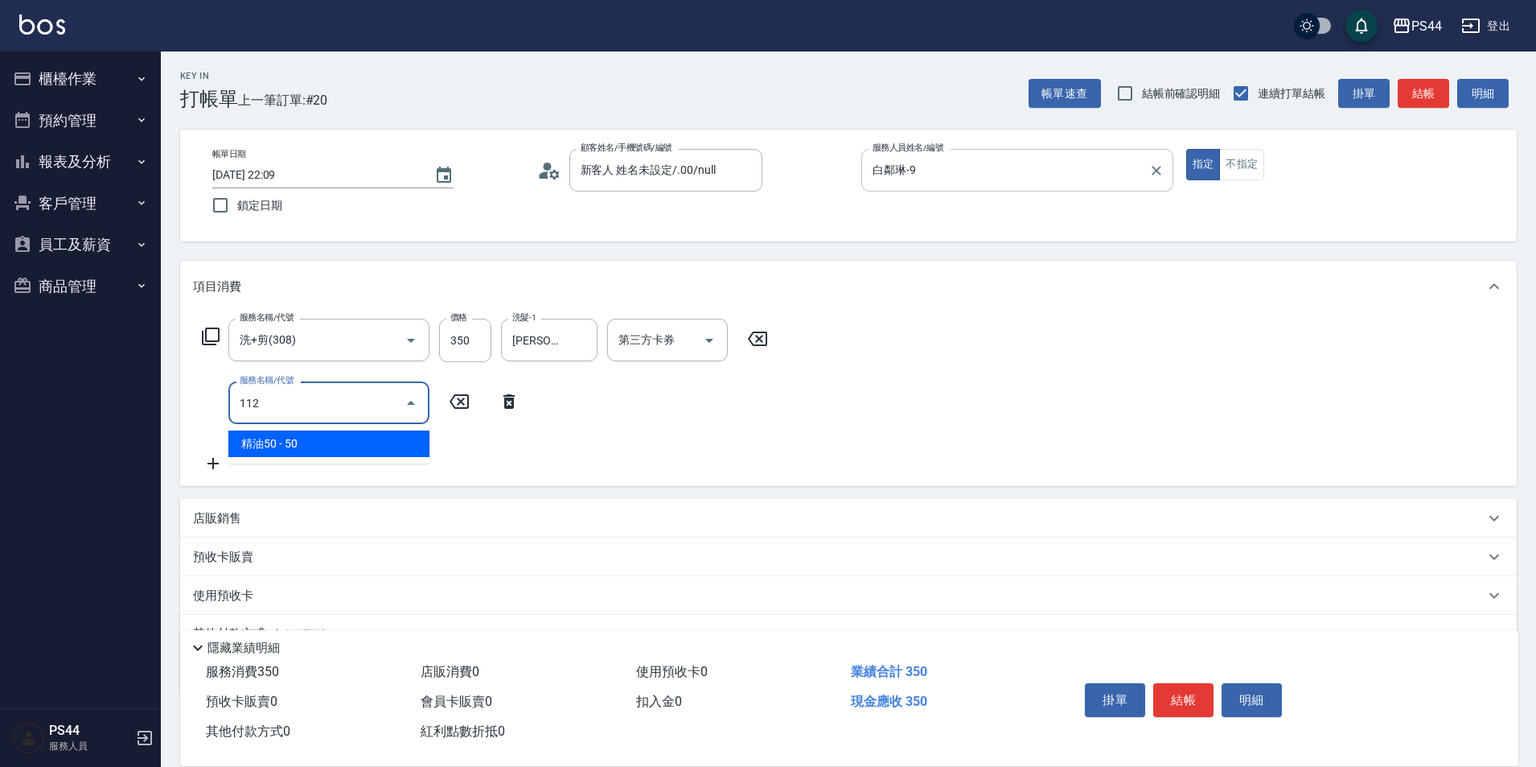
type input "精油50(112)"
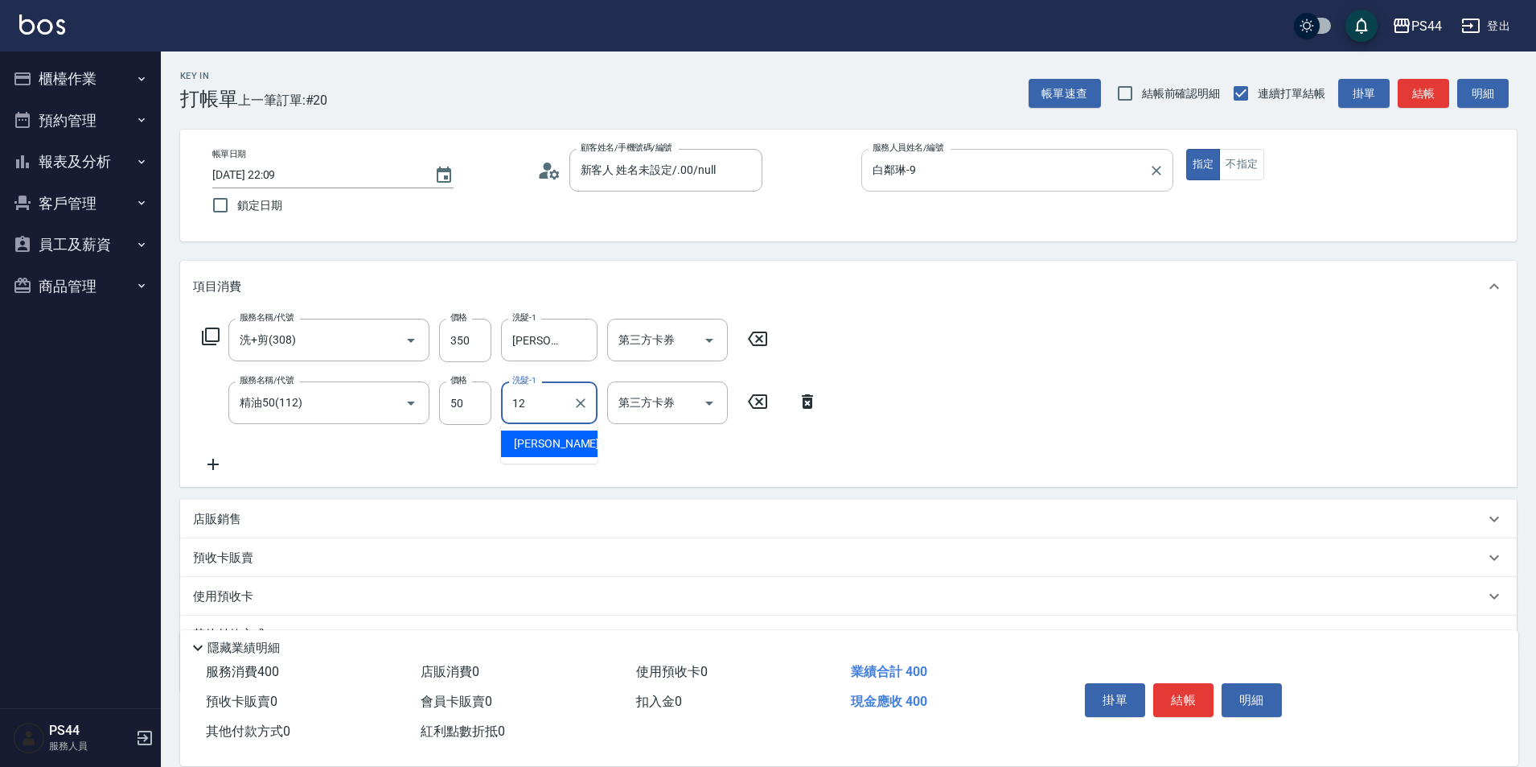
type input "黃奕程-12"
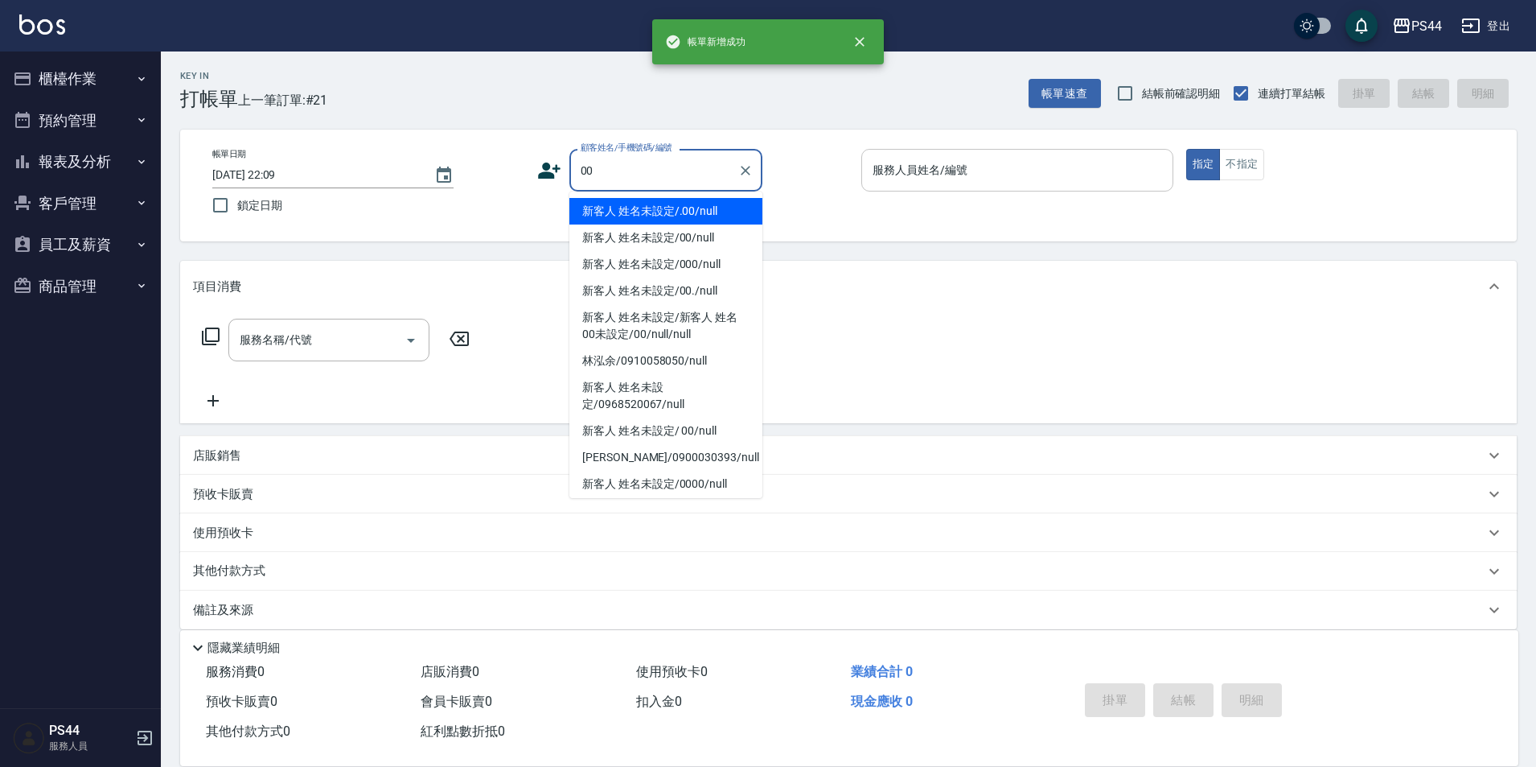
type input "新客人 姓名未設定/.00/null"
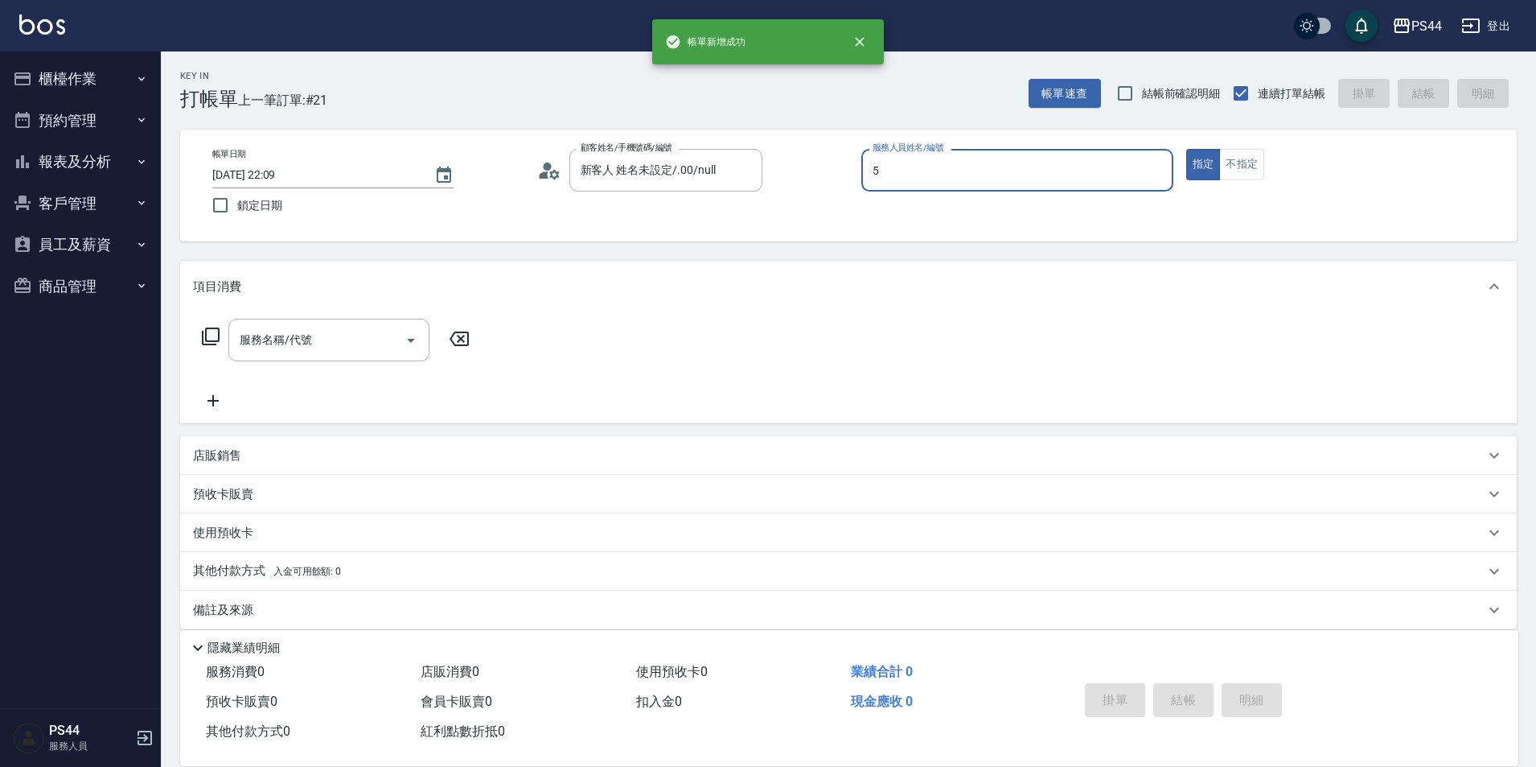
type input "王璟勳-5"
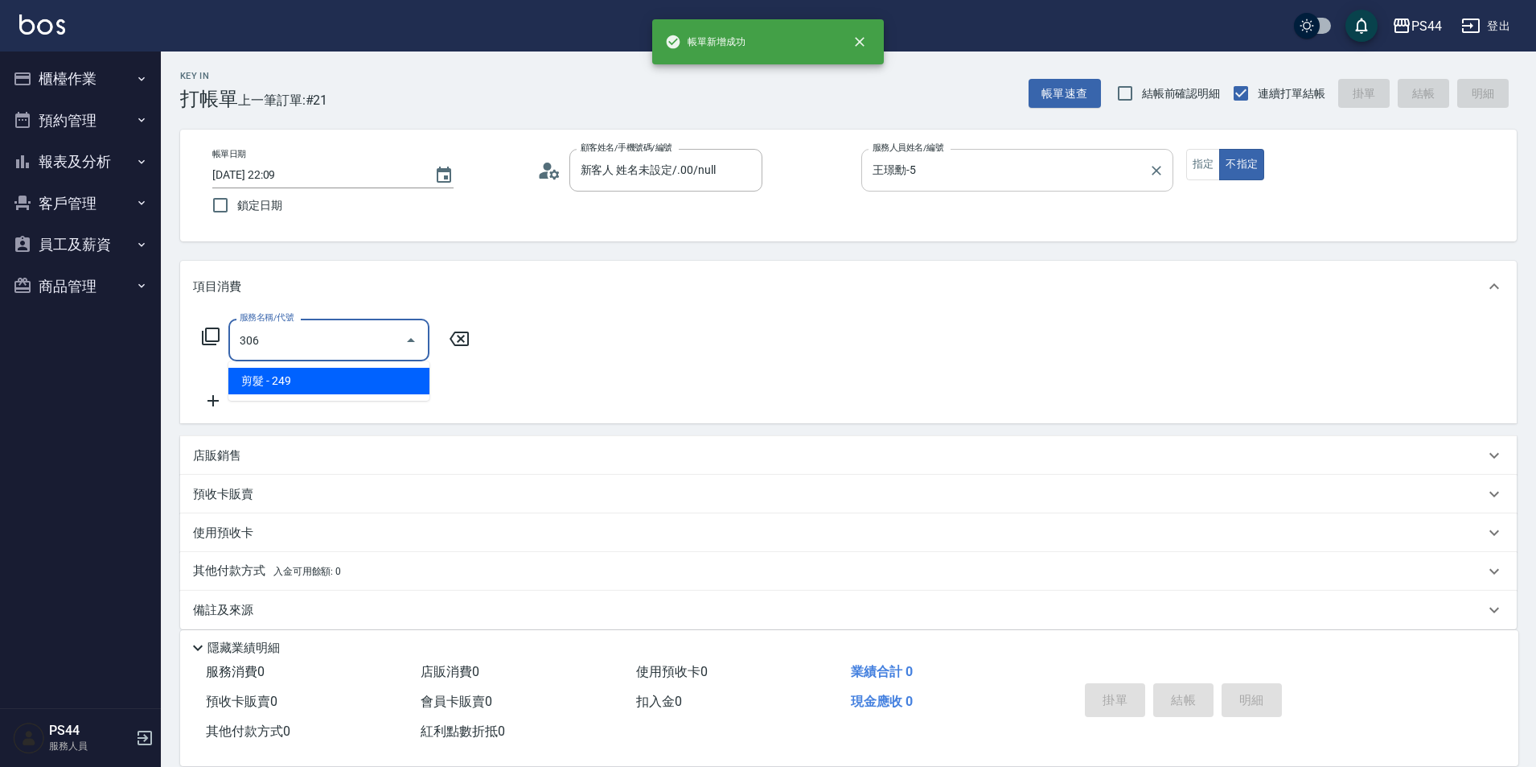
type input "剪髮(306)"
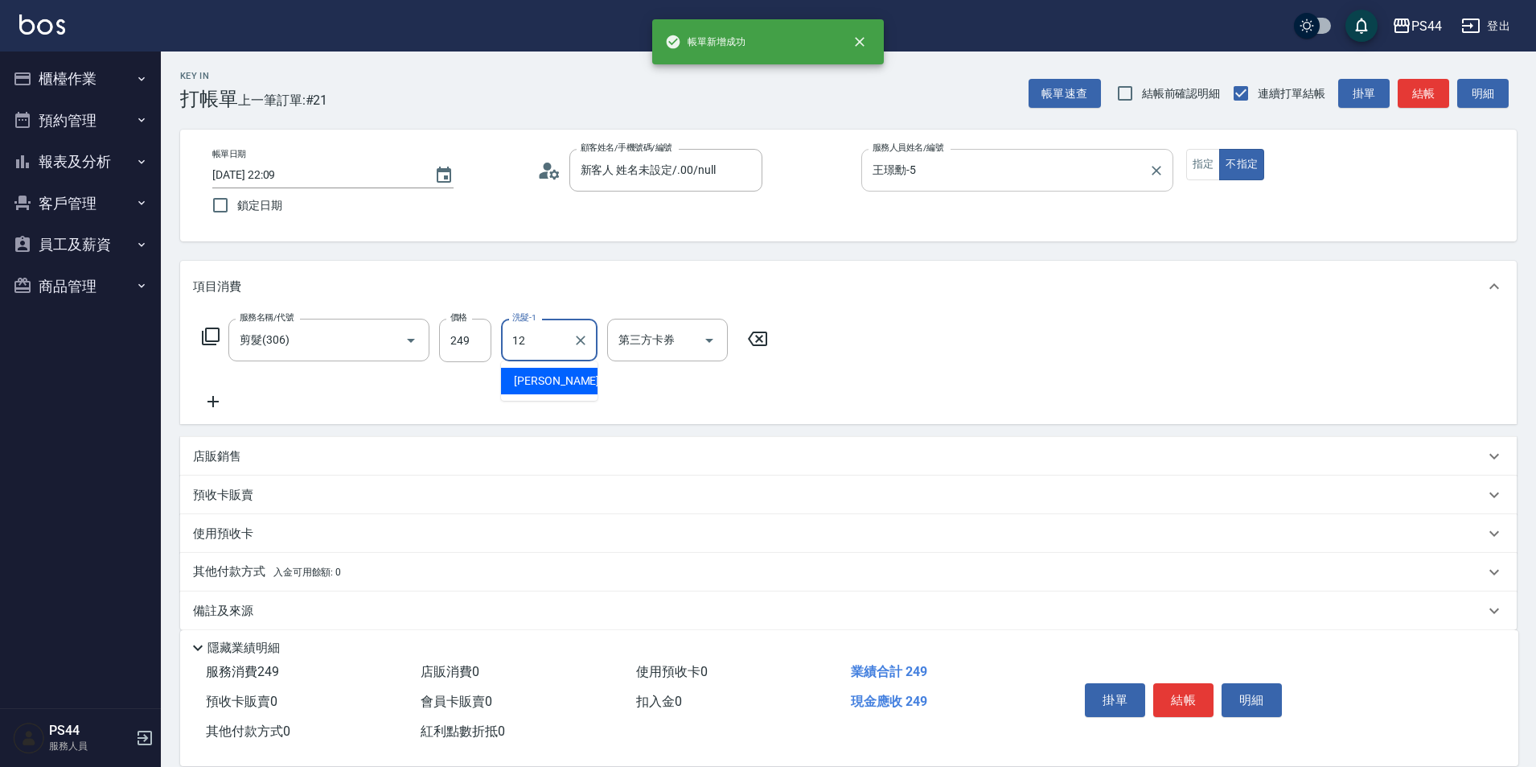
type input "黃奕程-12"
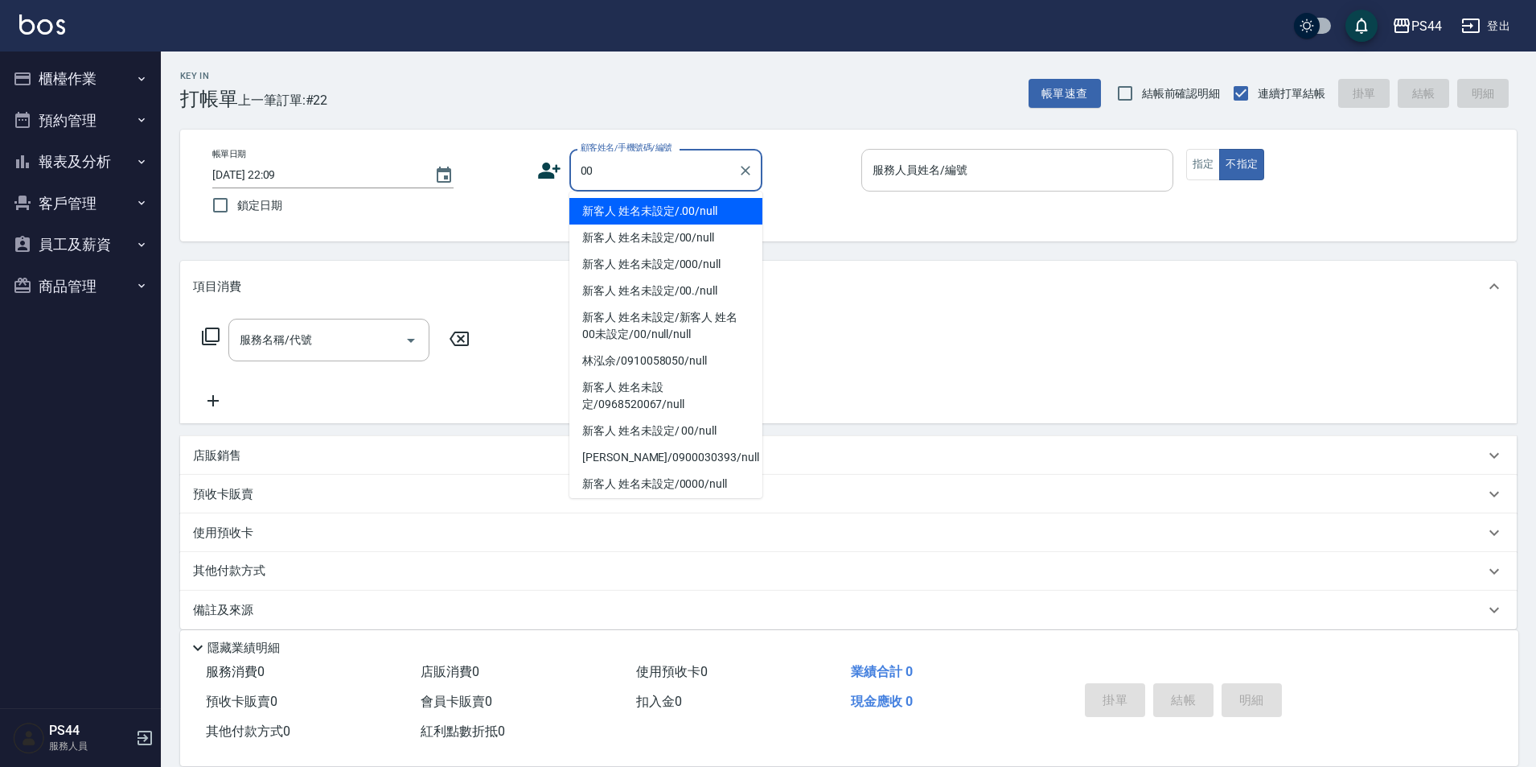
type input "新客人 姓名未設定/.00/null"
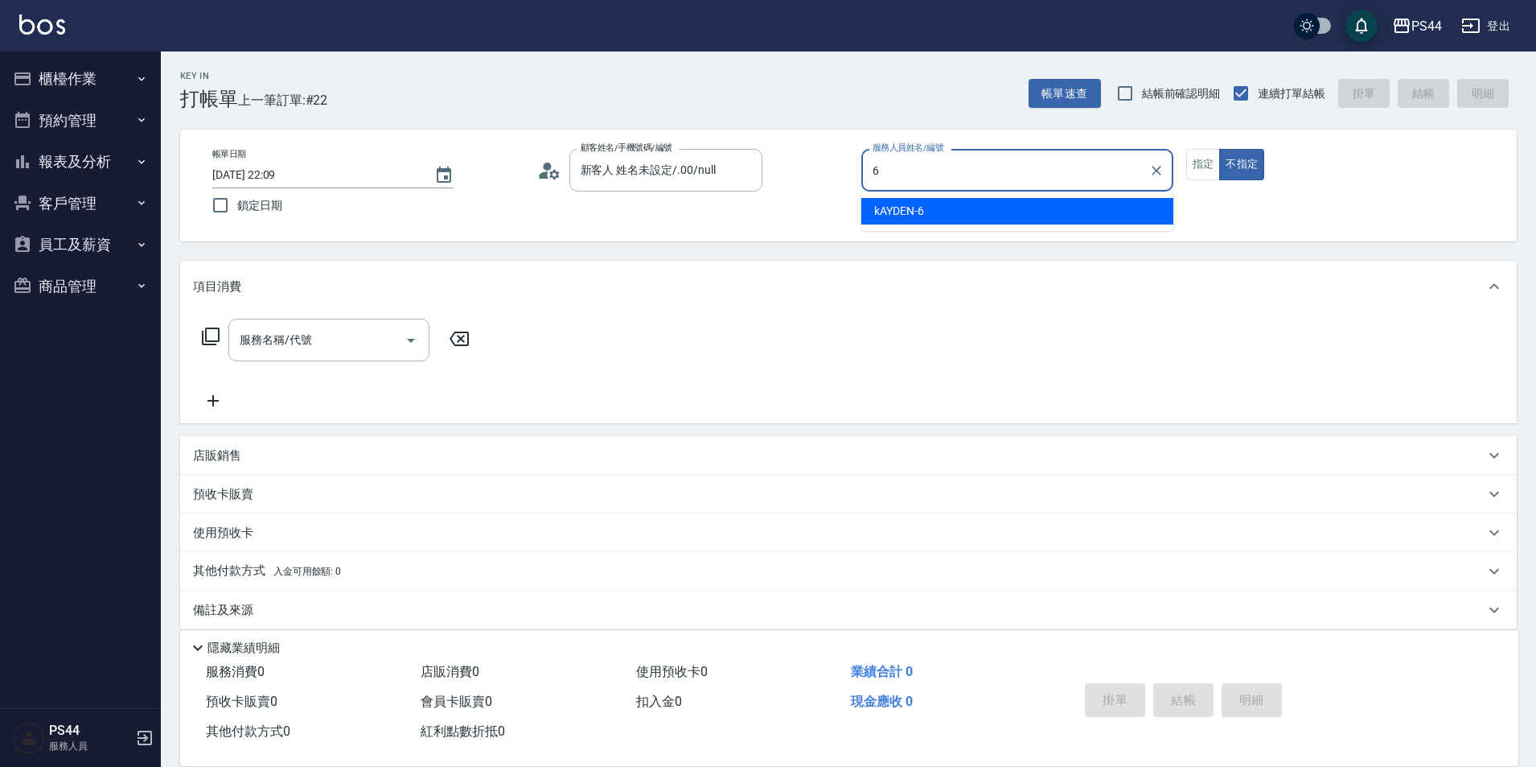
type input "kAYDEN-6"
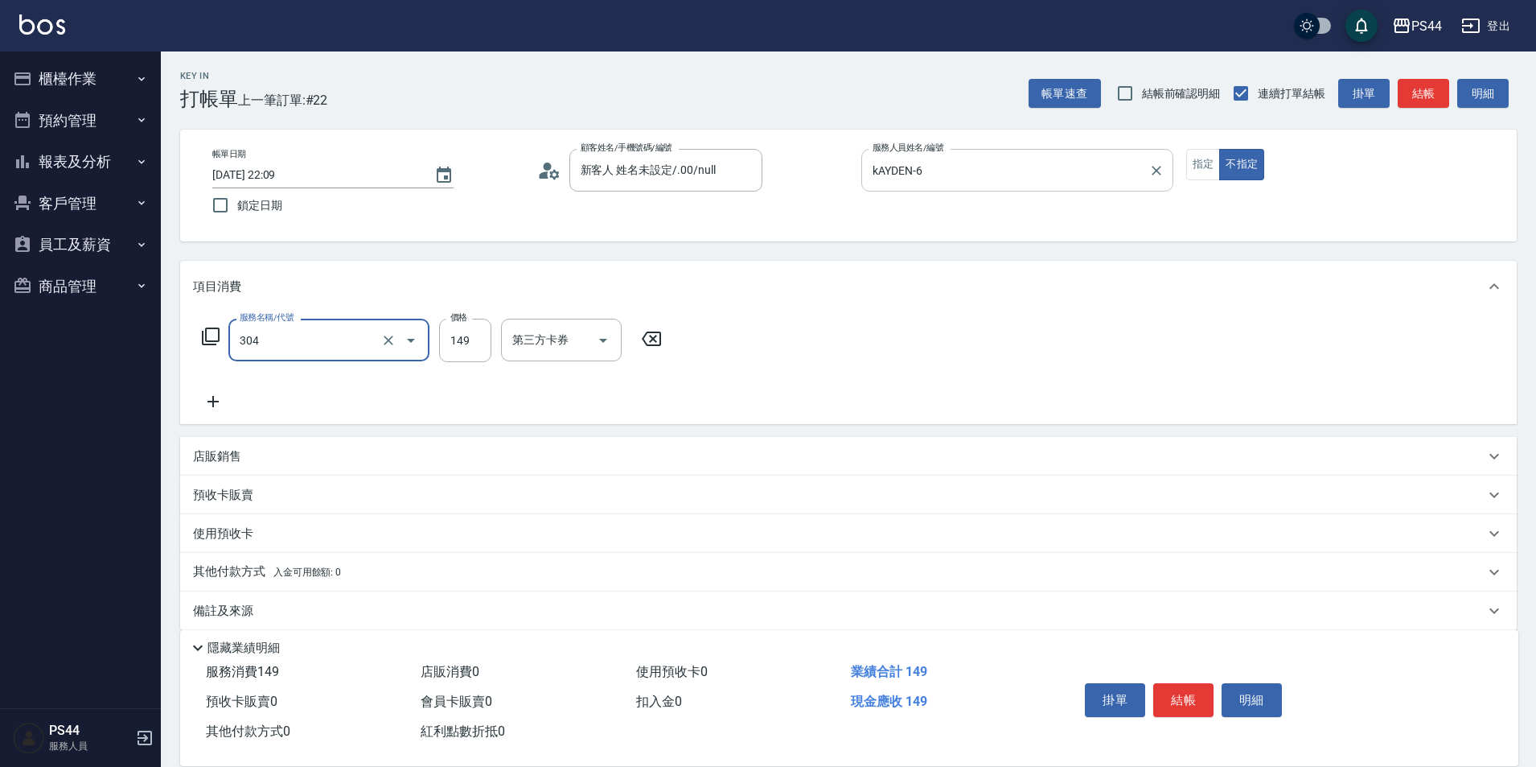
type input "剪髮(304)"
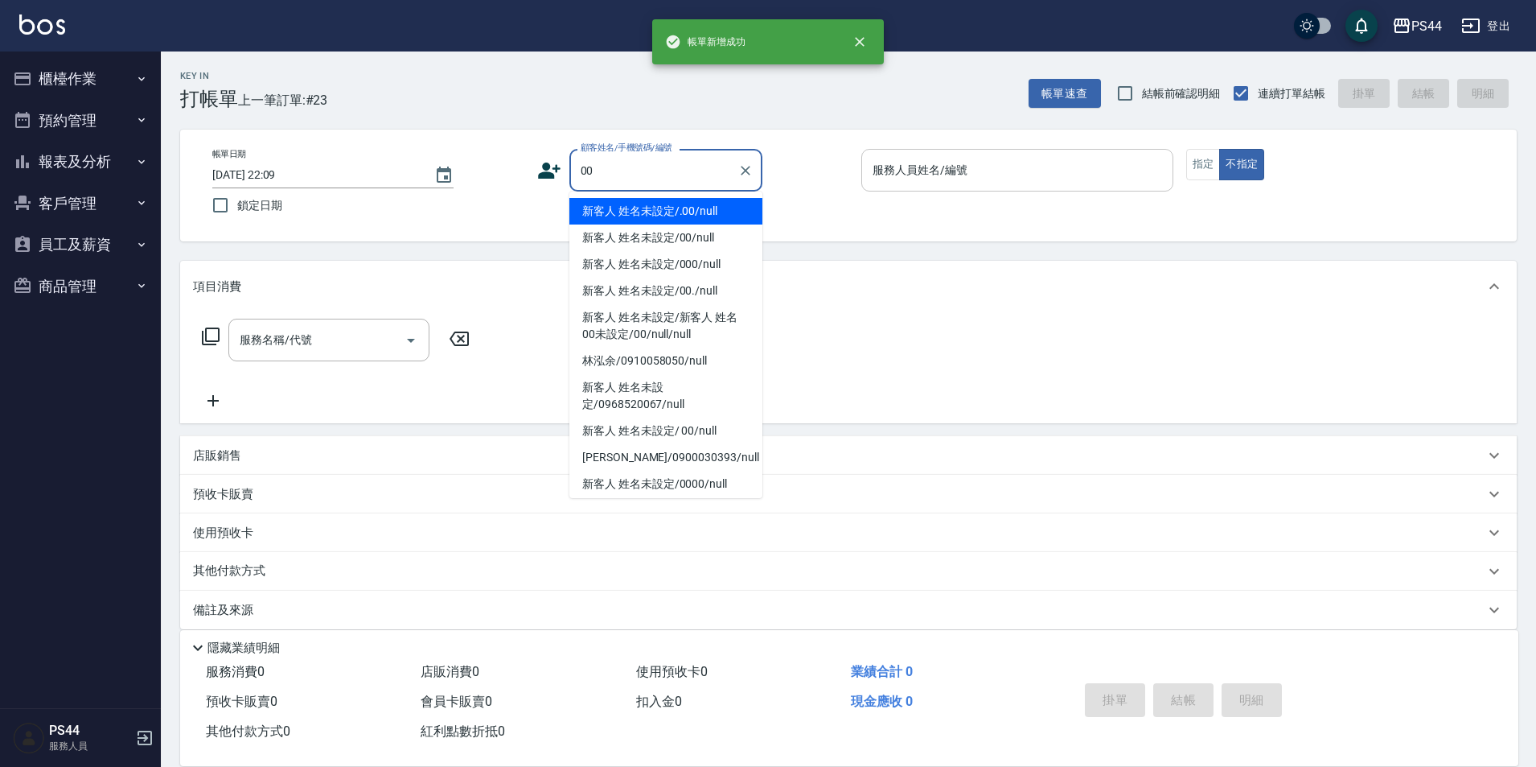
type input "新客人 姓名未設定/.00/null"
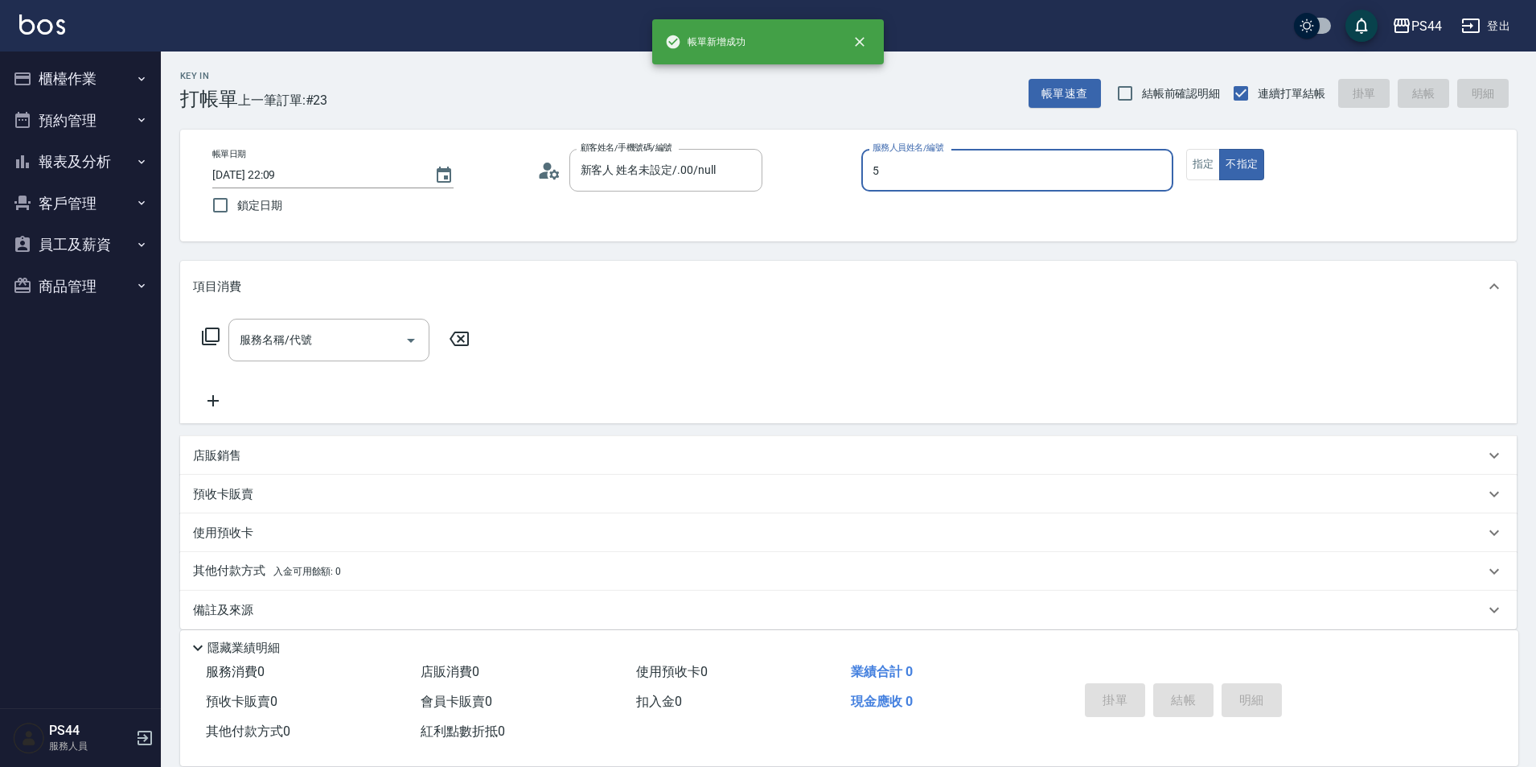
type input "王璟勳-5"
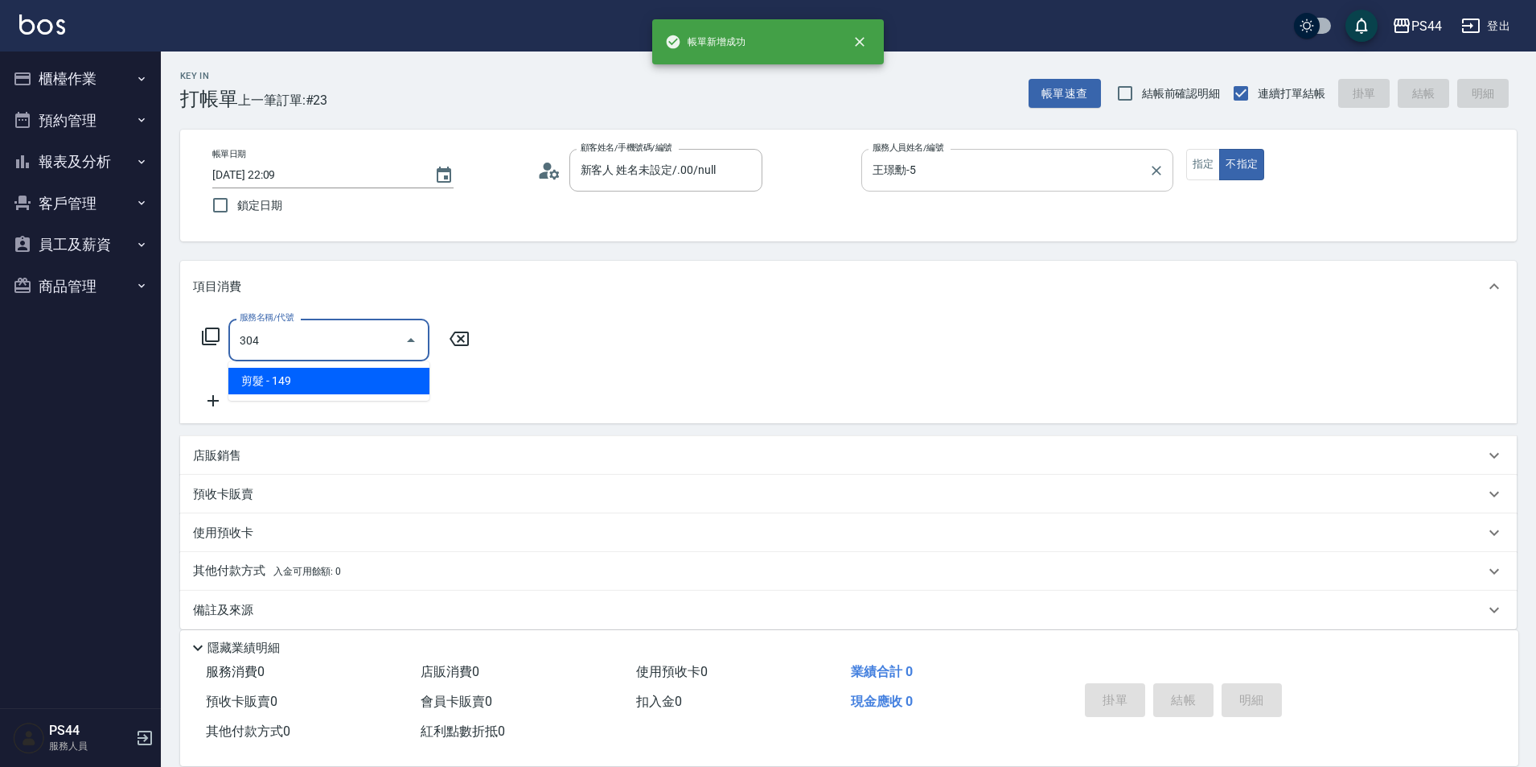
type input "剪髮(304)"
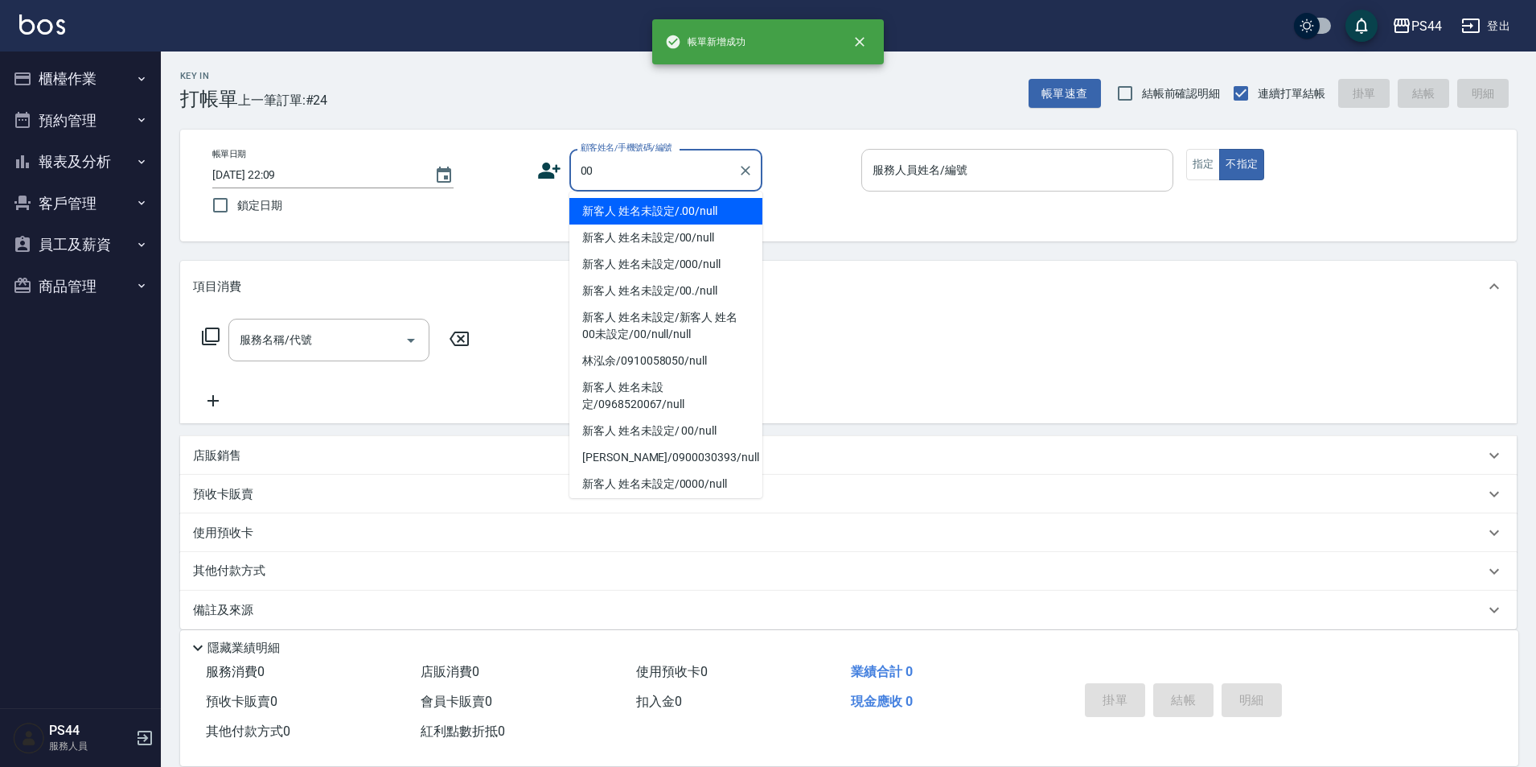
type input "新客人 姓名未設定/.00/null"
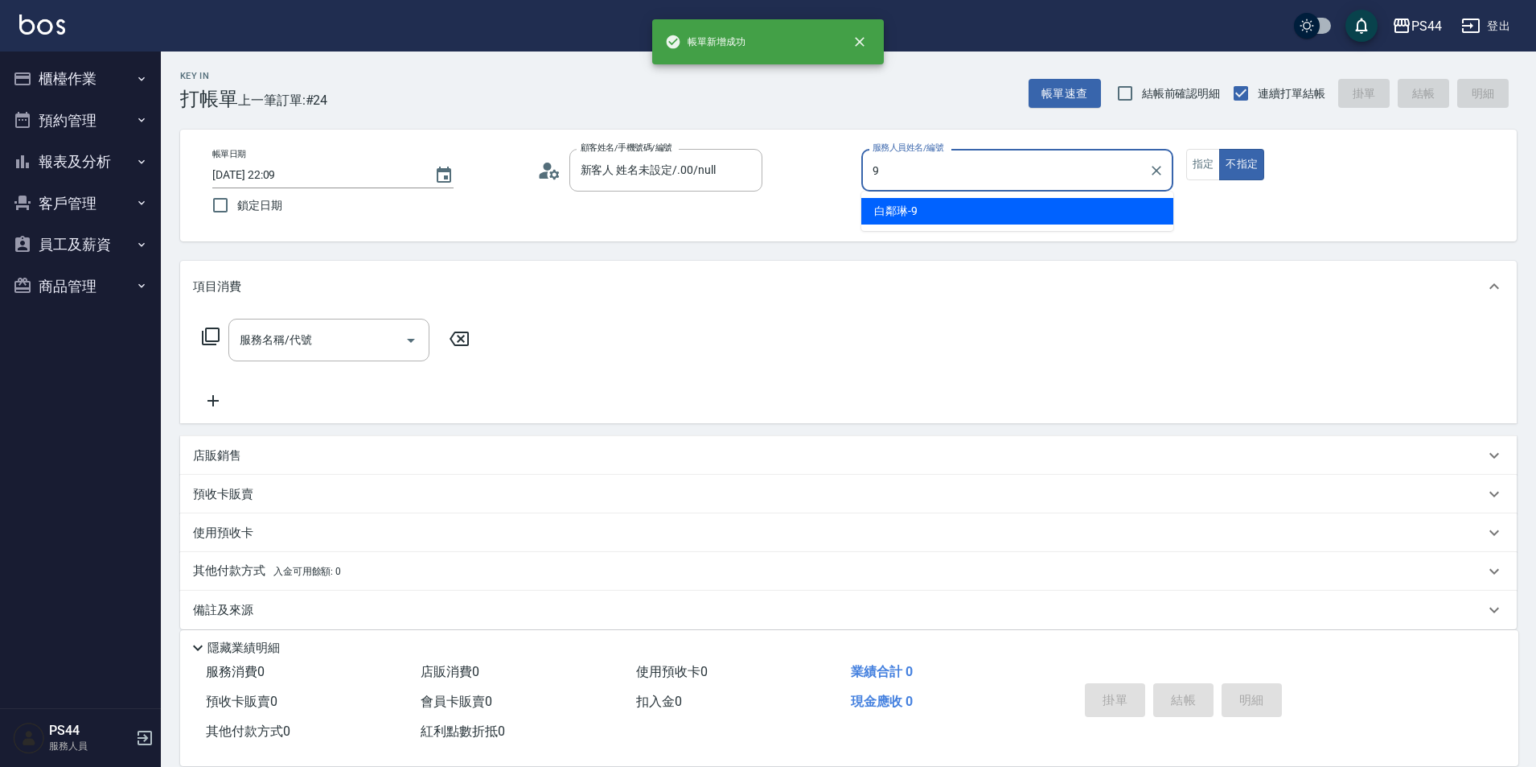
type input "白鄰琳-9"
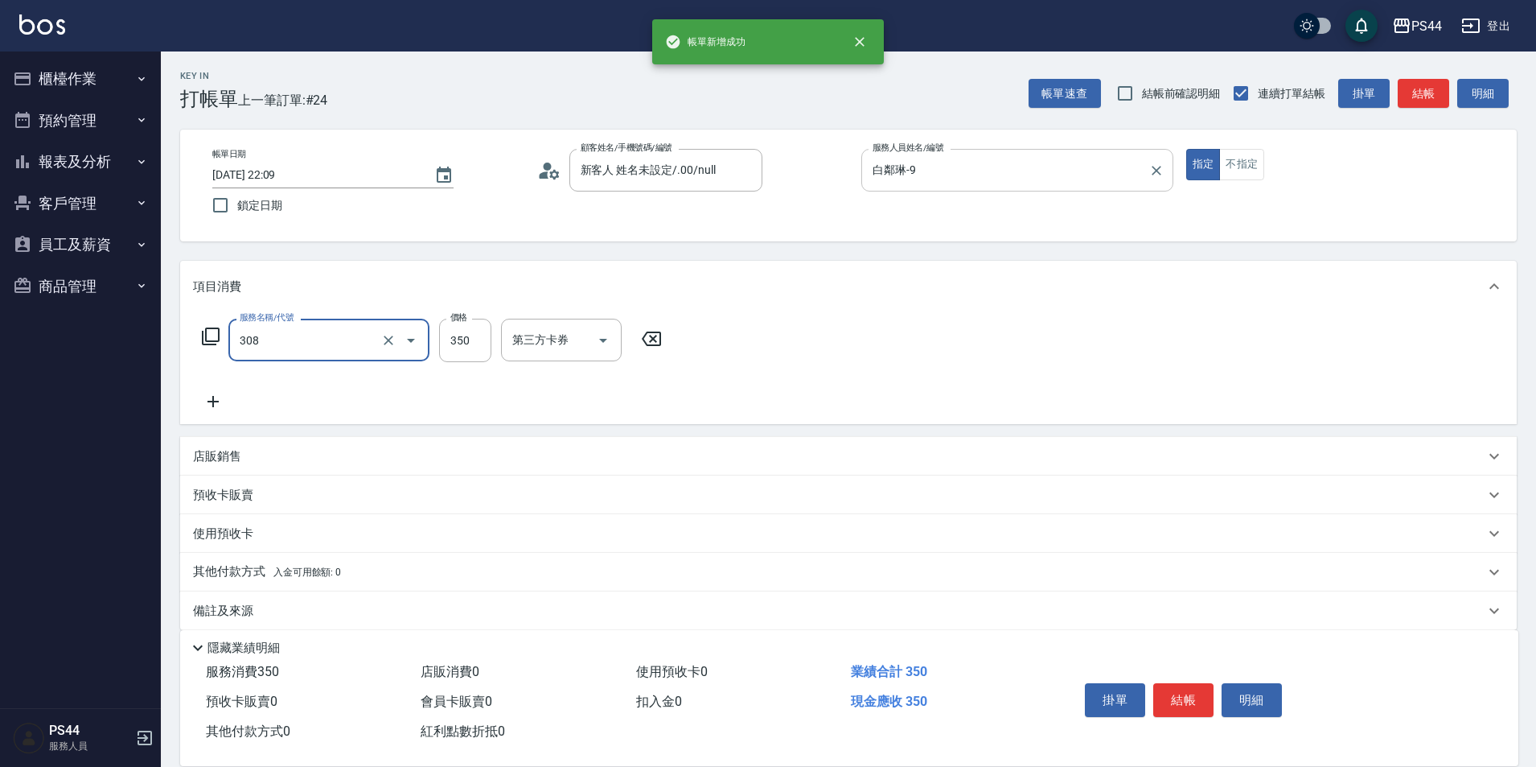
type input "洗+剪(308)"
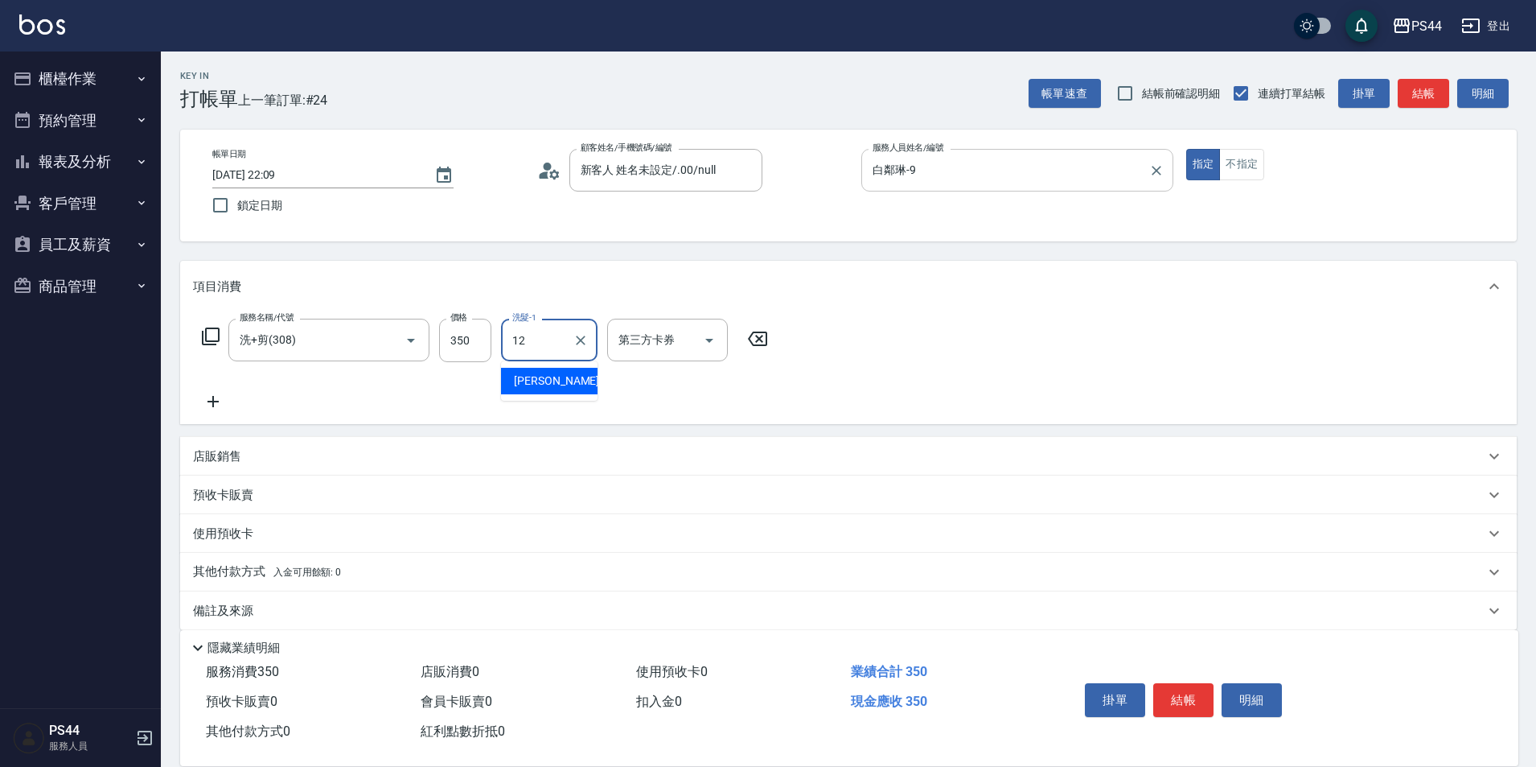
type input "黃奕程-12"
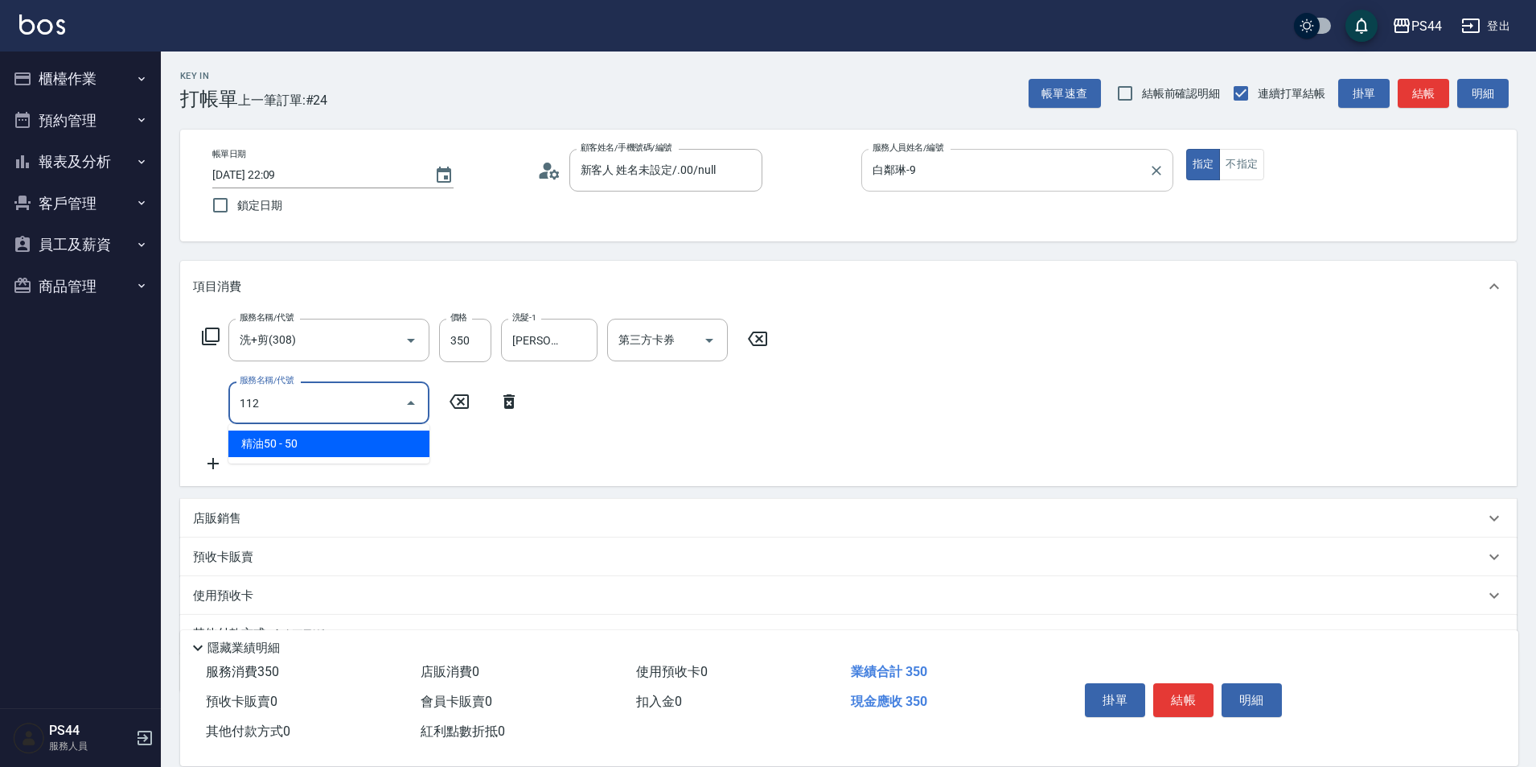
type input "精油50(112)"
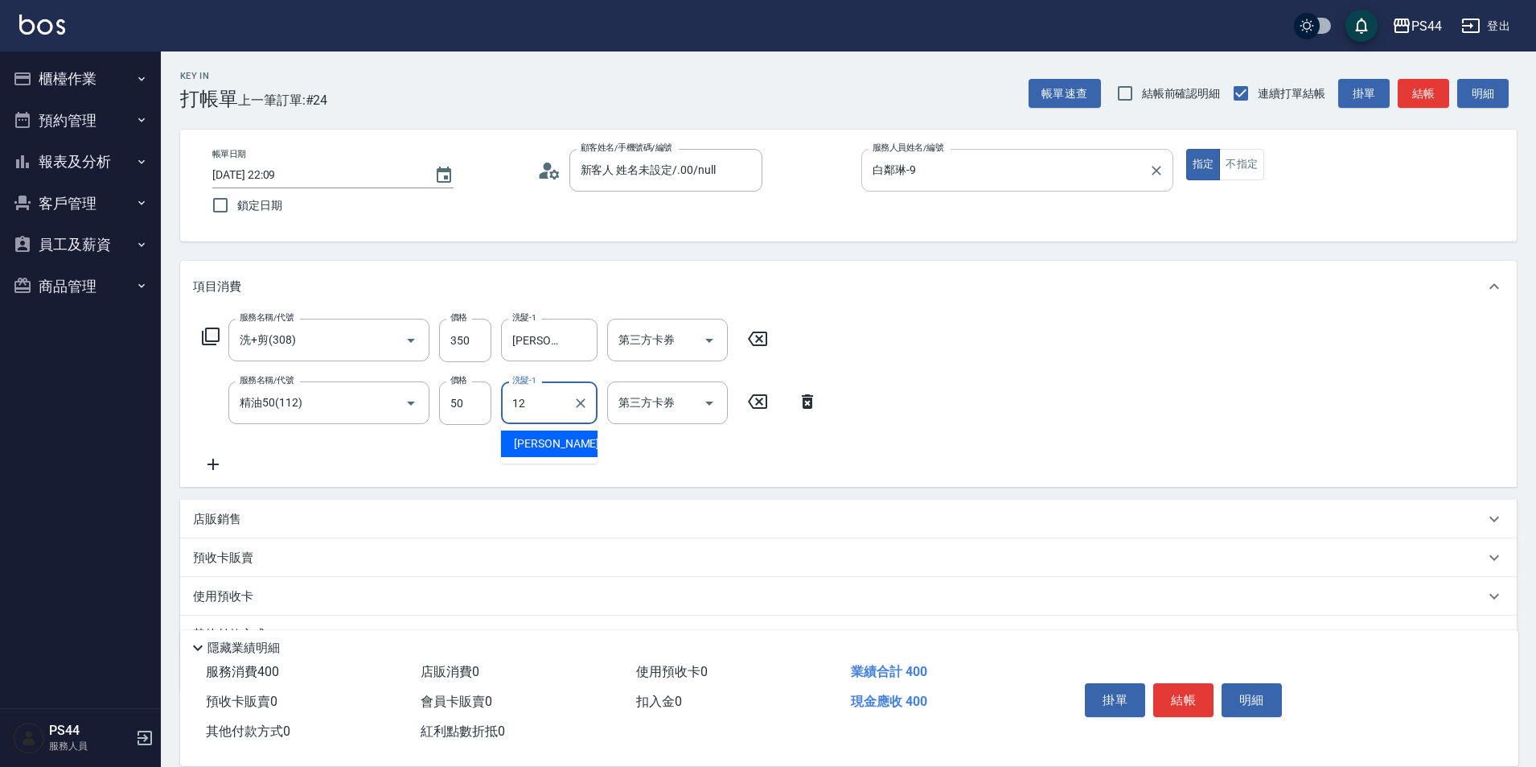
type input "黃奕程-12"
click at [397, 404] on button "Clear" at bounding box center [388, 403] width 23 height 23
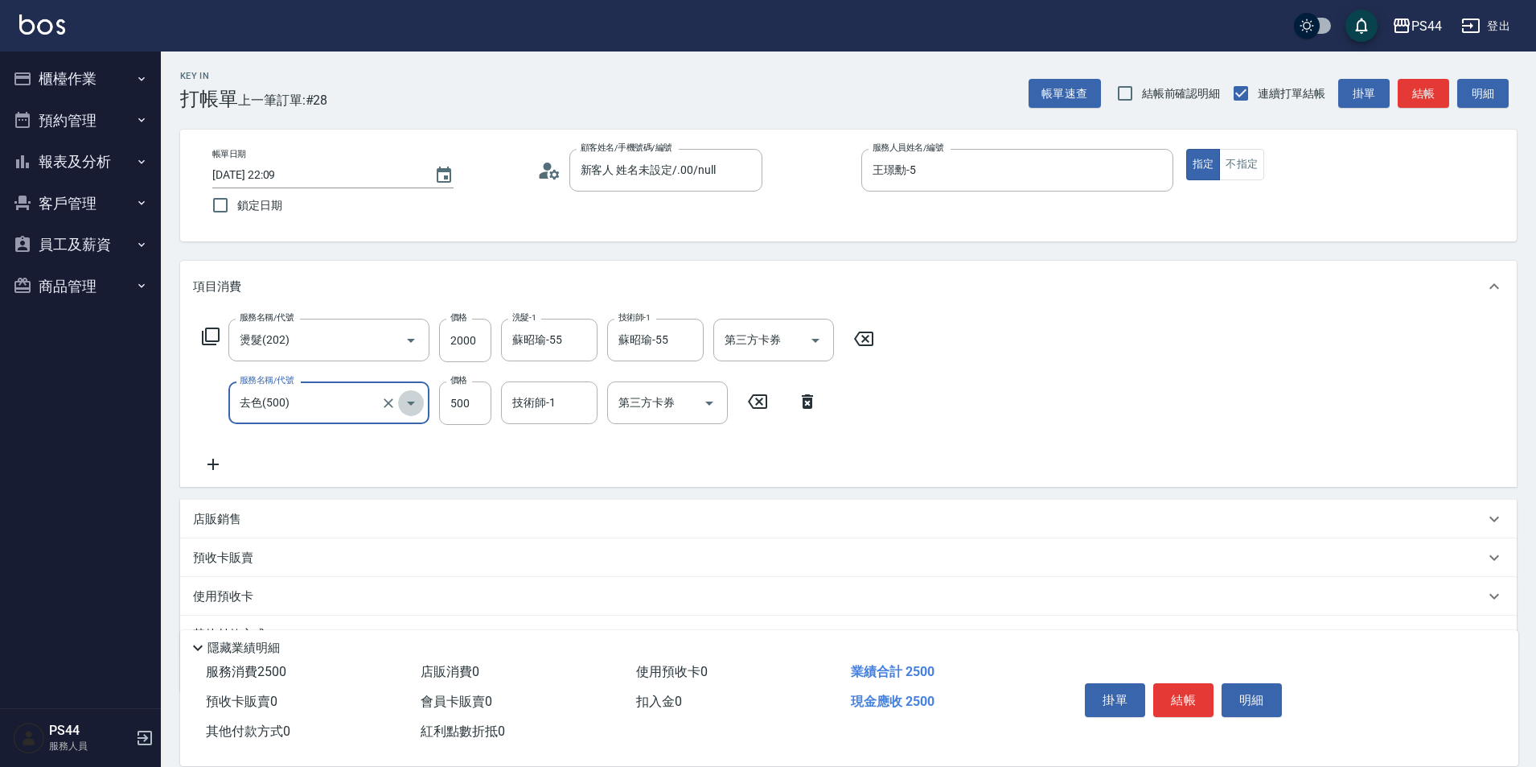
click at [409, 401] on icon "Open" at bounding box center [410, 402] width 19 height 19
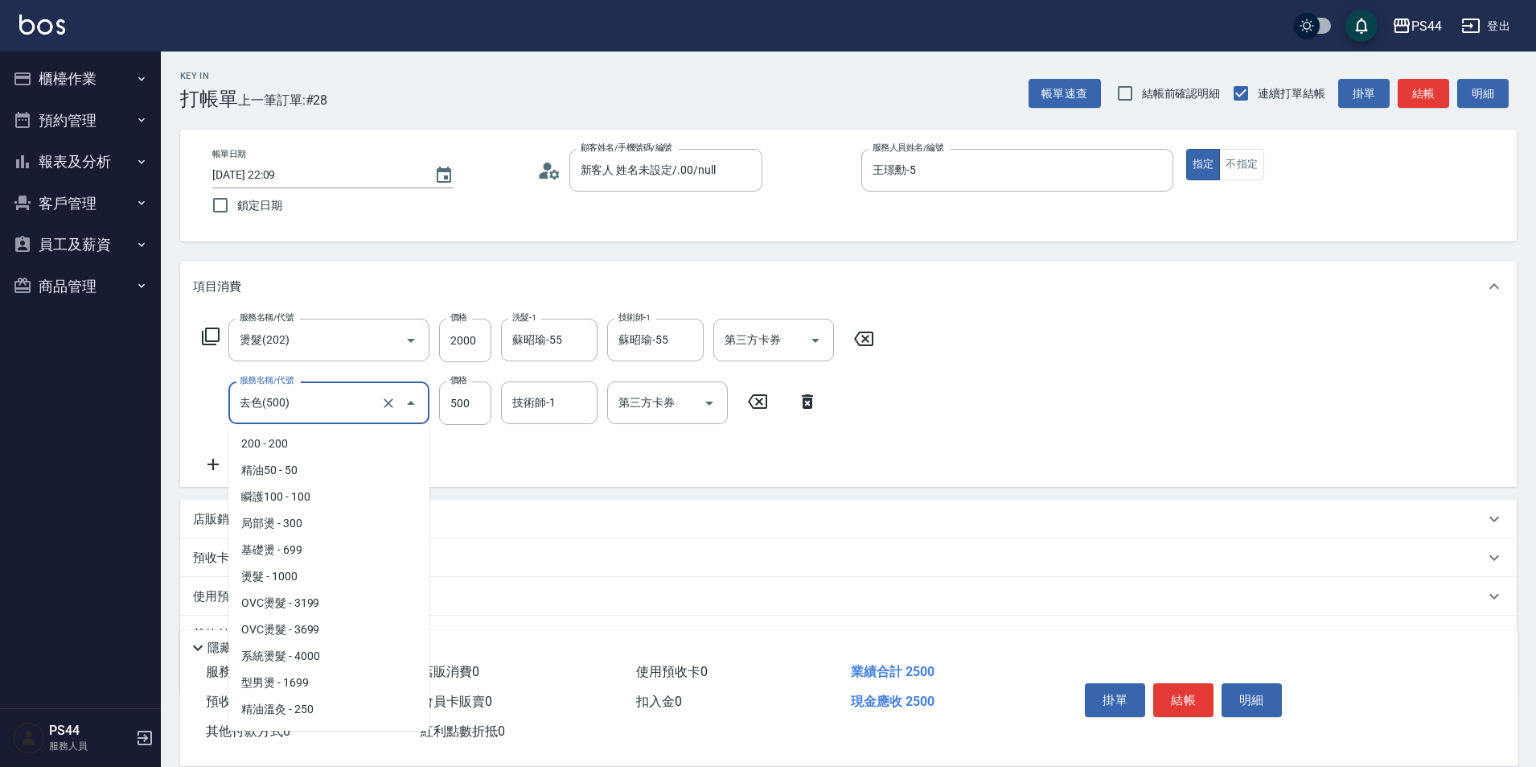
scroll to position [656, 0]
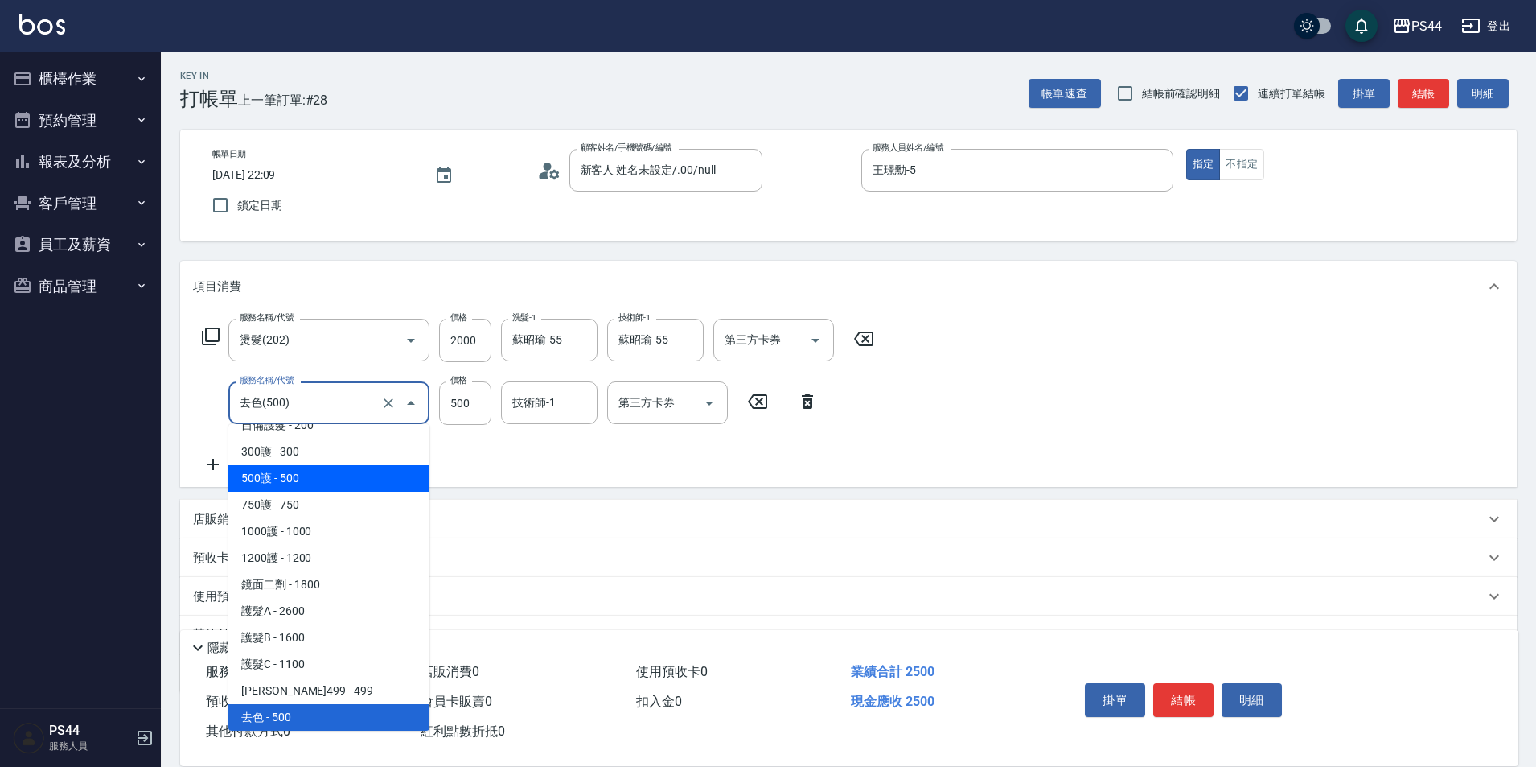
click at [336, 471] on span "500護 - 500" at bounding box center [328, 478] width 201 height 27
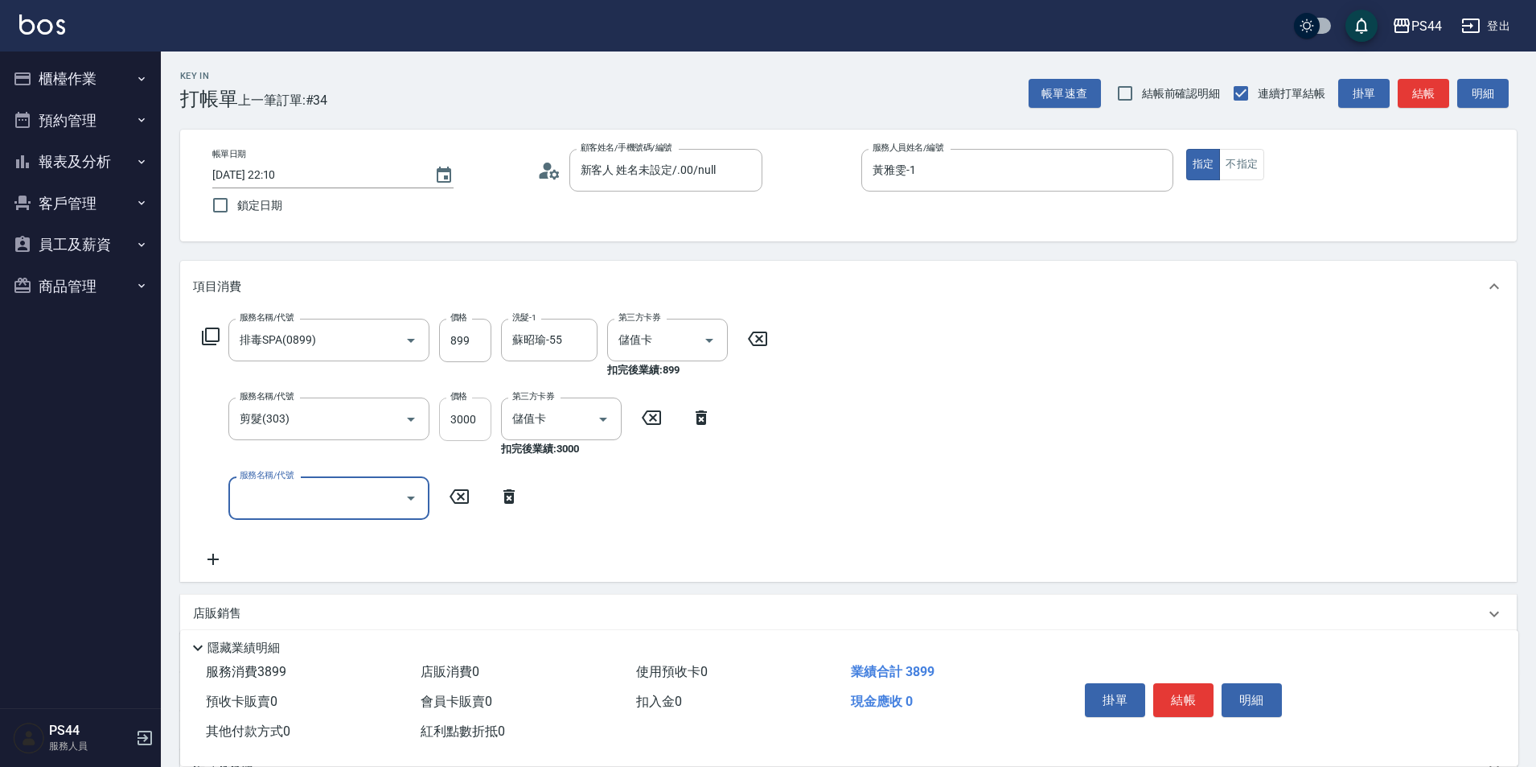
click at [475, 417] on input "3000" at bounding box center [465, 418] width 52 height 43
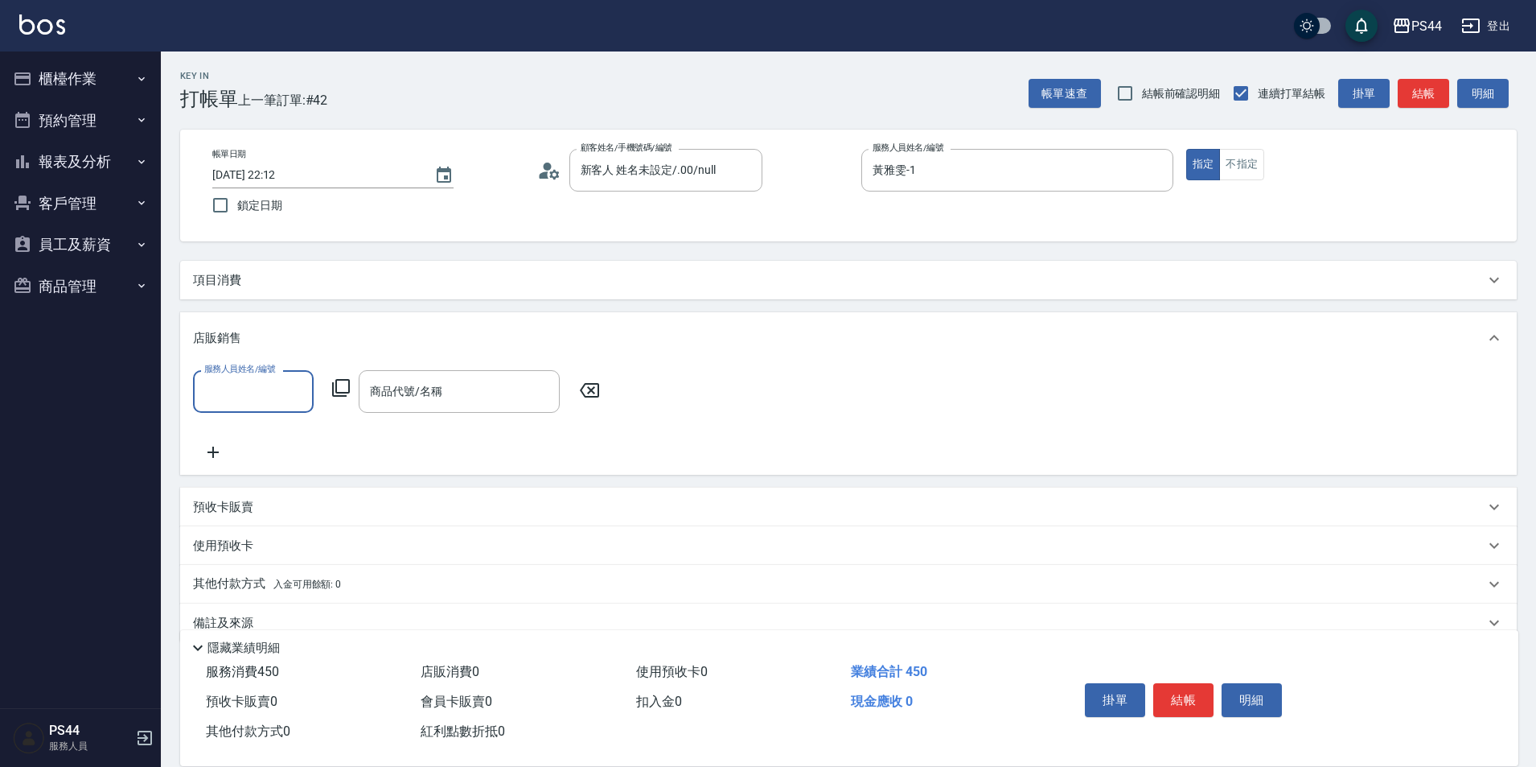
scroll to position [0, 0]
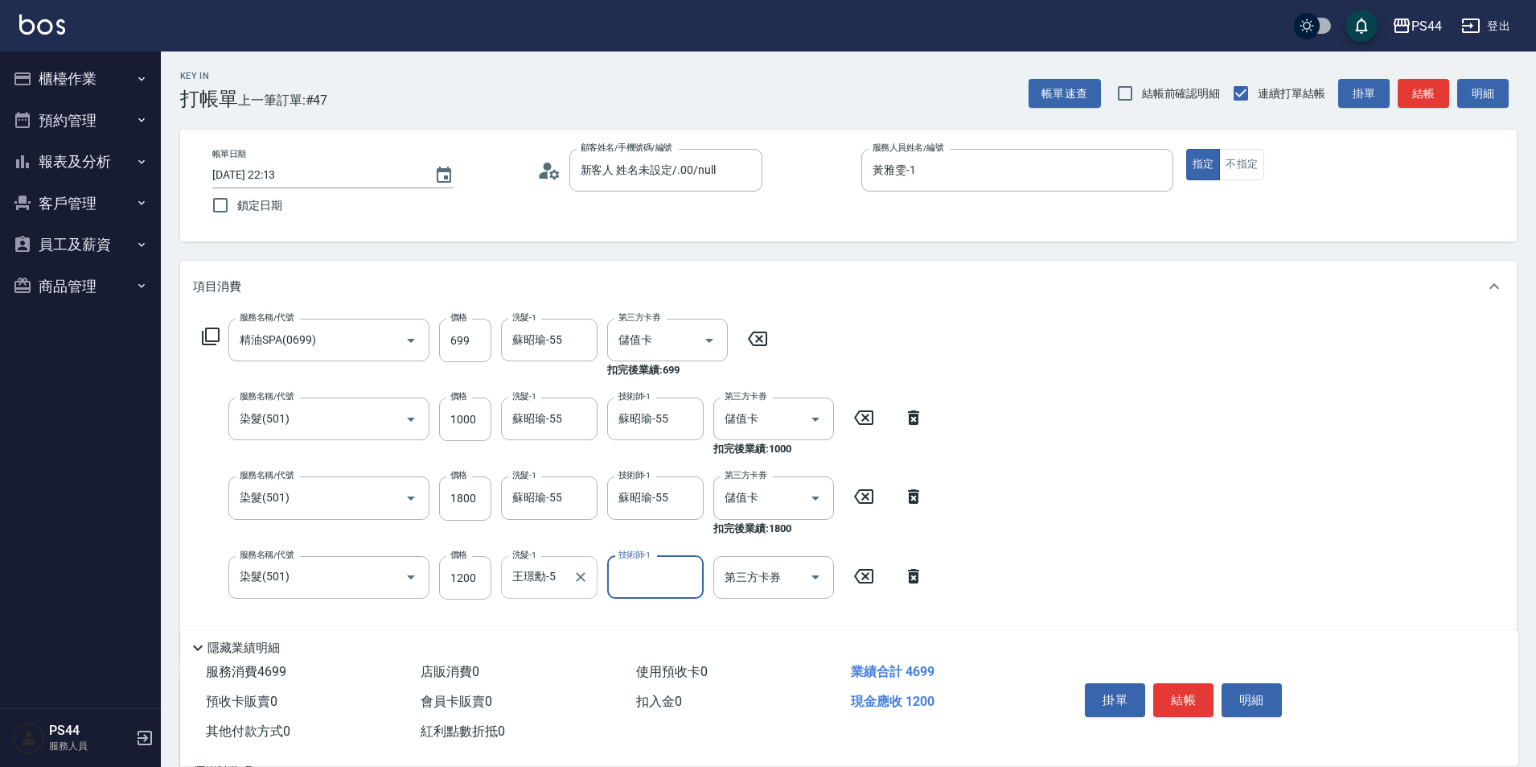
click at [568, 592] on div "王璟勳-5 洗髮-1" at bounding box center [549, 577] width 97 height 43
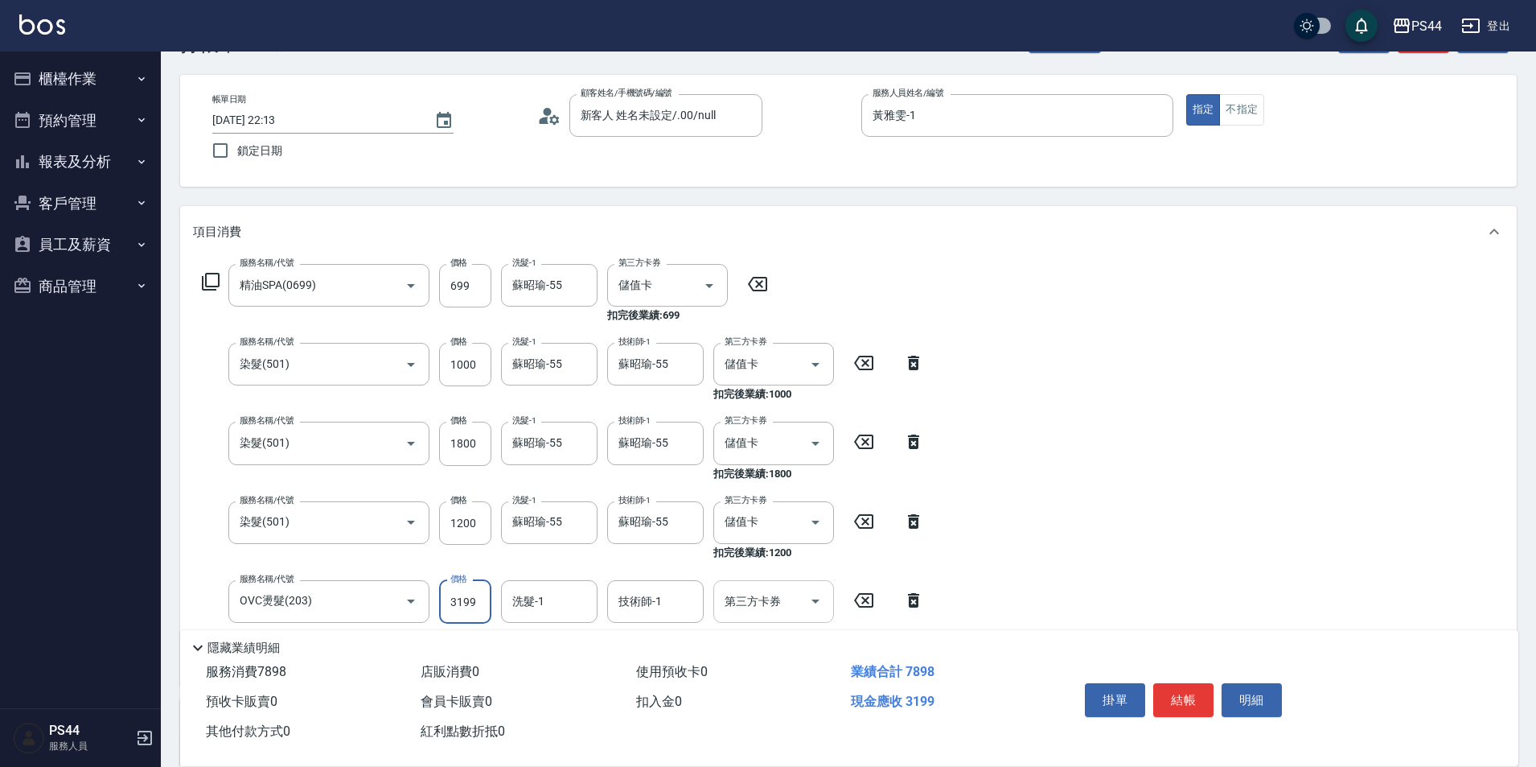
scroll to position [80, 0]
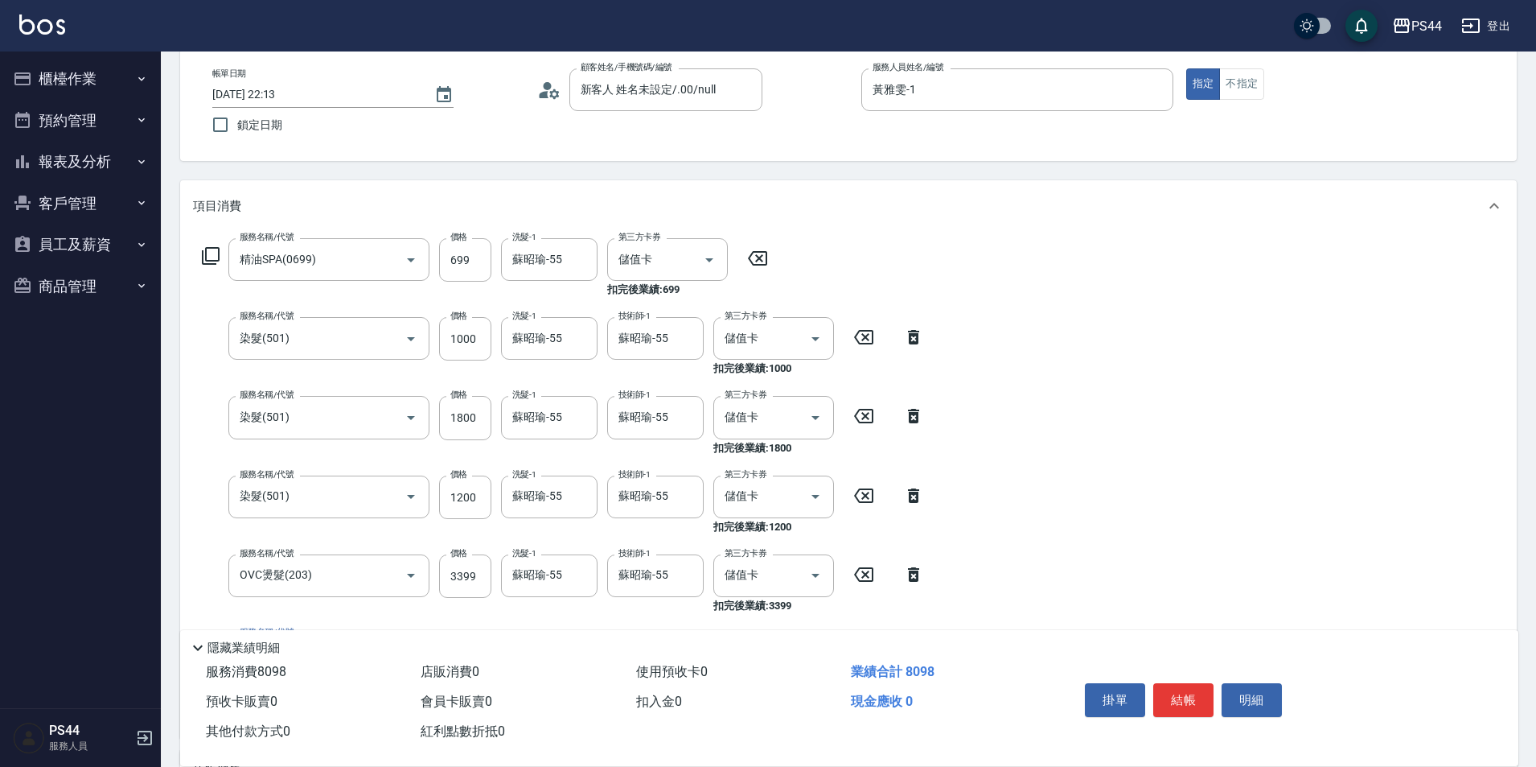
click at [916, 492] on icon at bounding box center [913, 495] width 11 height 14
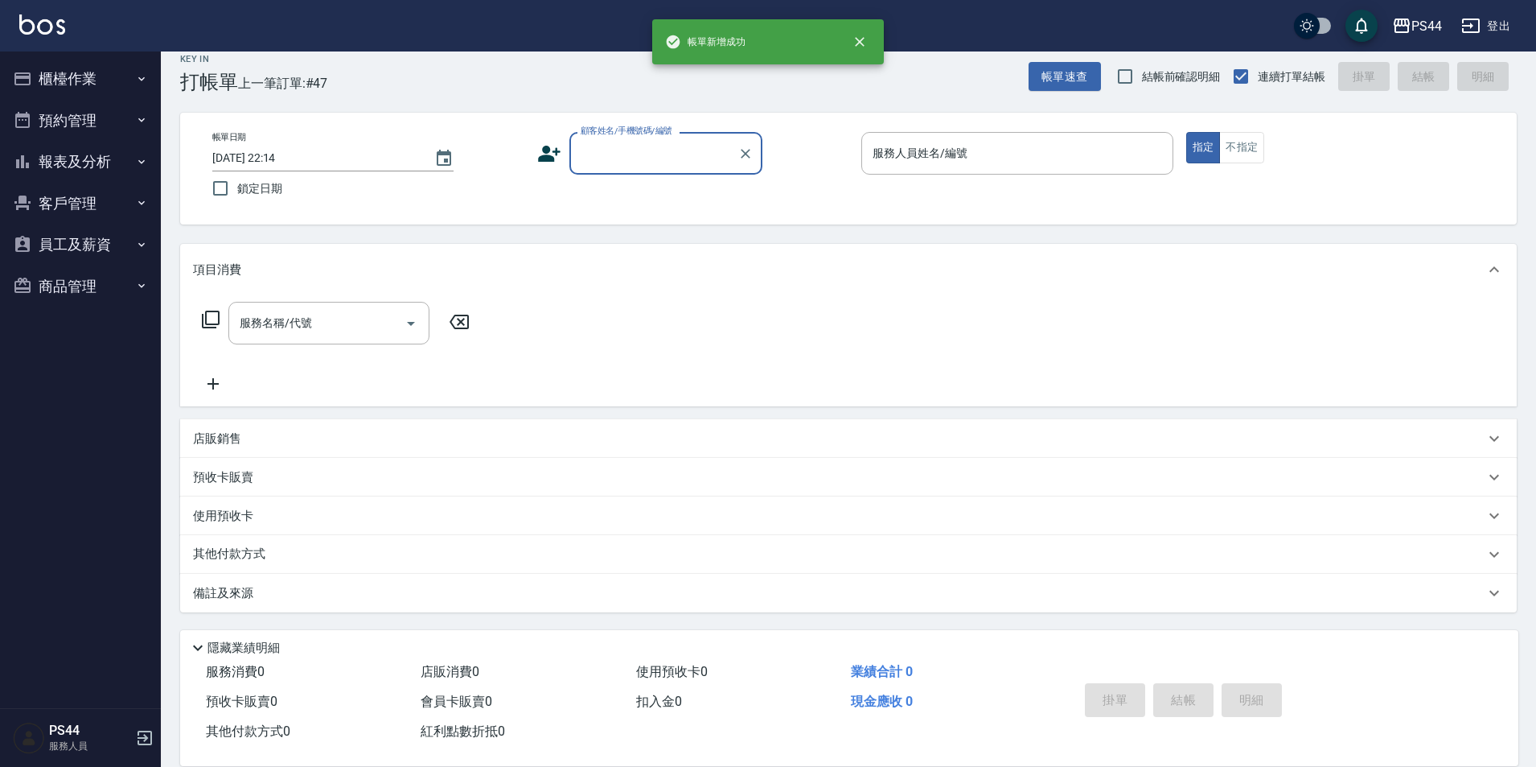
scroll to position [17, 0]
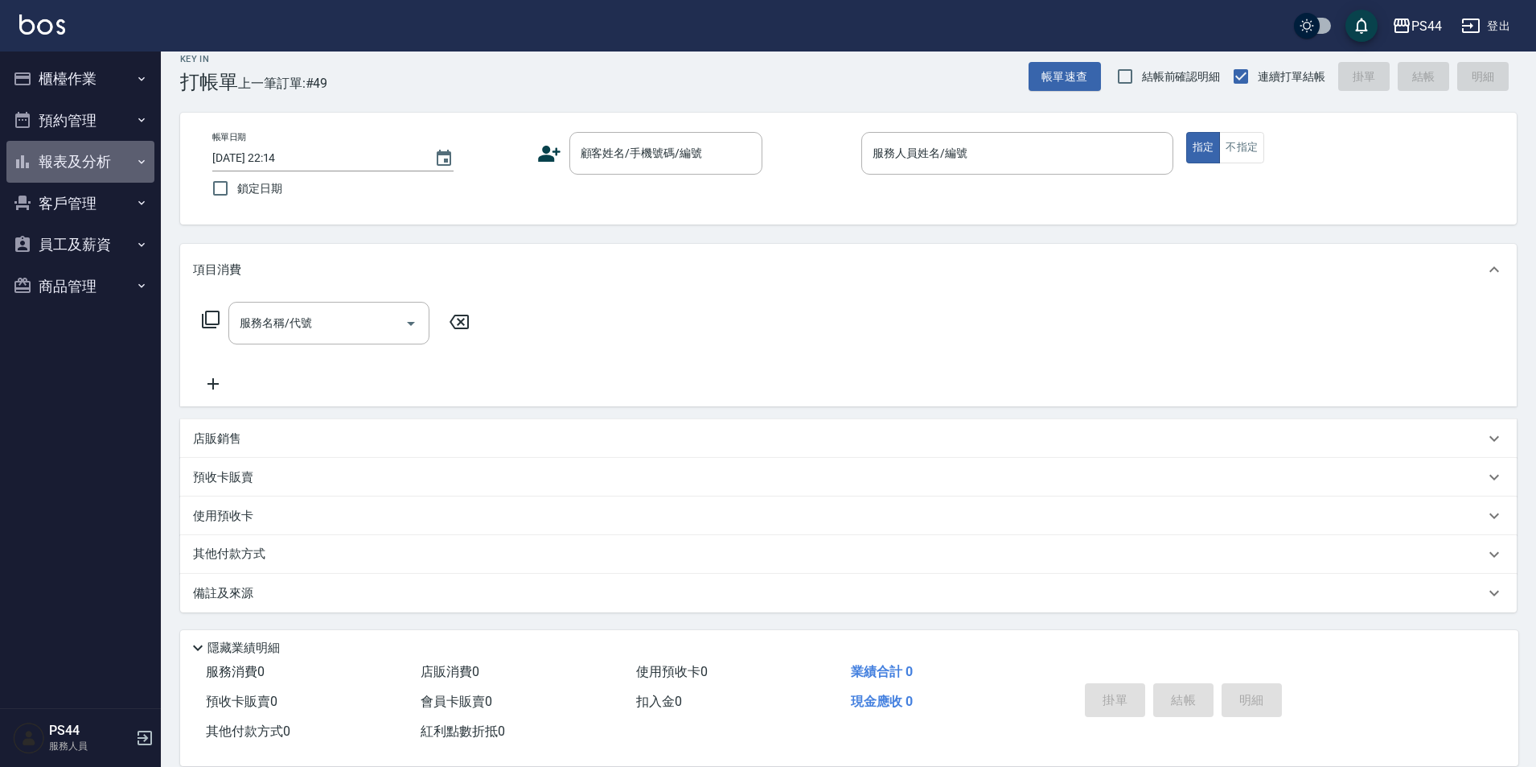
click at [50, 177] on button "報表及分析" at bounding box center [80, 162] width 148 height 42
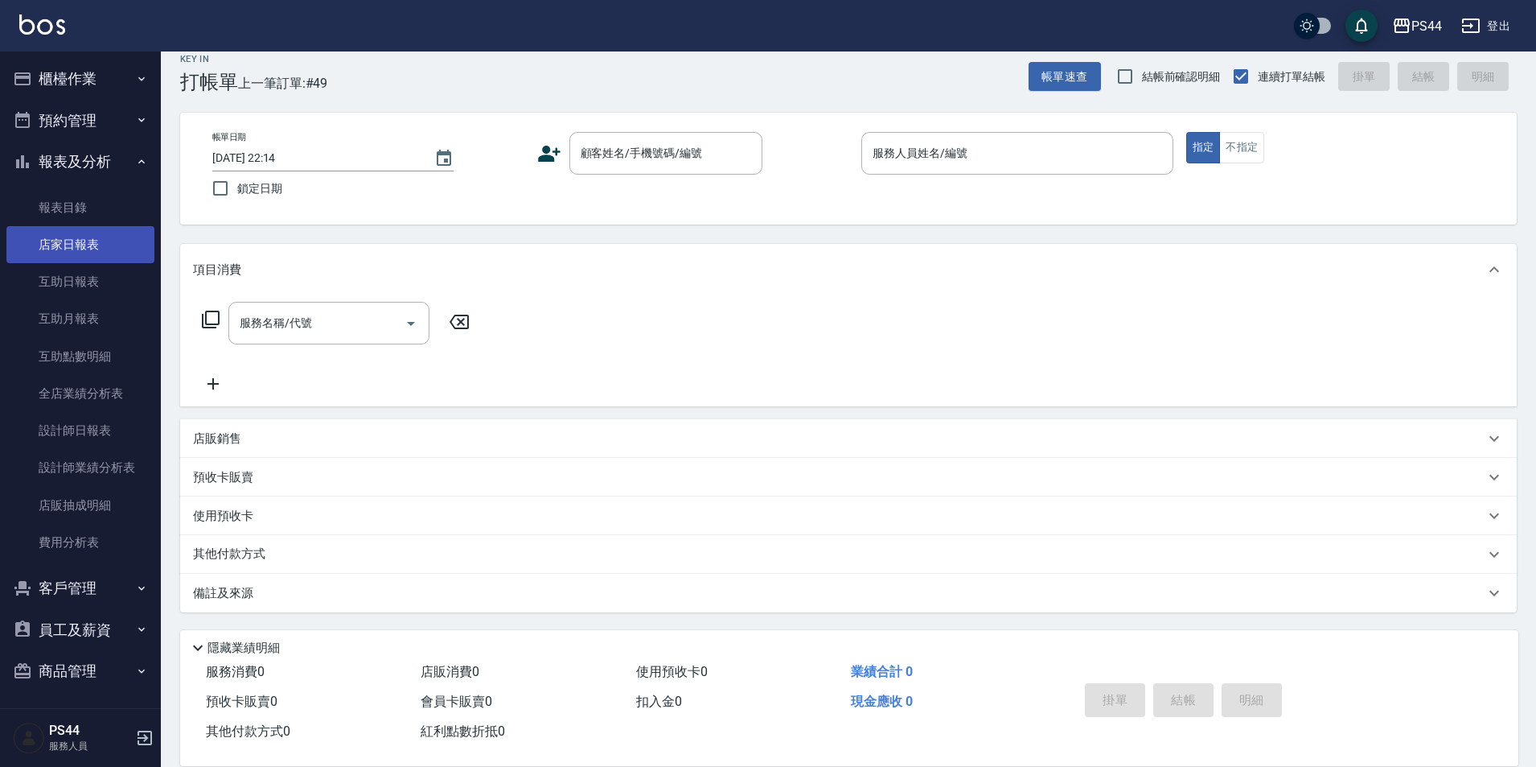
click at [96, 254] on link "店家日報表" at bounding box center [80, 244] width 148 height 37
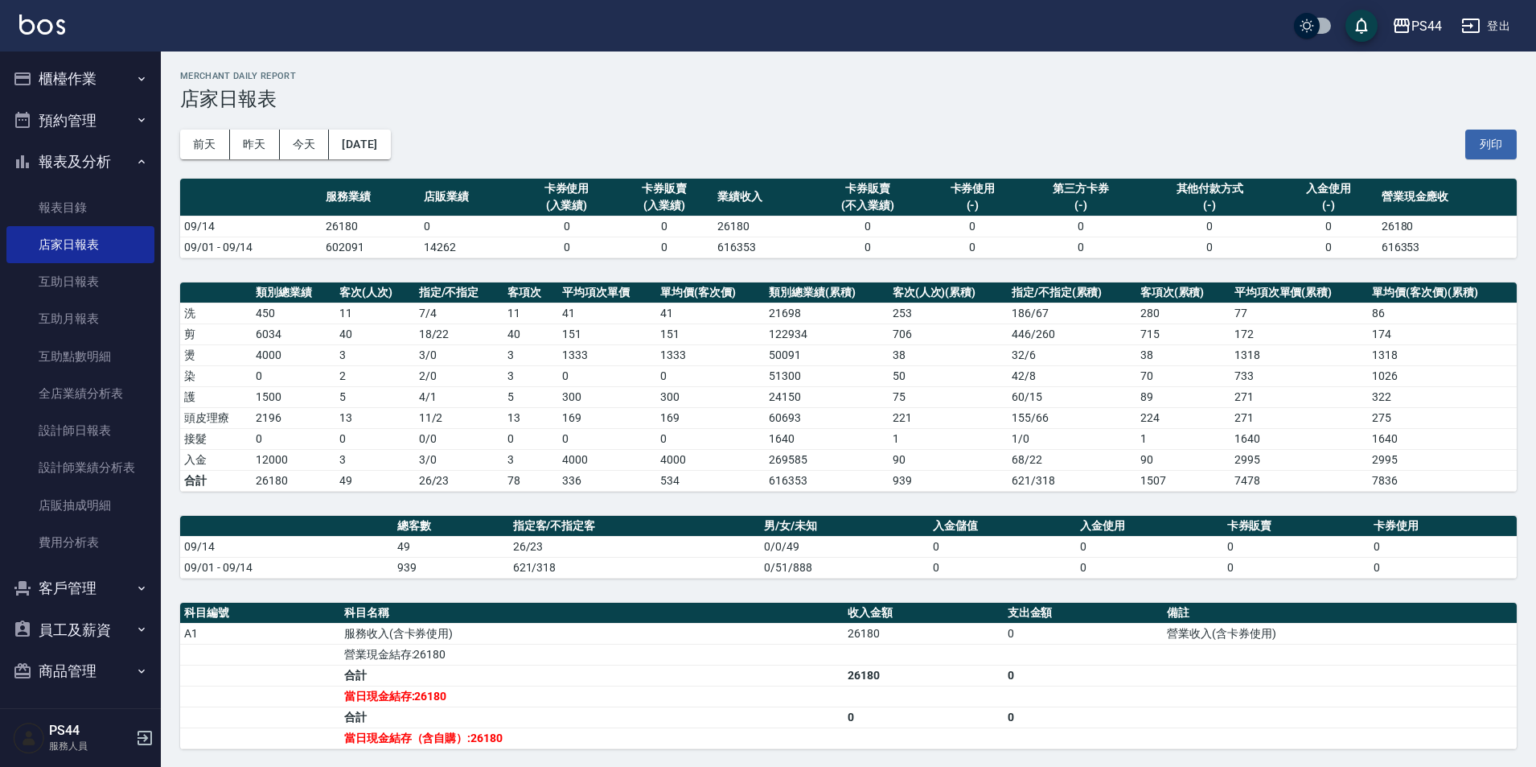
click at [54, 39] on div "PS44 登出" at bounding box center [768, 25] width 1536 height 51
click at [54, 33] on img at bounding box center [42, 24] width 46 height 20
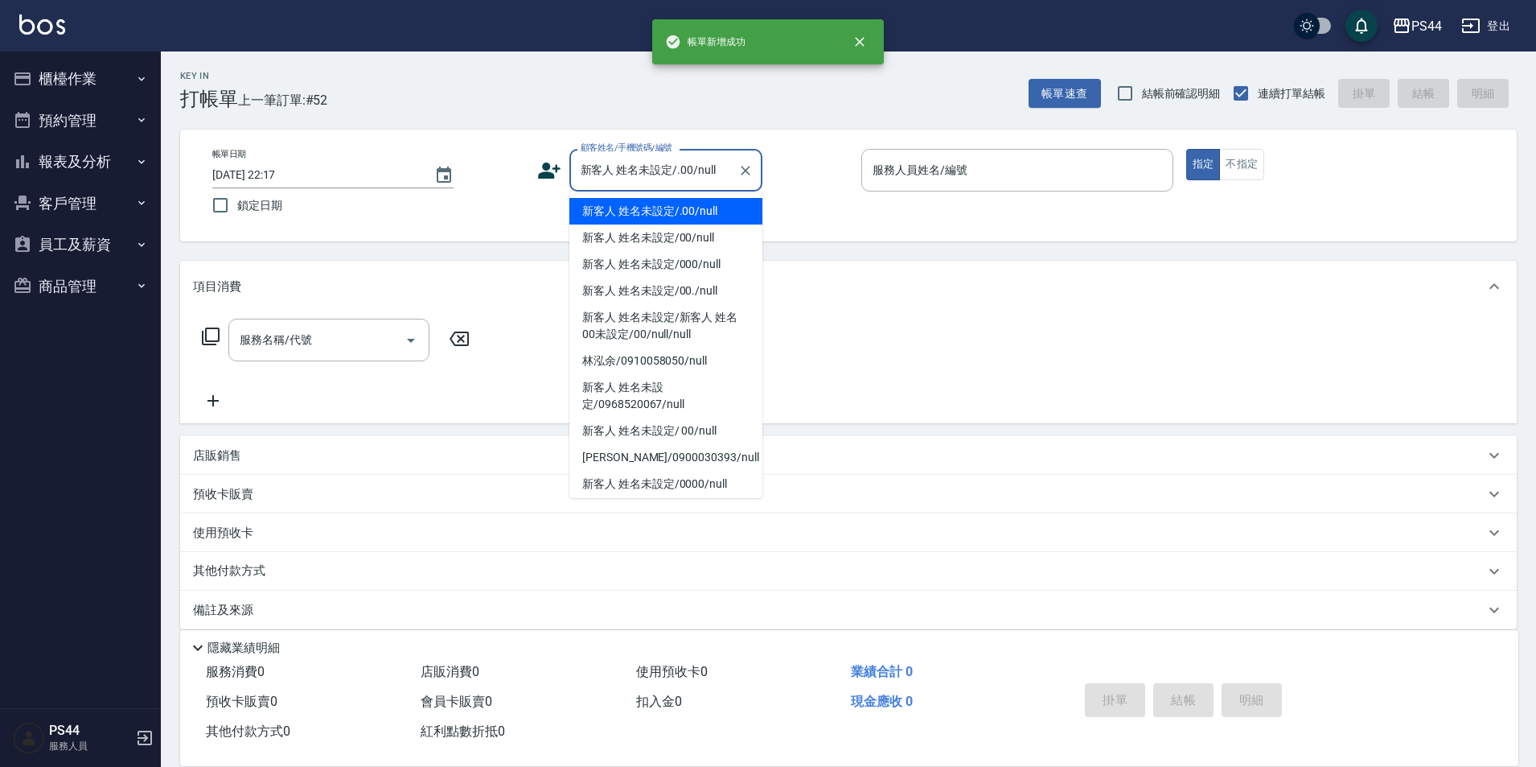
click at [1187, 149] on button "指定" at bounding box center [1204, 164] width 35 height 31
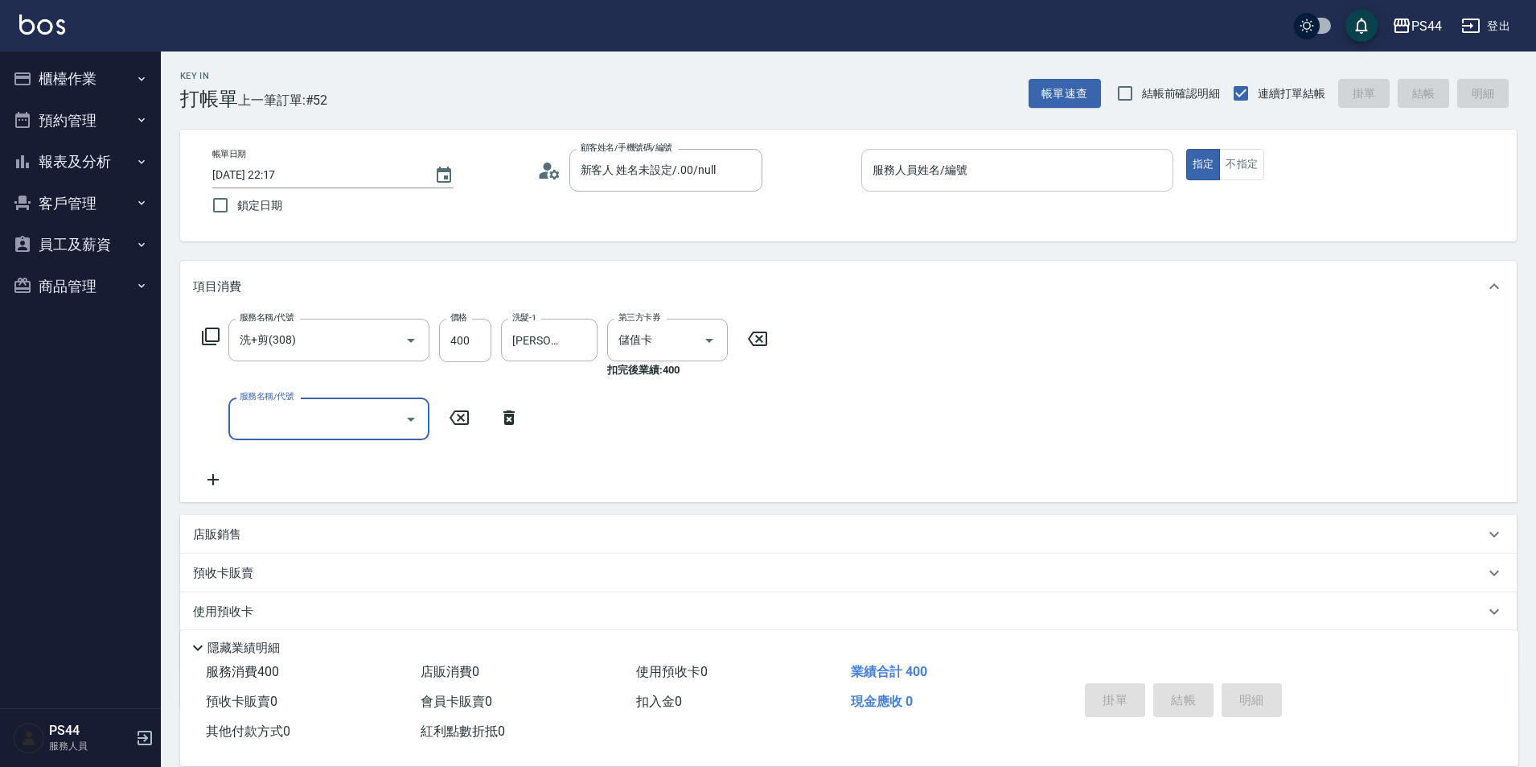
click at [1034, 163] on input "服務人員姓名/編號" at bounding box center [1018, 170] width 298 height 28
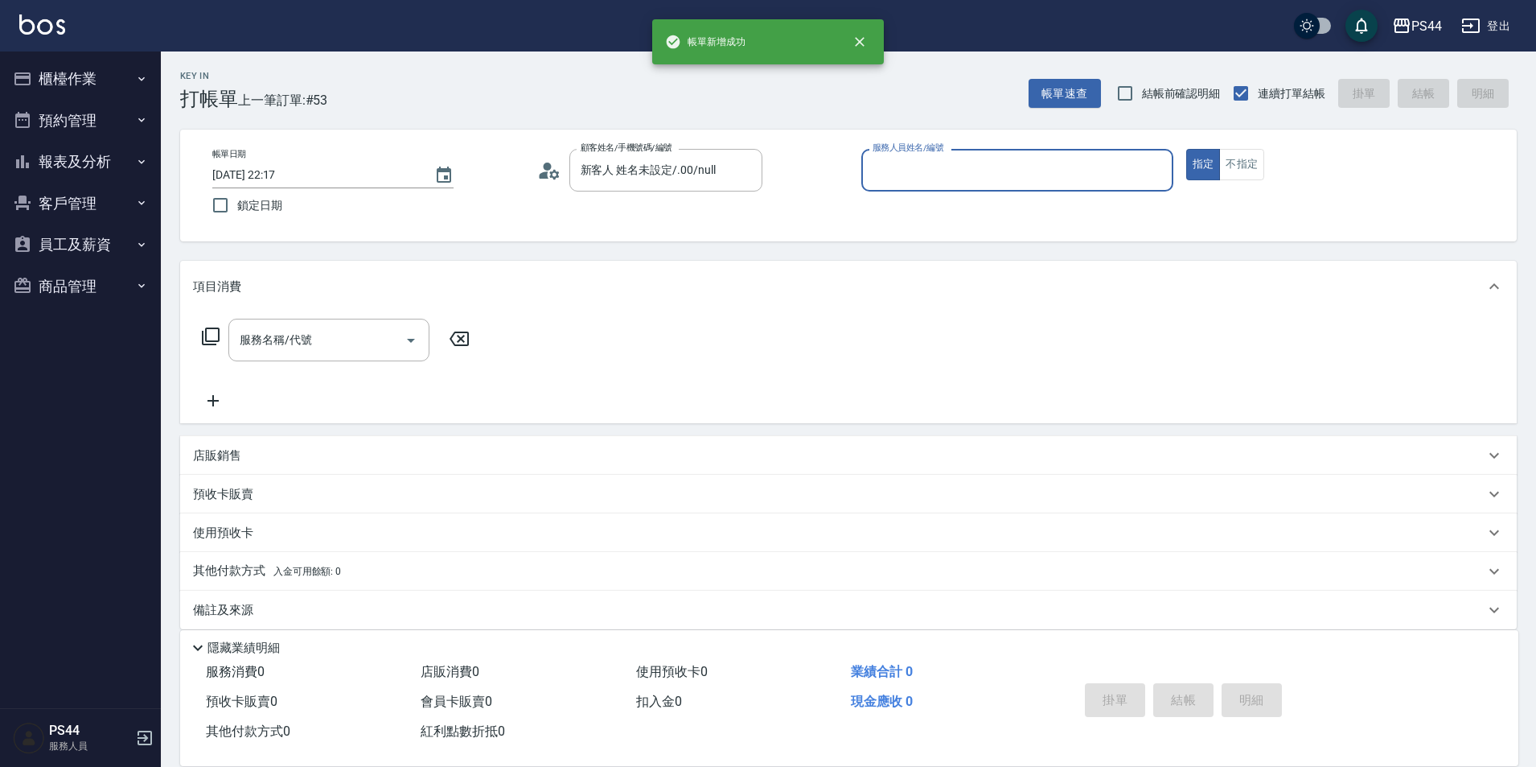
click at [1187, 149] on button "指定" at bounding box center [1204, 164] width 35 height 31
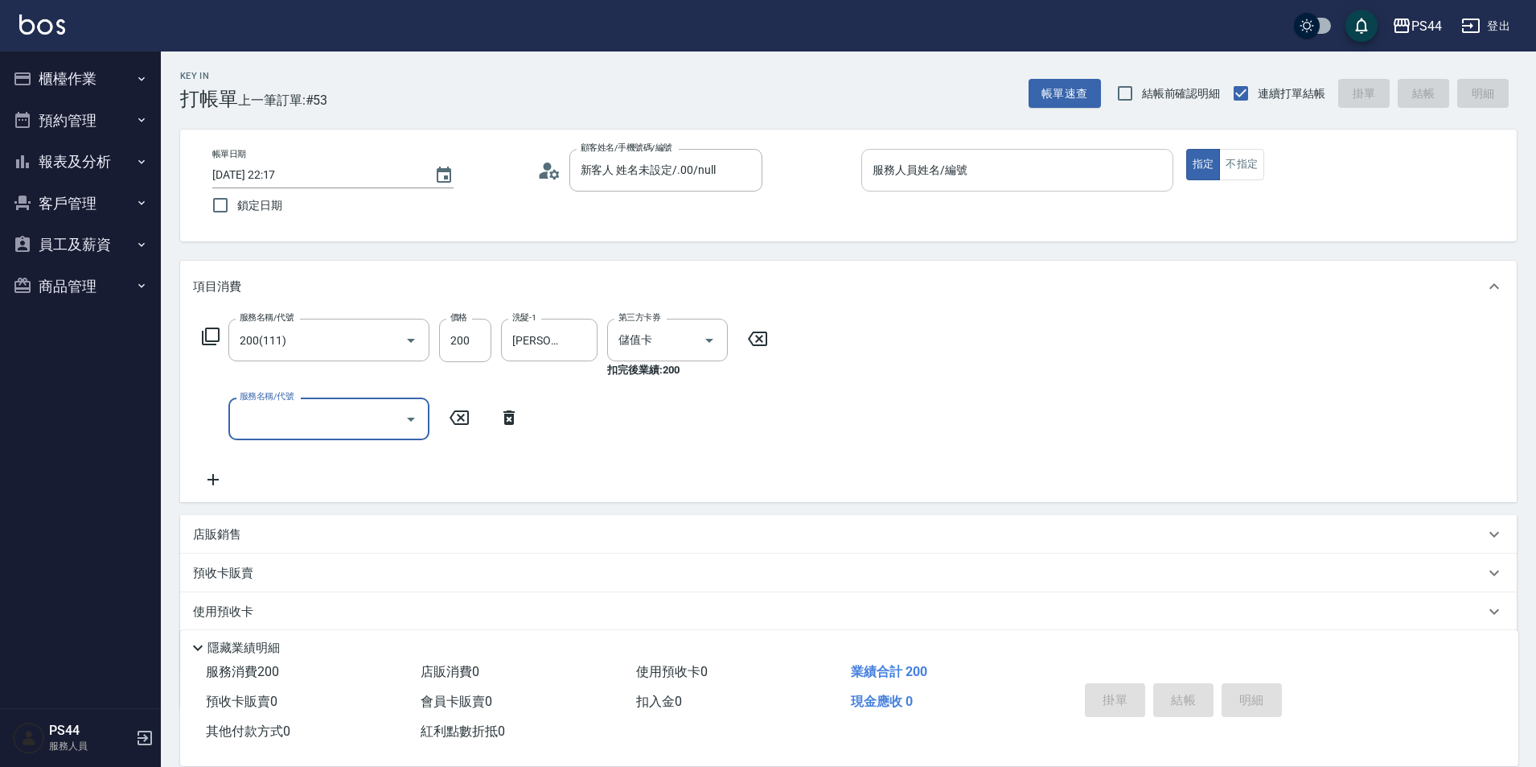
click at [1033, 171] on input "服務人員姓名/編號" at bounding box center [1018, 170] width 298 height 28
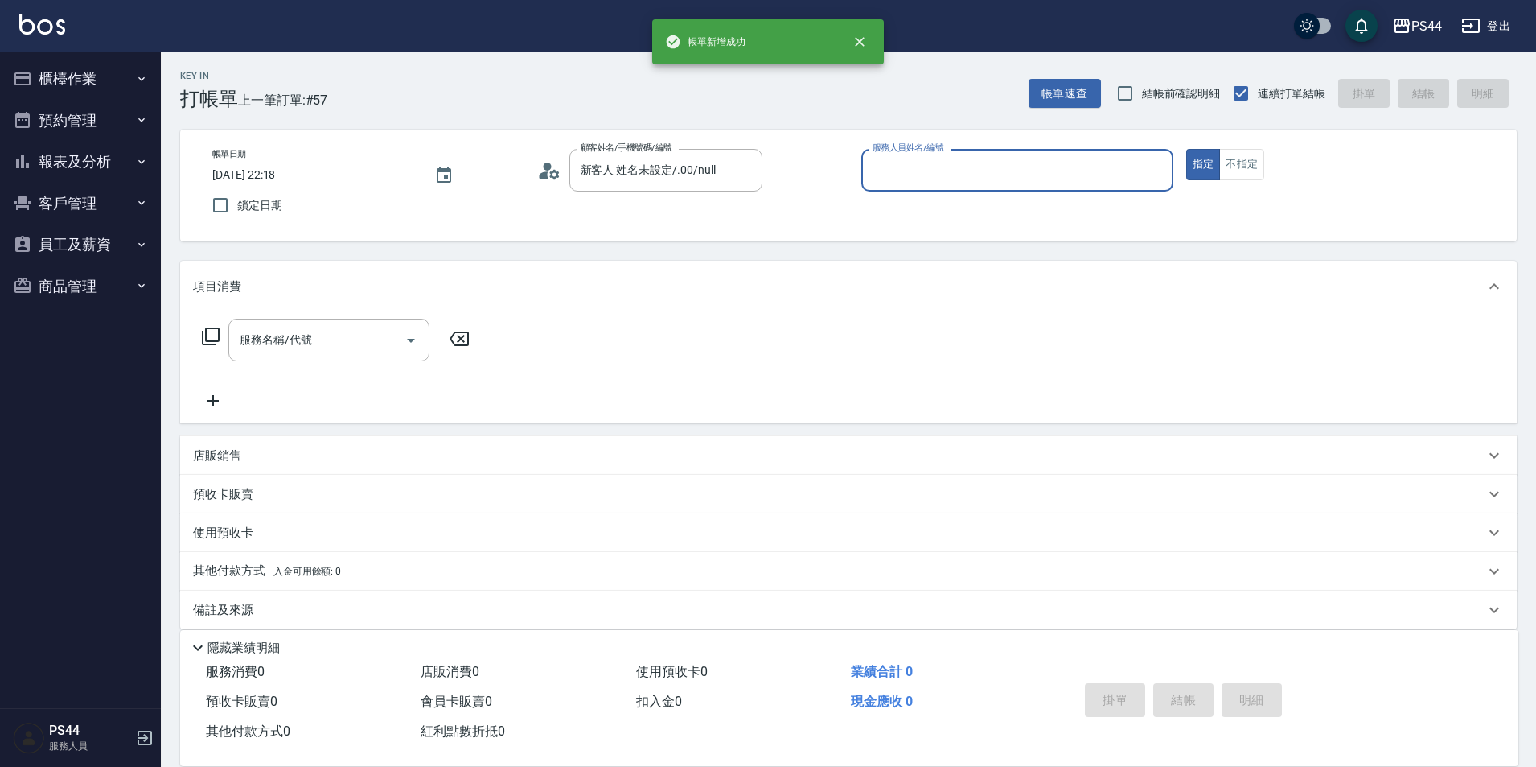
click at [1187, 149] on button "指定" at bounding box center [1204, 164] width 35 height 31
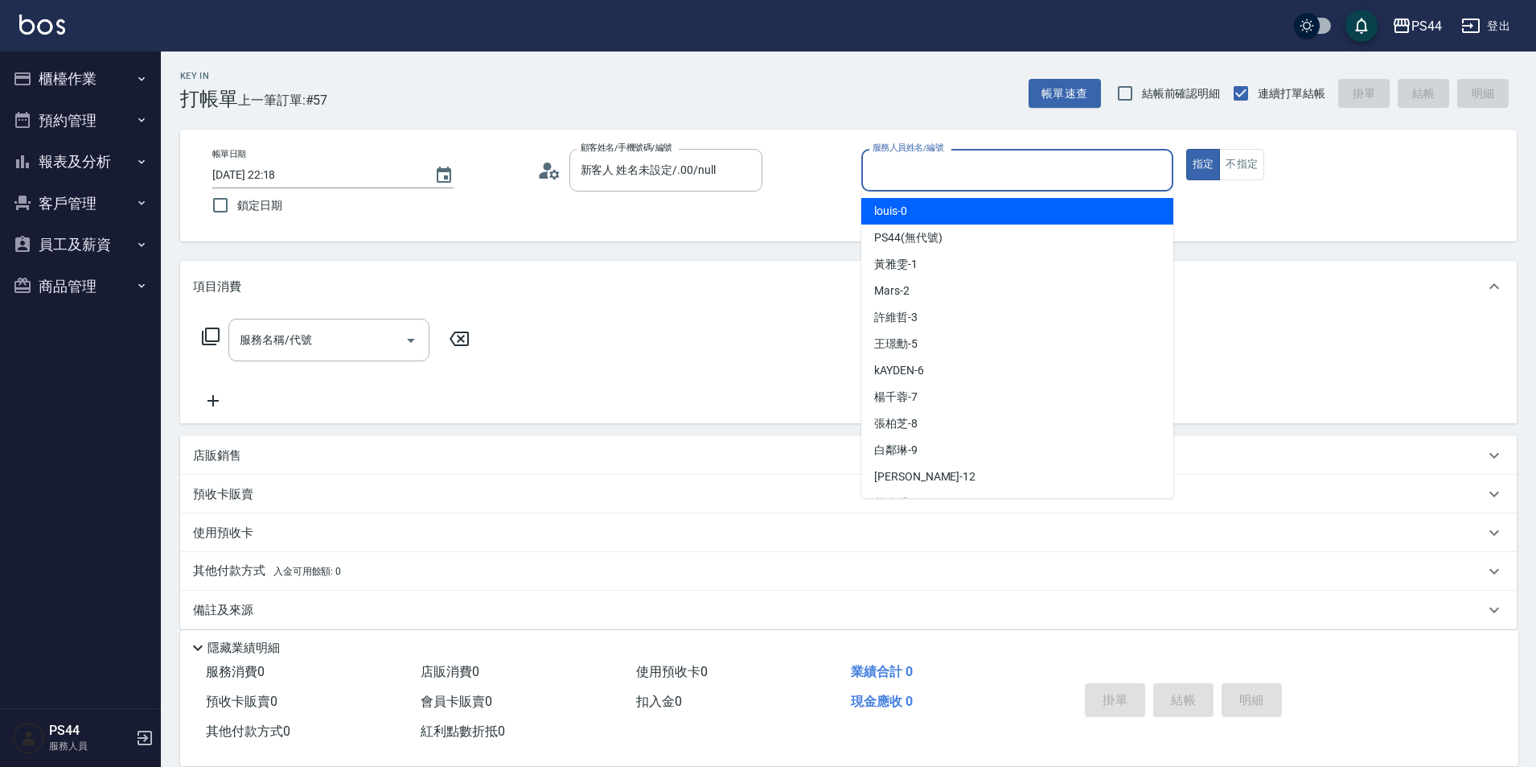
drag, startPoint x: 1033, startPoint y: 171, endPoint x: 1019, endPoint y: 156, distance: 19.9
click at [1028, 167] on input "服務人員姓名/編號" at bounding box center [1018, 170] width 298 height 28
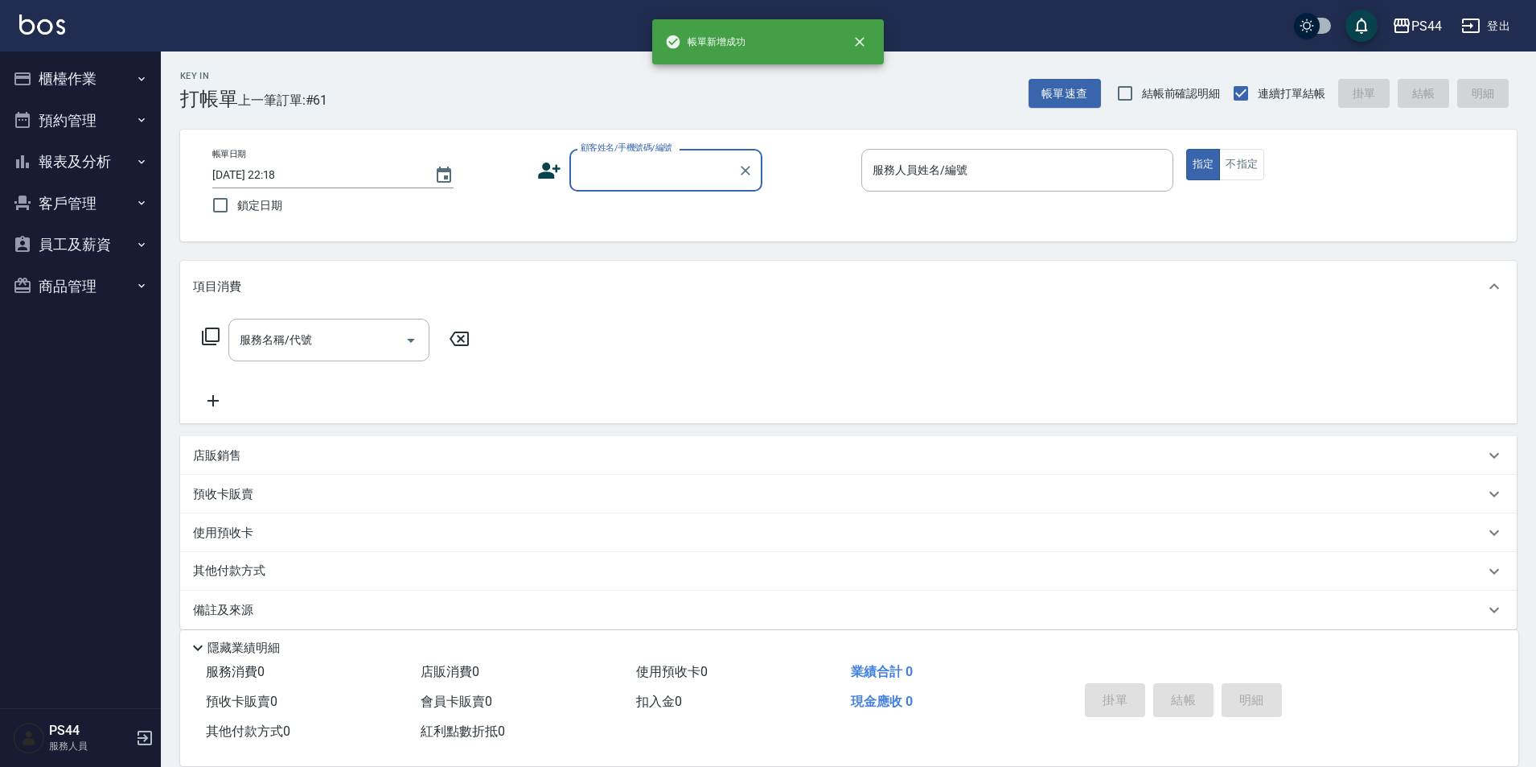
click at [35, 88] on button "櫃檯作業" at bounding box center [80, 79] width 148 height 42
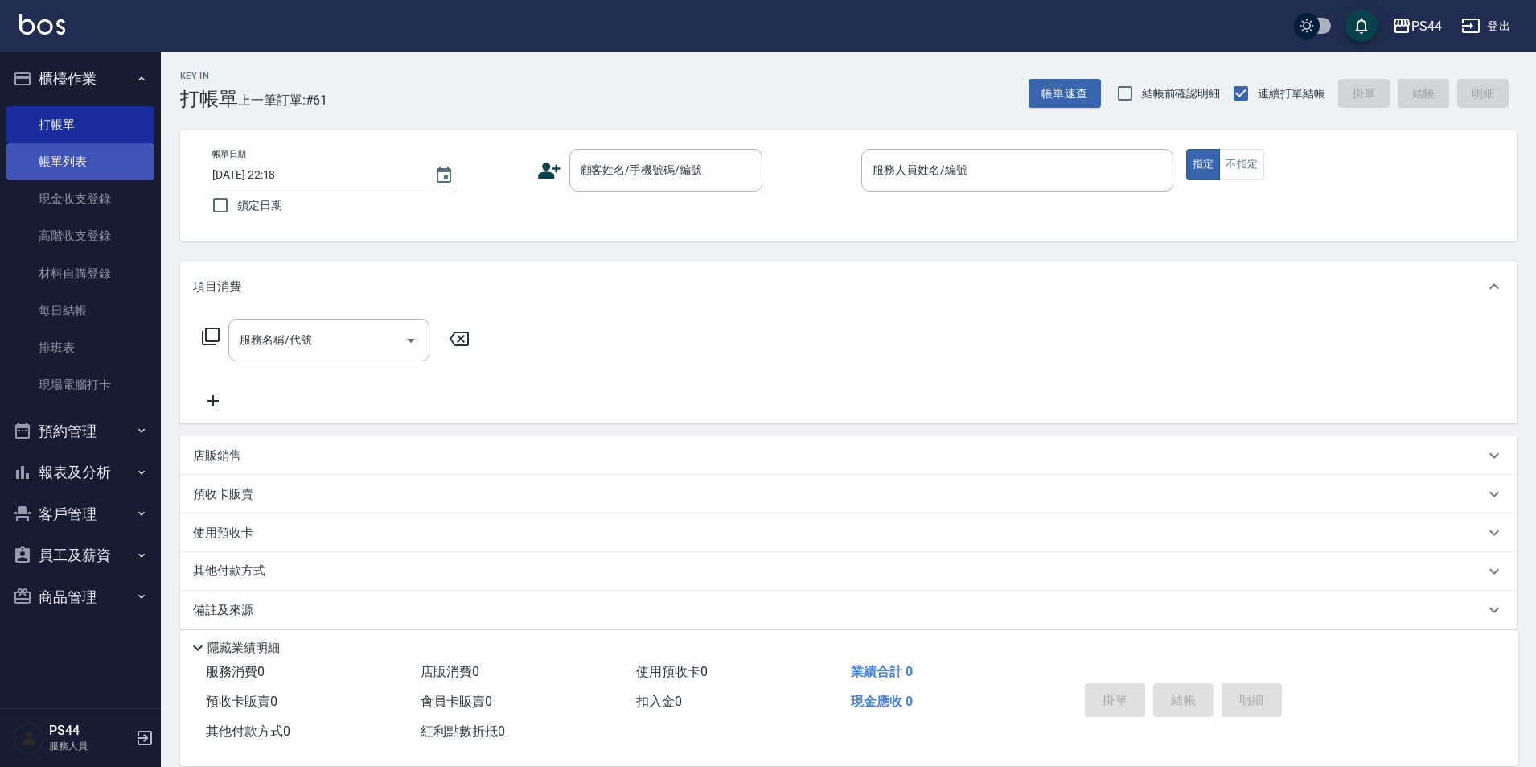
click at [108, 150] on link "帳單列表" at bounding box center [80, 161] width 148 height 37
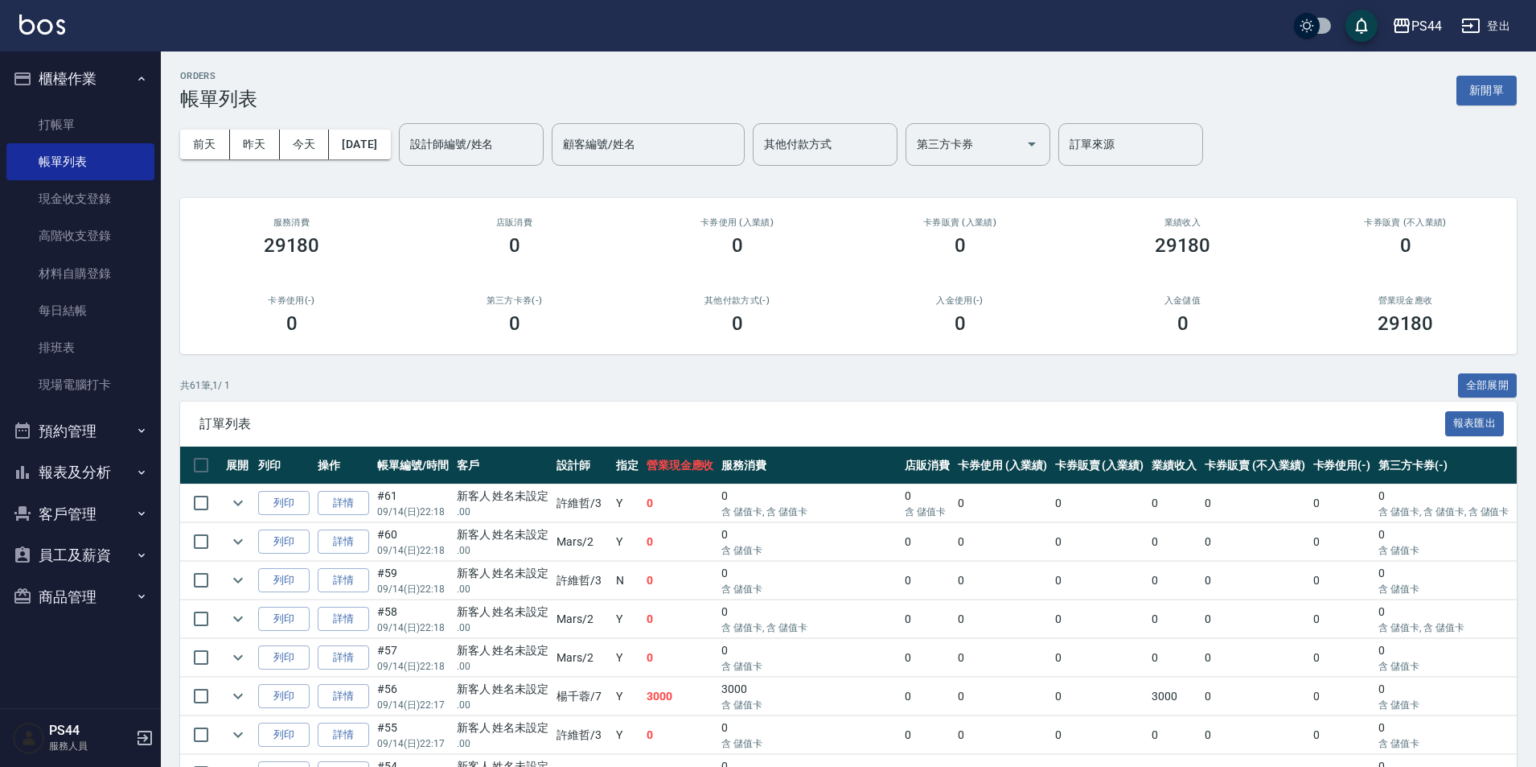
click at [338, 496] on link "詳情" at bounding box center [343, 503] width 51 height 25
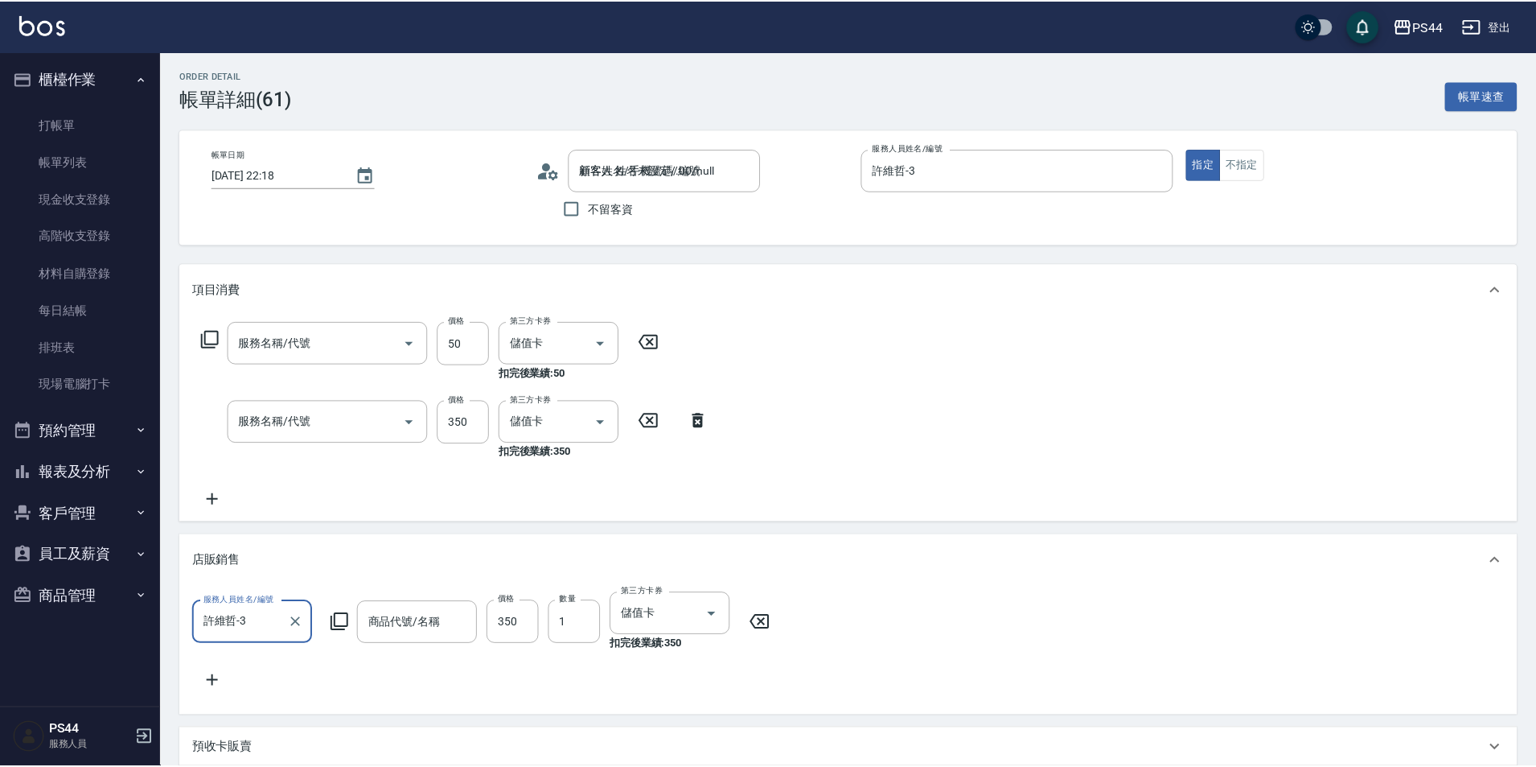
scroll to position [29, 0]
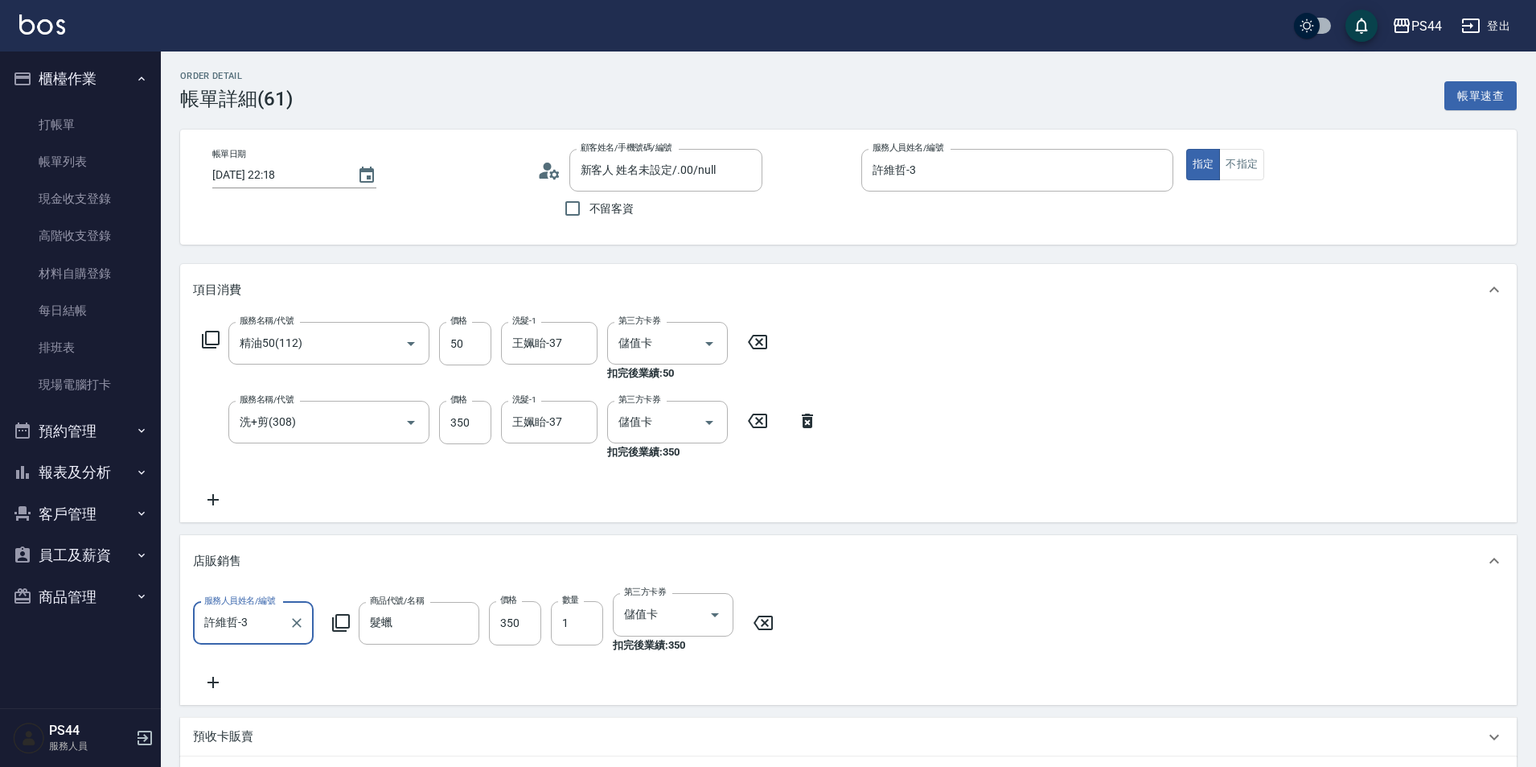
click at [211, 502] on icon at bounding box center [213, 499] width 40 height 19
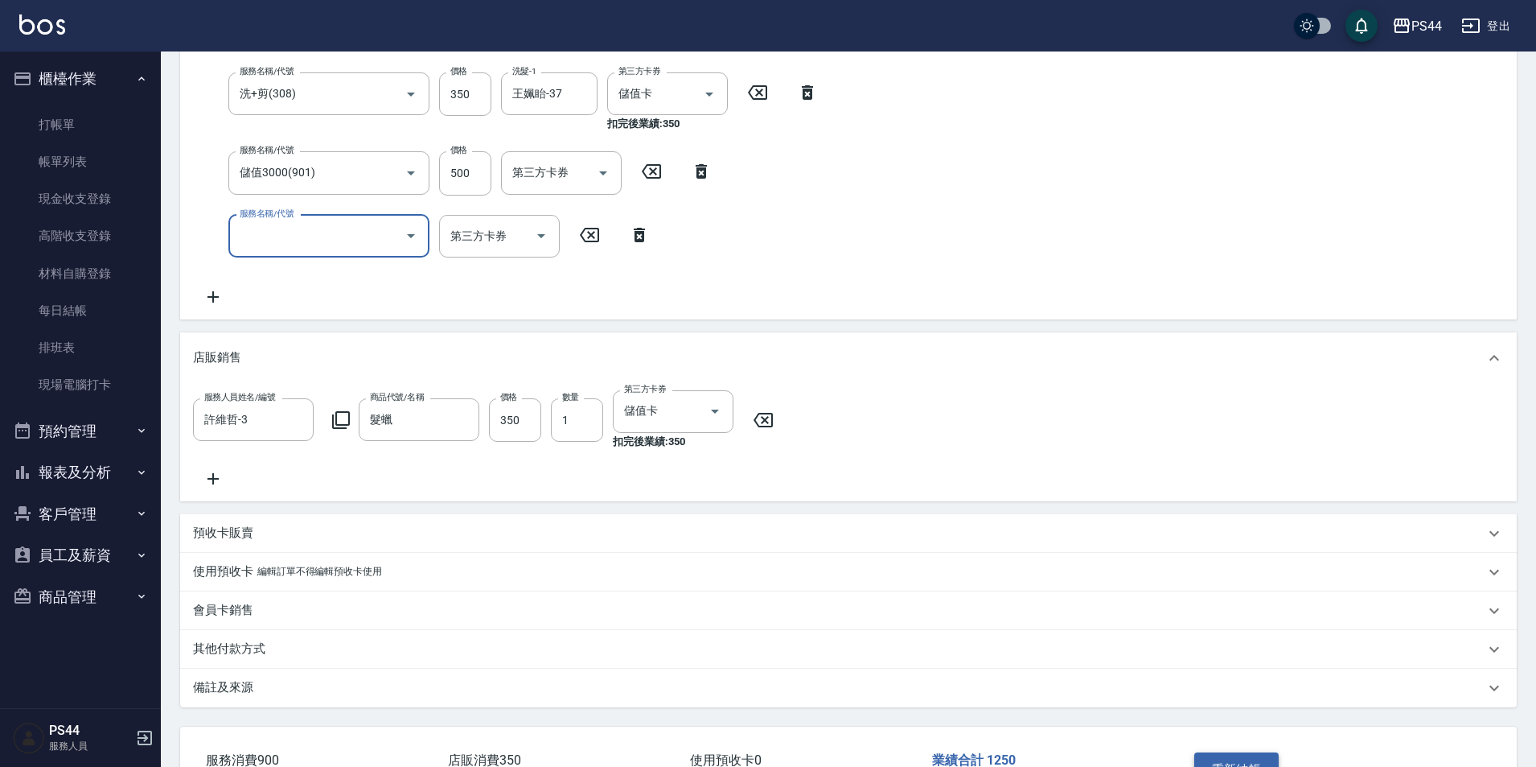
scroll to position [402, 0]
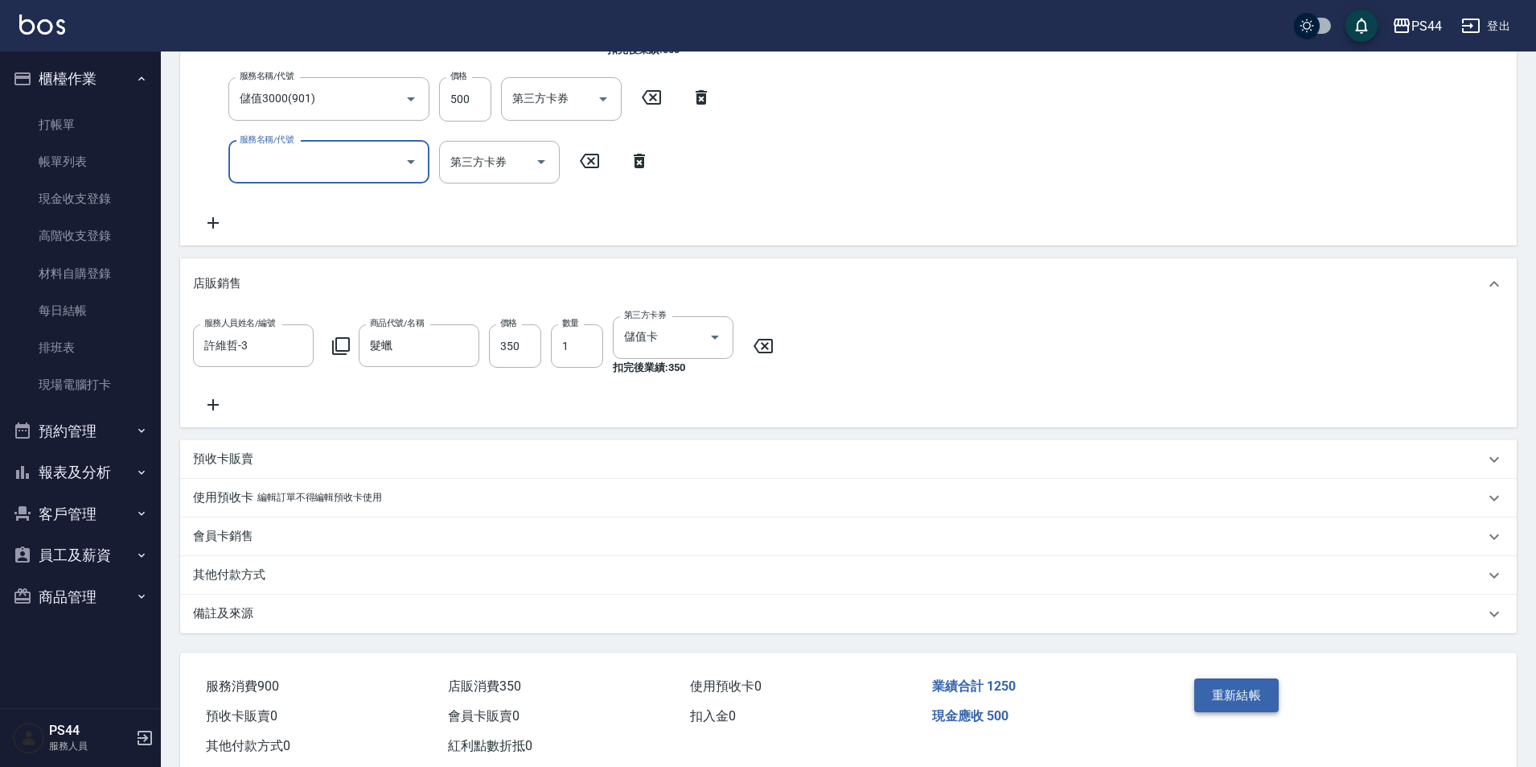
click at [1224, 696] on button "重新結帳" at bounding box center [1237, 695] width 85 height 34
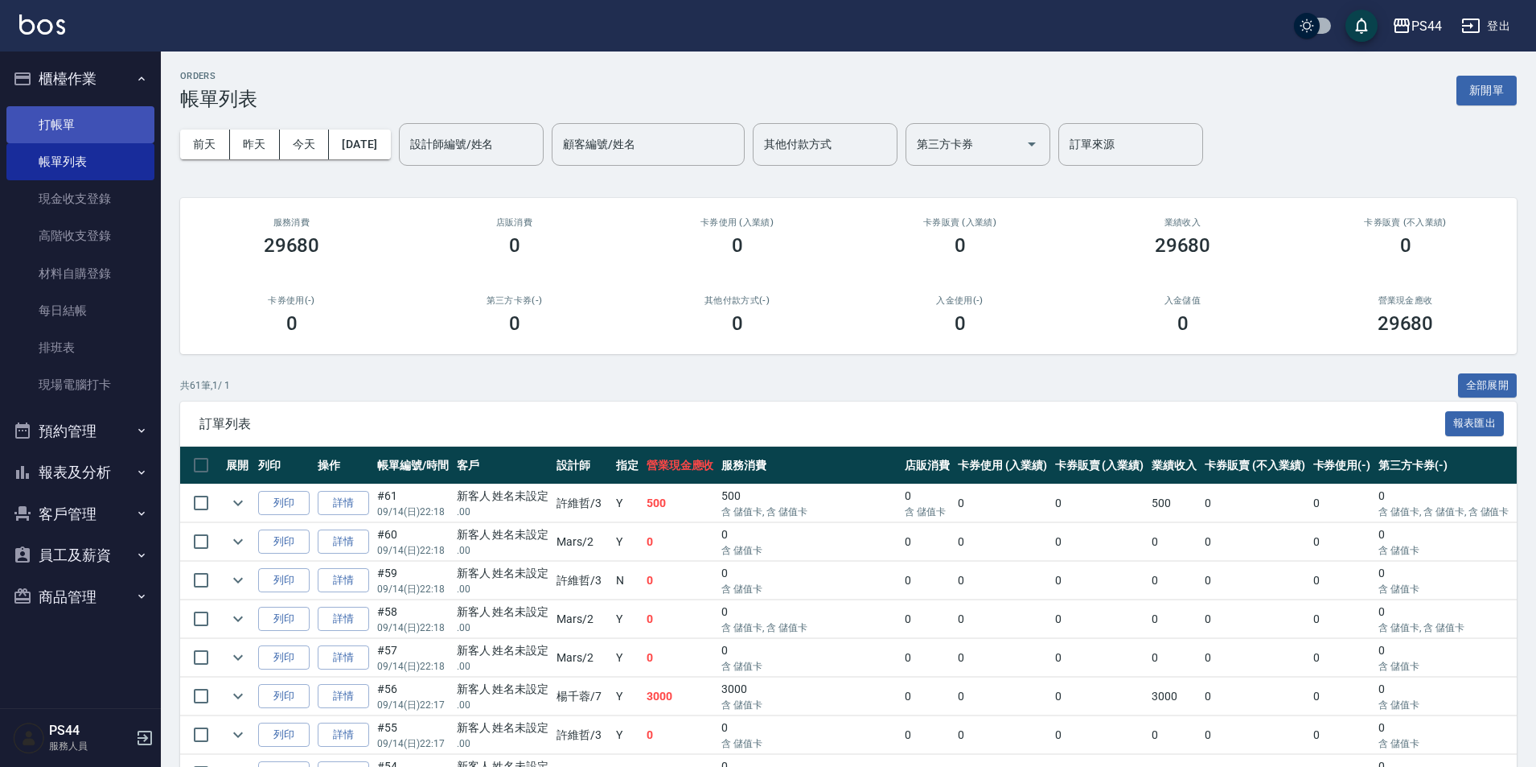
click at [101, 117] on link "打帳單" at bounding box center [80, 124] width 148 height 37
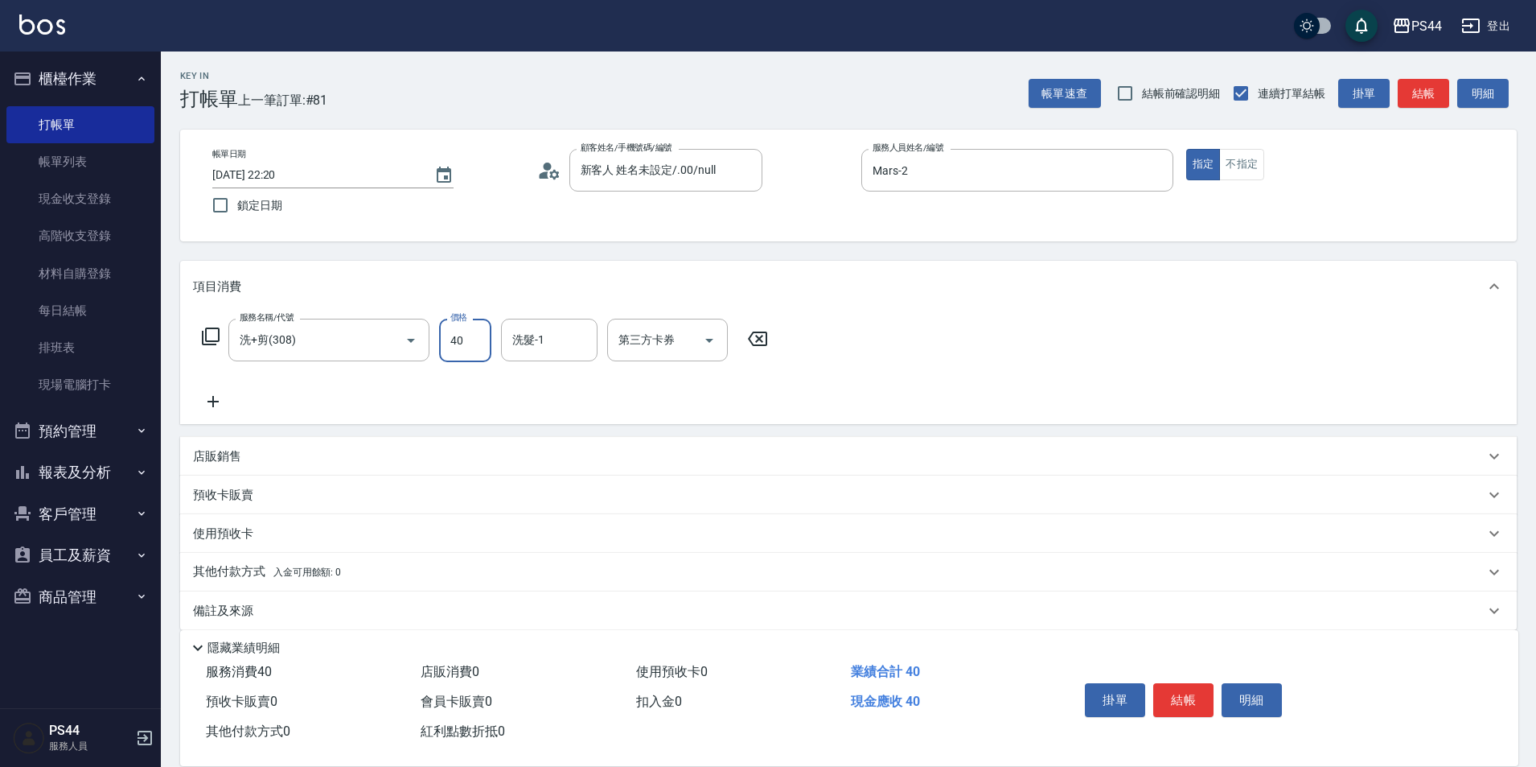
drag, startPoint x: 446, startPoint y: 331, endPoint x: 492, endPoint y: 328, distance: 46.8
click at [448, 331] on input "40" at bounding box center [465, 340] width 52 height 43
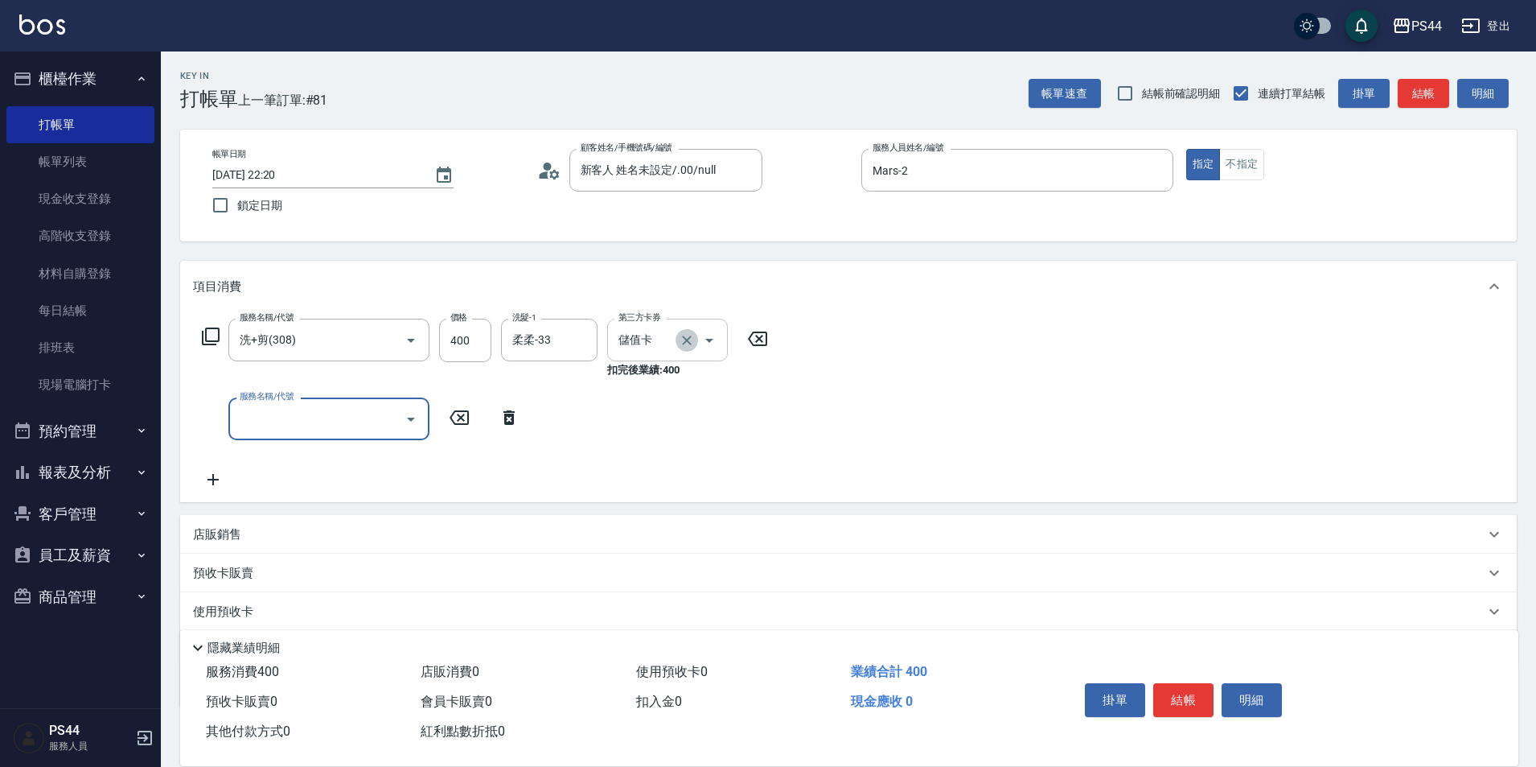
click at [692, 335] on icon "Clear" at bounding box center [687, 340] width 16 height 16
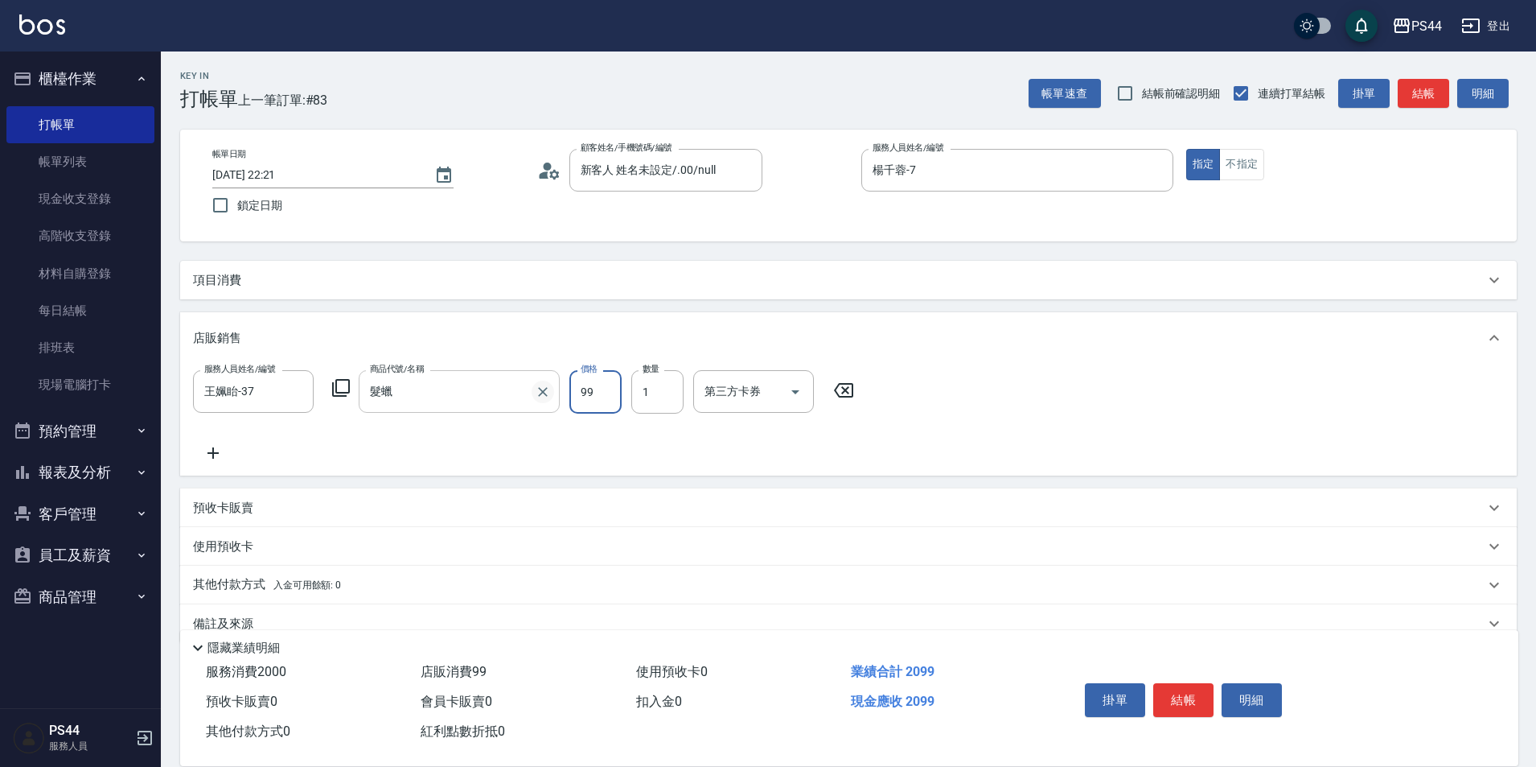
click at [533, 391] on button "Clear" at bounding box center [543, 391] width 23 height 23
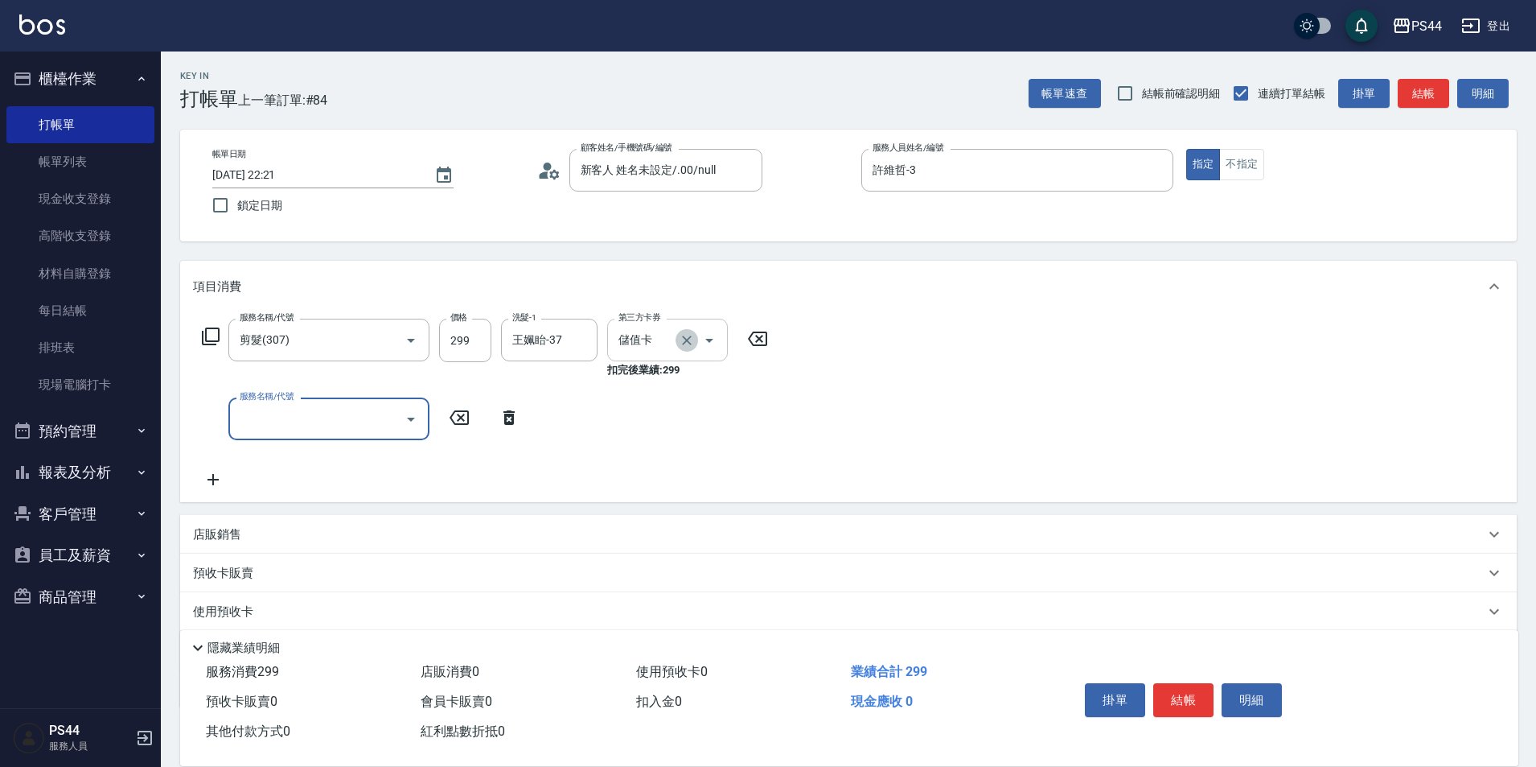
click at [686, 339] on icon "Clear" at bounding box center [687, 340] width 10 height 10
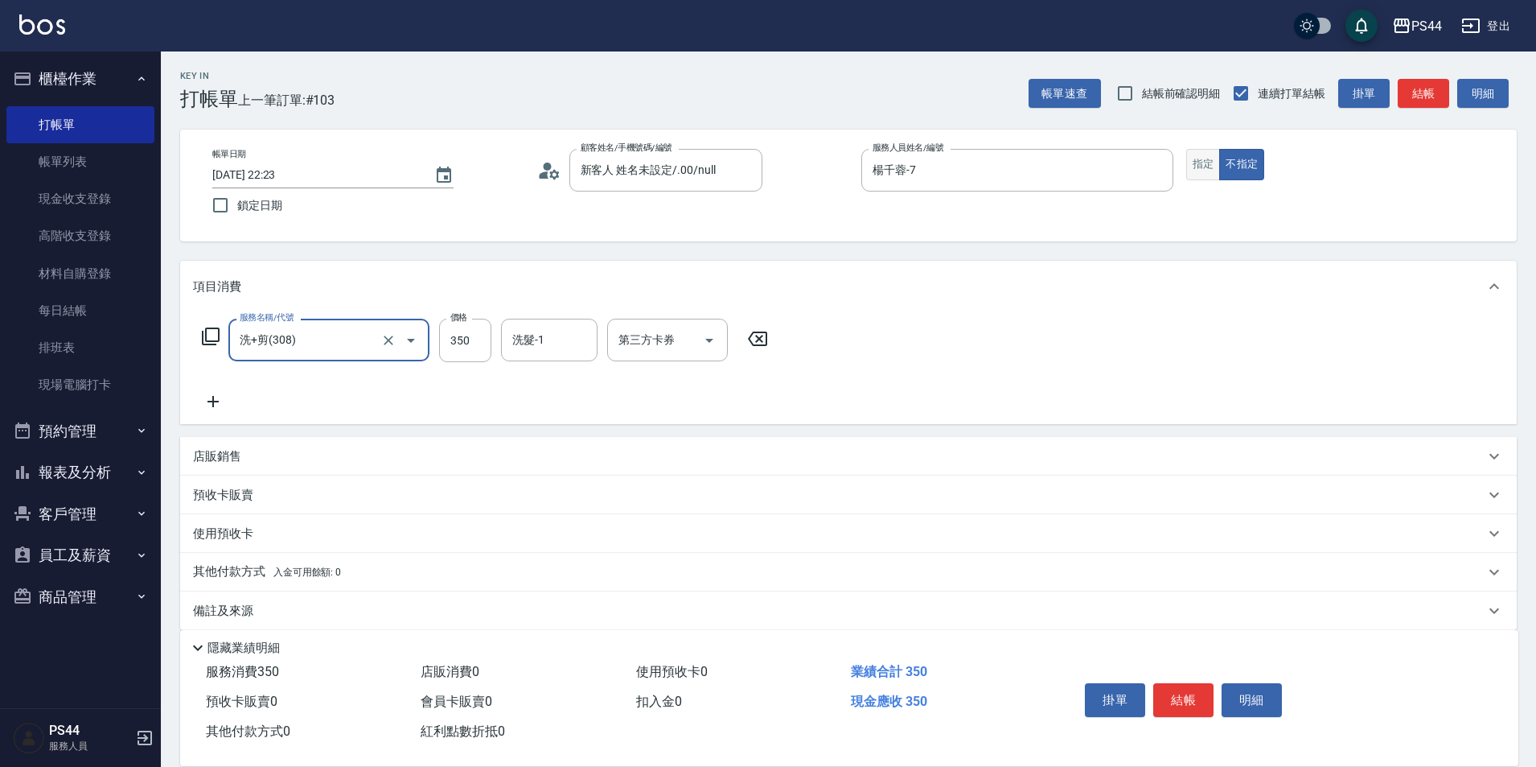
click at [1205, 167] on button "指定" at bounding box center [1204, 164] width 35 height 31
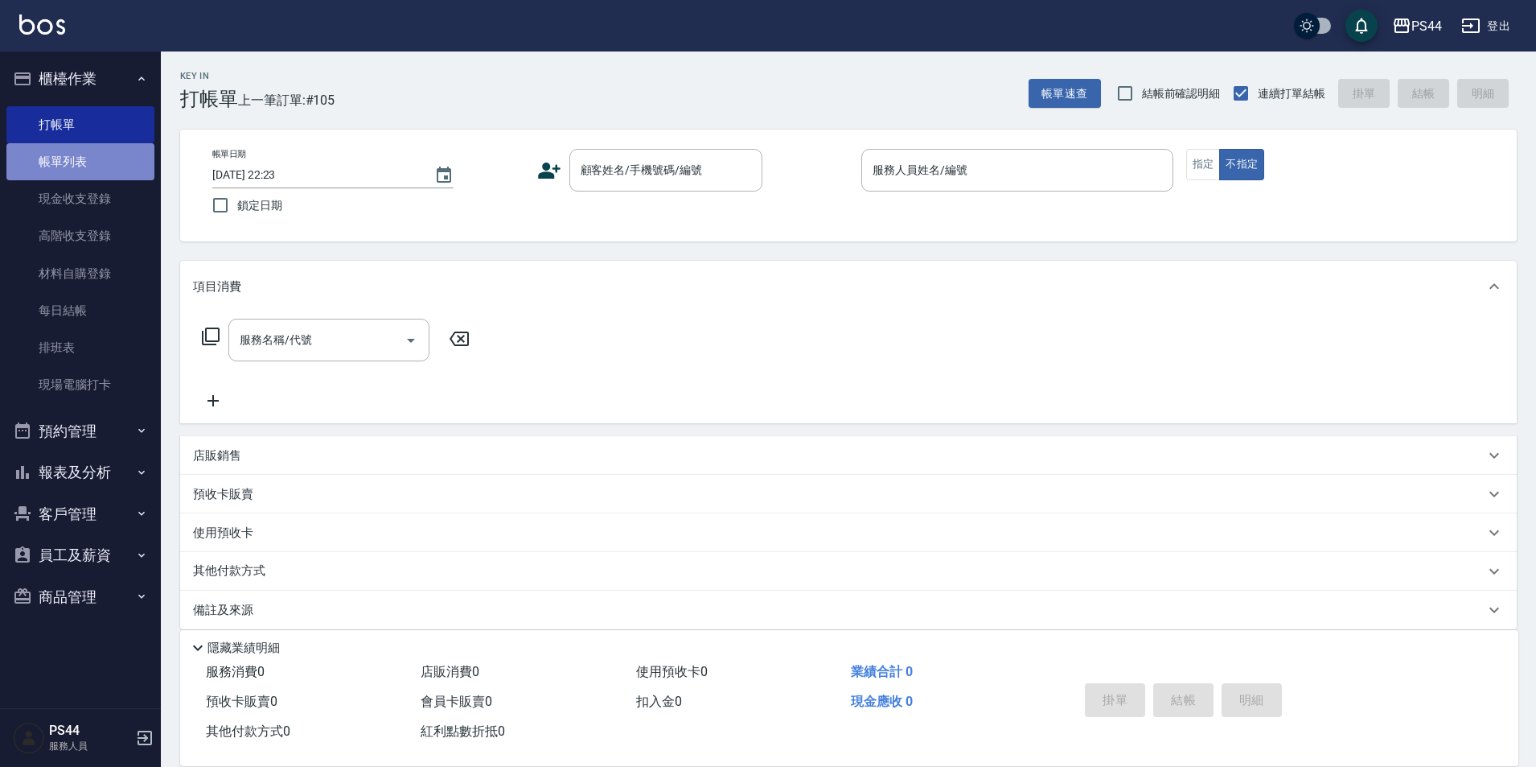
click at [45, 154] on link "帳單列表" at bounding box center [80, 161] width 148 height 37
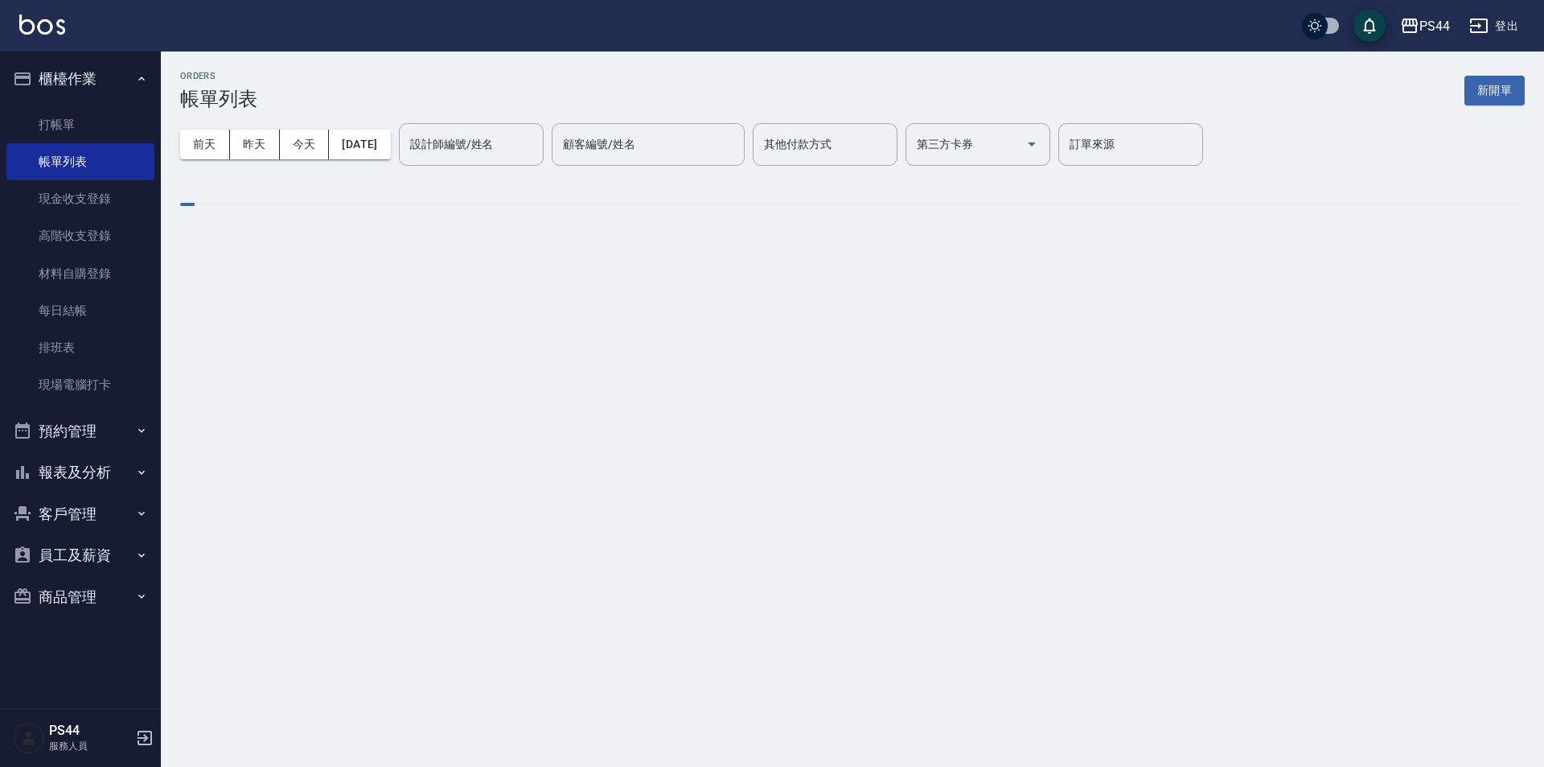
click at [97, 455] on button "報表及分析" at bounding box center [80, 472] width 148 height 42
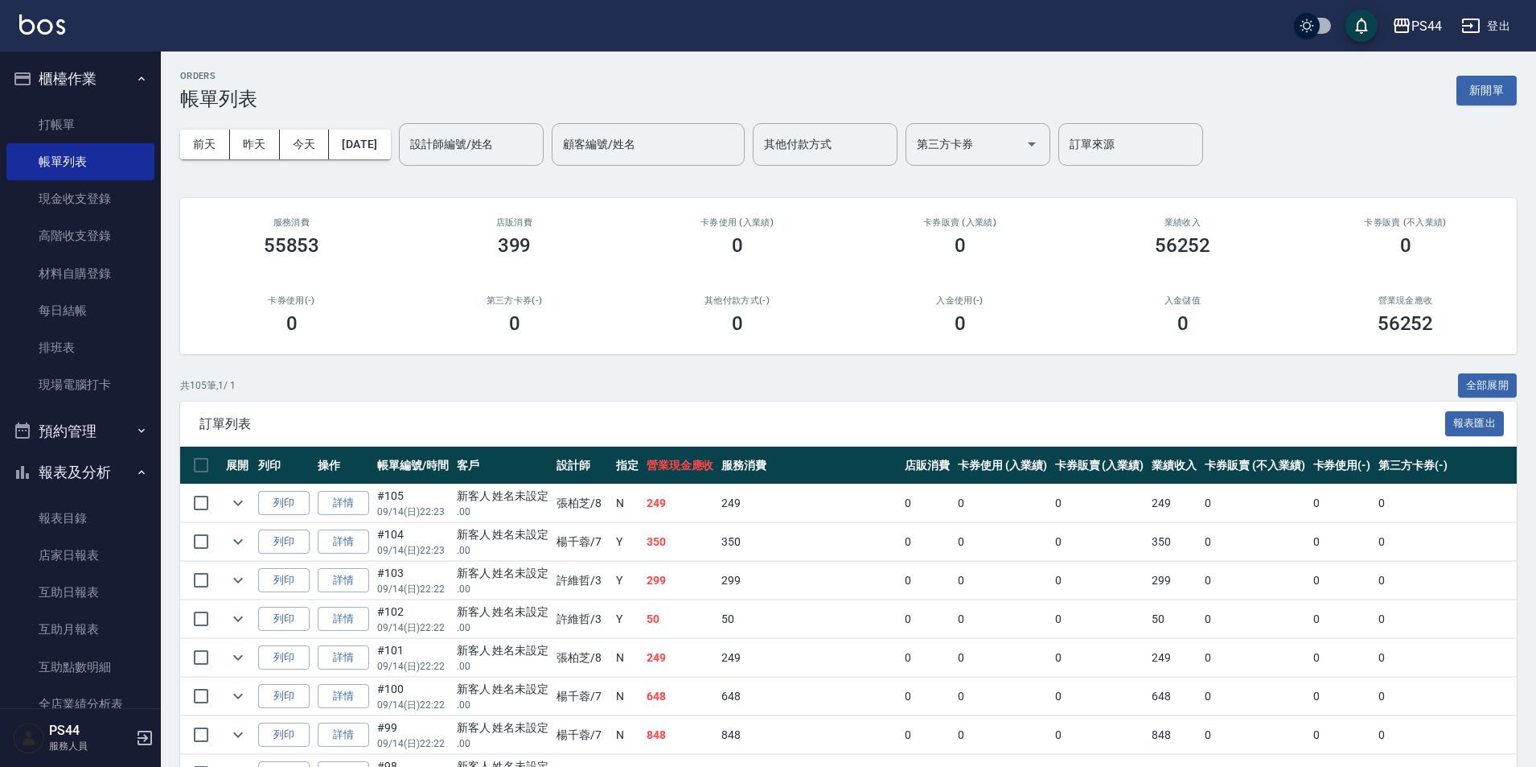
click at [92, 475] on button "報表及分析" at bounding box center [80, 472] width 148 height 42
click at [97, 474] on button "報表及分析" at bounding box center [80, 472] width 148 height 42
click at [99, 544] on link "店家日報表" at bounding box center [80, 555] width 148 height 37
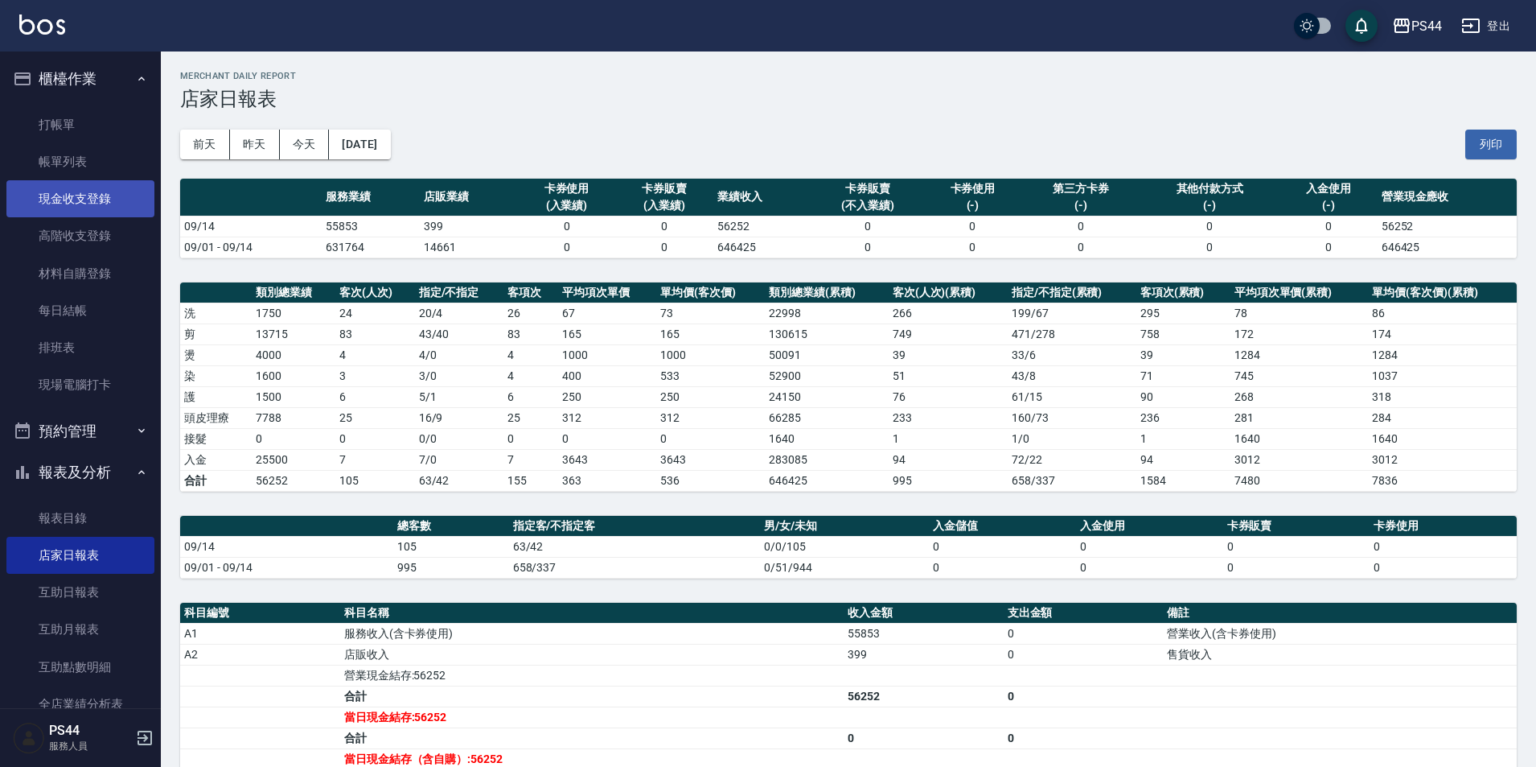
click at [89, 196] on link "現金收支登錄" at bounding box center [80, 198] width 148 height 37
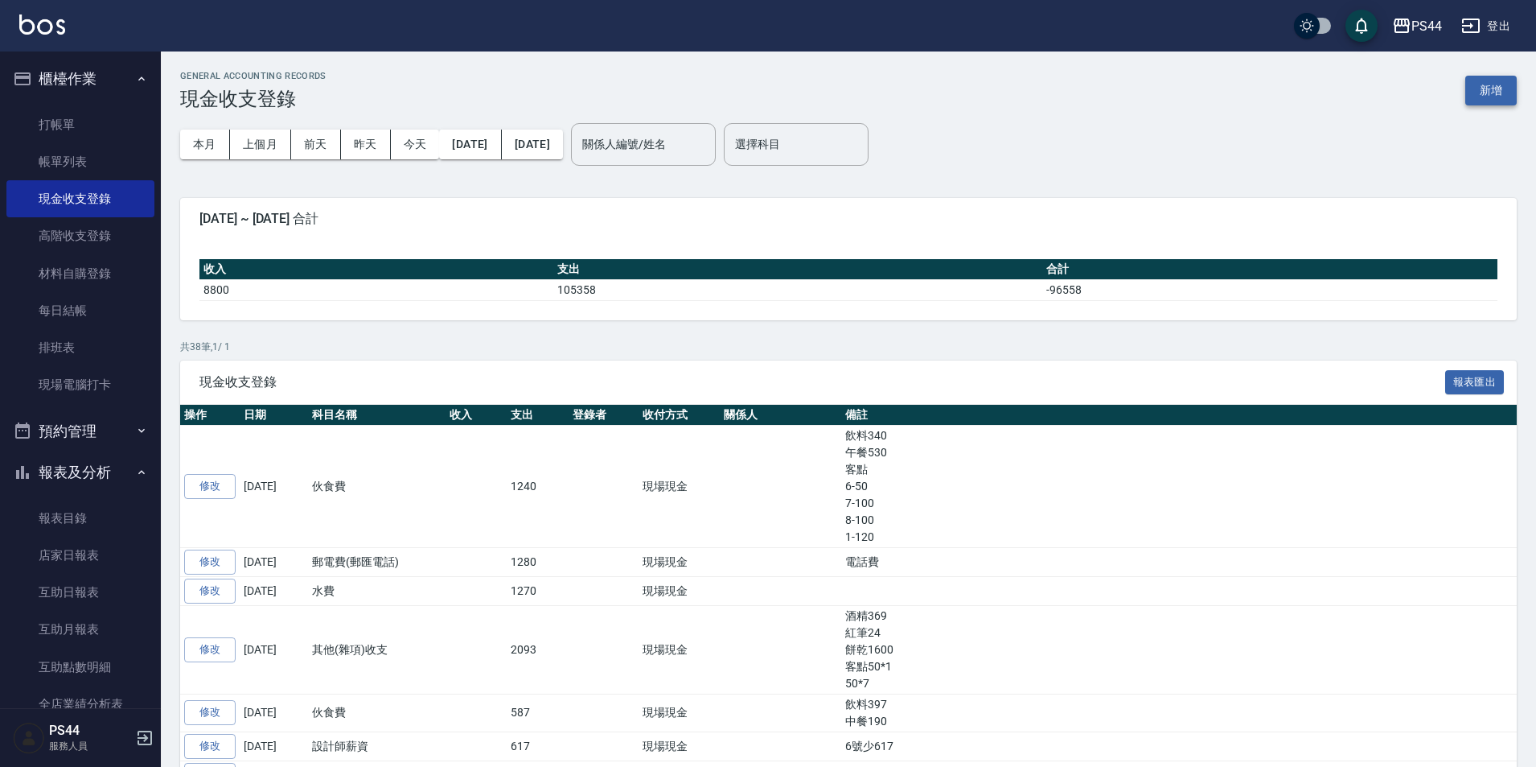
click at [1487, 89] on button "新增" at bounding box center [1491, 91] width 51 height 30
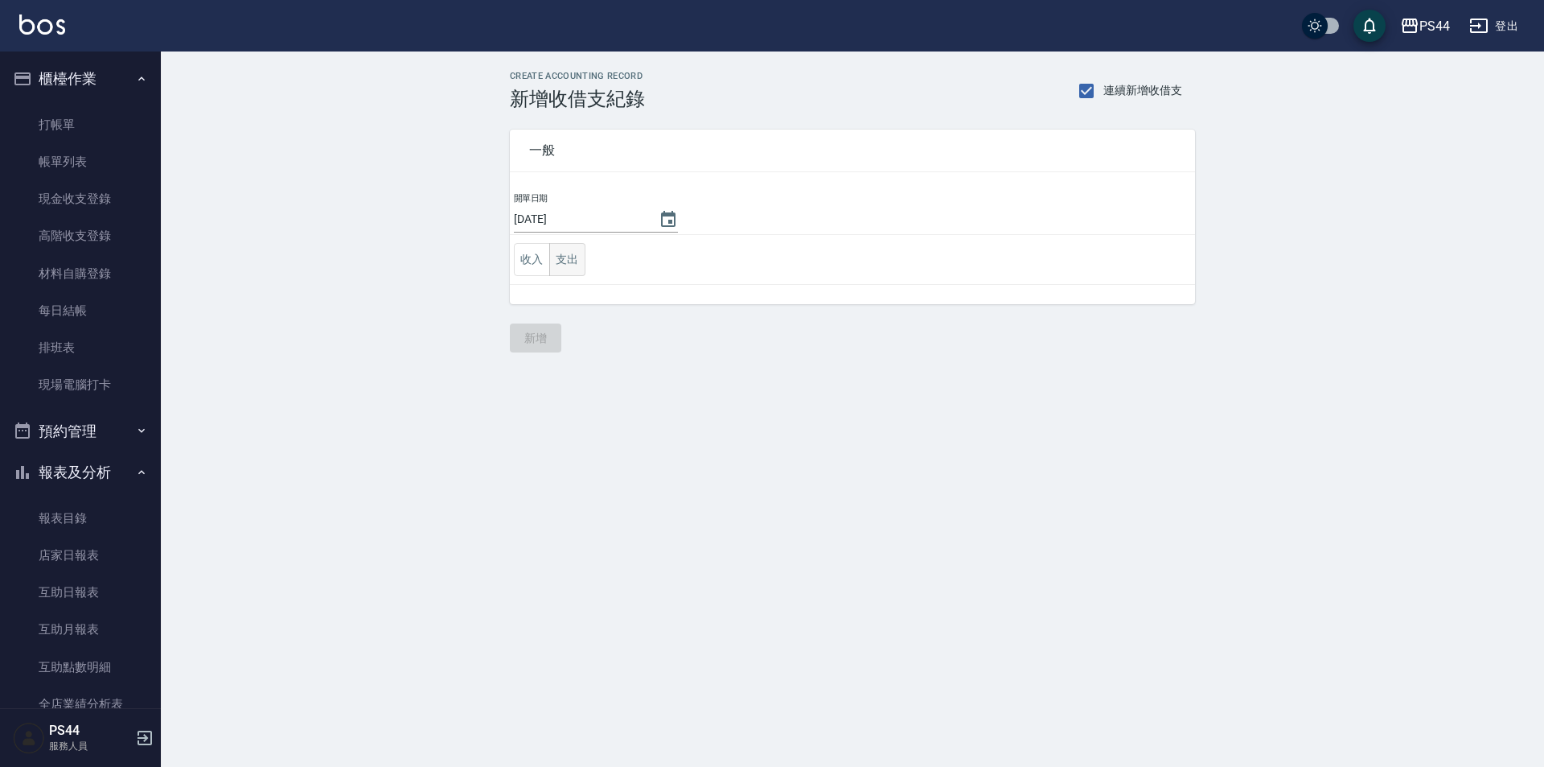
click at [565, 262] on button "支出" at bounding box center [567, 259] width 36 height 33
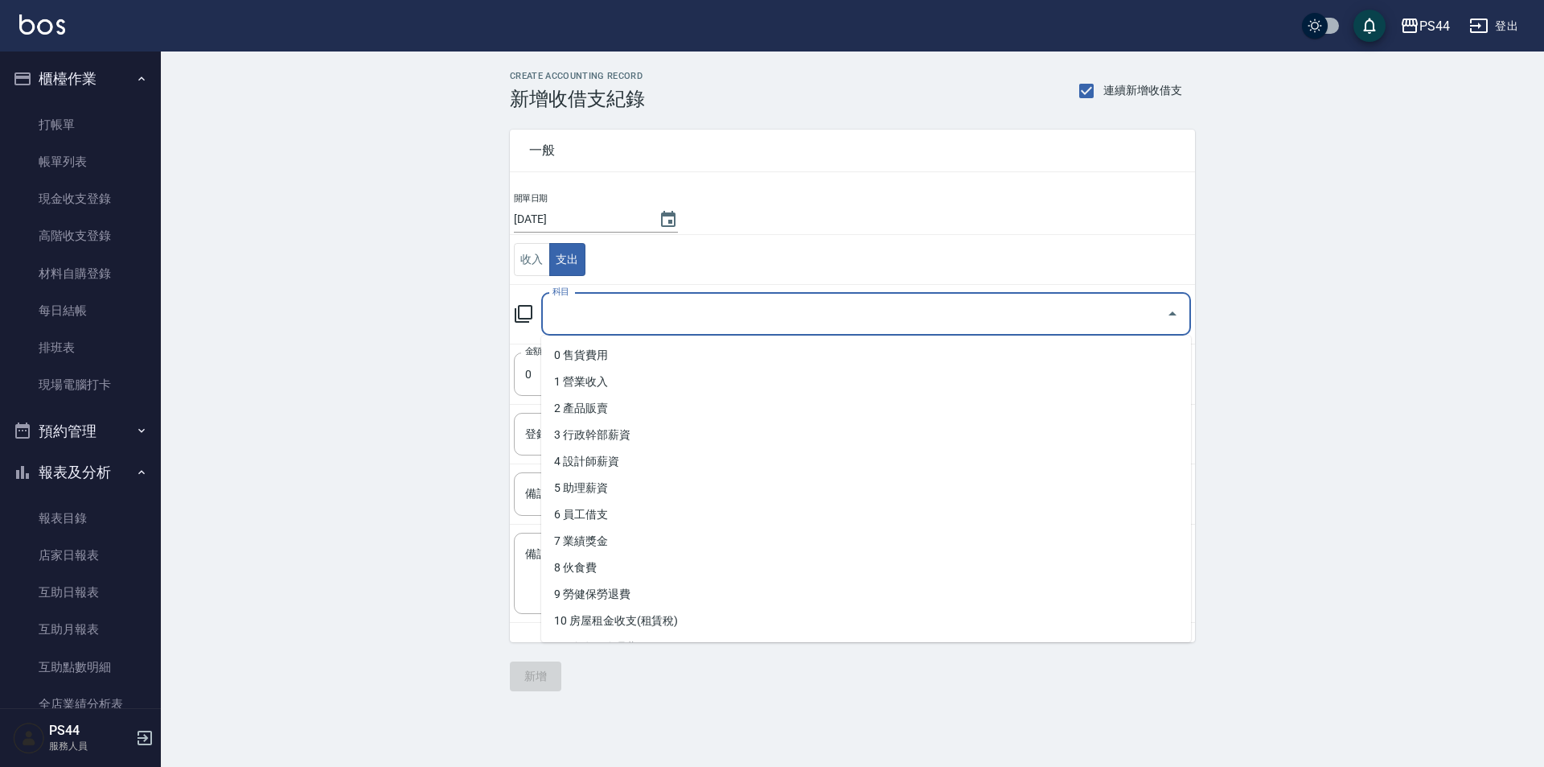
drag, startPoint x: 590, startPoint y: 323, endPoint x: 632, endPoint y: 388, distance: 77.9
click at [591, 323] on input "科目" at bounding box center [854, 314] width 611 height 28
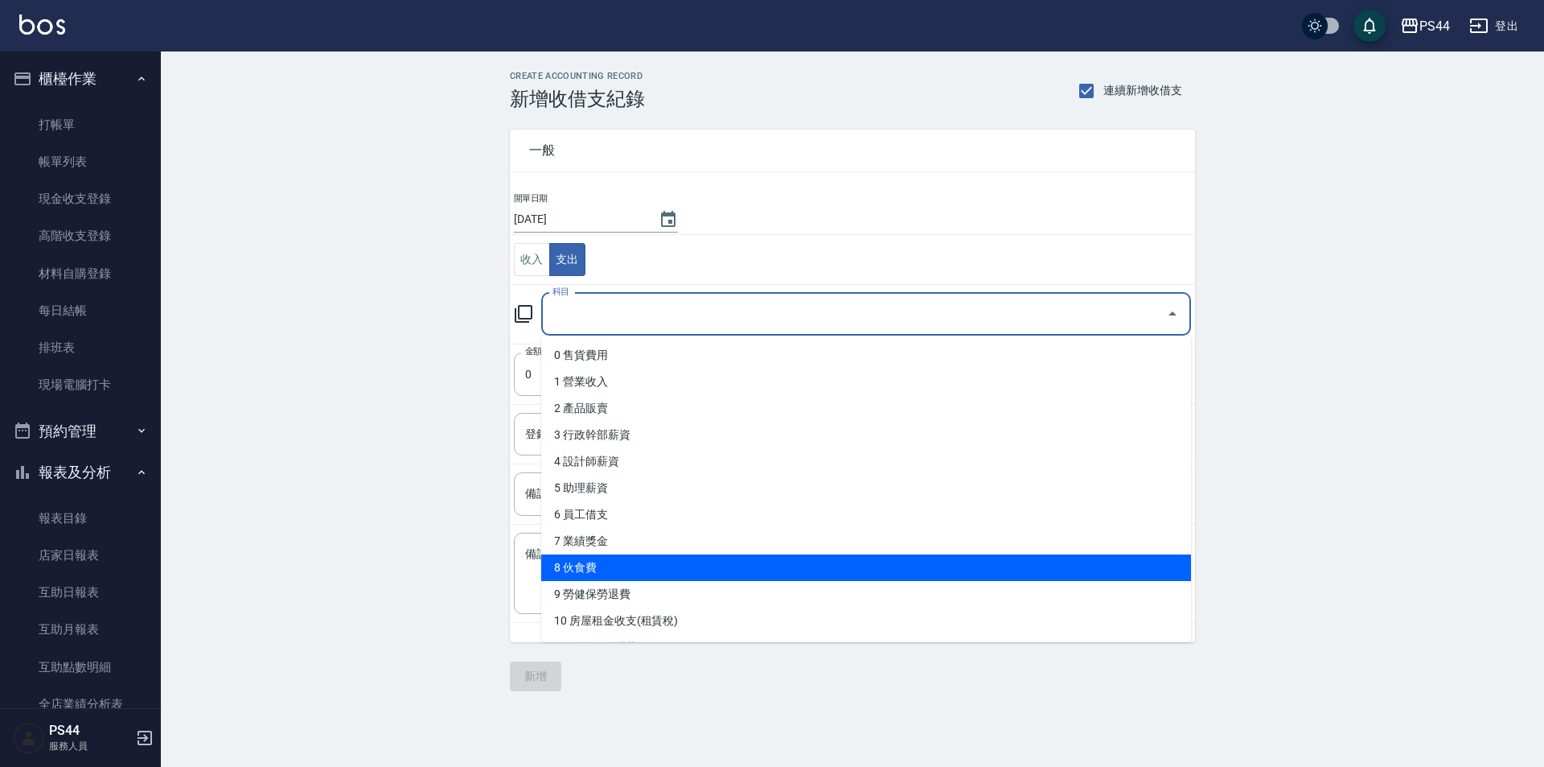
click at [652, 572] on li "8 伙食費" at bounding box center [866, 567] width 650 height 27
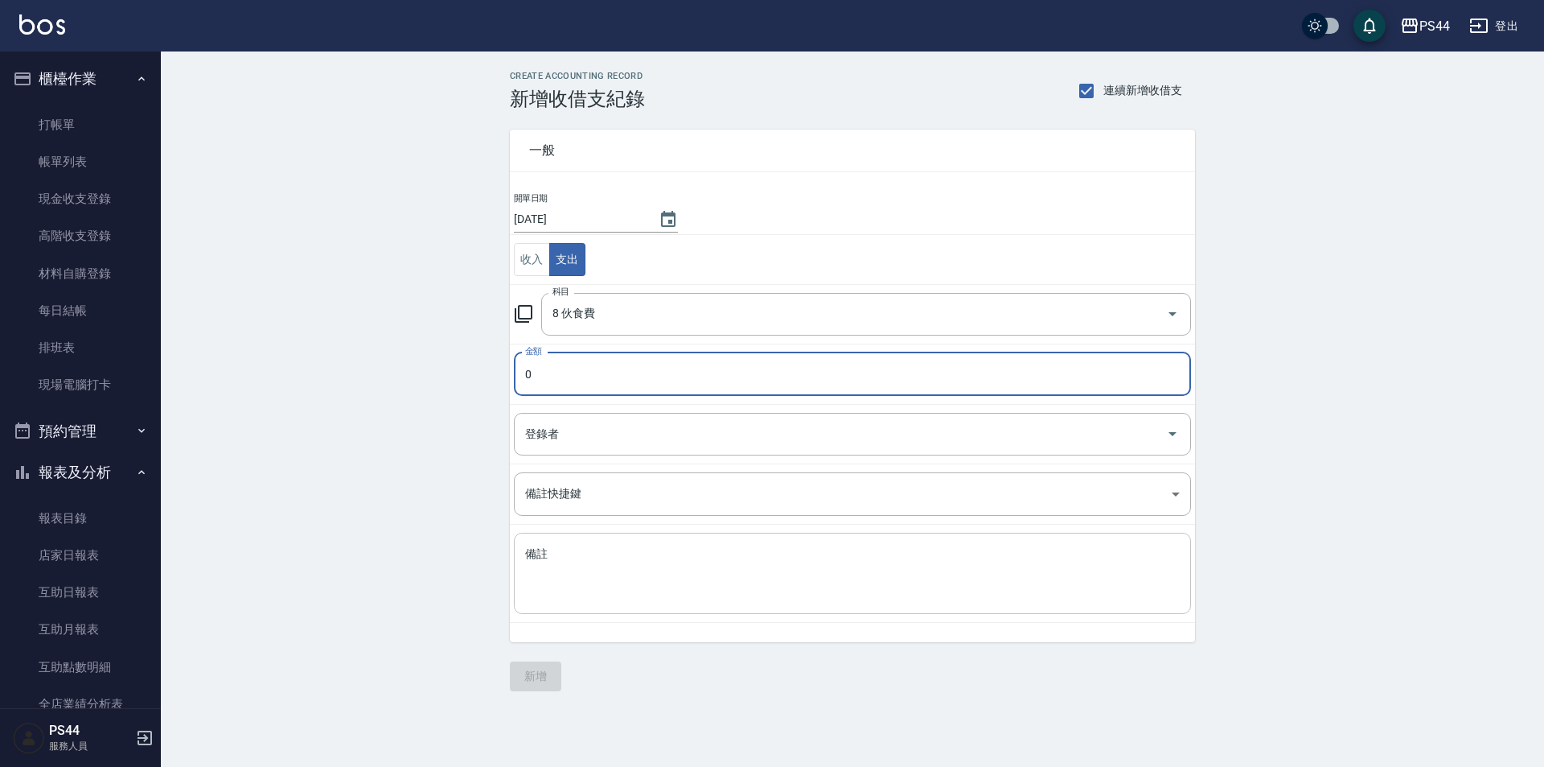
click at [707, 537] on div "x 備註" at bounding box center [852, 573] width 677 height 81
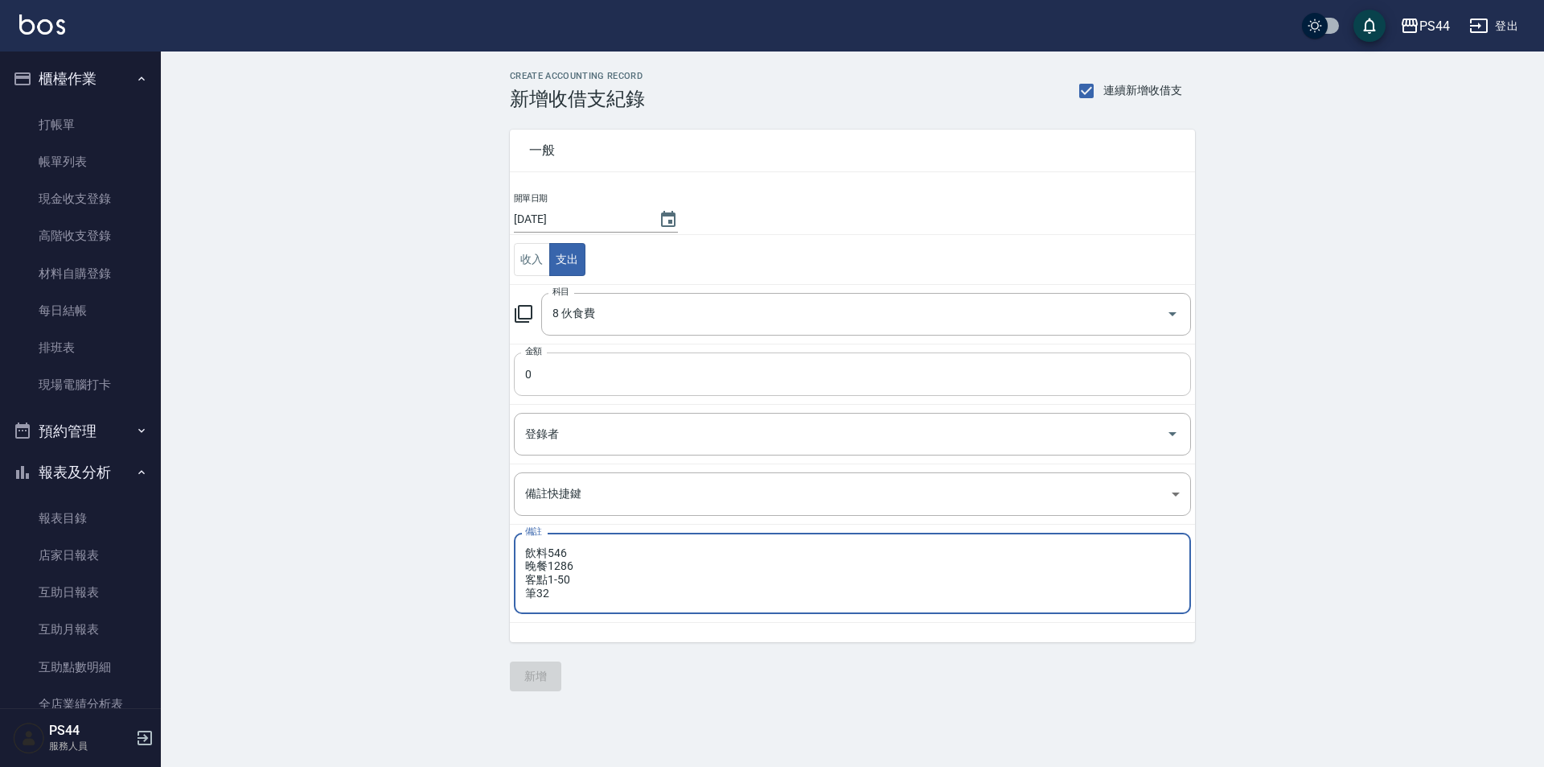
click at [843, 353] on input "0" at bounding box center [852, 373] width 677 height 43
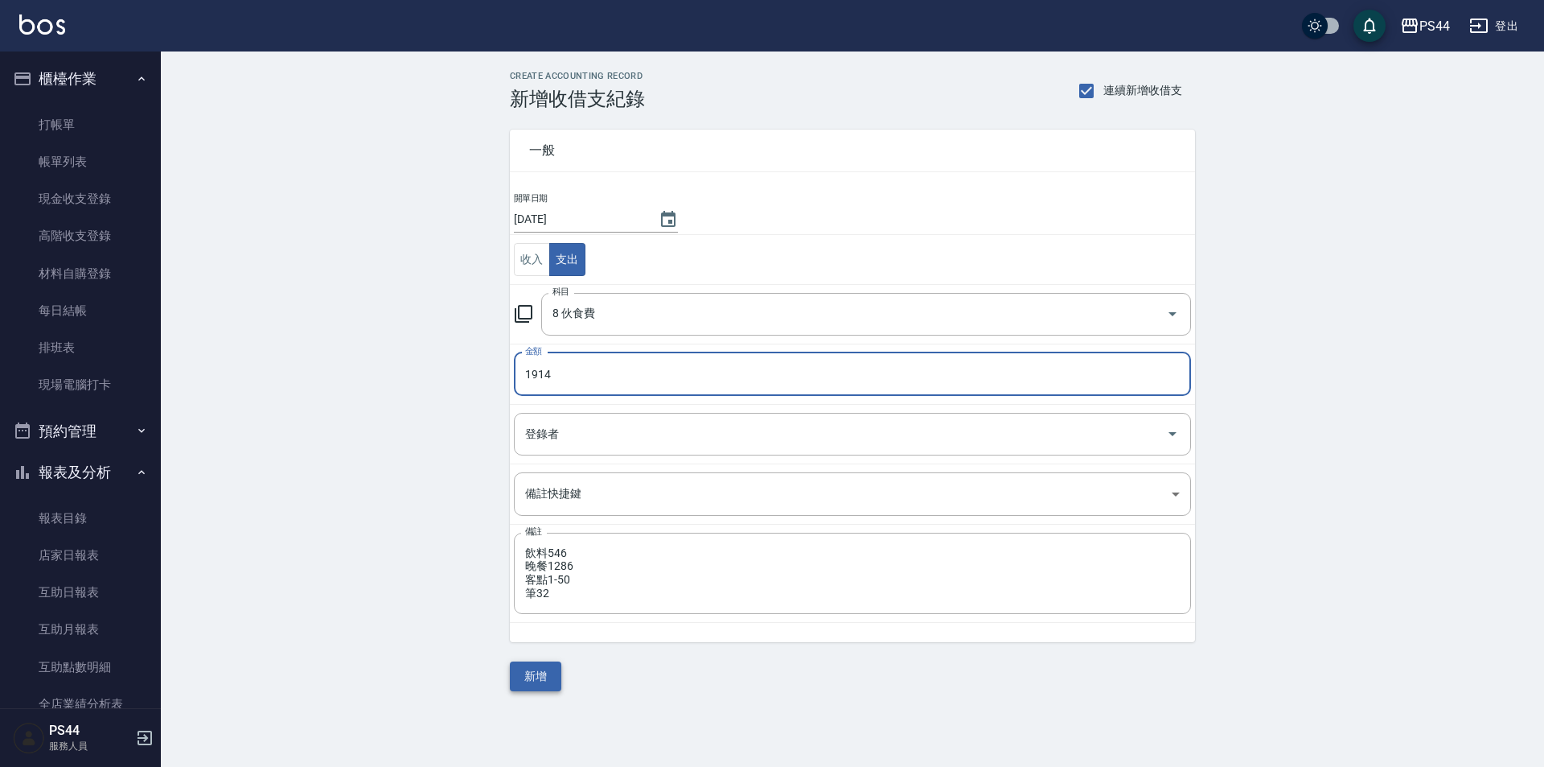
click at [520, 675] on button "新增" at bounding box center [535, 676] width 51 height 30
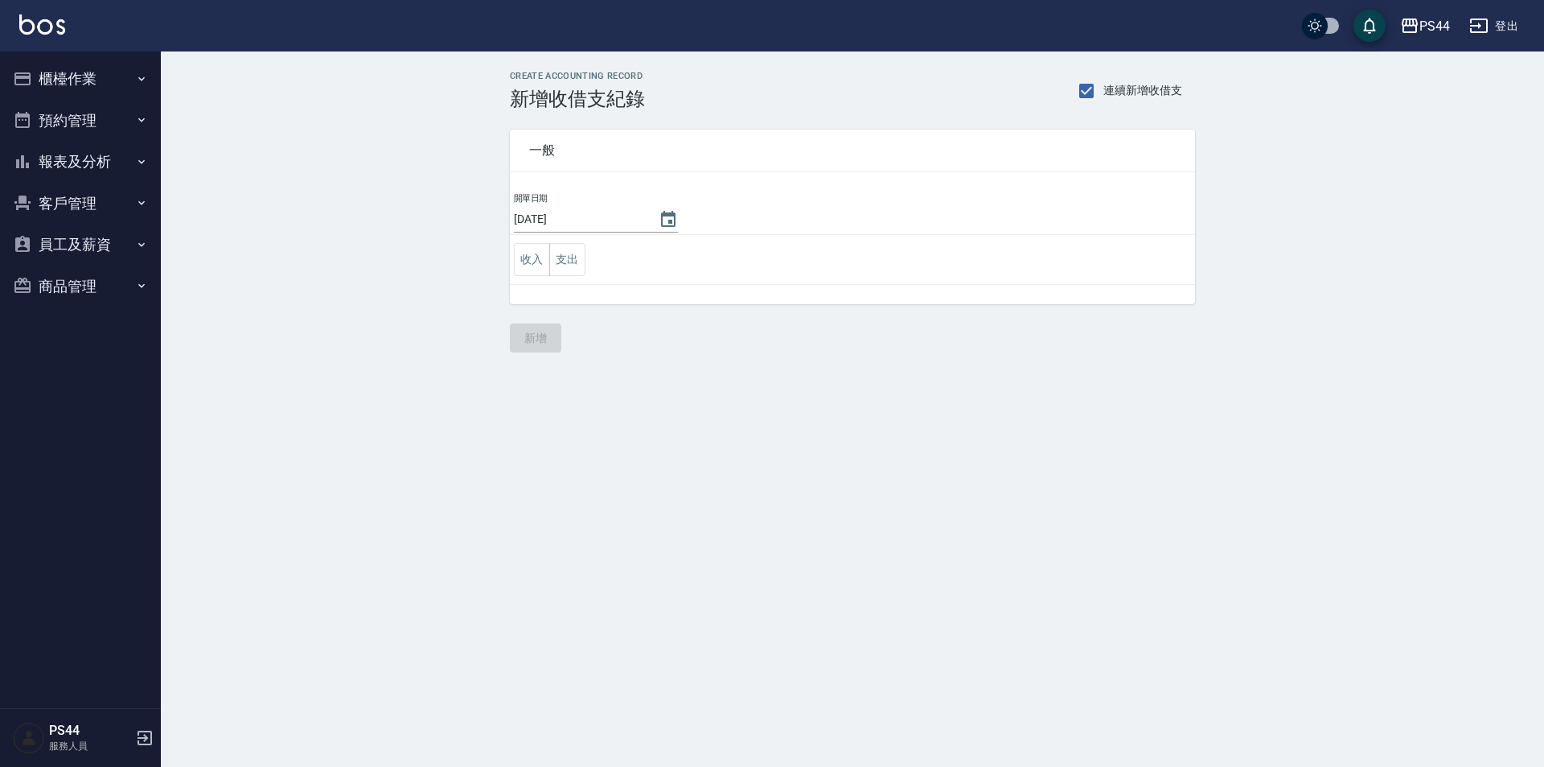
drag, startPoint x: 84, startPoint y: 158, endPoint x: 84, endPoint y: 167, distance: 9.7
click at [85, 158] on button "報表及分析" at bounding box center [80, 162] width 148 height 42
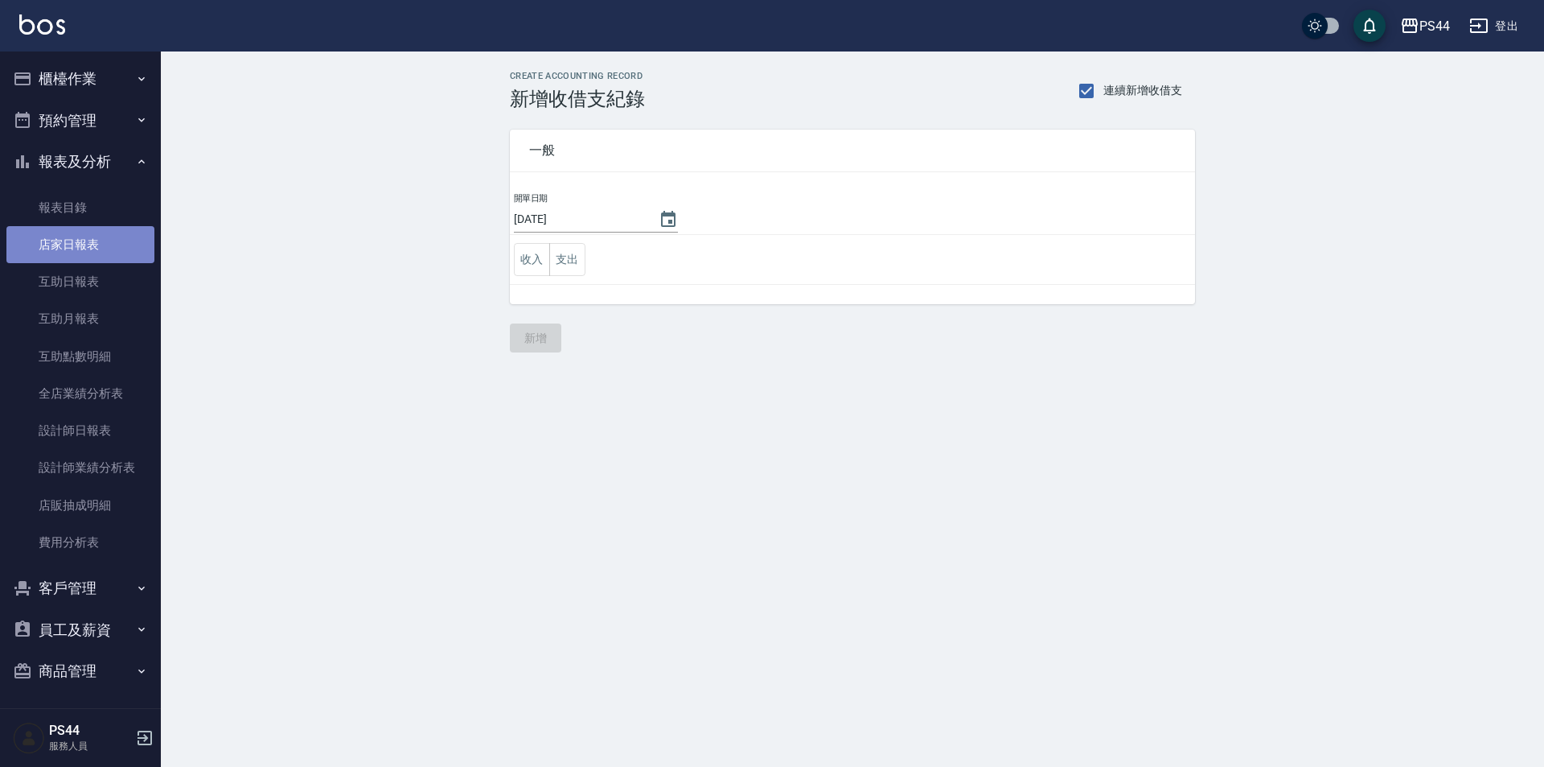
click at [121, 245] on link "店家日報表" at bounding box center [80, 244] width 148 height 37
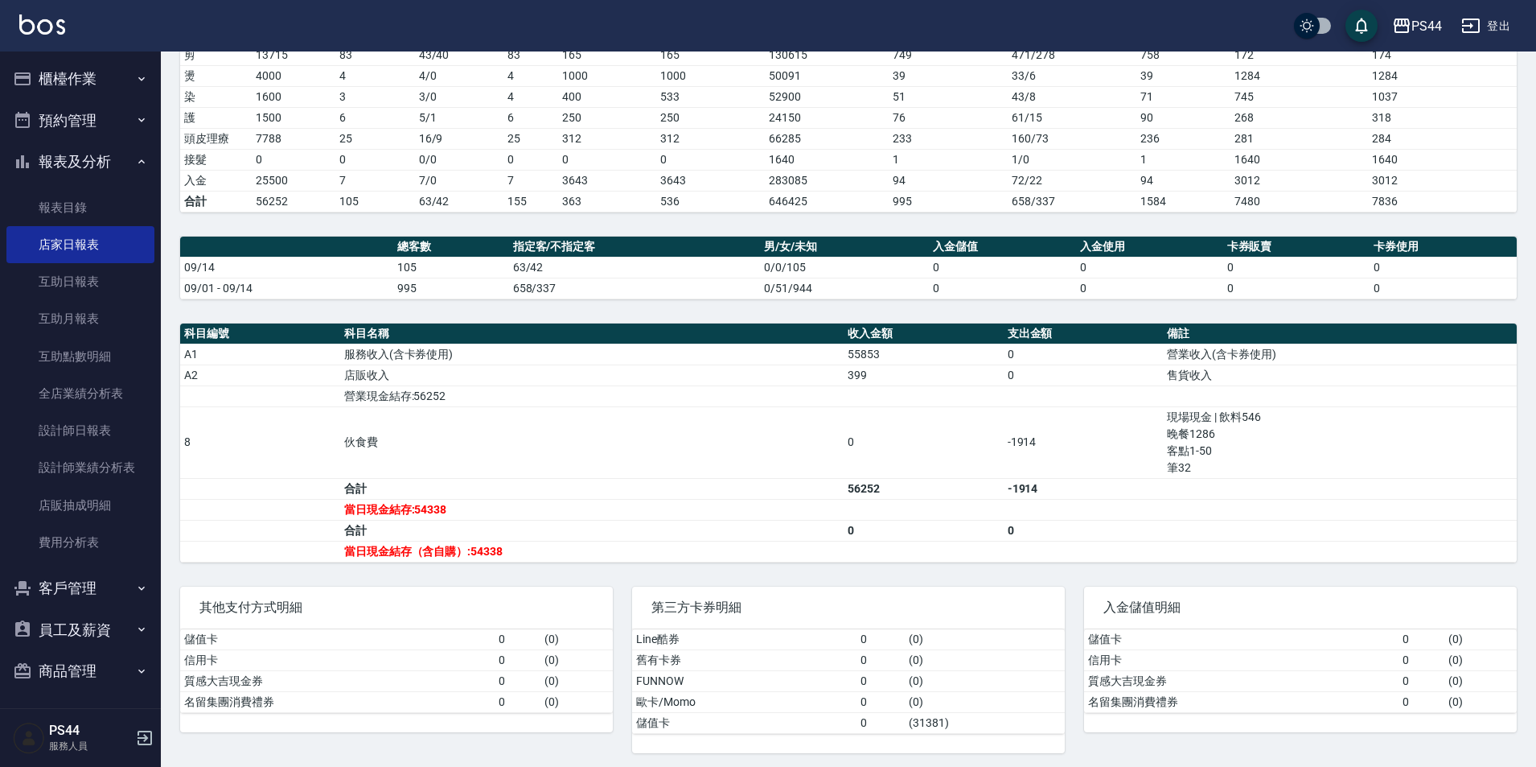
scroll to position [285, 0]
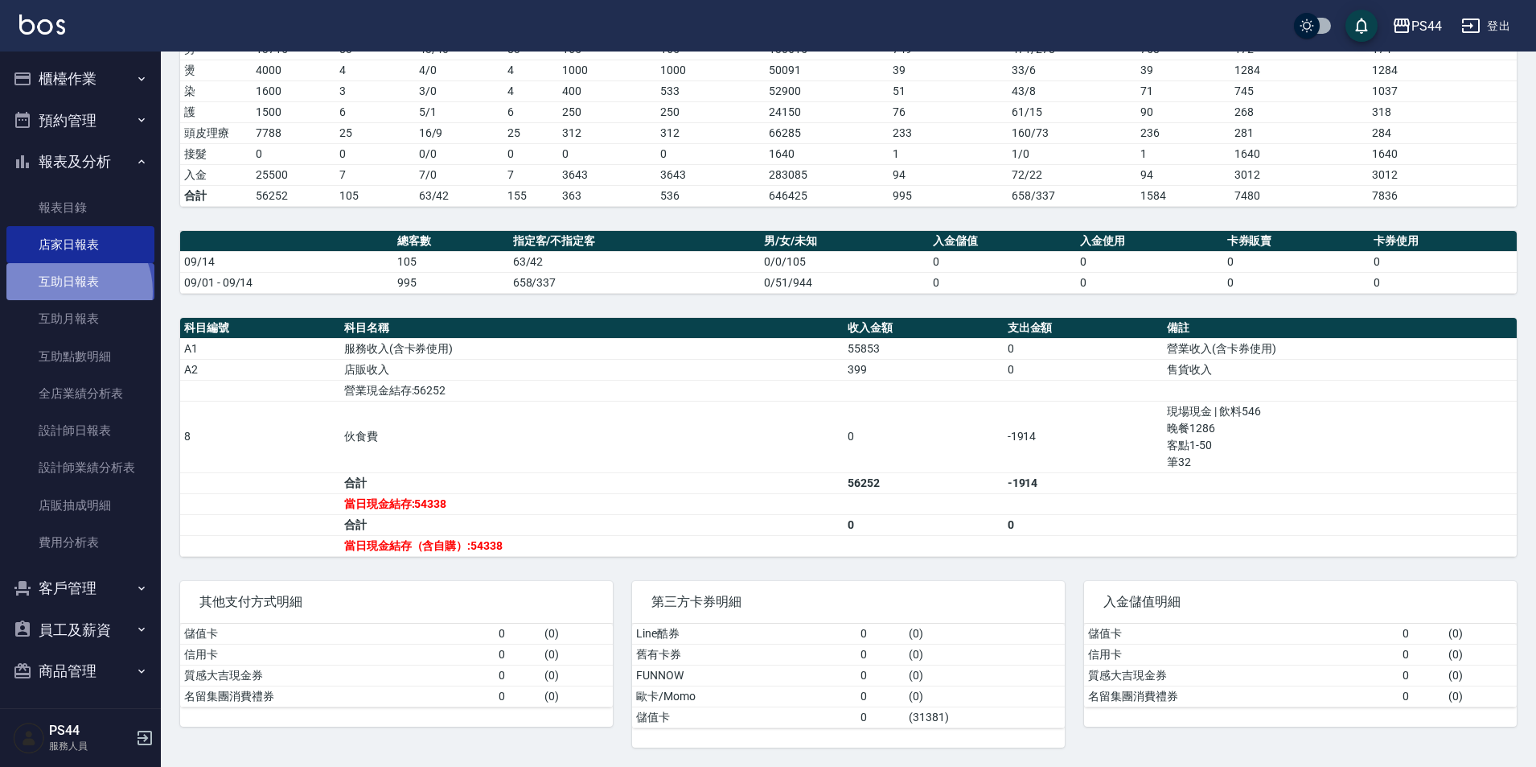
click at [70, 291] on link "互助日報表" at bounding box center [80, 281] width 148 height 37
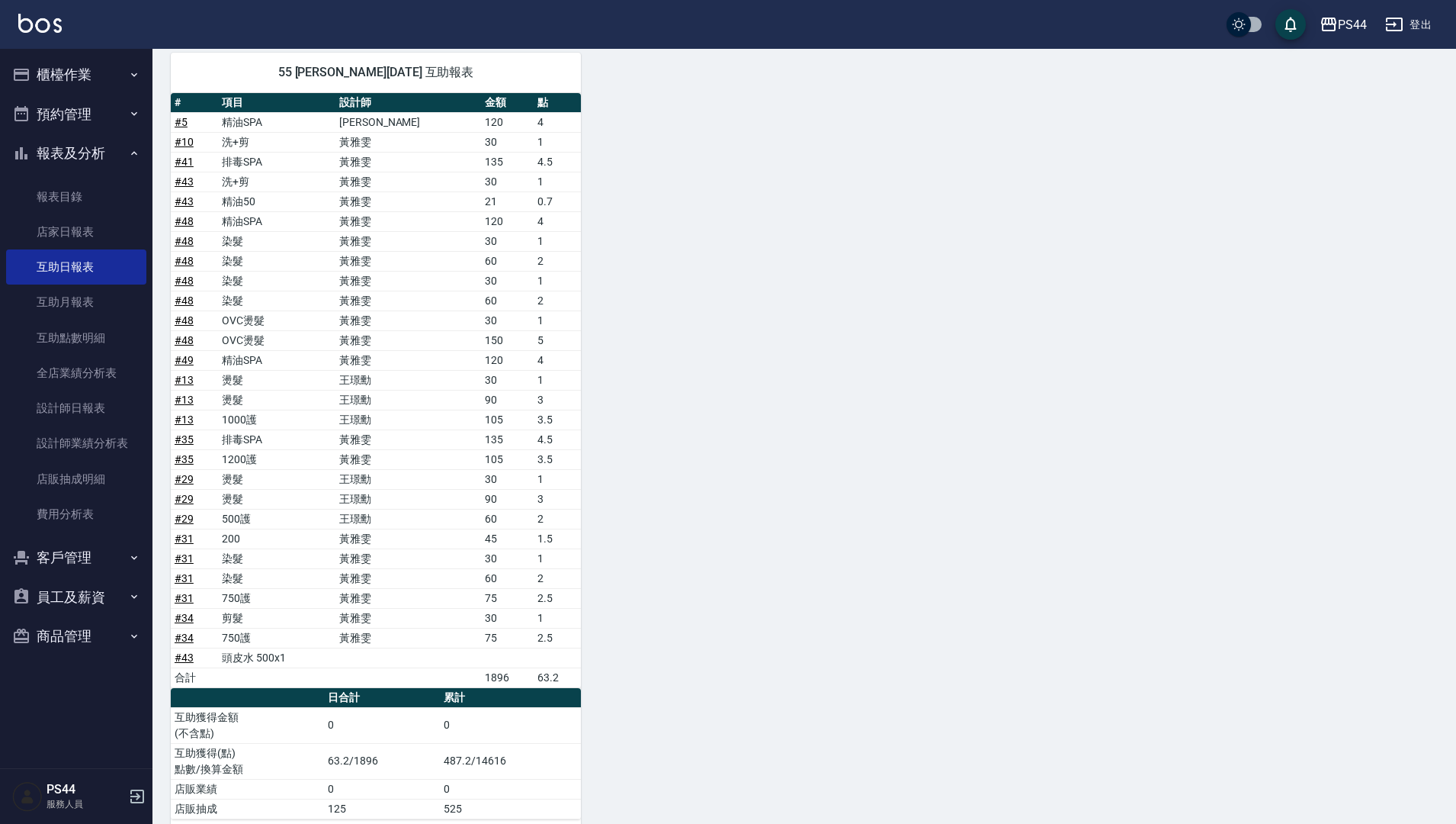
scroll to position [1799, 0]
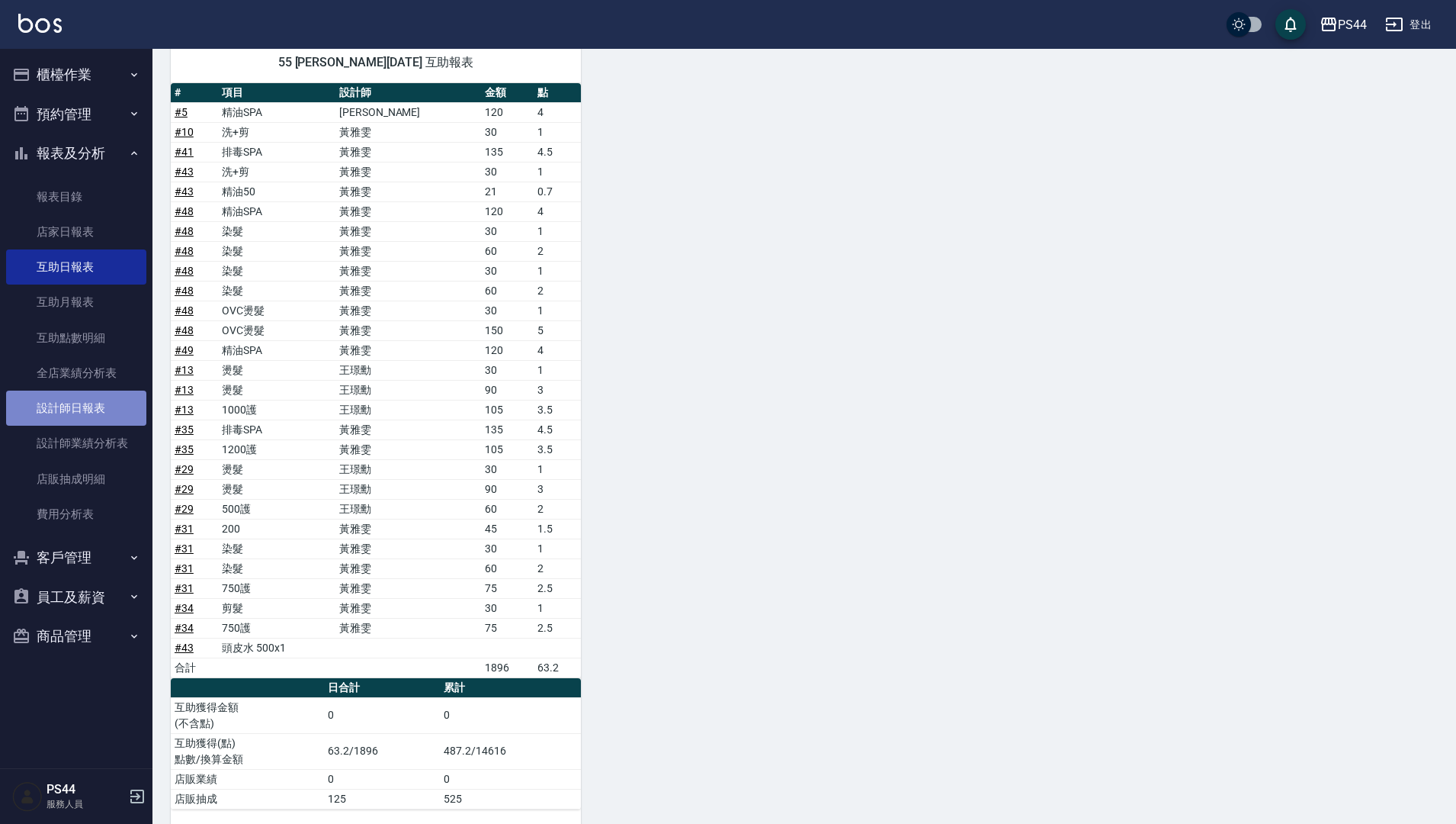
click at [110, 400] on link "設計師日報表" at bounding box center [76, 408] width 140 height 35
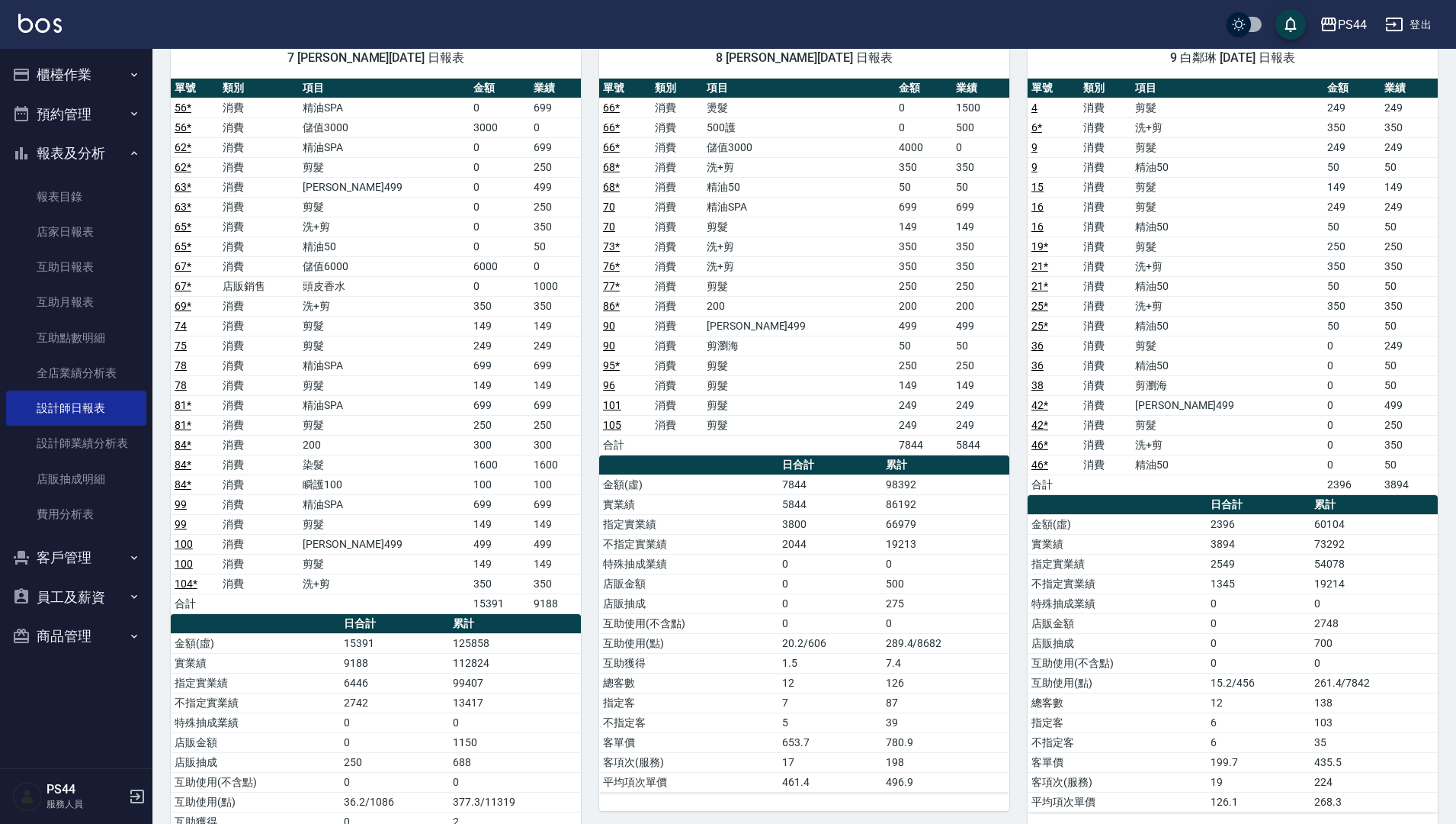
scroll to position [1756, 0]
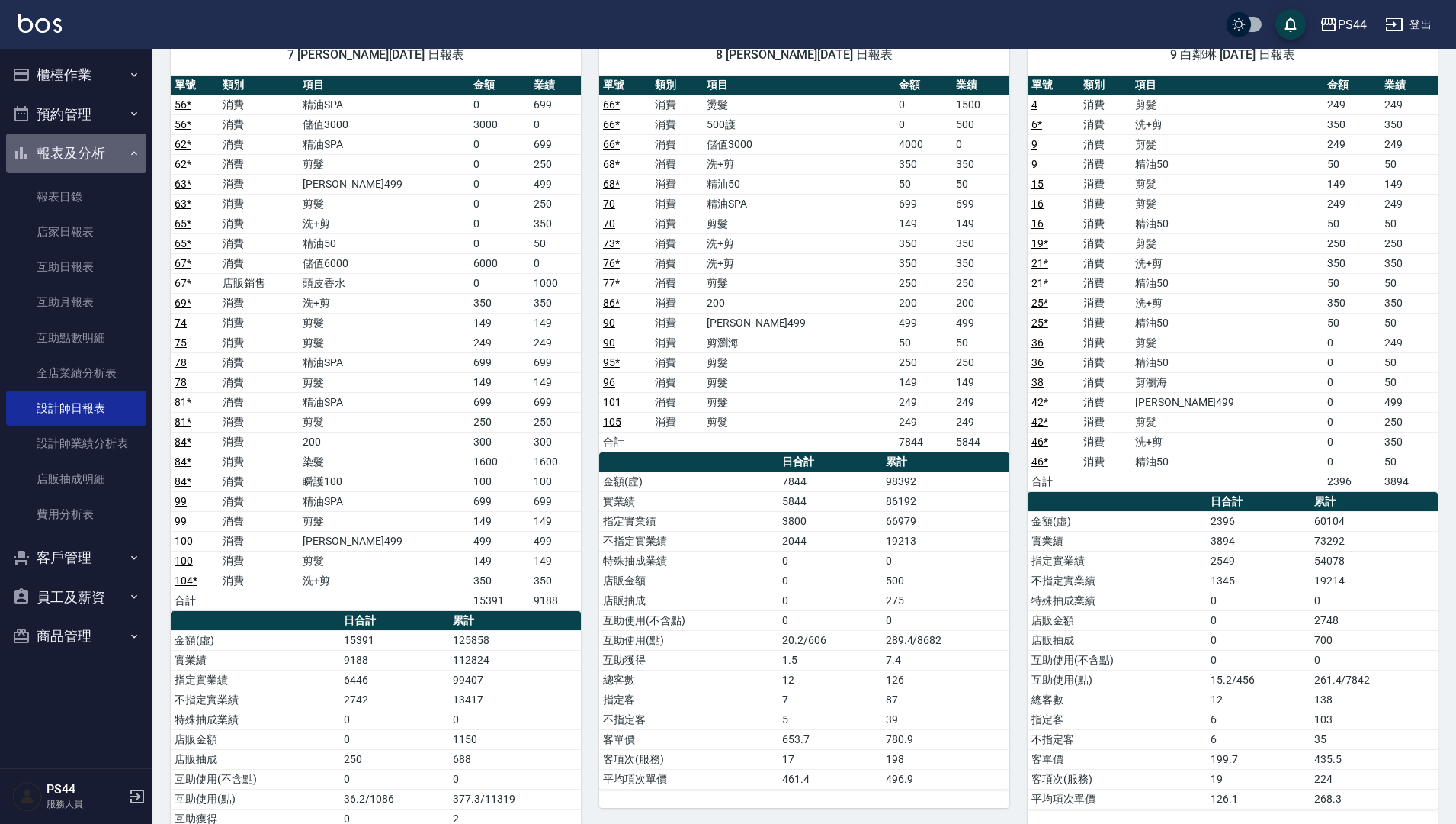
click at [84, 153] on button "報表及分析" at bounding box center [76, 154] width 140 height 40
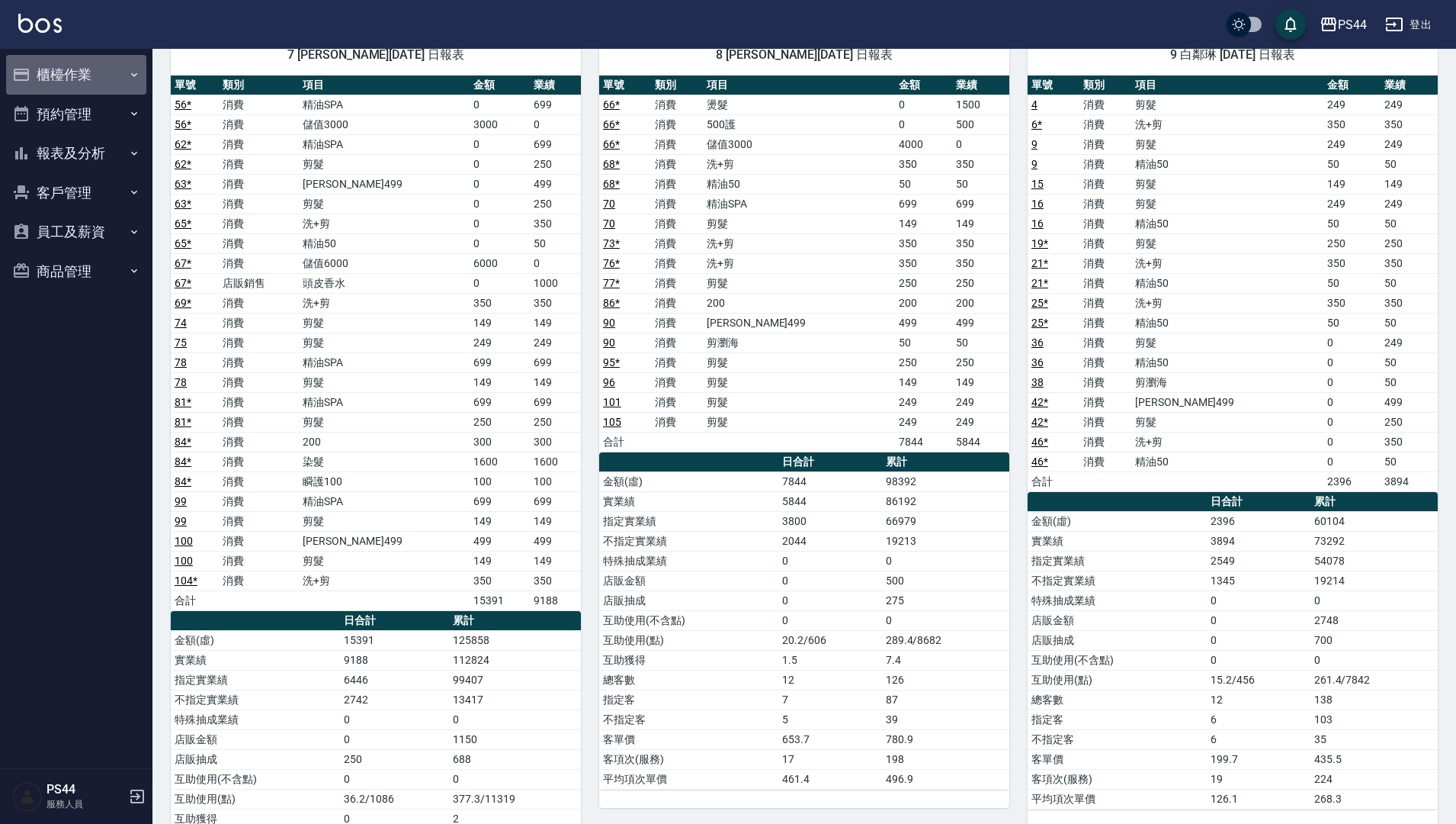
click at [71, 68] on button "櫃檯作業" at bounding box center [76, 75] width 140 height 40
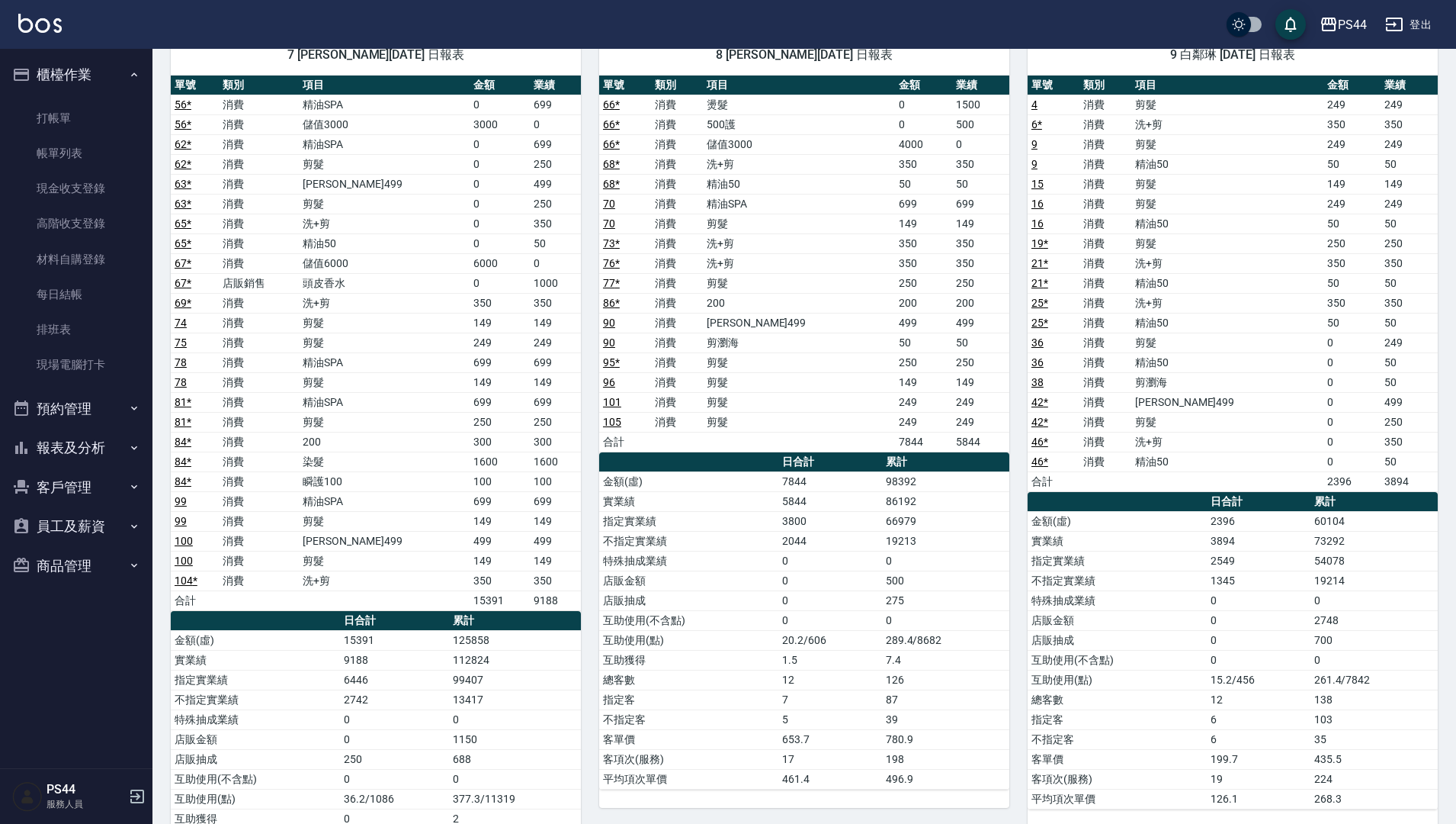
click at [71, 73] on button "櫃檯作業" at bounding box center [76, 75] width 140 height 40
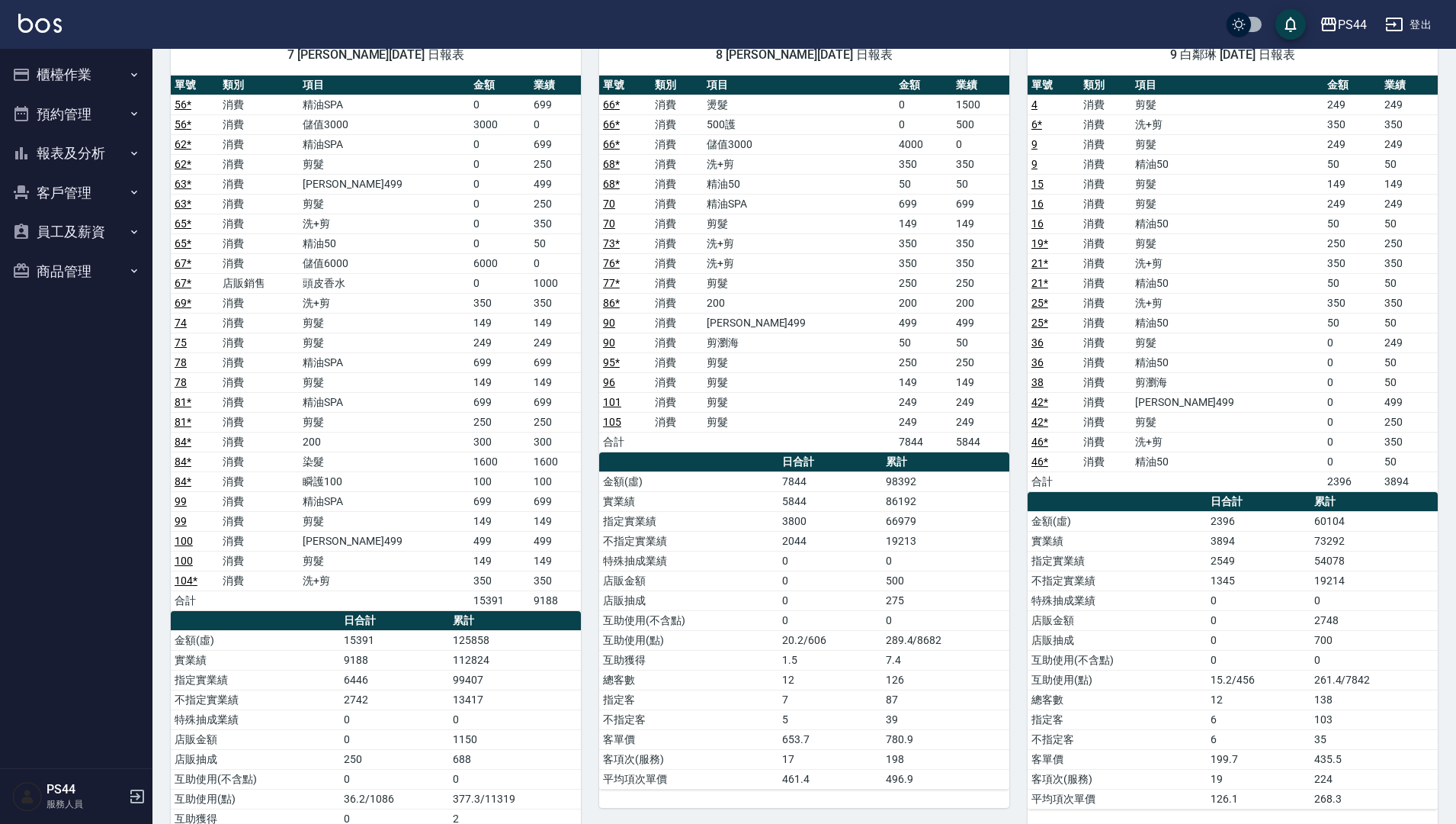
click at [79, 152] on button "報表及分析" at bounding box center [76, 154] width 140 height 40
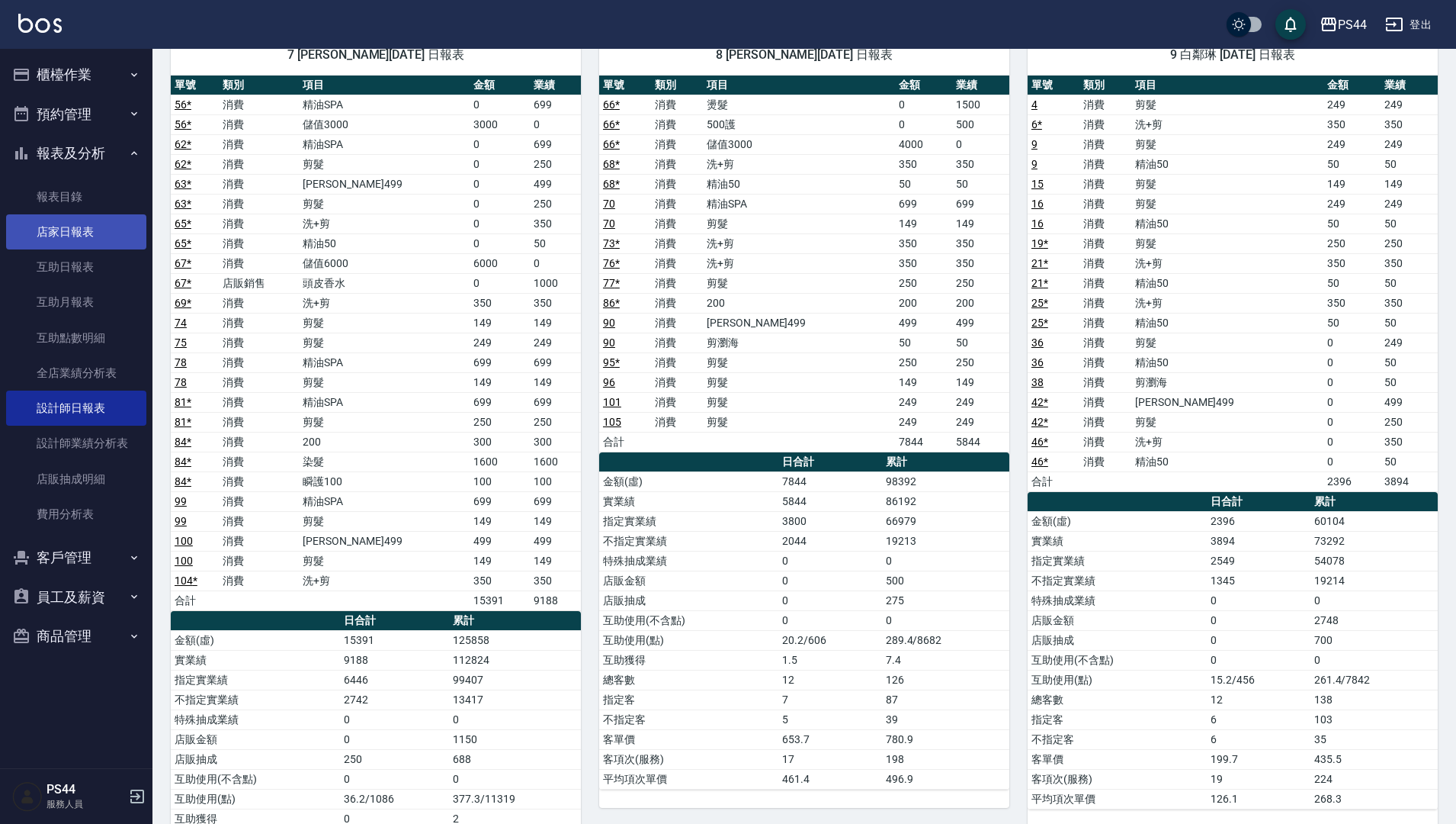
click at [87, 232] on link "店家日報表" at bounding box center [76, 231] width 140 height 35
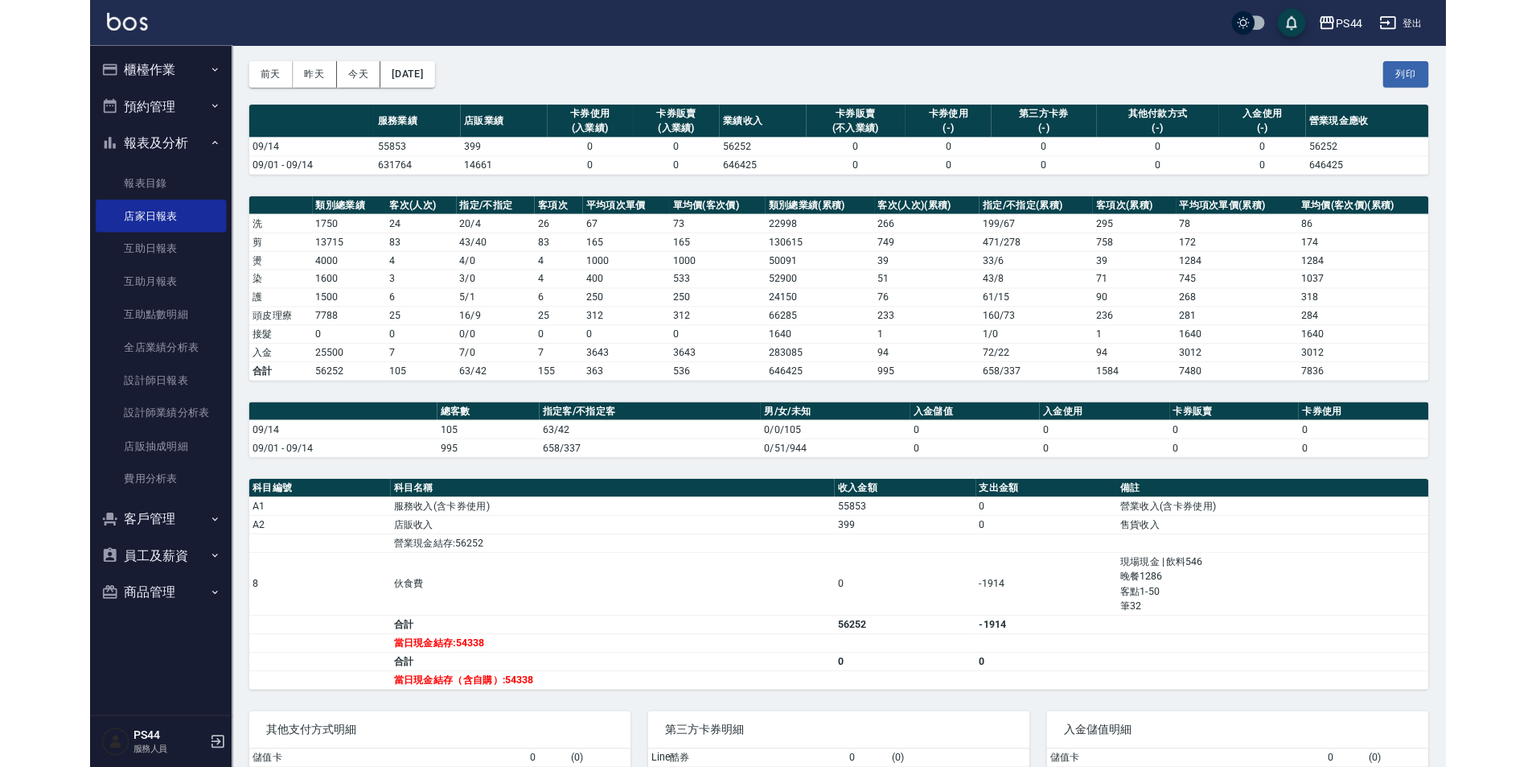
scroll to position [53, 0]
